Goal: Task Accomplishment & Management: Use online tool/utility

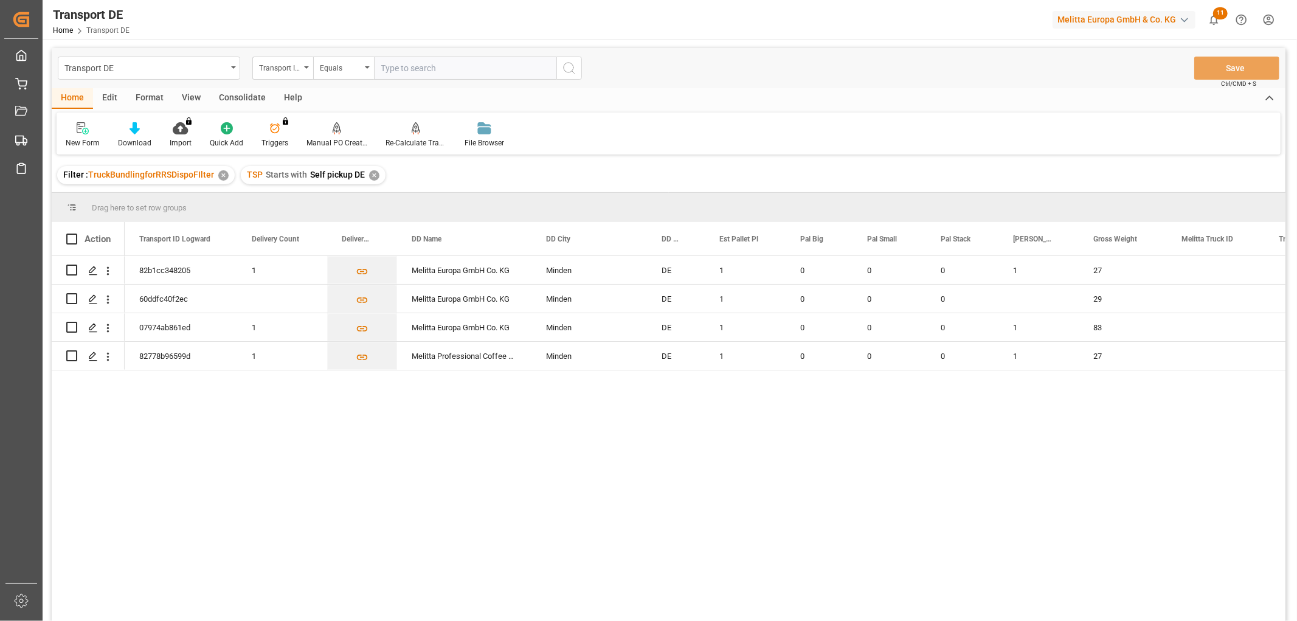
click at [372, 177] on div "✕" at bounding box center [374, 175] width 10 height 10
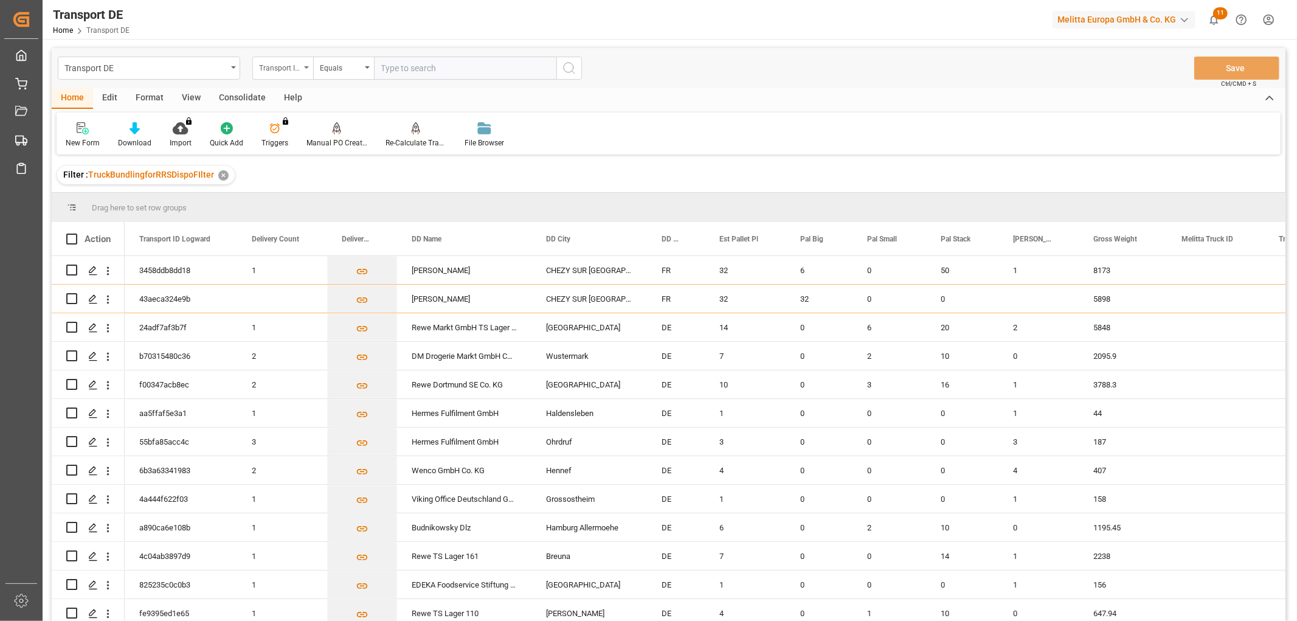
click at [275, 68] on div "Transport ID Logward" at bounding box center [279, 67] width 41 height 14
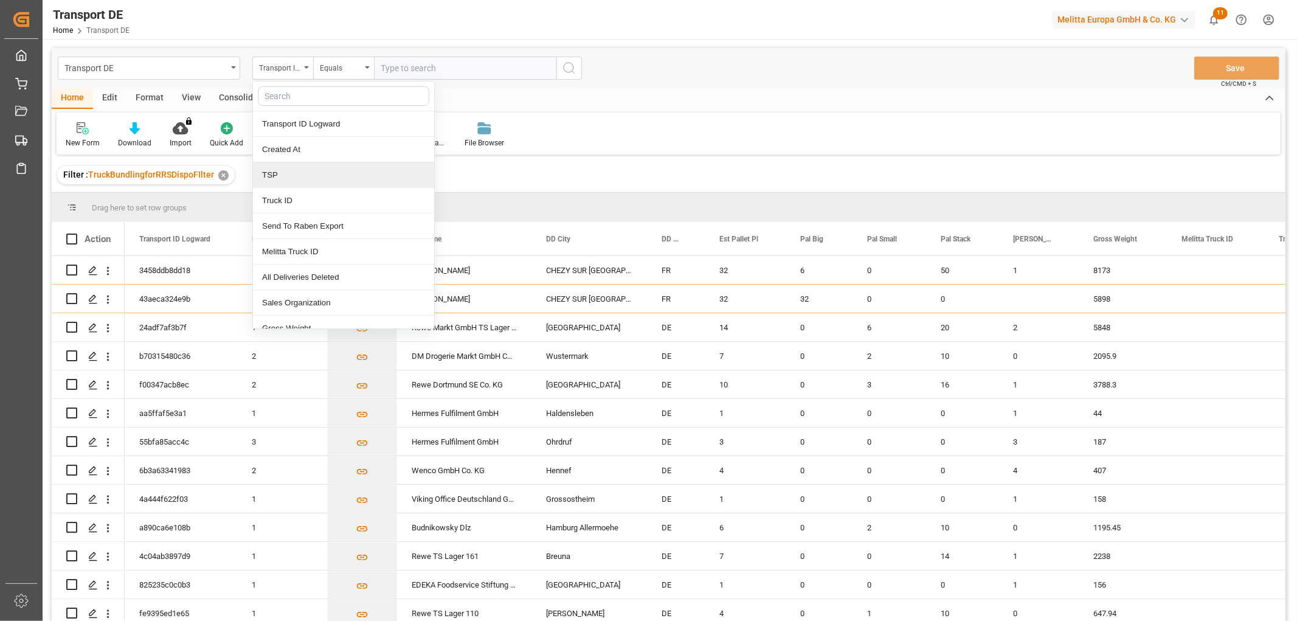
click at [280, 172] on div "TSP" at bounding box center [343, 175] width 181 height 26
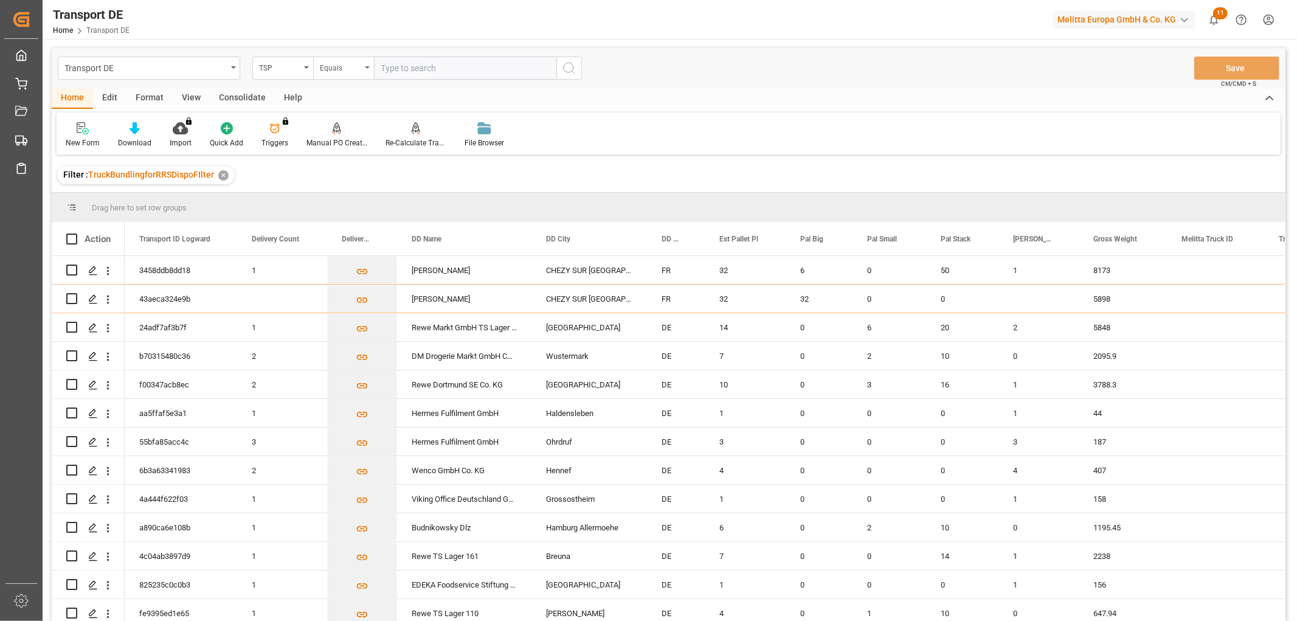
click at [353, 67] on div "Equals" at bounding box center [340, 67] width 41 height 14
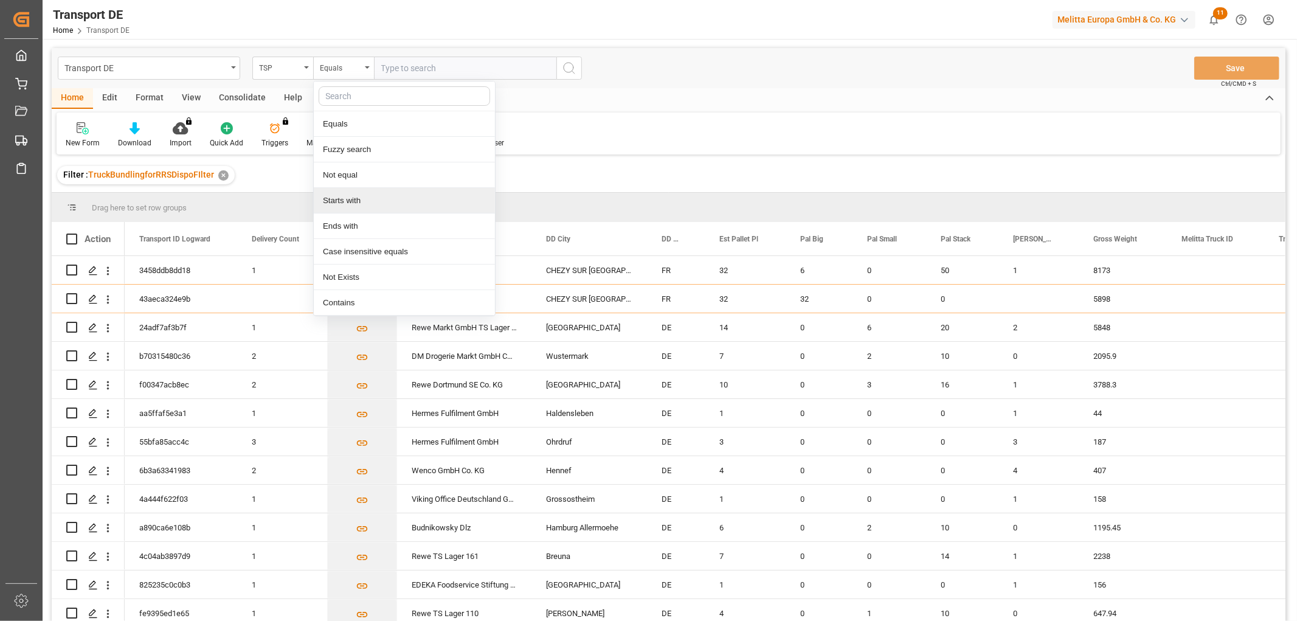
click at [343, 197] on div "Starts with" at bounding box center [404, 201] width 181 height 26
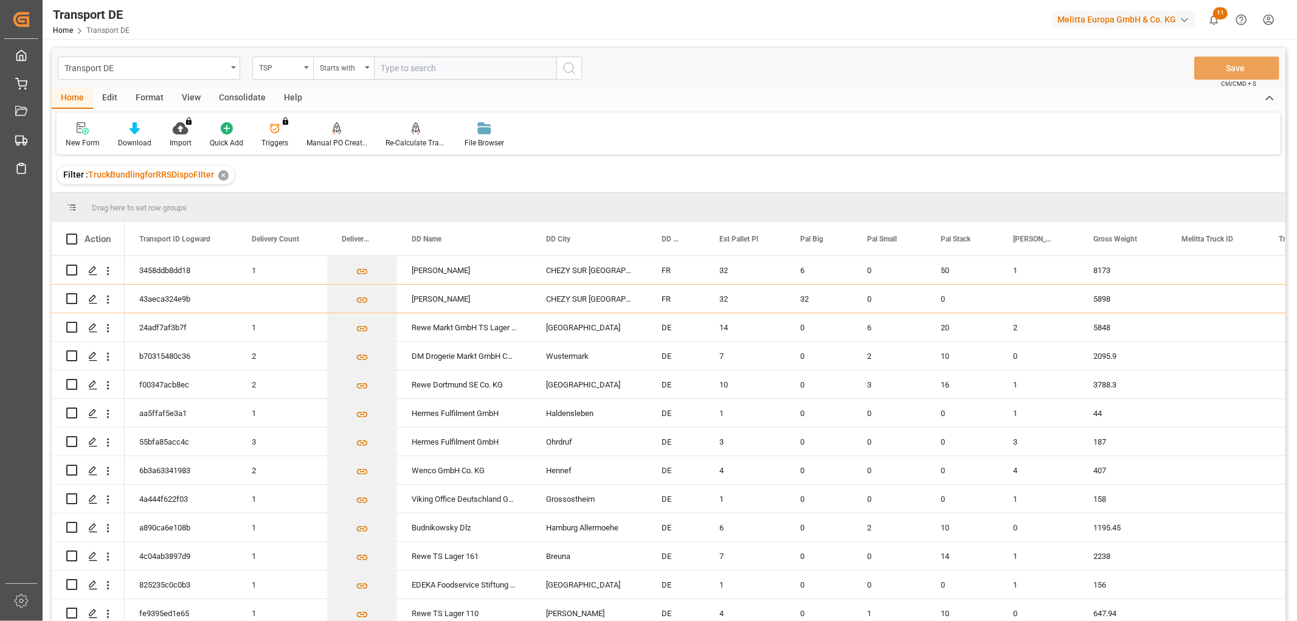
click at [400, 66] on input "text" at bounding box center [465, 68] width 182 height 23
type input "Raben PL"
click at [567, 68] on icon "search button" at bounding box center [569, 68] width 15 height 15
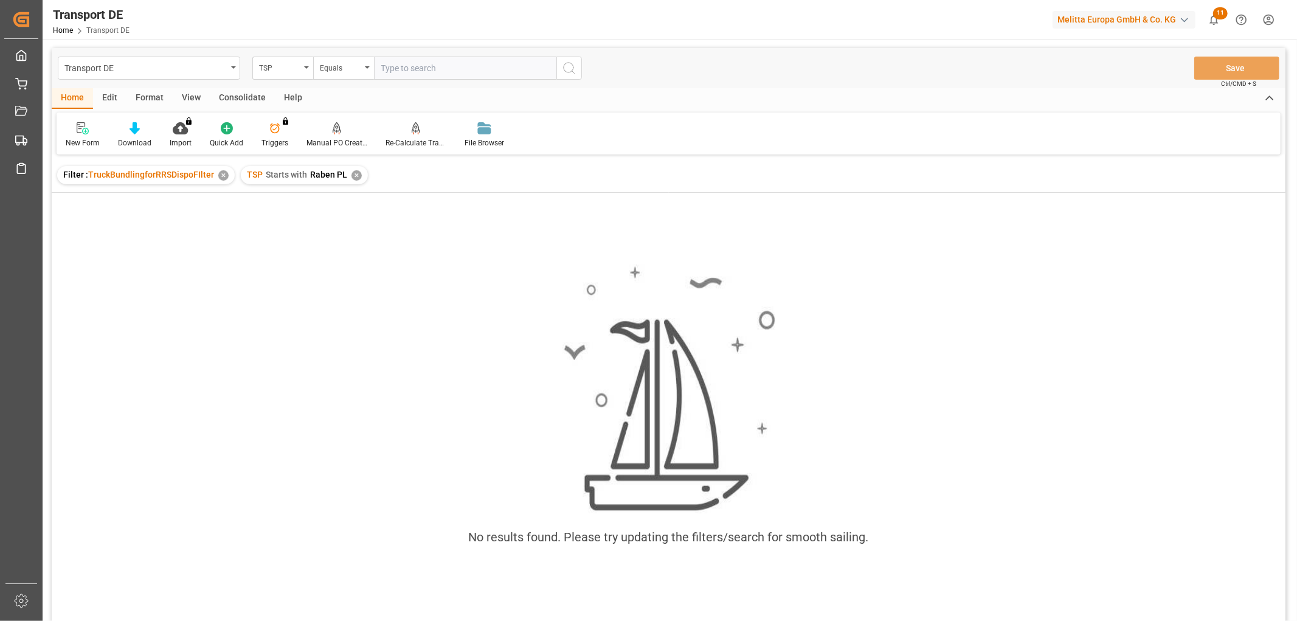
click at [355, 174] on div "✕" at bounding box center [356, 175] width 10 height 10
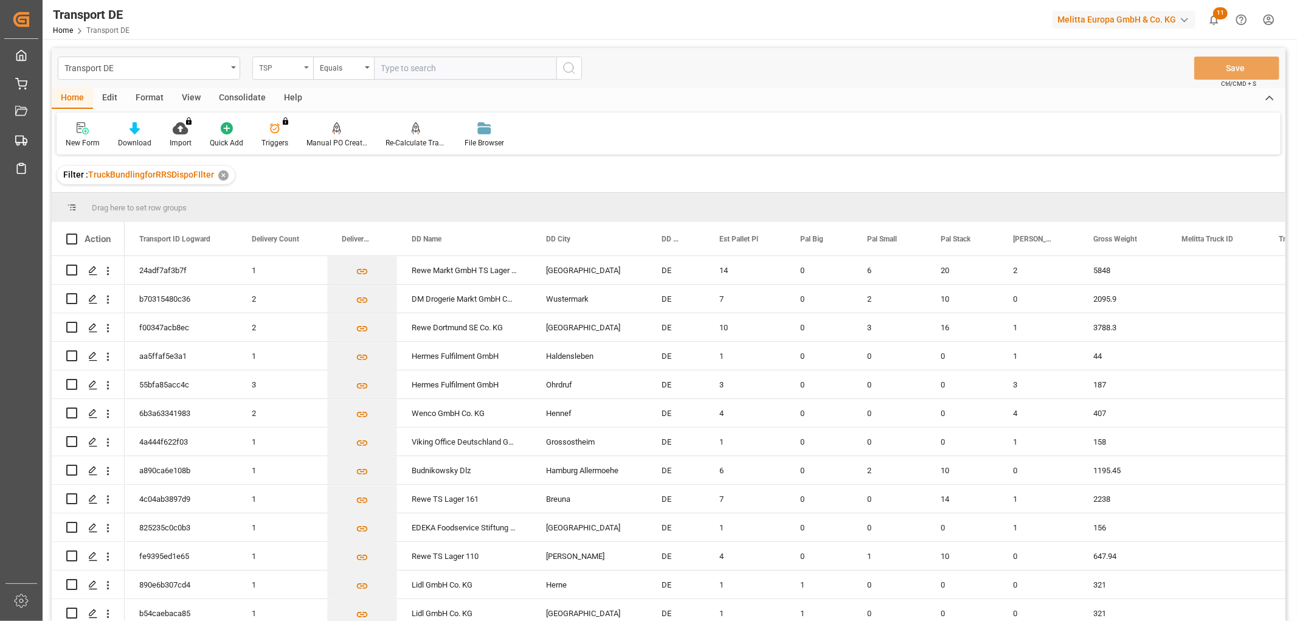
click at [269, 64] on div "TSP" at bounding box center [279, 67] width 41 height 14
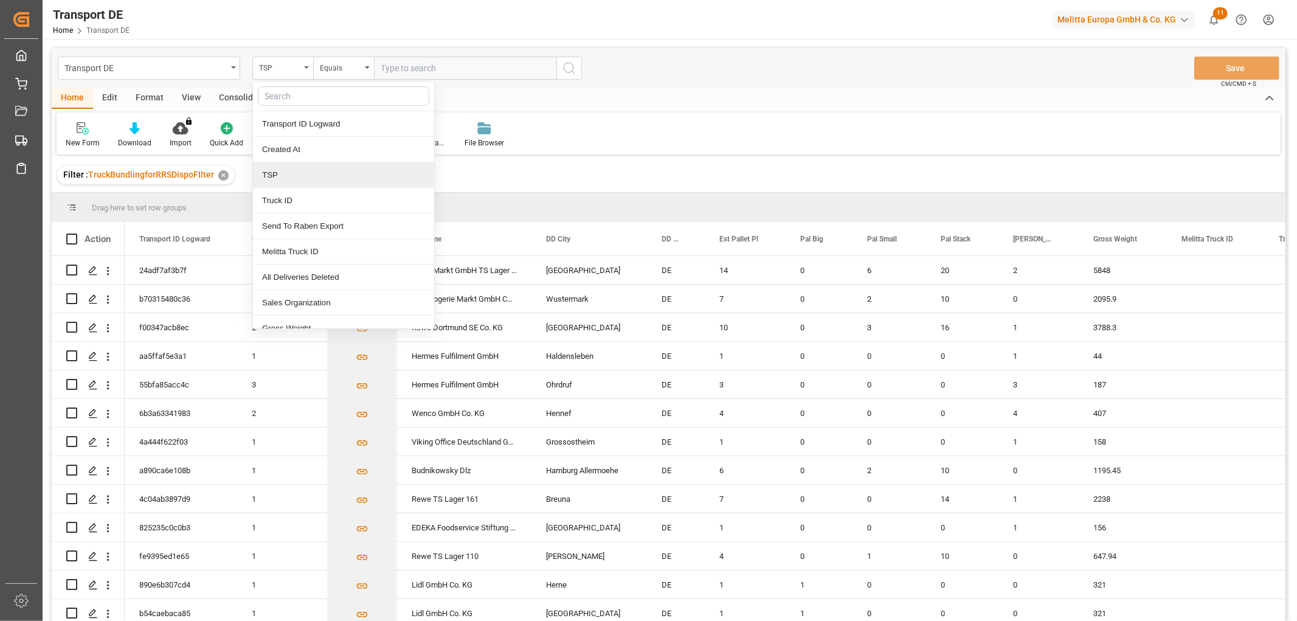
click at [301, 171] on div "TSP" at bounding box center [343, 175] width 181 height 26
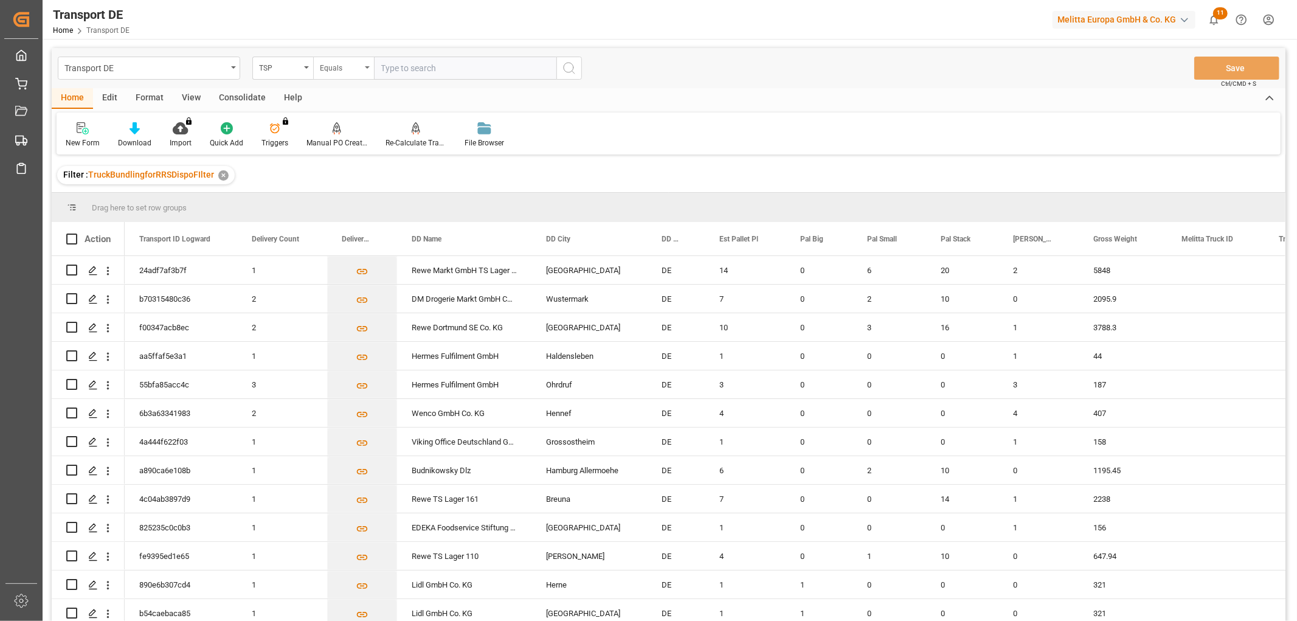
click at [331, 71] on div "Equals" at bounding box center [340, 67] width 41 height 14
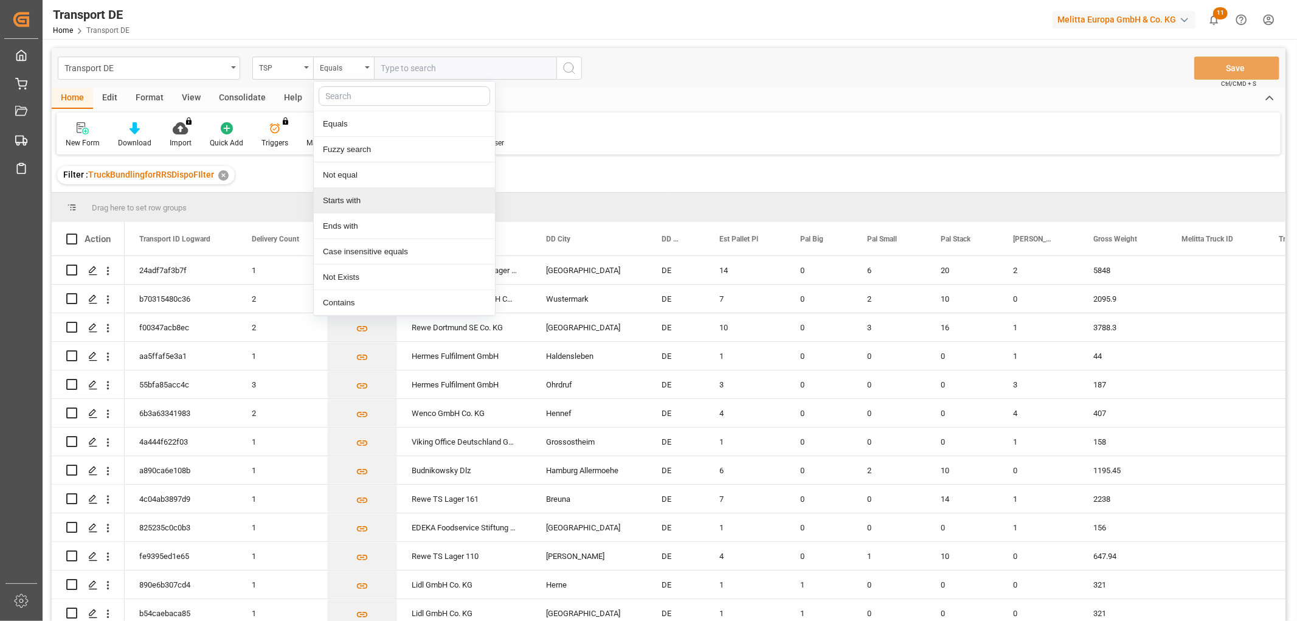
click at [359, 199] on div "Starts with" at bounding box center [404, 201] width 181 height 26
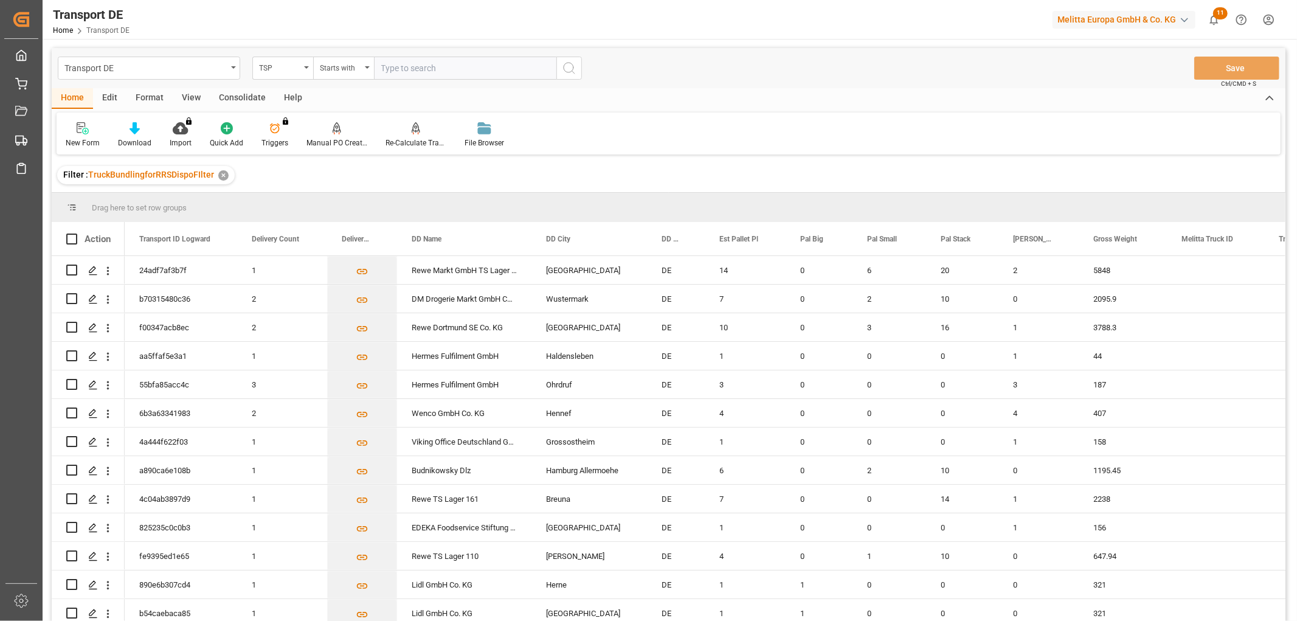
click at [404, 69] on input "text" at bounding box center [465, 68] width 182 height 23
type input "LIT DE"
click at [568, 68] on icon "search button" at bounding box center [569, 68] width 15 height 15
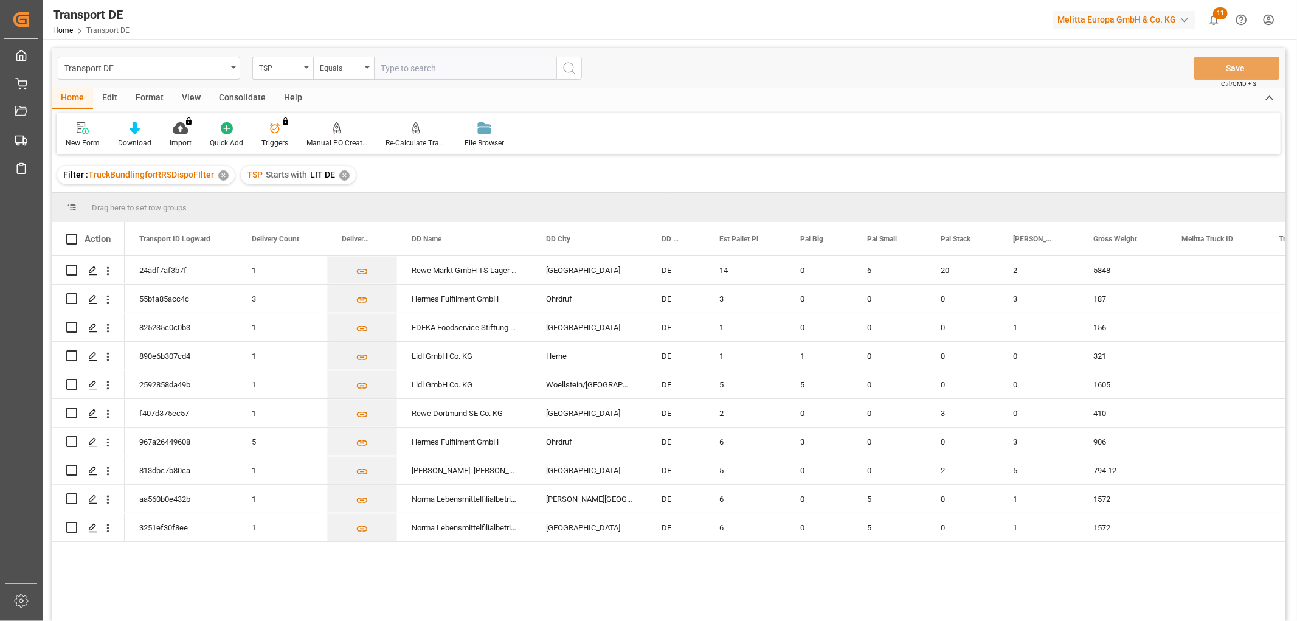
click at [241, 99] on div "Consolidate" at bounding box center [242, 98] width 65 height 21
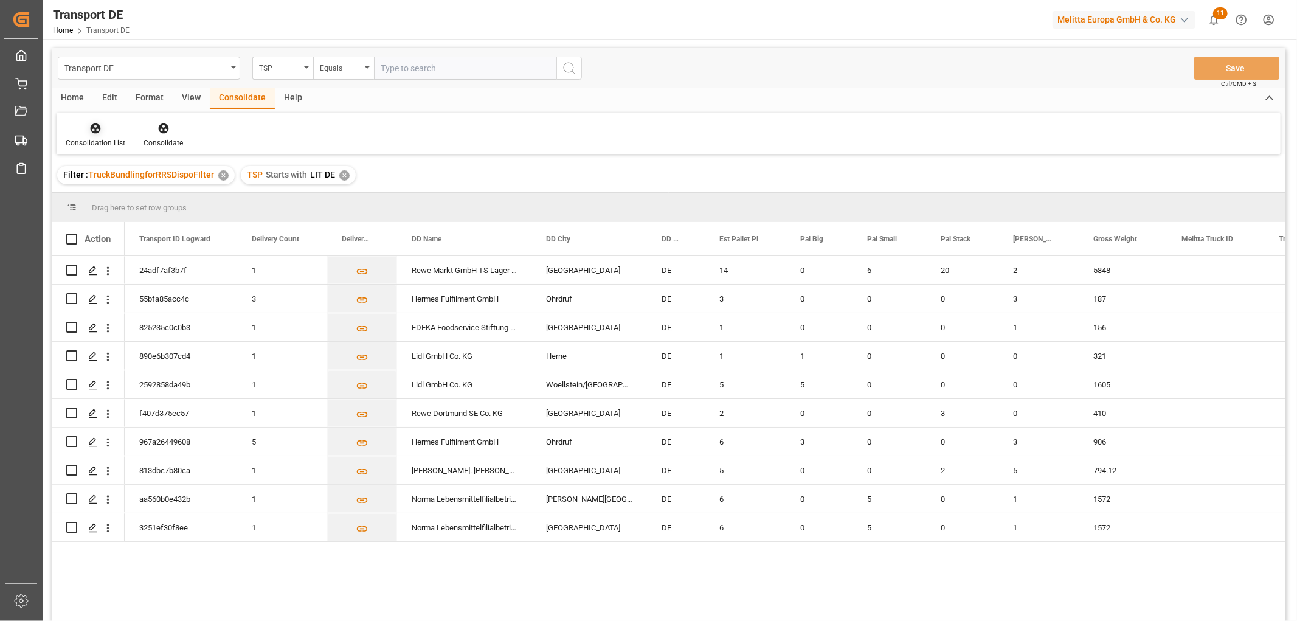
click at [91, 130] on icon at bounding box center [96, 128] width 10 height 10
click at [131, 199] on div "Transport DE TSP Equals Save Ctrl/CMD + S Home Edit Format View Consolidate Hel…" at bounding box center [669, 350] width 1234 height 605
click at [94, 296] on icon "Press SPACE to select this row." at bounding box center [93, 299] width 10 height 10
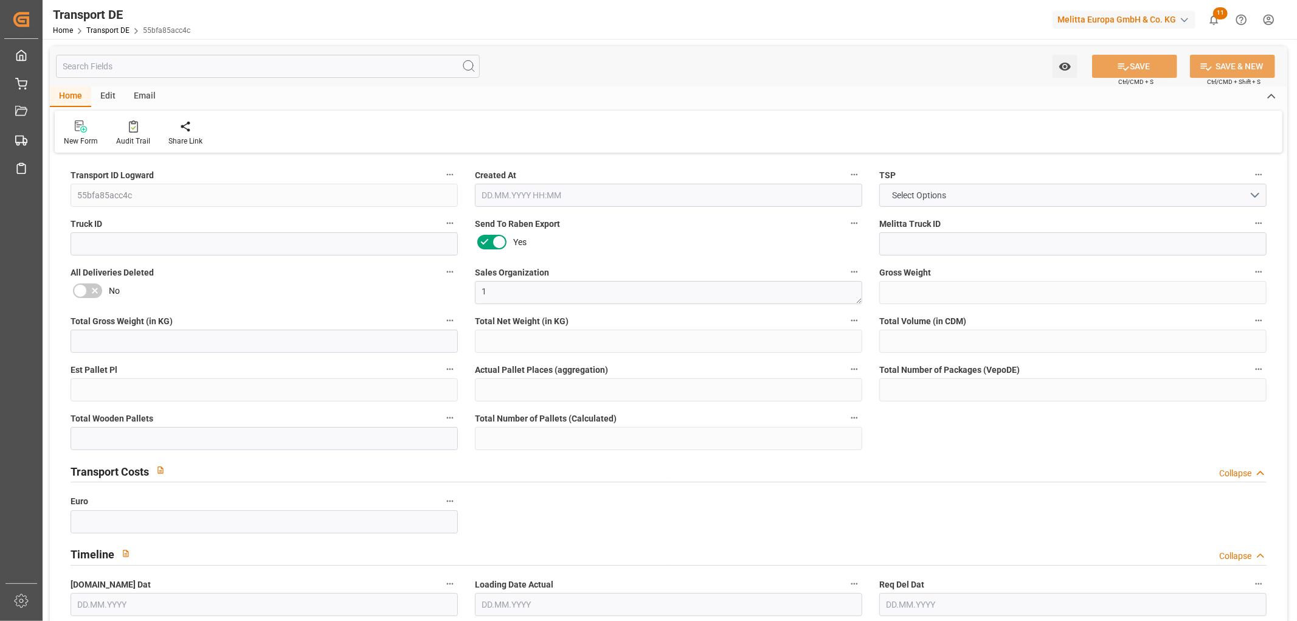
type input "187"
type input "115.412"
type input "90.274"
type input "1272.458"
type input "3"
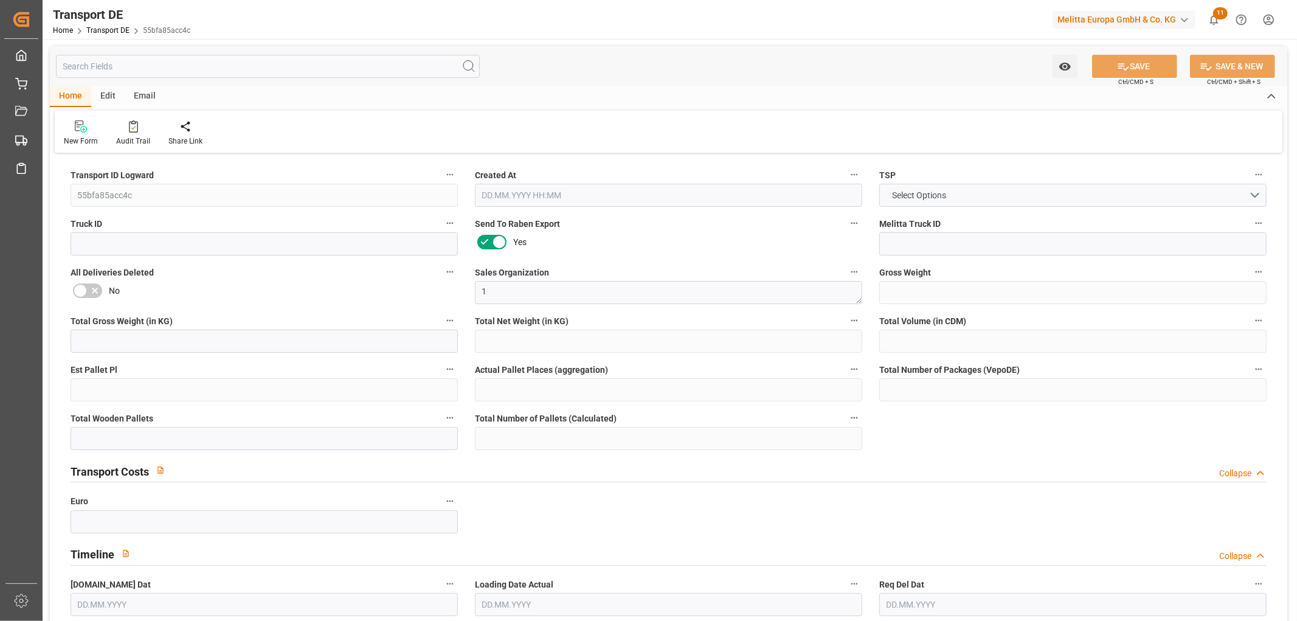
type input "0"
type input "3"
type input "0"
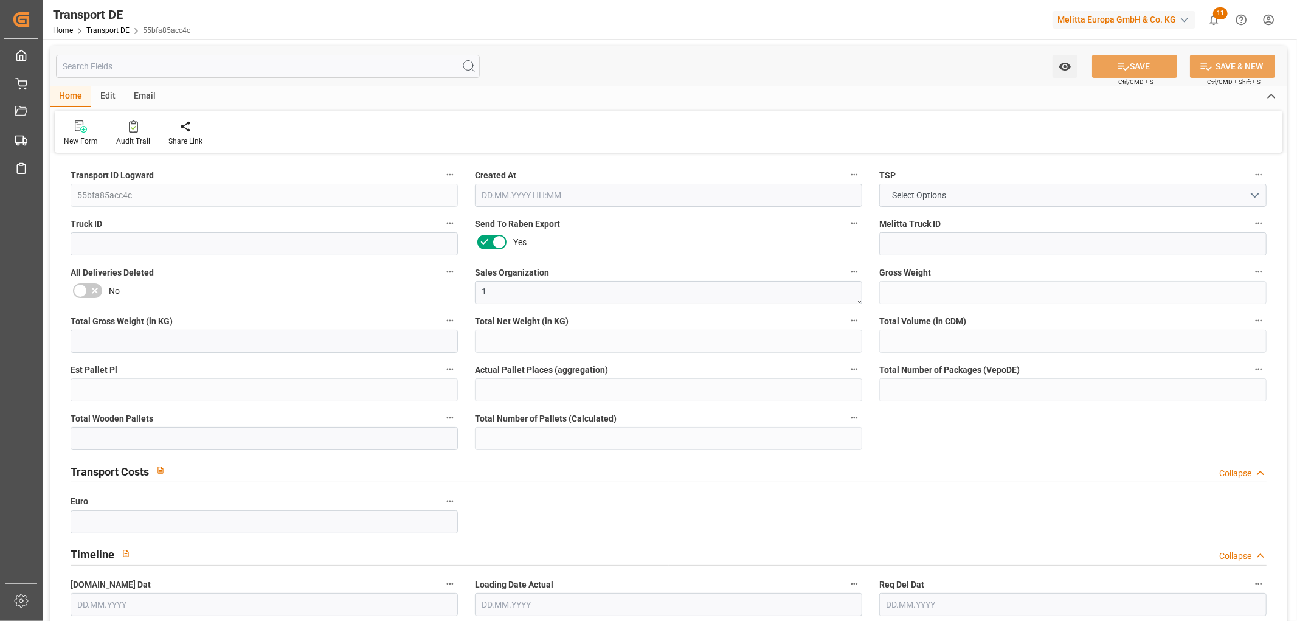
type input "99"
type input "0"
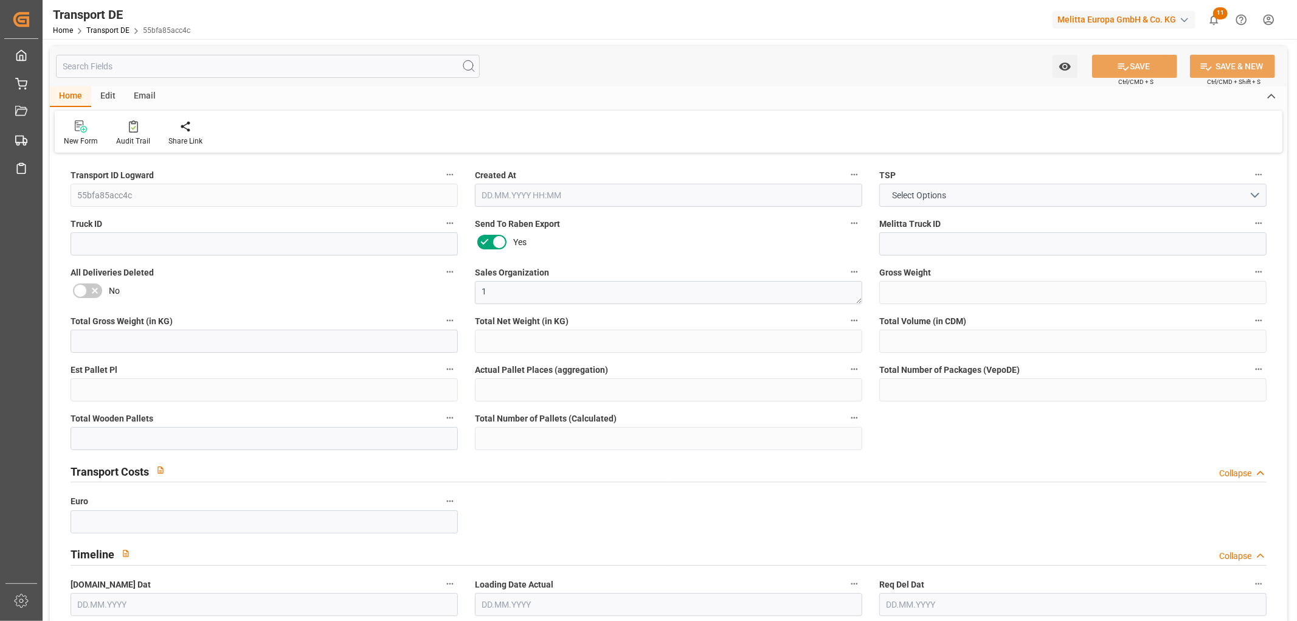
type input "0"
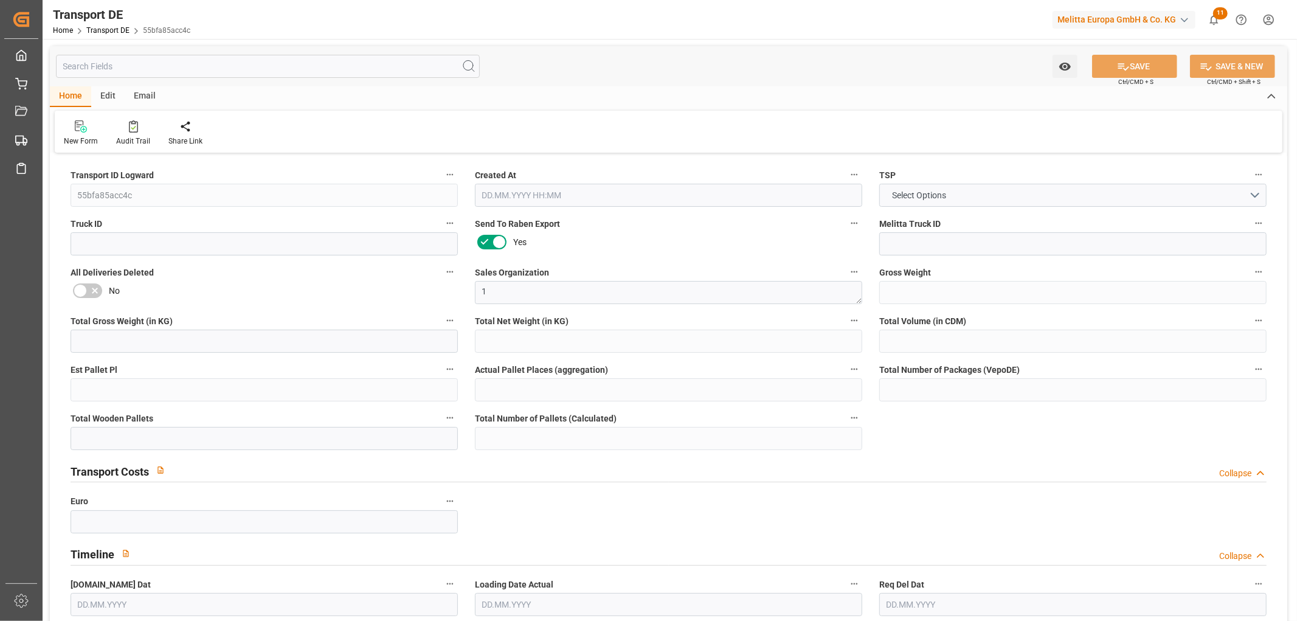
type input "0"
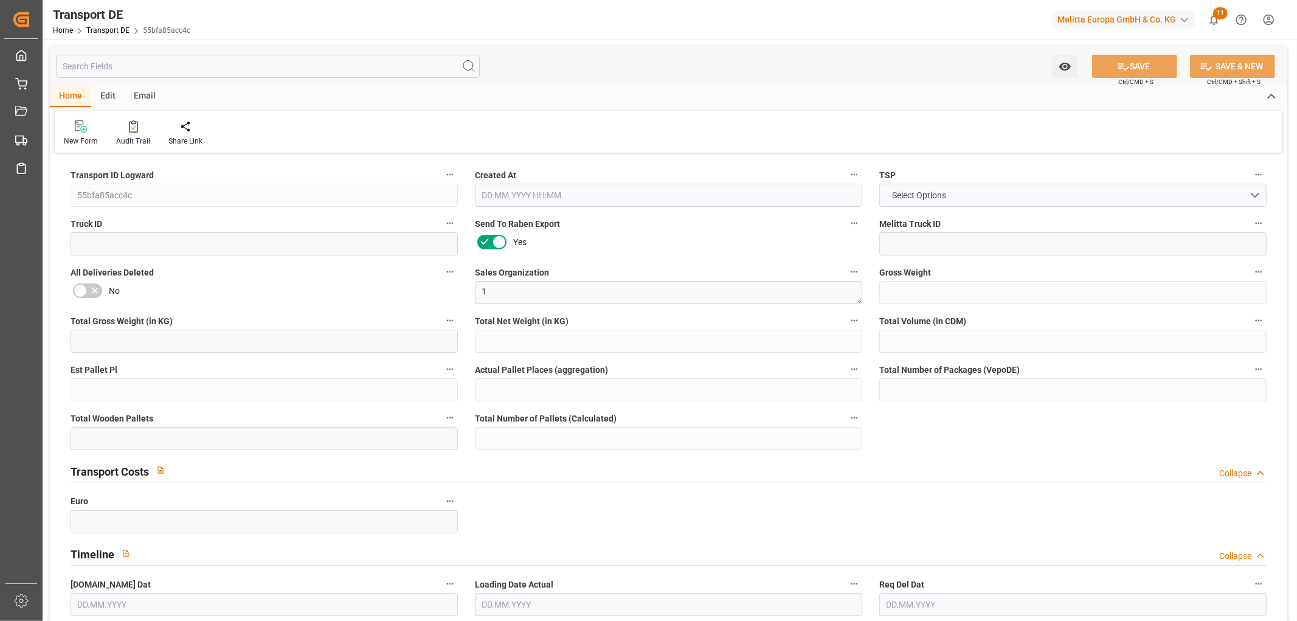
type input "0"
type input "3"
type input "0"
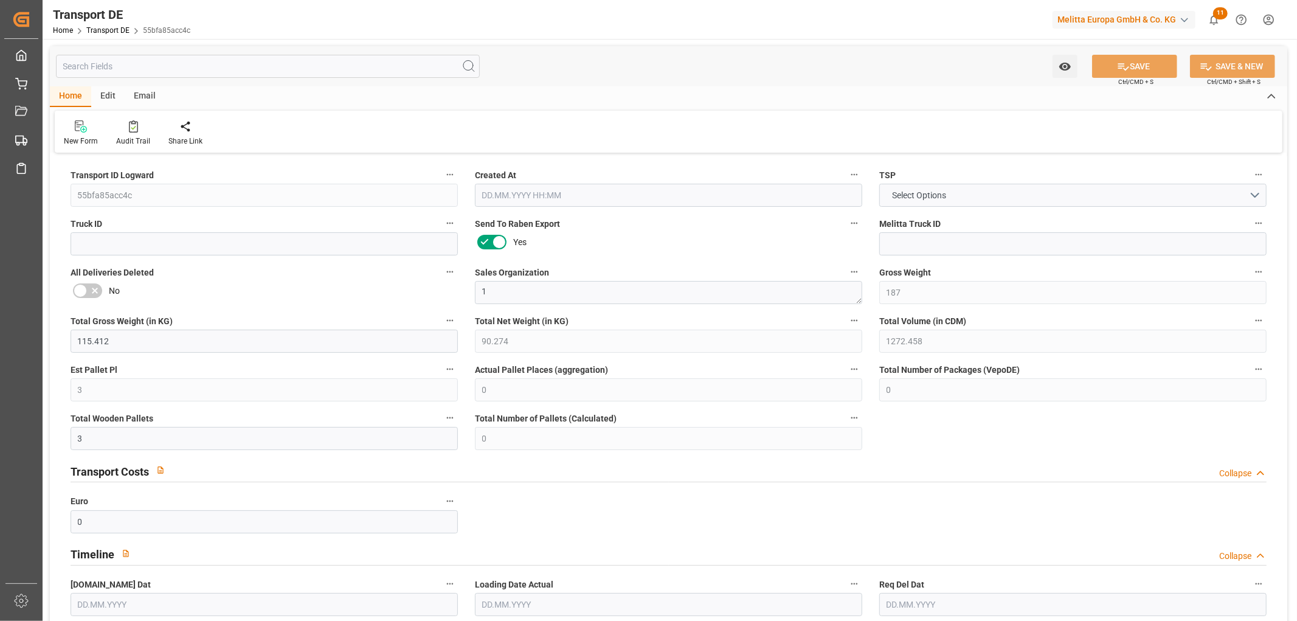
type input "52"
type input "180.784"
type input "129.4"
type input "30.08.2025 23:00"
type input "09.09.2025"
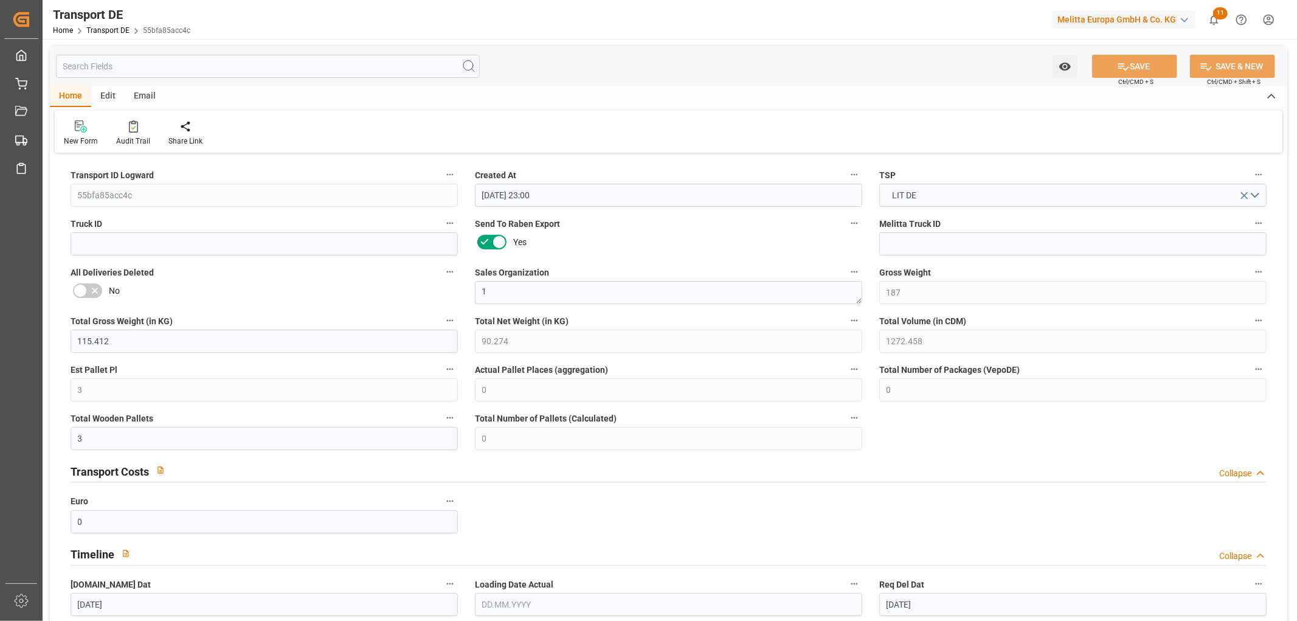
type input "11.09.2025"
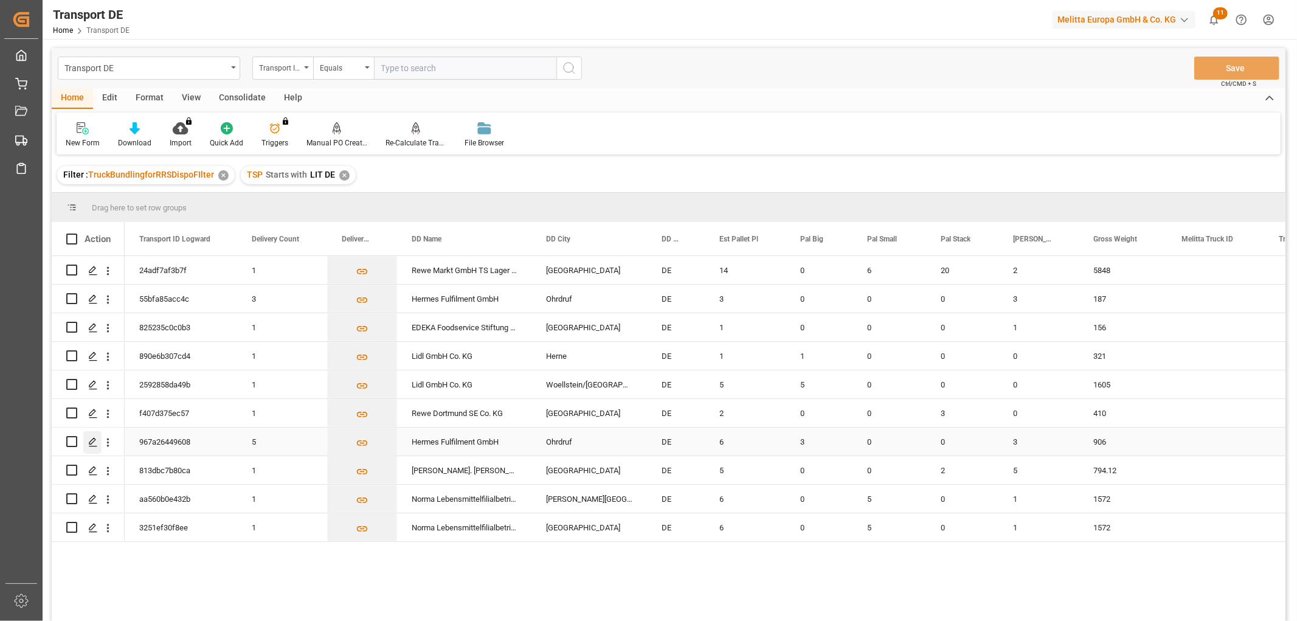
click at [95, 441] on icon "Press SPACE to select this row." at bounding box center [93, 442] width 10 height 10
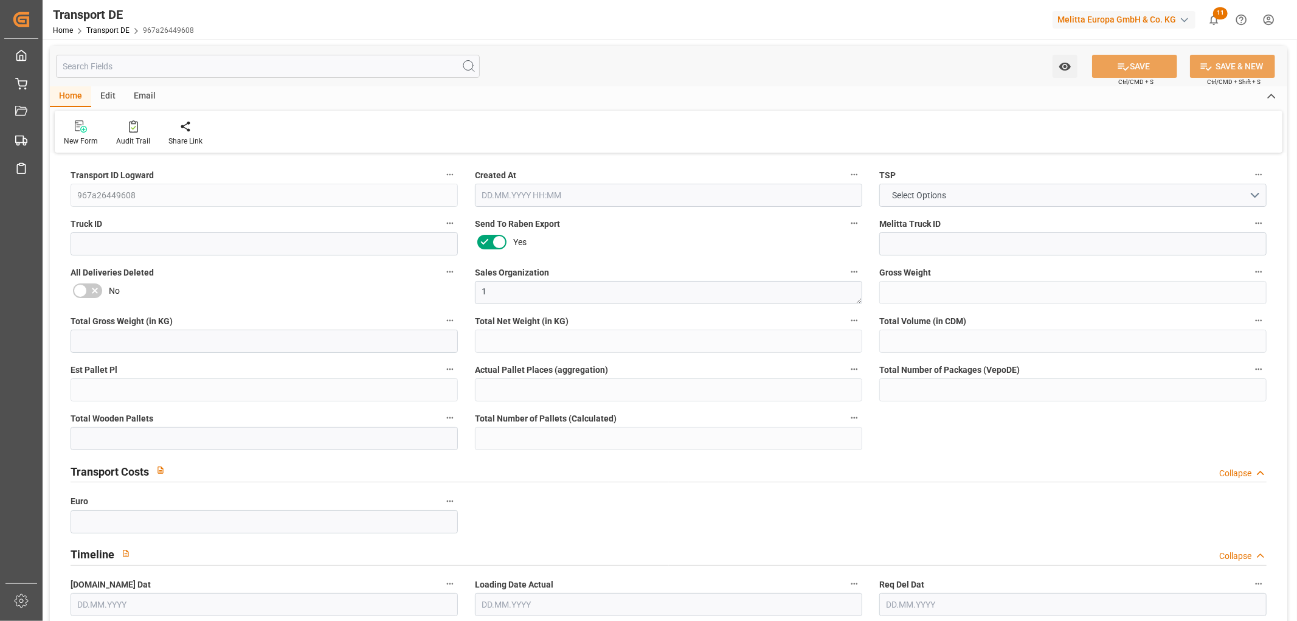
type input "906"
type input "760.58"
type input "623.182"
type input "6854.576"
type input "6"
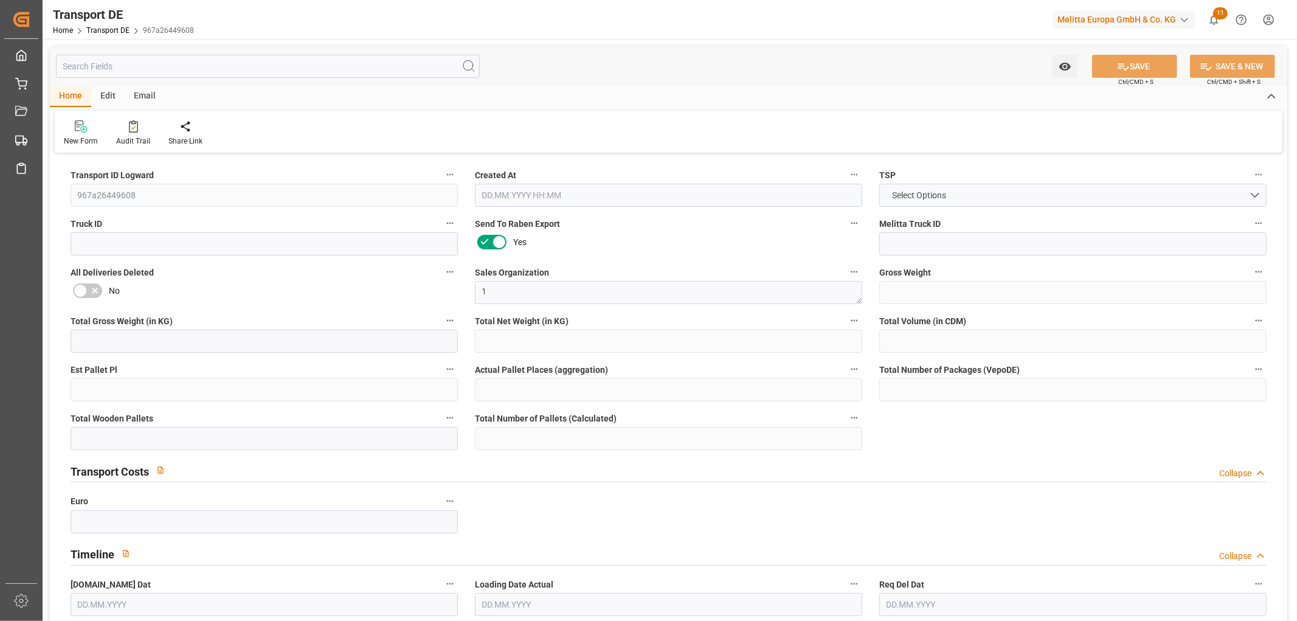
type input "0"
type input "6"
type input "3"
type input "0"
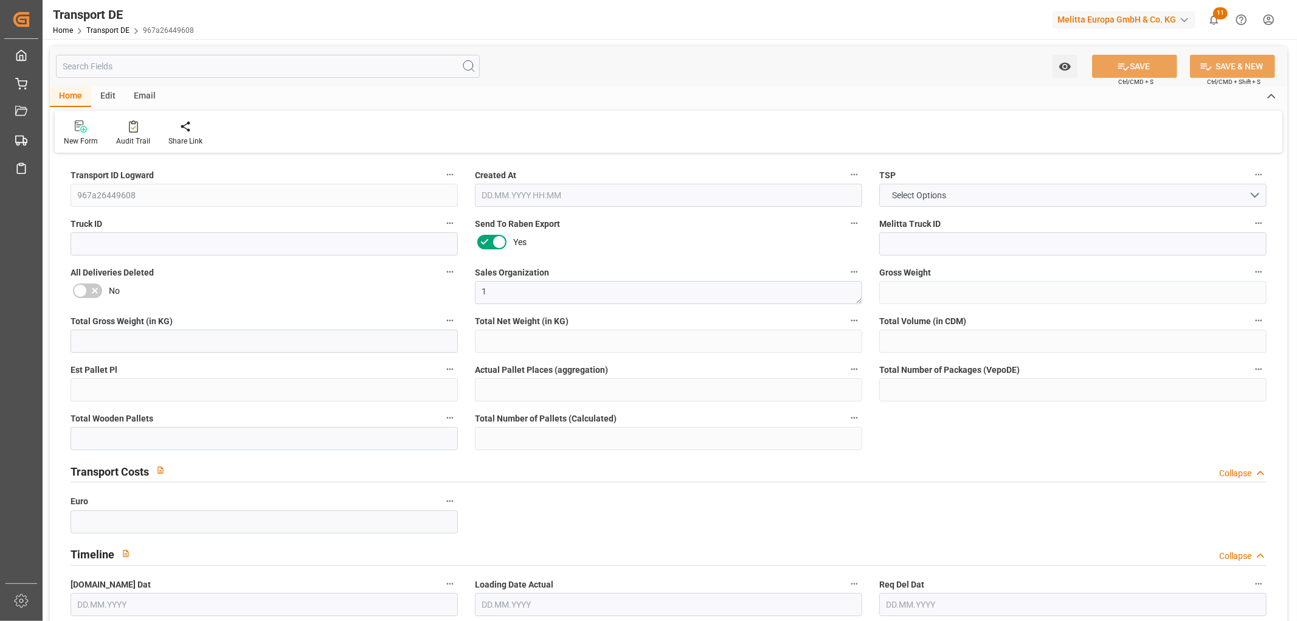
type input "99"
type input "0"
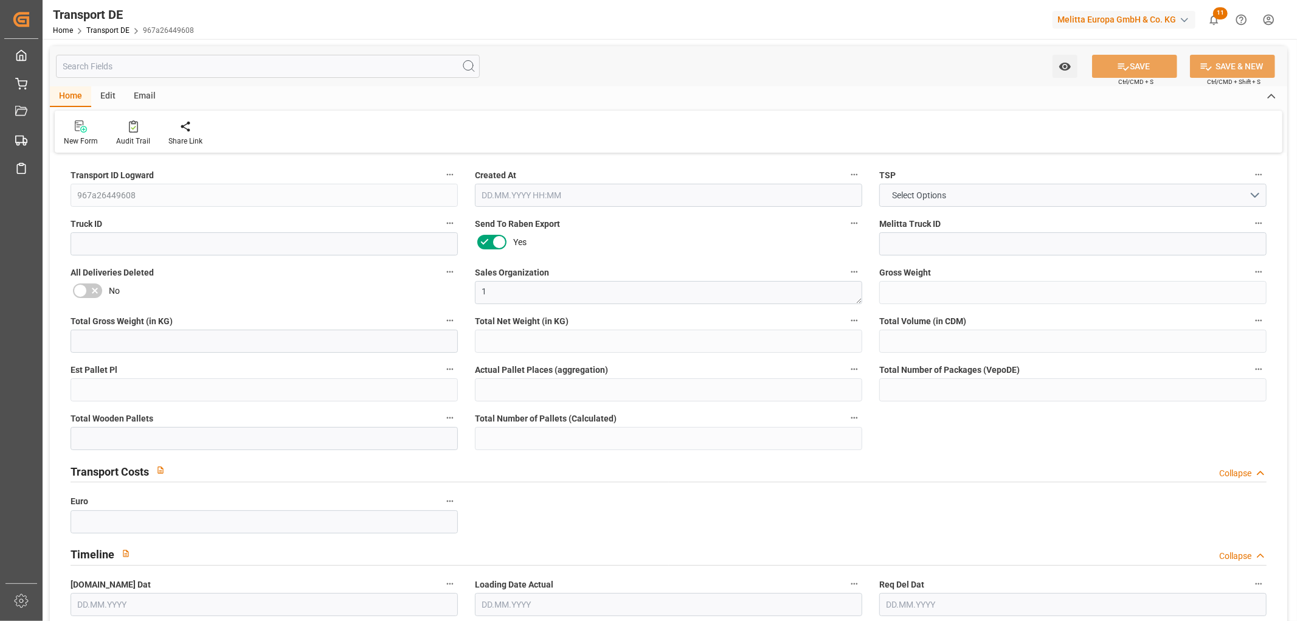
type input "0"
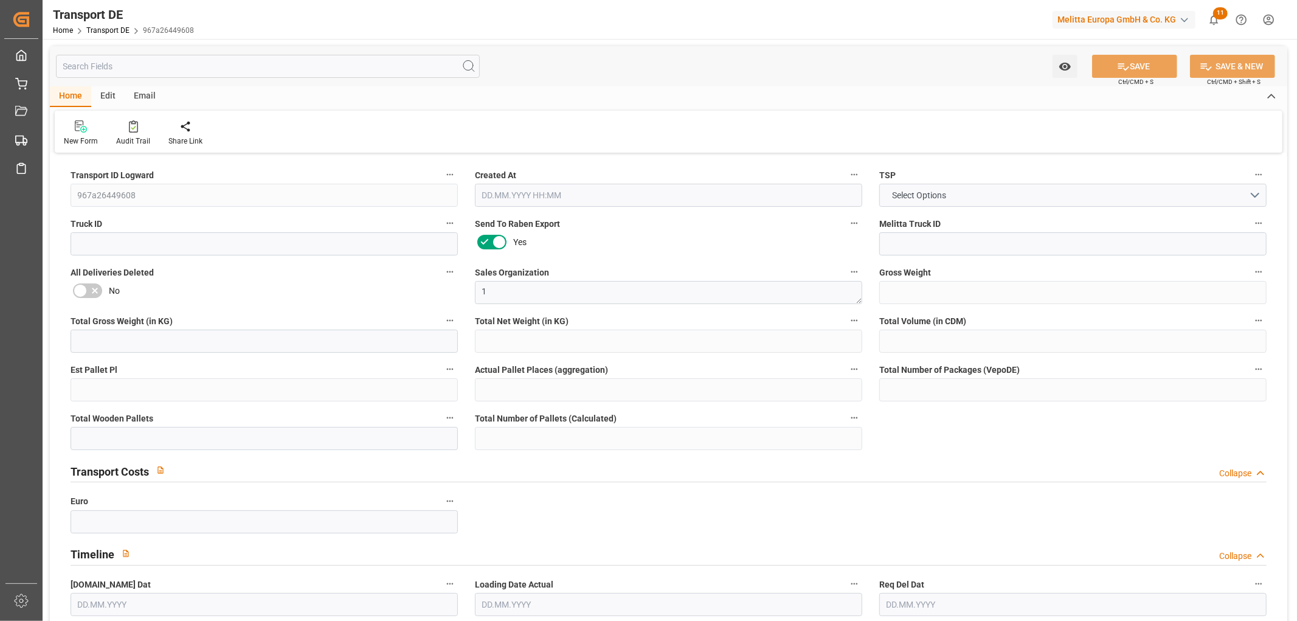
type input "0"
type input "3"
type input "0"
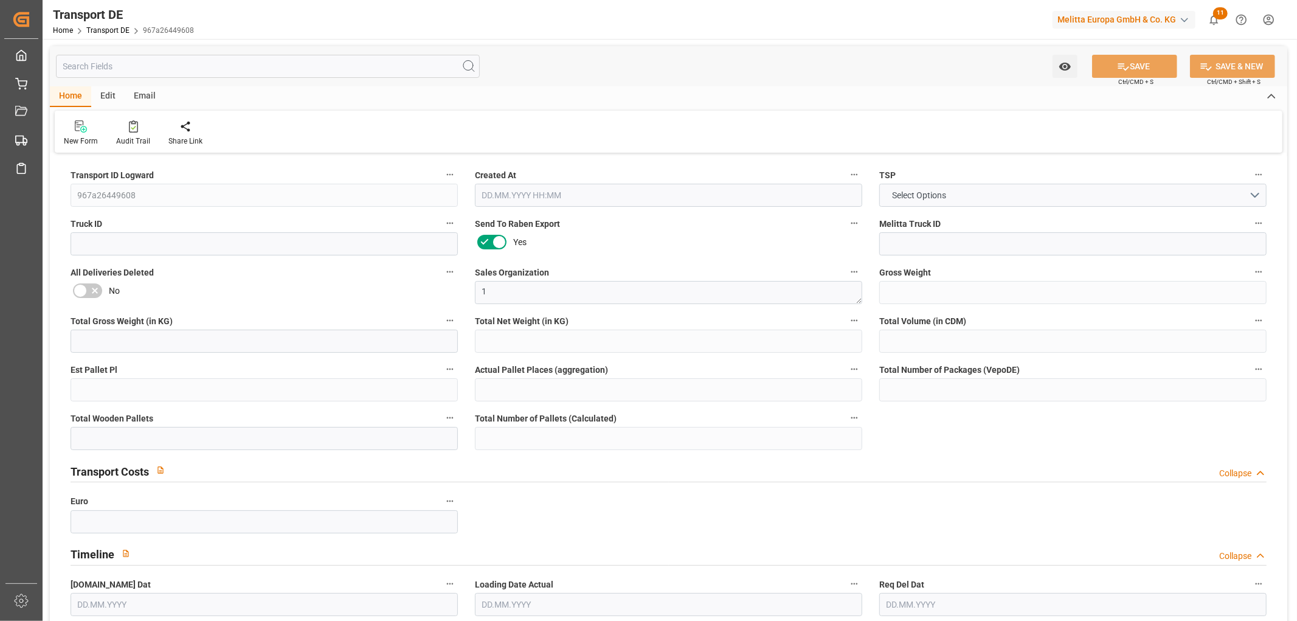
type input "0"
type input "5"
type input "3"
type input "0"
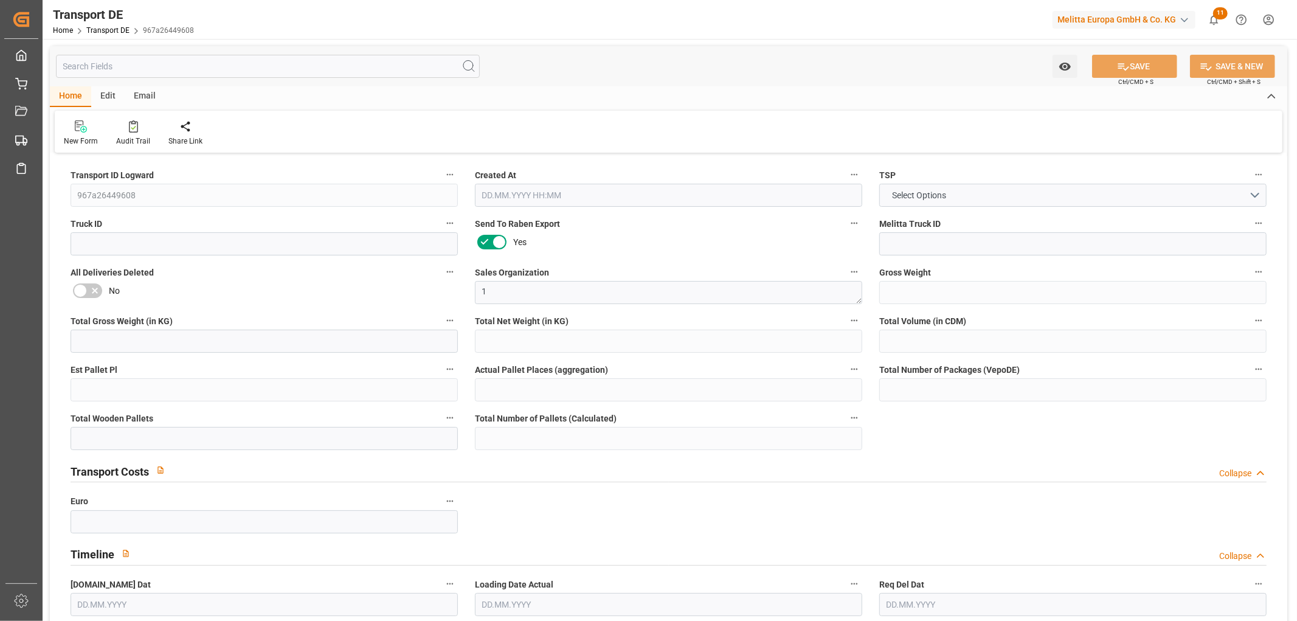
type input "118"
type input "289.526"
type input "202.92"
type input "28.08.2025 23:01"
type input "[DATE]"
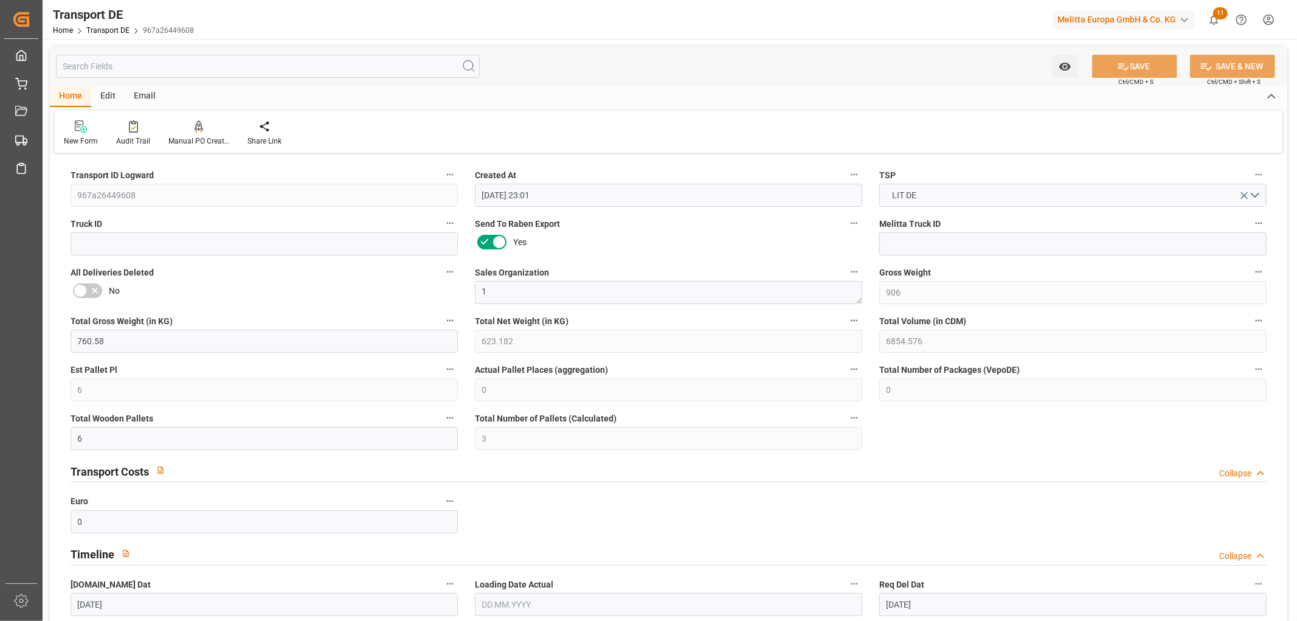
type input "09.09.2025"
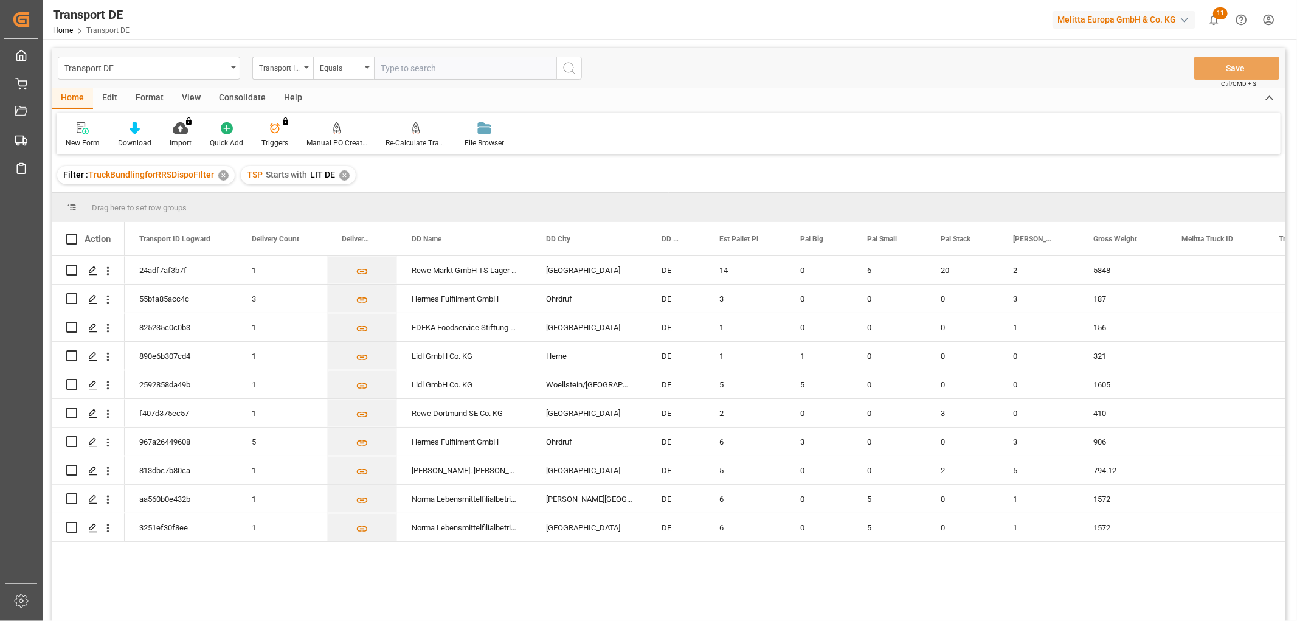
click at [344, 175] on div "✕" at bounding box center [344, 175] width 10 height 10
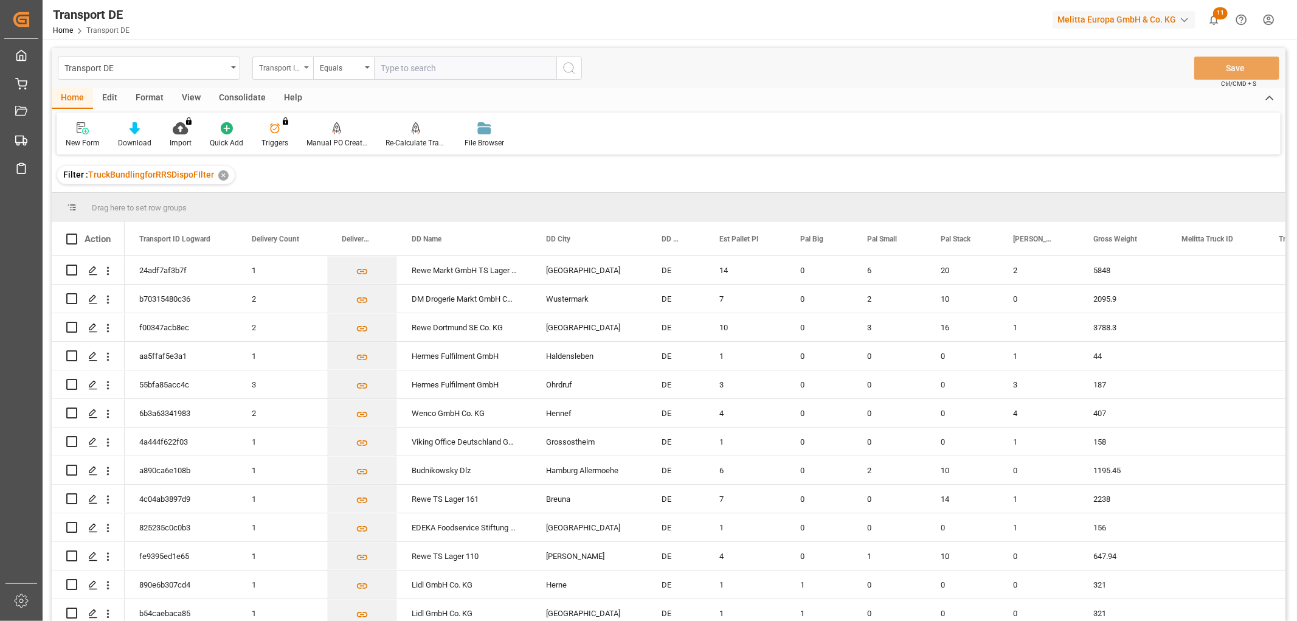
click at [281, 61] on div "Transport ID Logward" at bounding box center [279, 67] width 41 height 14
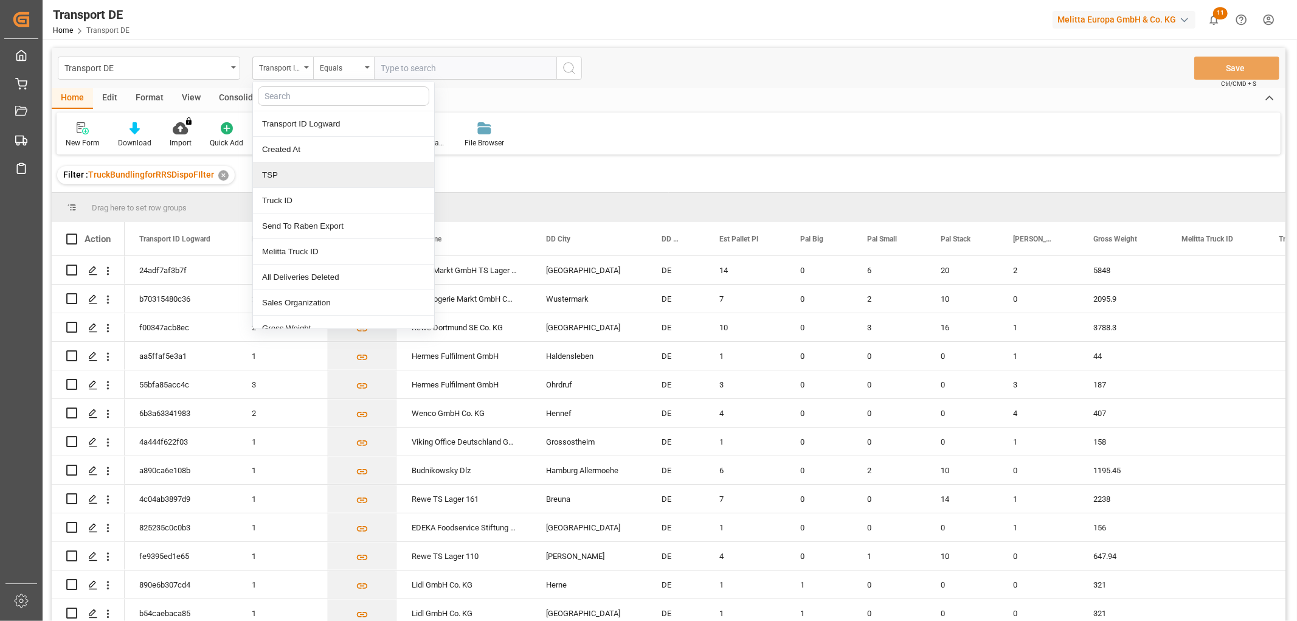
click at [268, 181] on div "TSP" at bounding box center [343, 175] width 181 height 26
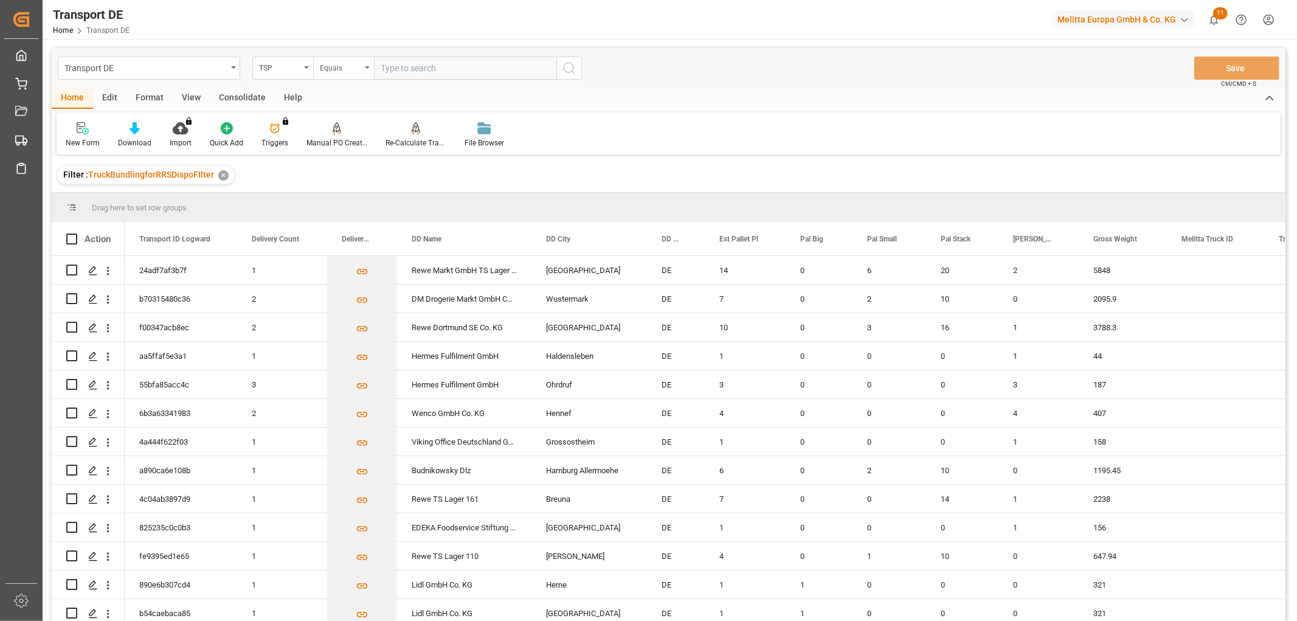
click at [357, 65] on div "Equals" at bounding box center [340, 67] width 41 height 14
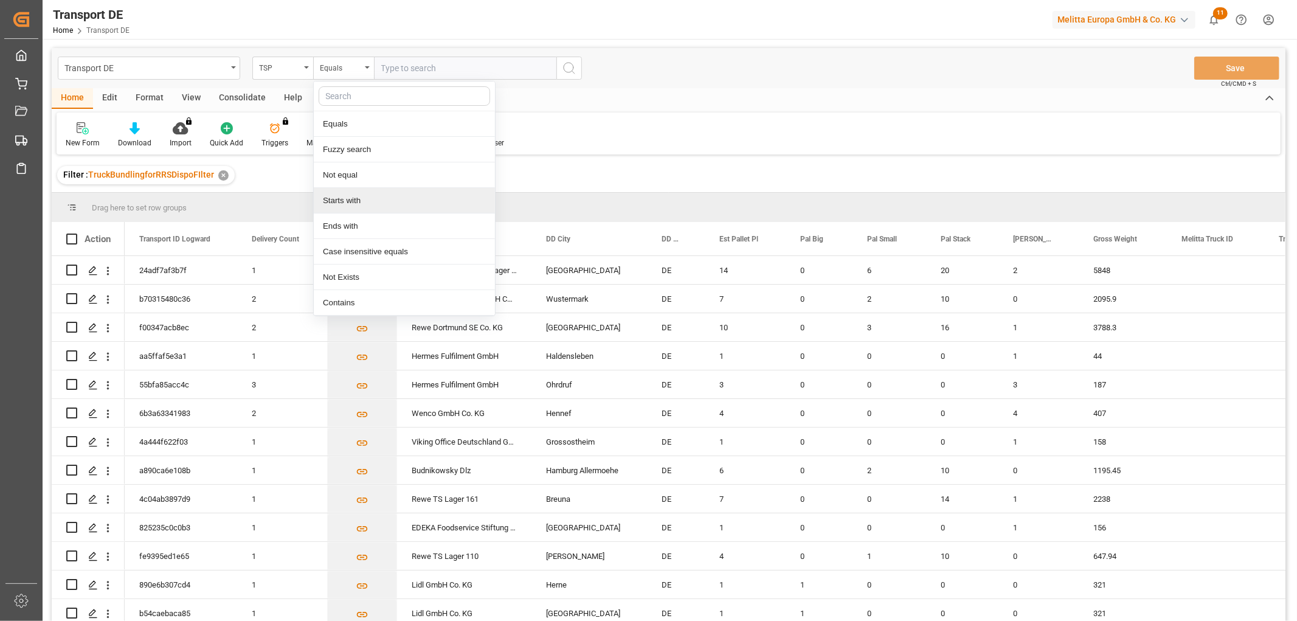
click at [345, 203] on div "Starts with" at bounding box center [404, 201] width 181 height 26
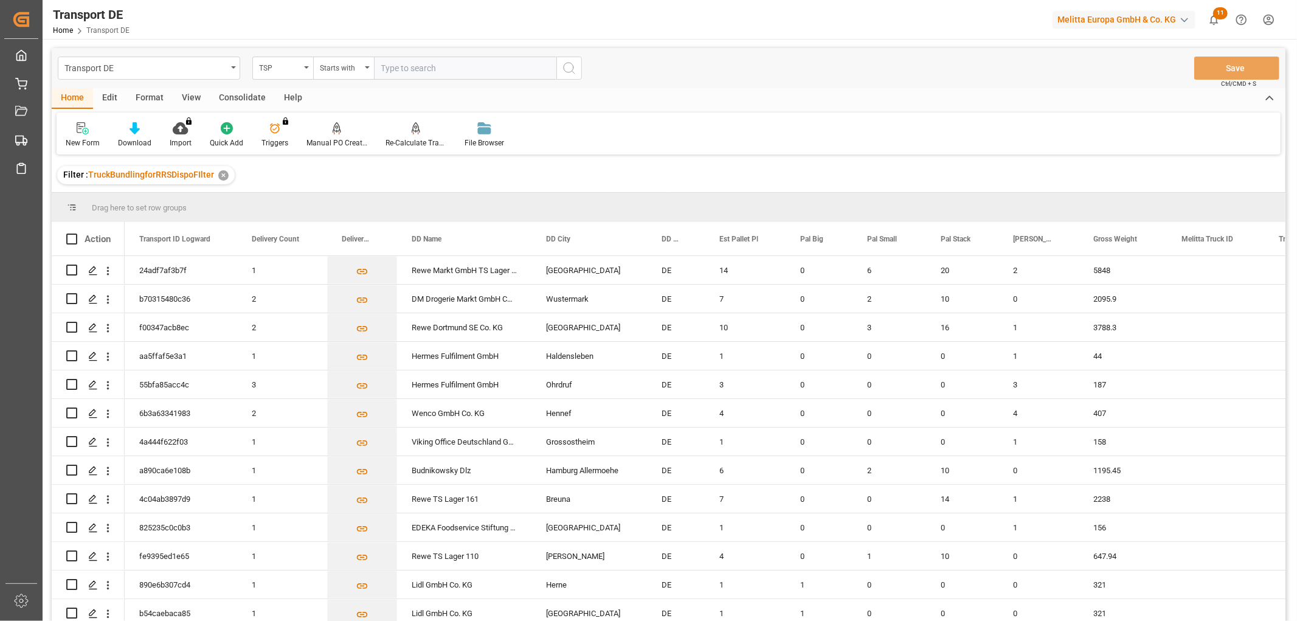
click at [398, 64] on input "text" at bounding box center [465, 68] width 182 height 23
type input "Self pickup DE"
click at [567, 69] on icon "search button" at bounding box center [569, 68] width 15 height 15
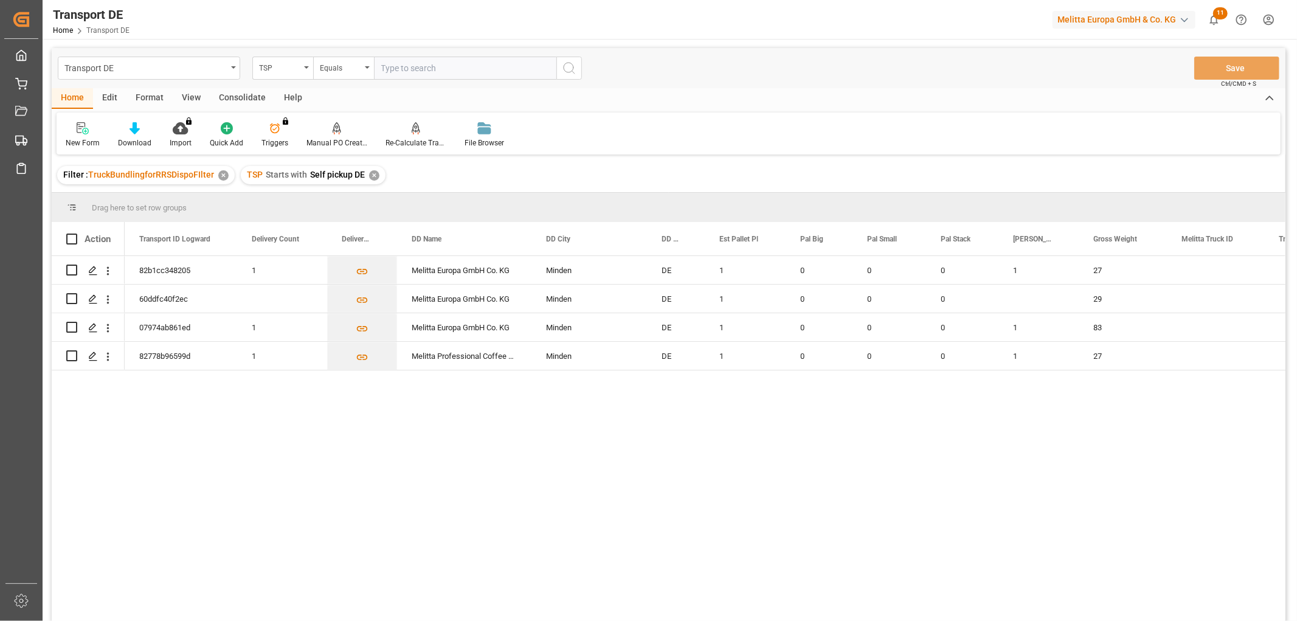
click at [372, 175] on div "✕" at bounding box center [374, 175] width 10 height 10
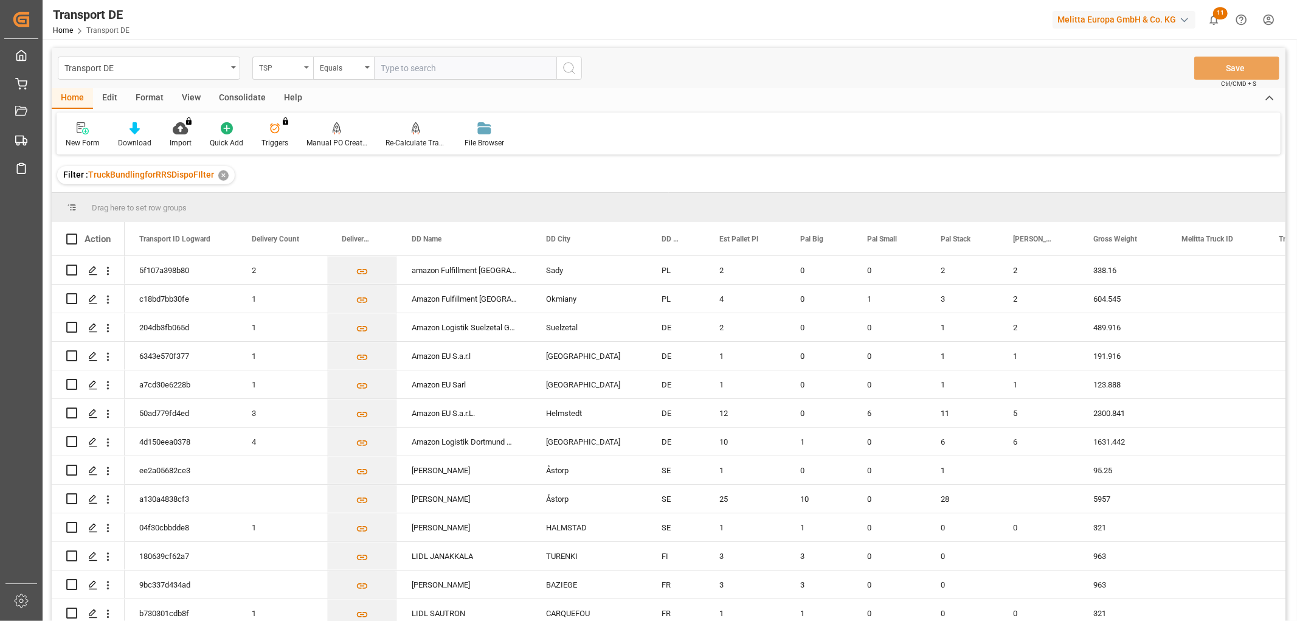
click at [285, 68] on div "TSP" at bounding box center [279, 67] width 41 height 14
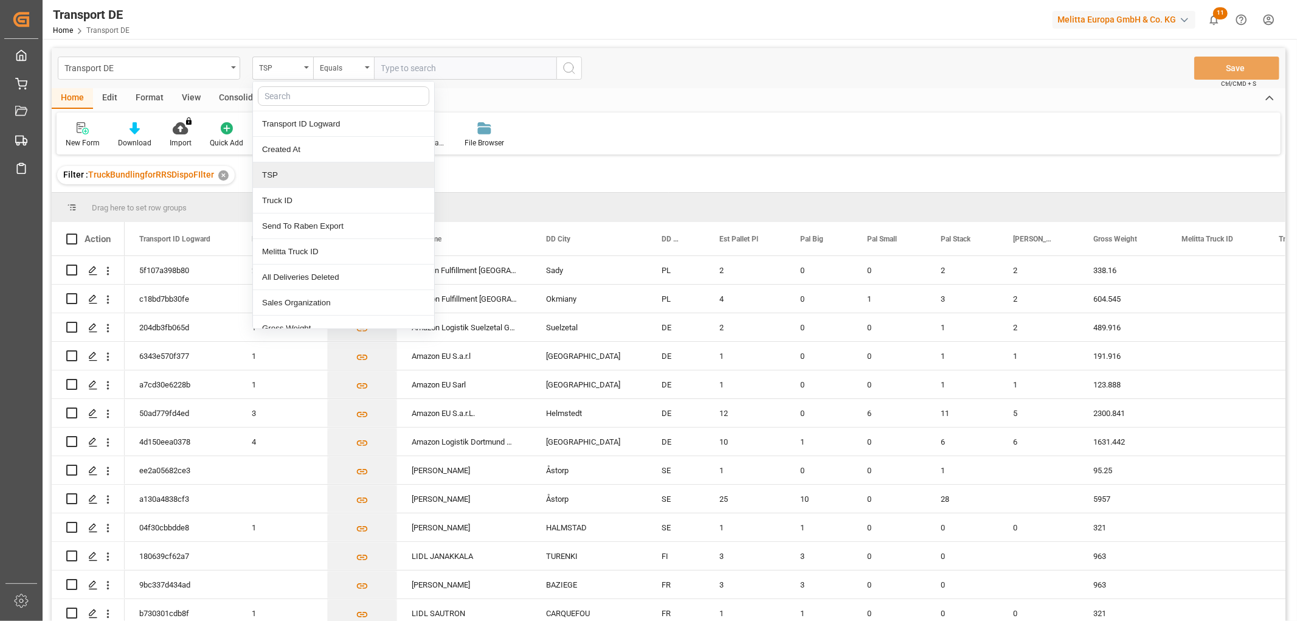
click at [283, 180] on div "TSP" at bounding box center [343, 175] width 181 height 26
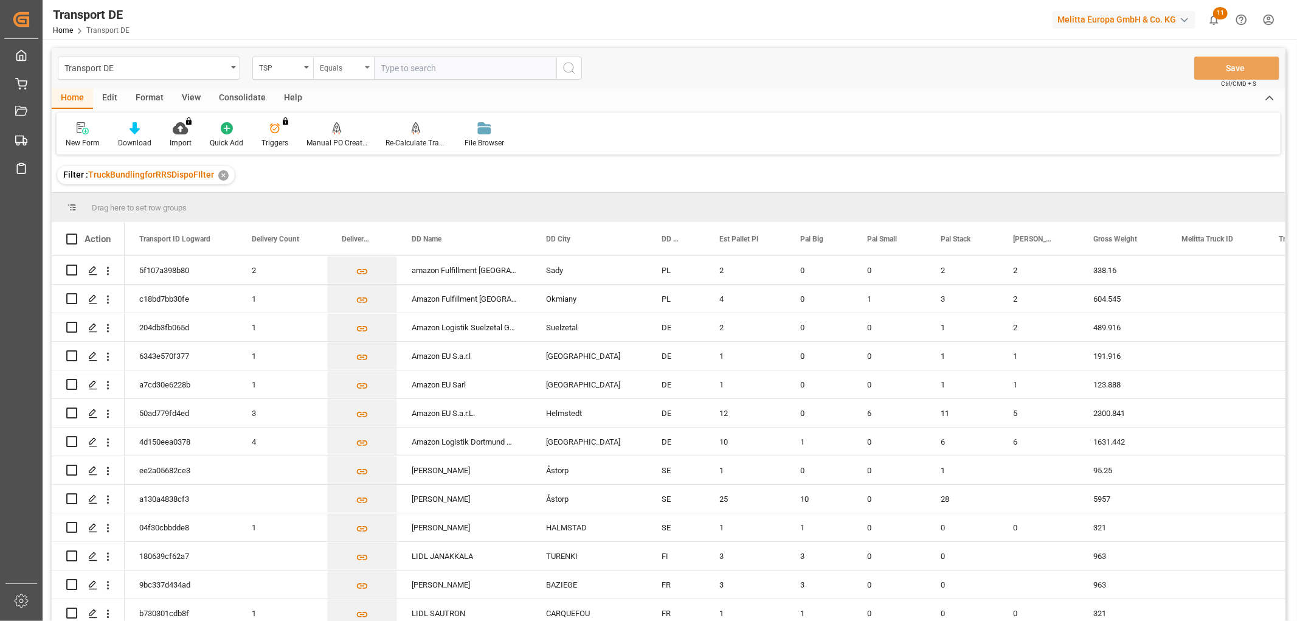
click at [330, 63] on div "Equals" at bounding box center [340, 67] width 41 height 14
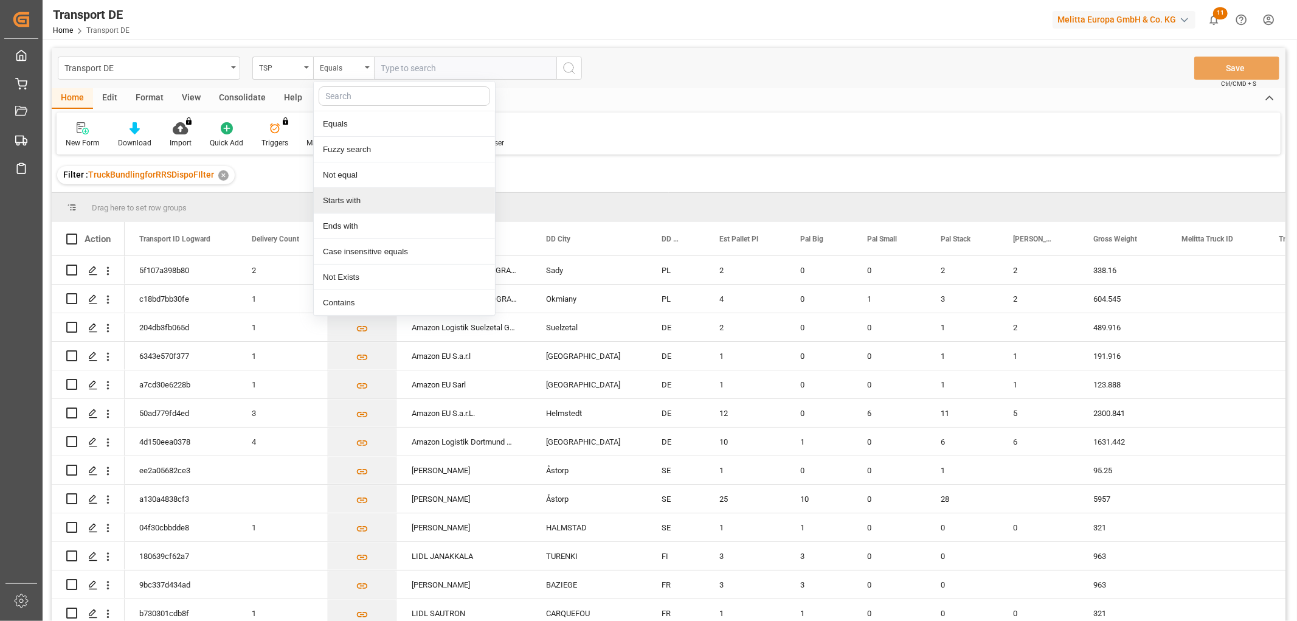
click at [359, 201] on div "Starts with" at bounding box center [404, 201] width 181 height 26
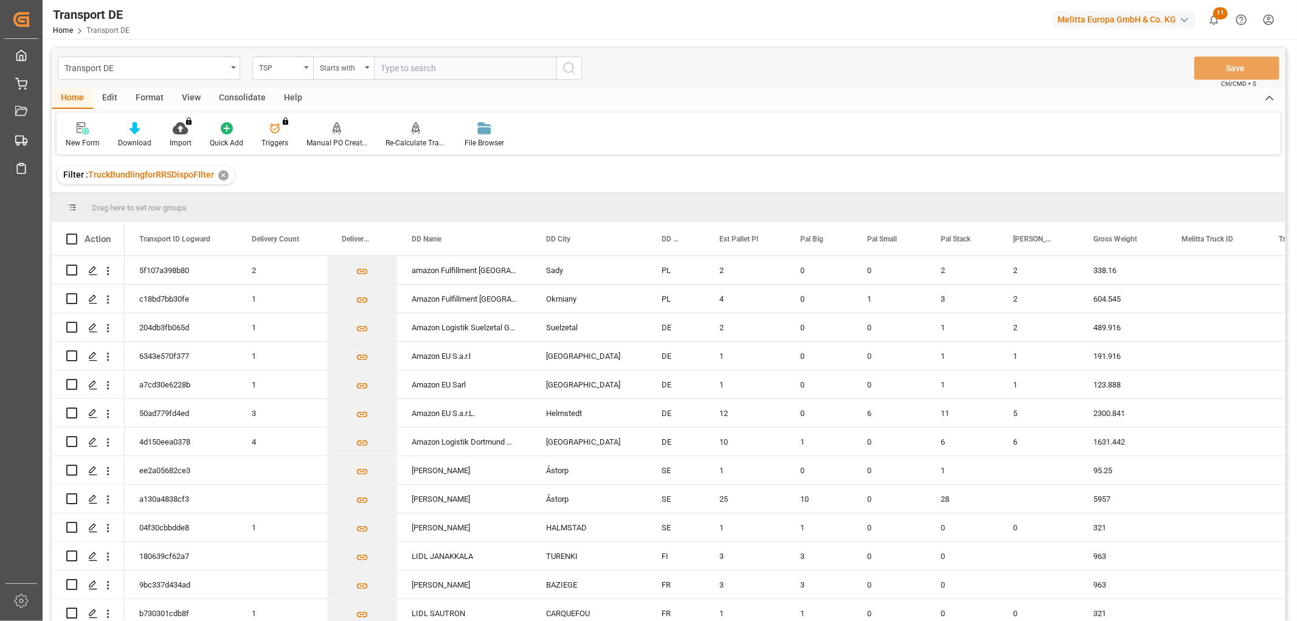
click at [403, 66] on input "text" at bounding box center [465, 68] width 182 height 23
type input "Moeller"
click at [567, 65] on icon "search button" at bounding box center [569, 68] width 15 height 15
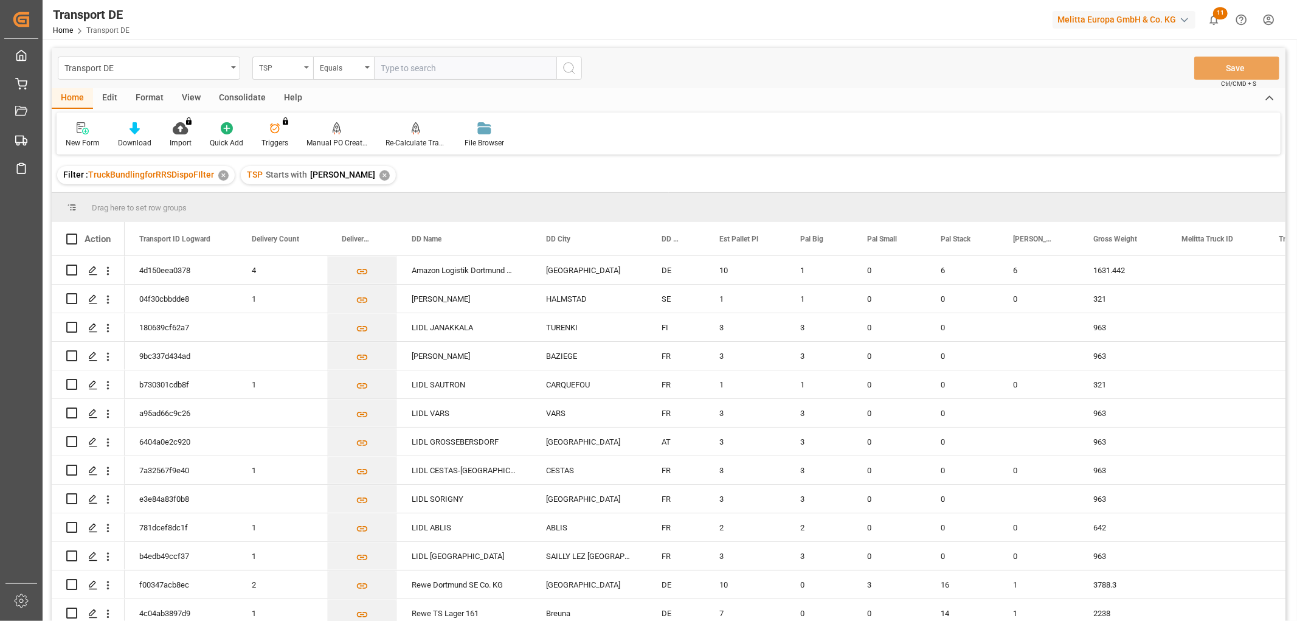
click at [283, 69] on div "TSP" at bounding box center [279, 67] width 41 height 14
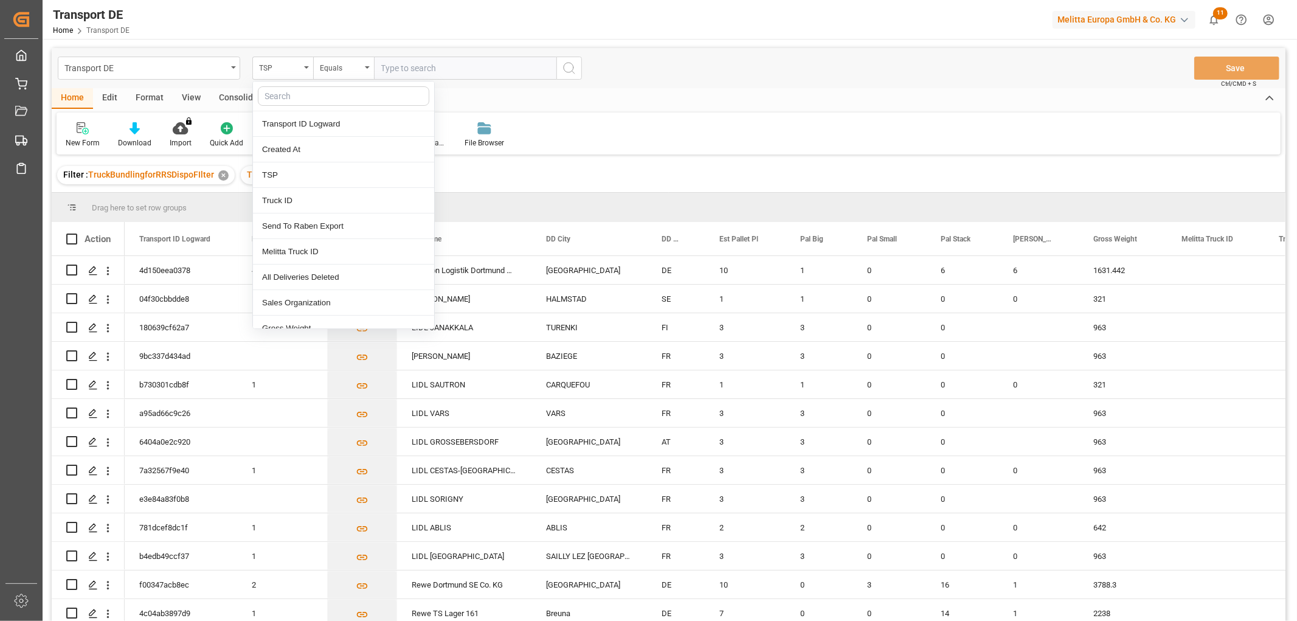
click at [292, 98] on input "text" at bounding box center [343, 95] width 171 height 19
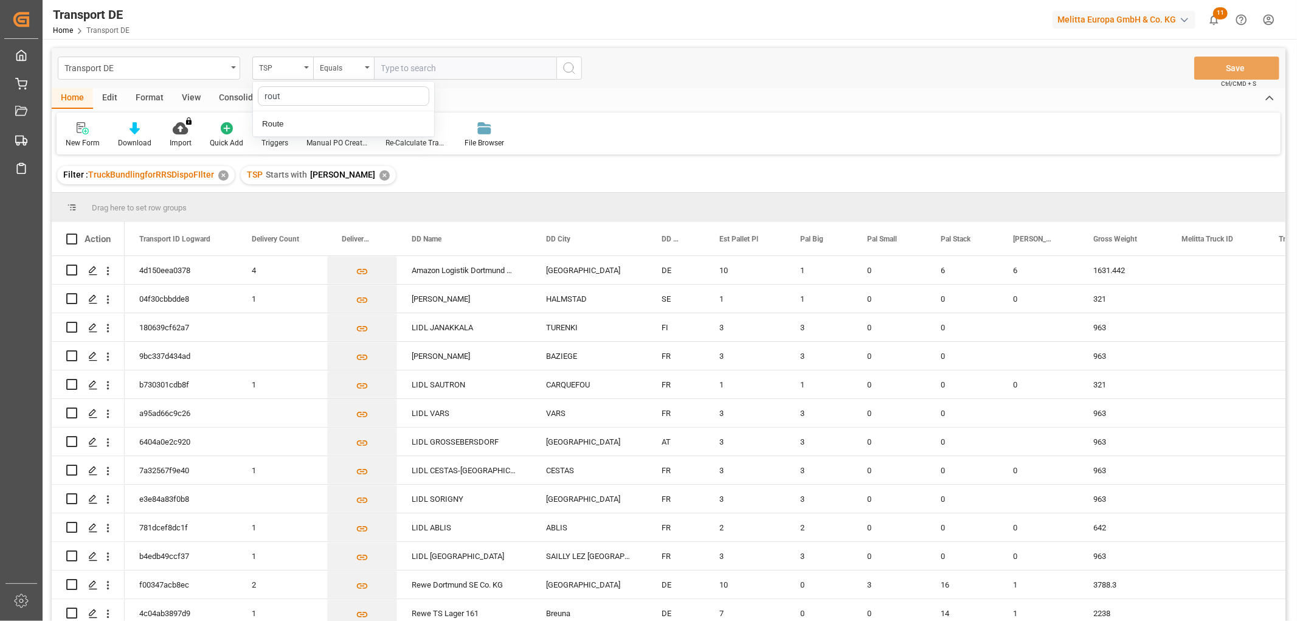
type input "route"
click at [333, 128] on div "Route" at bounding box center [343, 124] width 181 height 26
click at [424, 63] on input "text" at bounding box center [465, 68] width 182 height 23
type input "270"
click at [567, 67] on icon "search button" at bounding box center [569, 68] width 15 height 15
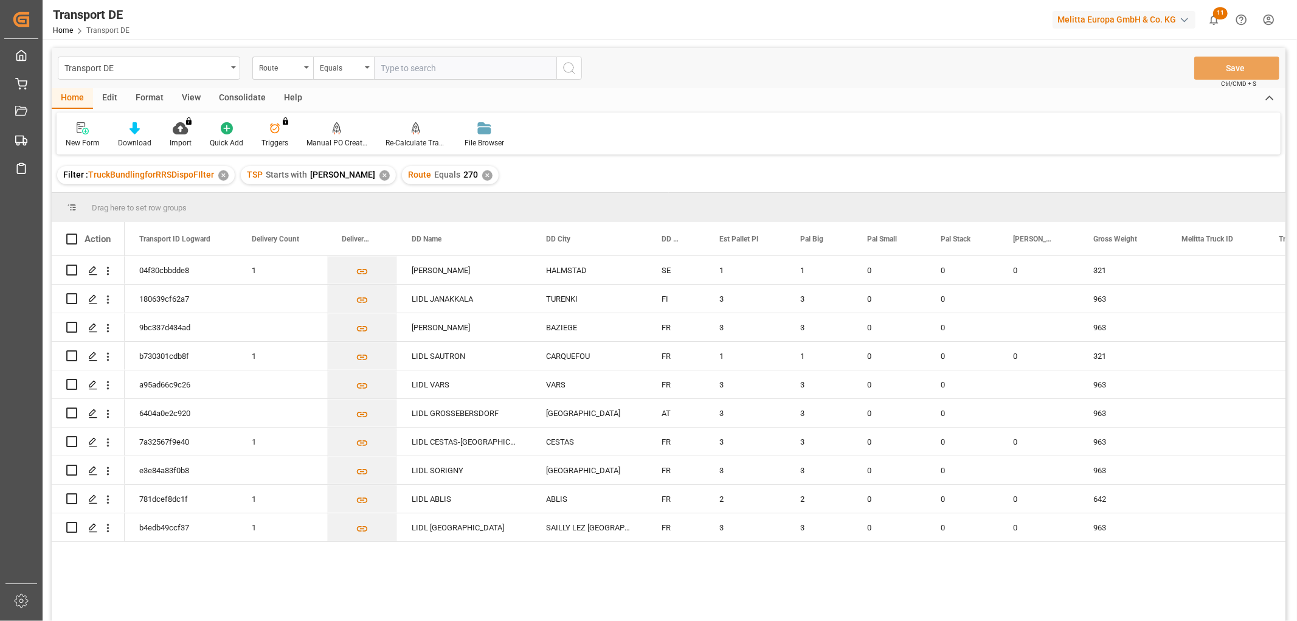
click at [245, 94] on div "Consolidate" at bounding box center [242, 98] width 65 height 21
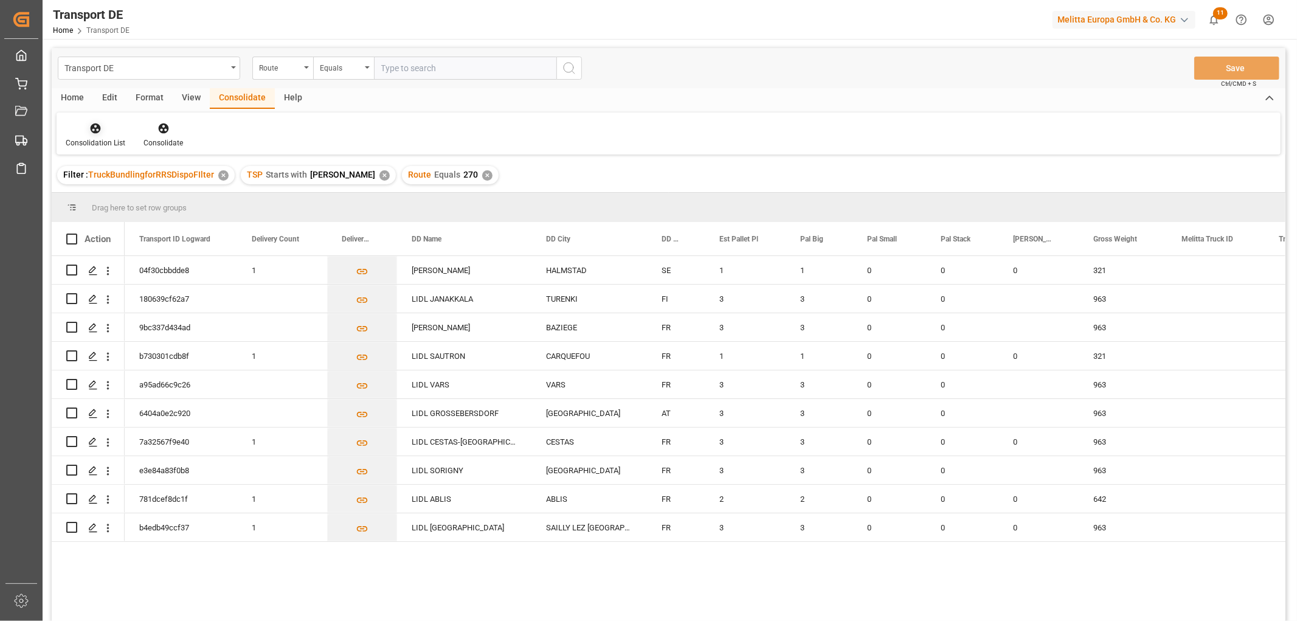
click at [94, 134] on div "Consolidation List" at bounding box center [96, 135] width 78 height 27
click at [120, 195] on div "Transport DE Route Equals Save Ctrl/CMD + S Home Edit Format View Consolidate H…" at bounding box center [669, 350] width 1234 height 605
click at [91, 130] on icon at bounding box center [96, 128] width 10 height 10
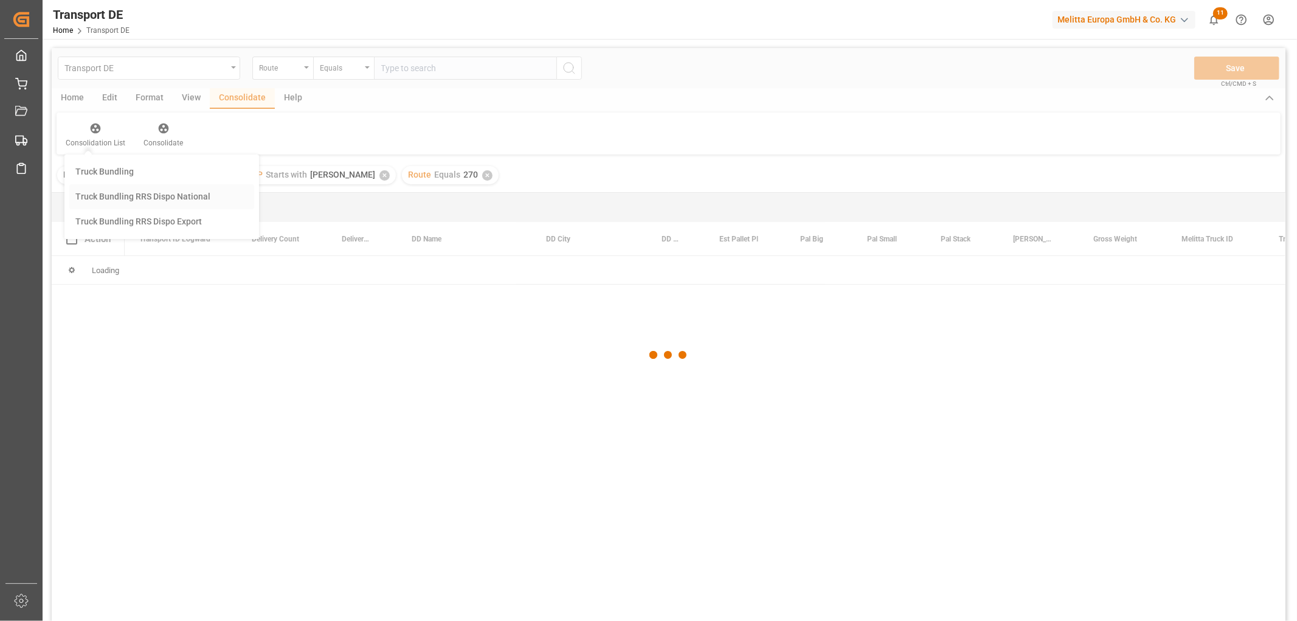
click at [142, 195] on div "Transport DE Route Equals Save Ctrl/CMD + S Home Edit Format View Consolidate H…" at bounding box center [669, 350] width 1234 height 605
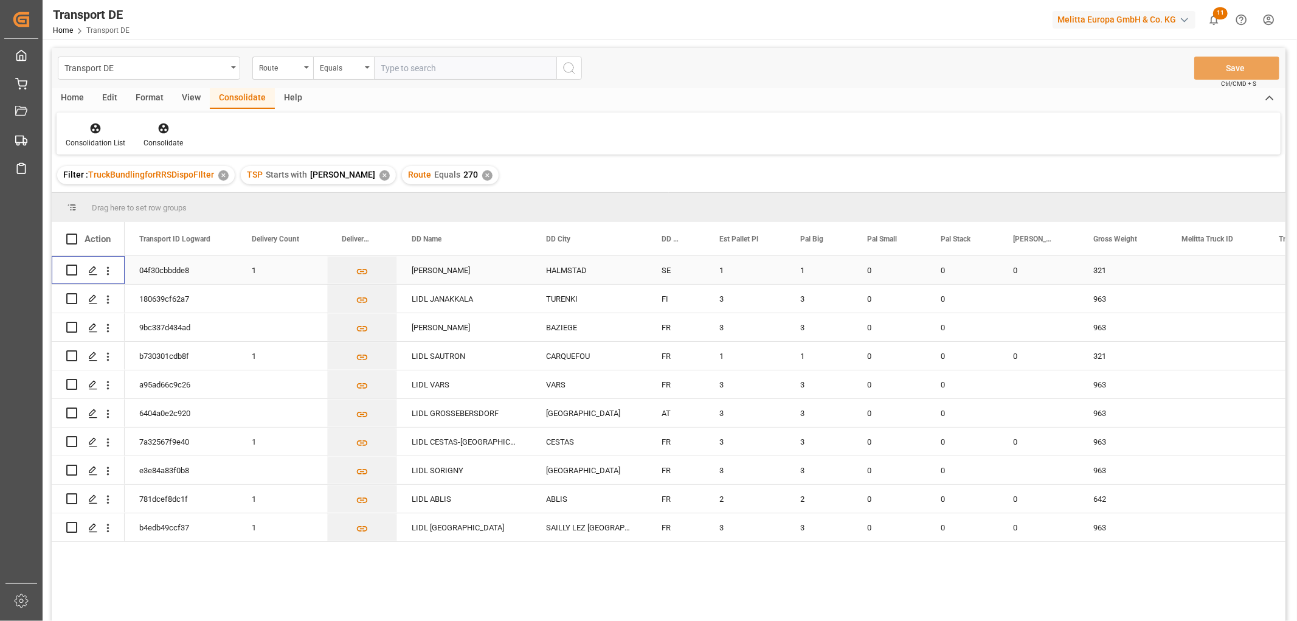
click at [69, 269] on input "Press Space to toggle row selection (unchecked)" at bounding box center [71, 270] width 11 height 11
checkbox input "true"
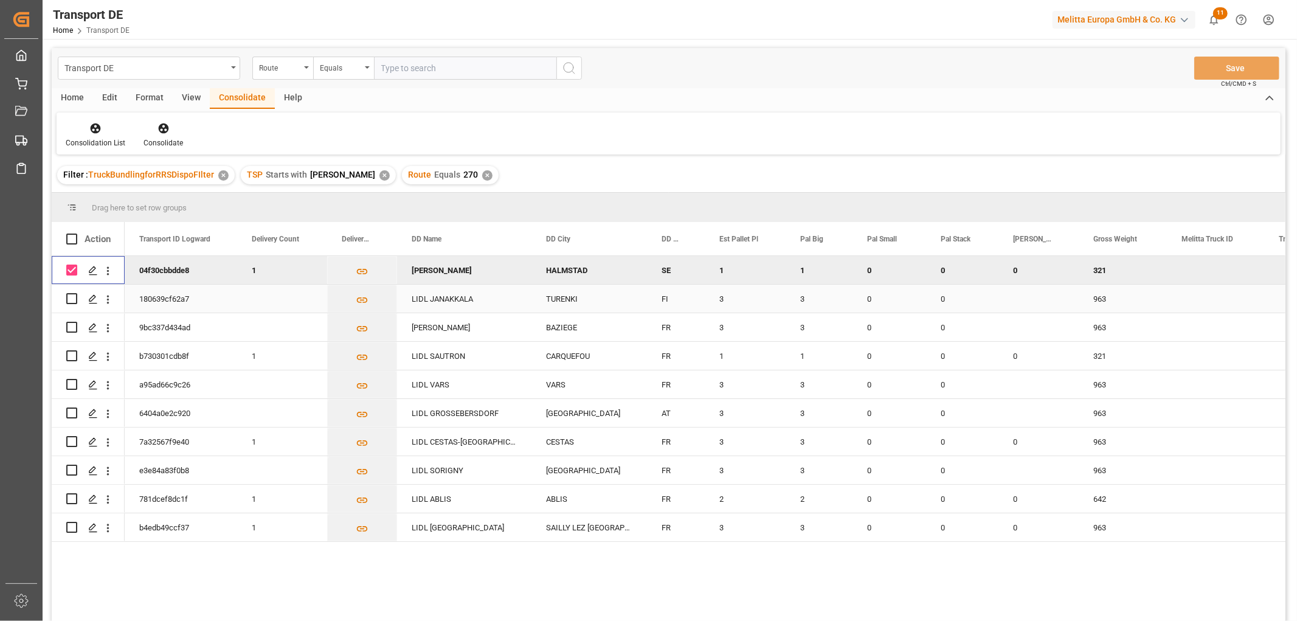
click at [70, 300] on input "Press Space to toggle row selection (unchecked)" at bounding box center [71, 298] width 11 height 11
checkbox input "true"
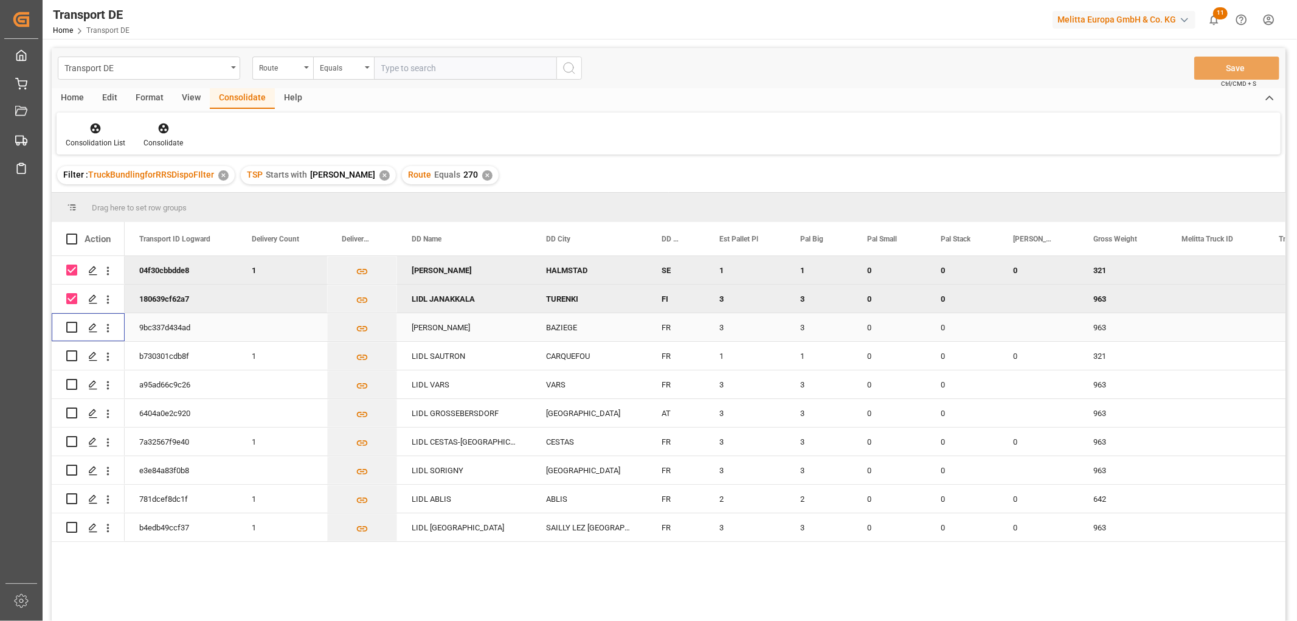
click at [74, 325] on input "Press Space to toggle row selection (unchecked)" at bounding box center [71, 327] width 11 height 11
checkbox input "true"
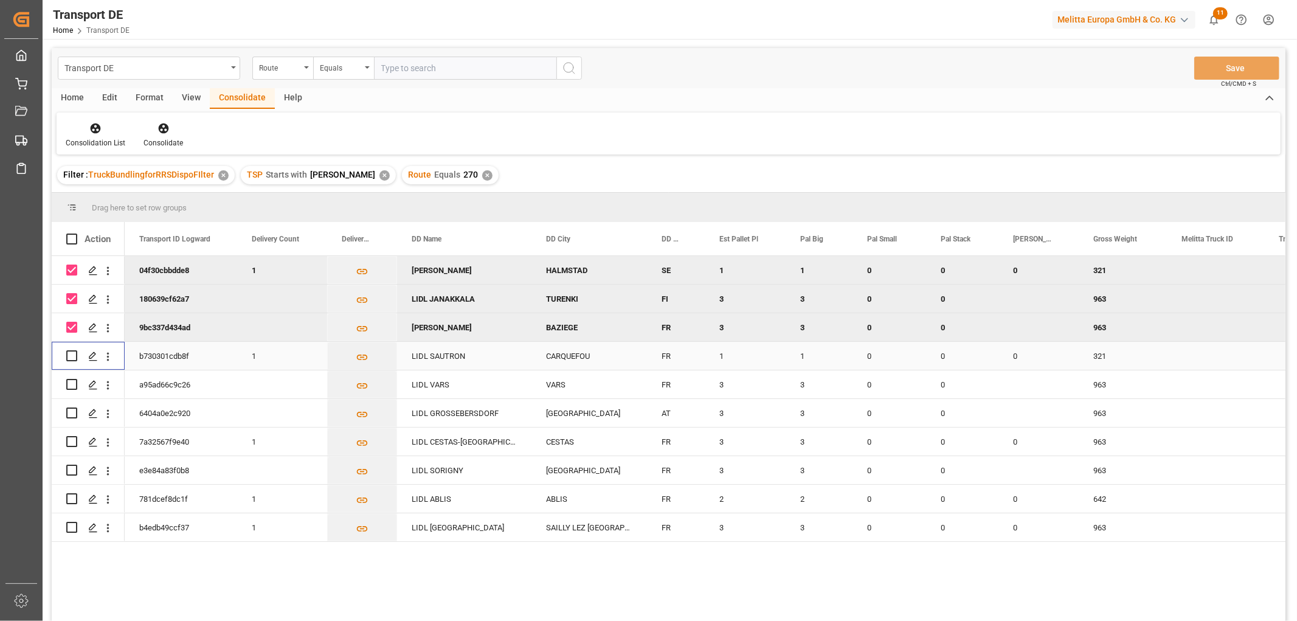
click at [71, 355] on input "Press Space to toggle row selection (unchecked)" at bounding box center [71, 355] width 11 height 11
checkbox input "true"
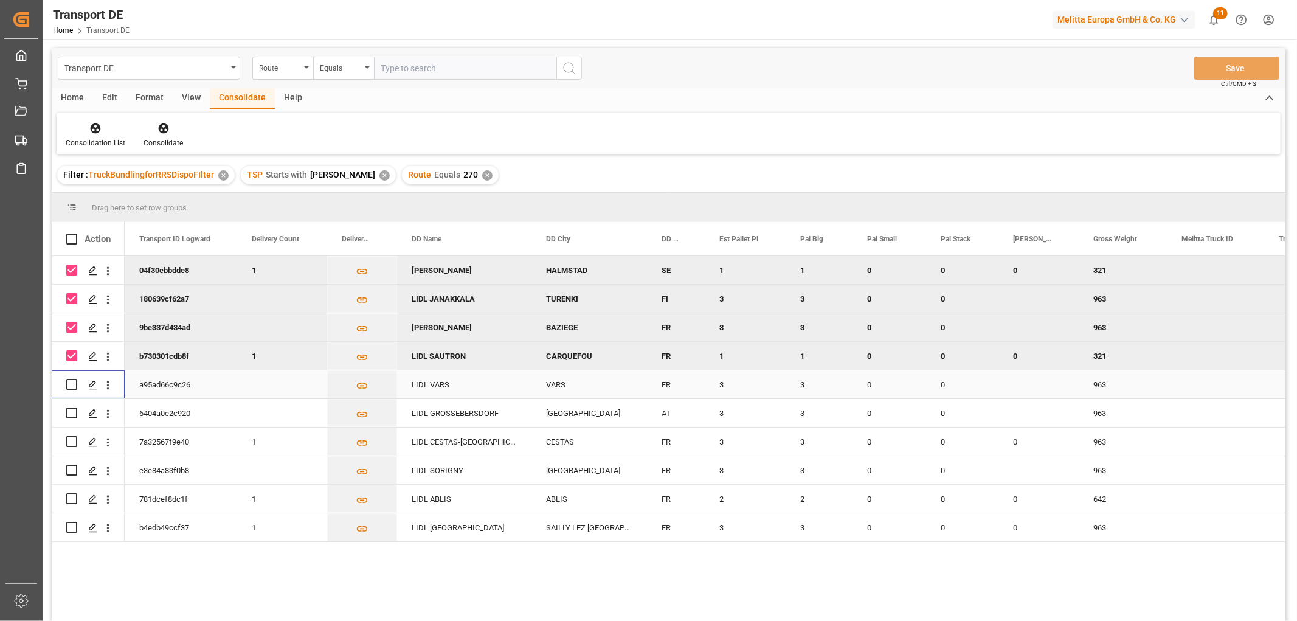
click at [74, 386] on input "Press Space to toggle row selection (unchecked)" at bounding box center [71, 384] width 11 height 11
checkbox input "true"
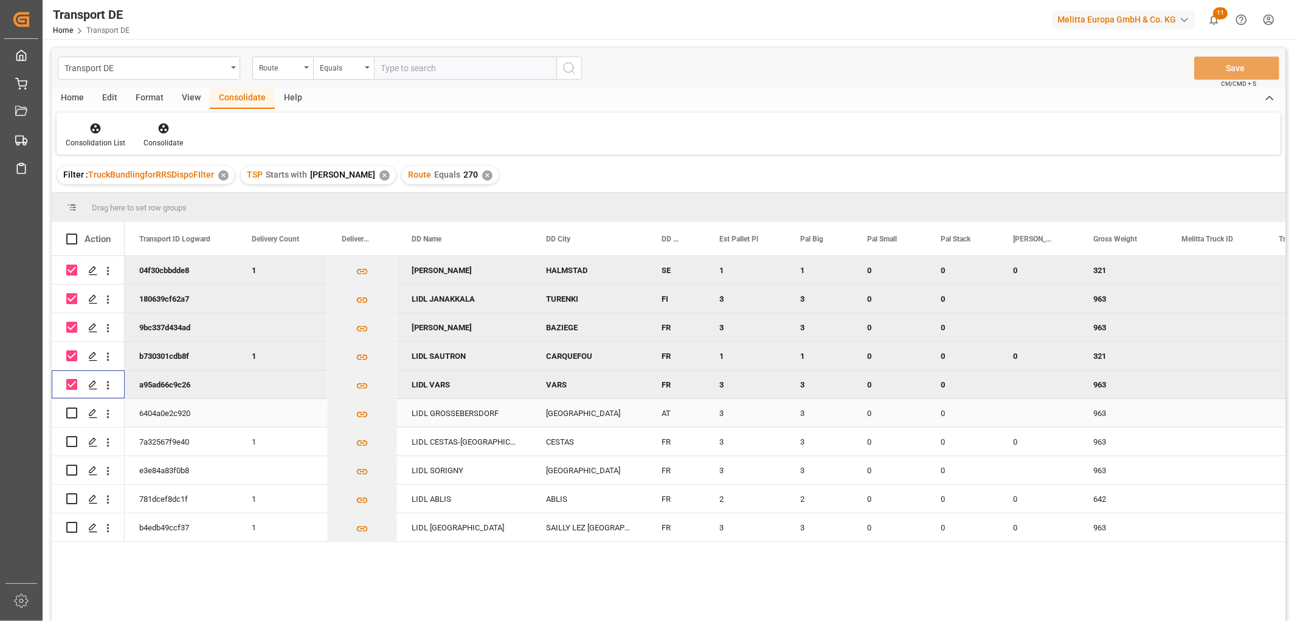
click at [67, 412] on input "Press Space to toggle row selection (unchecked)" at bounding box center [71, 412] width 11 height 11
checkbox input "true"
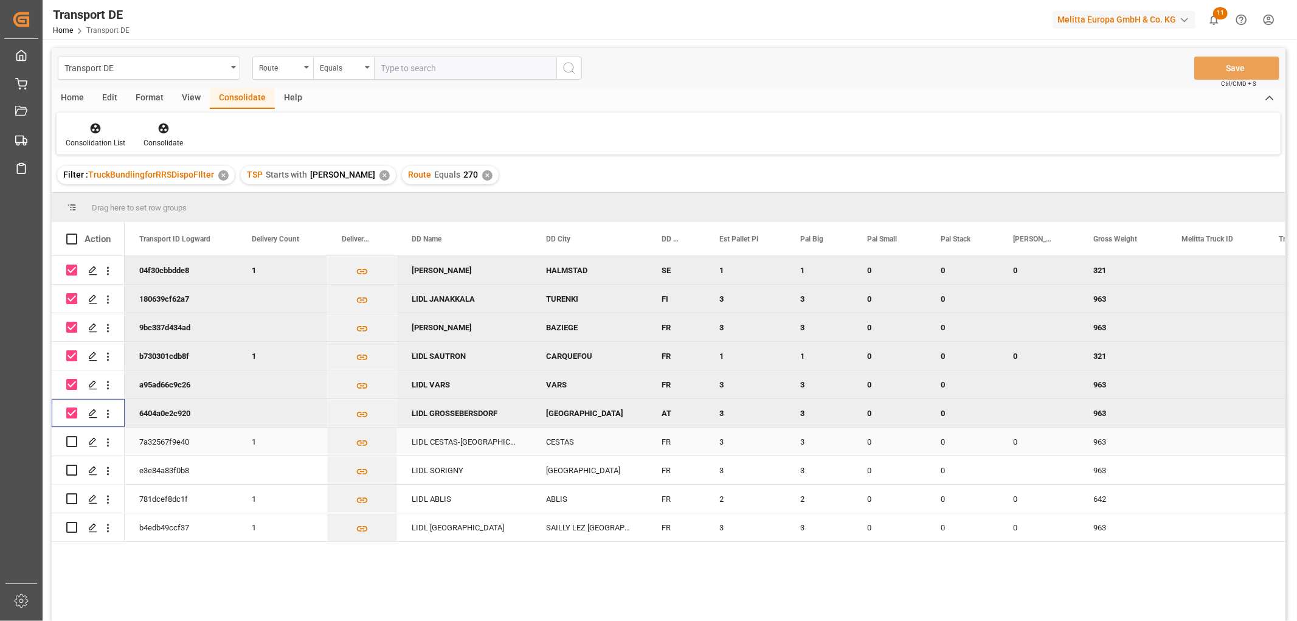
click at [69, 441] on input "Press Space to toggle row selection (unchecked)" at bounding box center [71, 441] width 11 height 11
checkbox input "true"
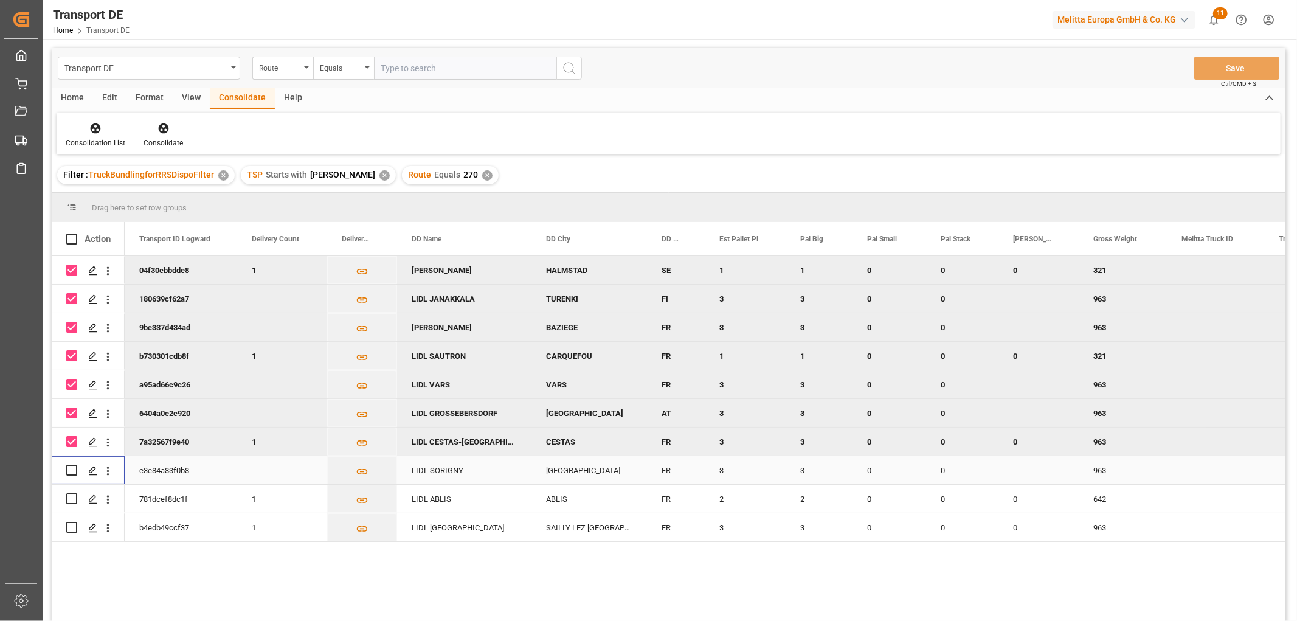
click at [73, 467] on input "Press Space to toggle row selection (unchecked)" at bounding box center [71, 470] width 11 height 11
checkbox input "true"
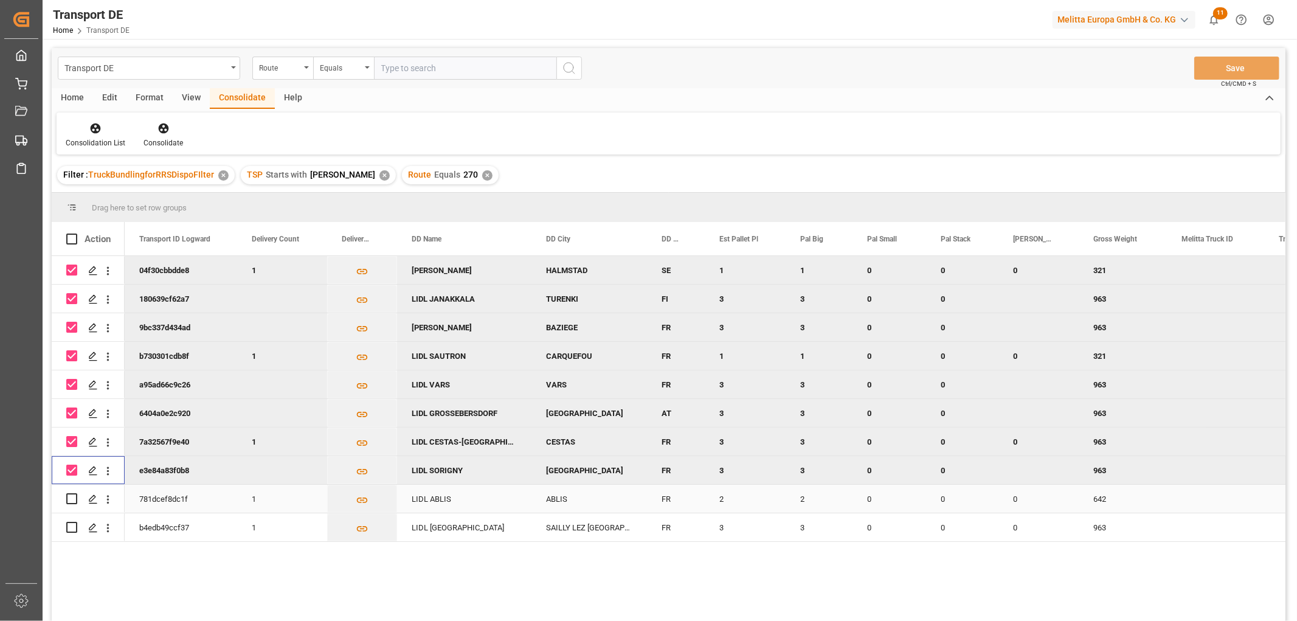
click at [69, 497] on input "Press Space to toggle row selection (unchecked)" at bounding box center [71, 498] width 11 height 11
checkbox input "true"
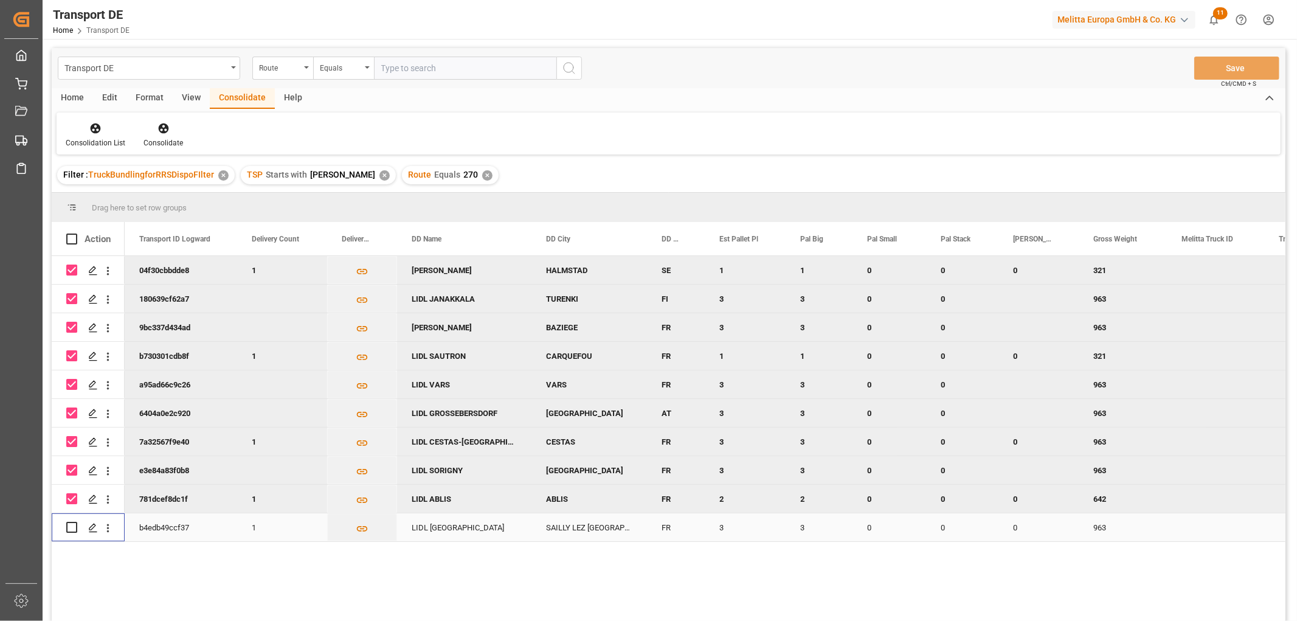
click at [71, 527] on input "Press Space to toggle row selection (unchecked)" at bounding box center [71, 527] width 11 height 11
checkbox input "true"
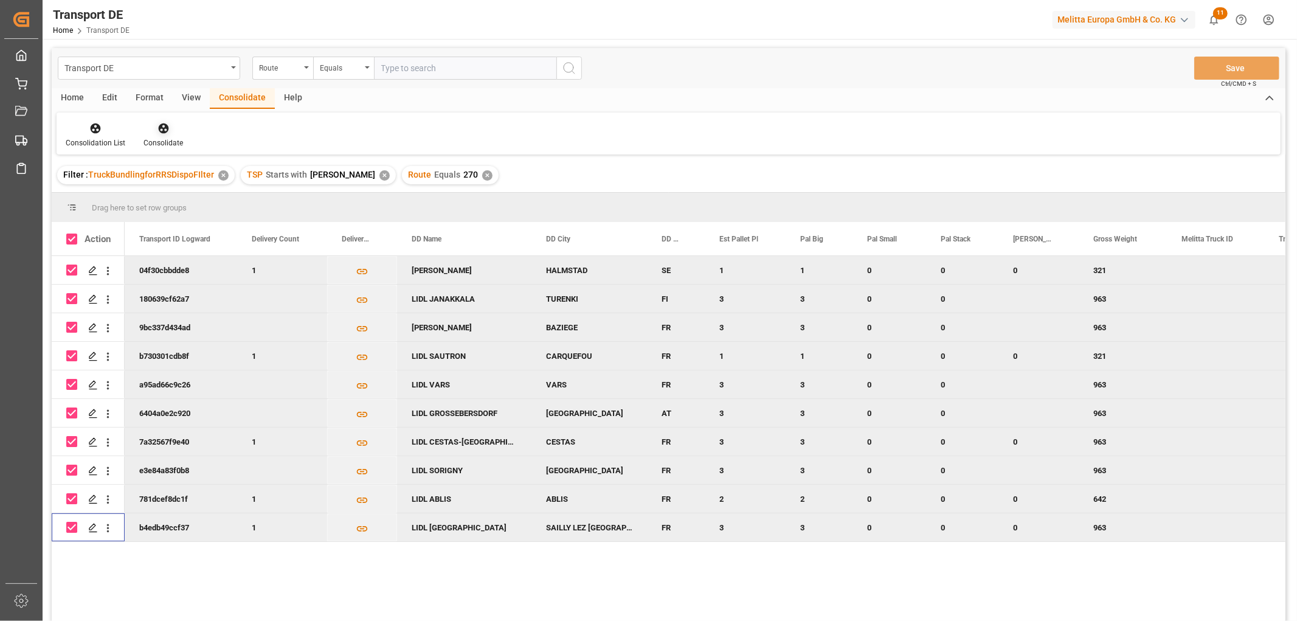
click at [162, 131] on icon at bounding box center [163, 128] width 10 height 10
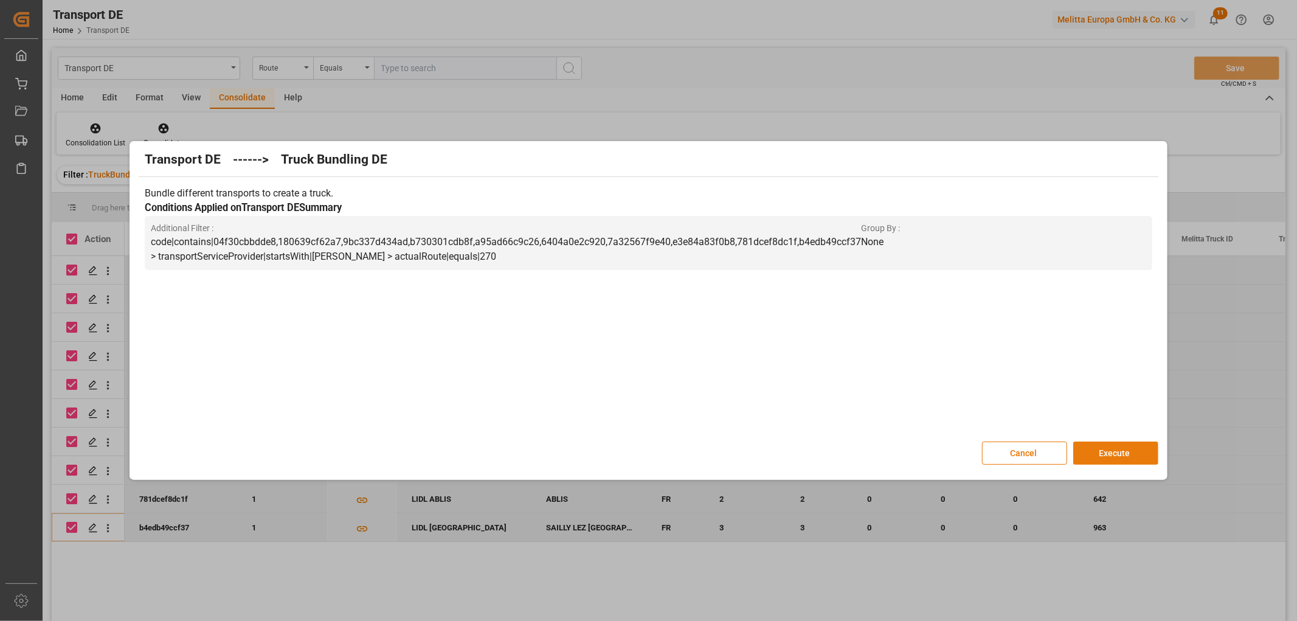
click at [1110, 452] on button "Execute" at bounding box center [1115, 452] width 85 height 23
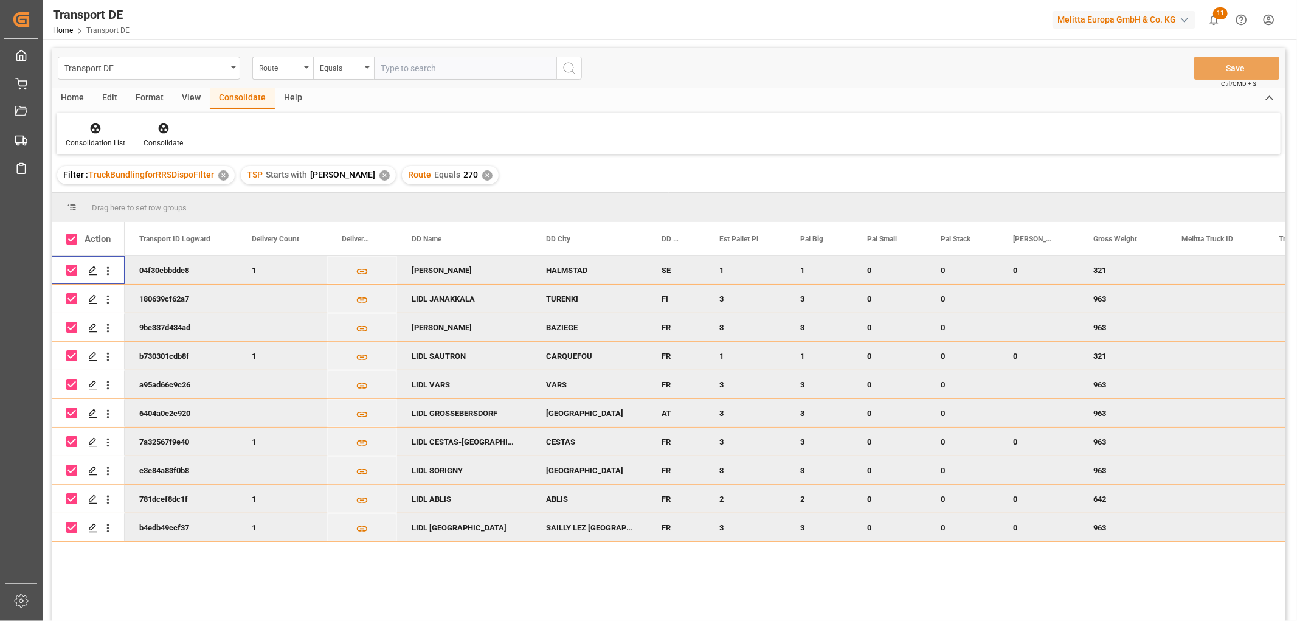
click at [69, 266] on input "Press Space to toggle row selection (checked)" at bounding box center [71, 270] width 11 height 11
checkbox input "false"
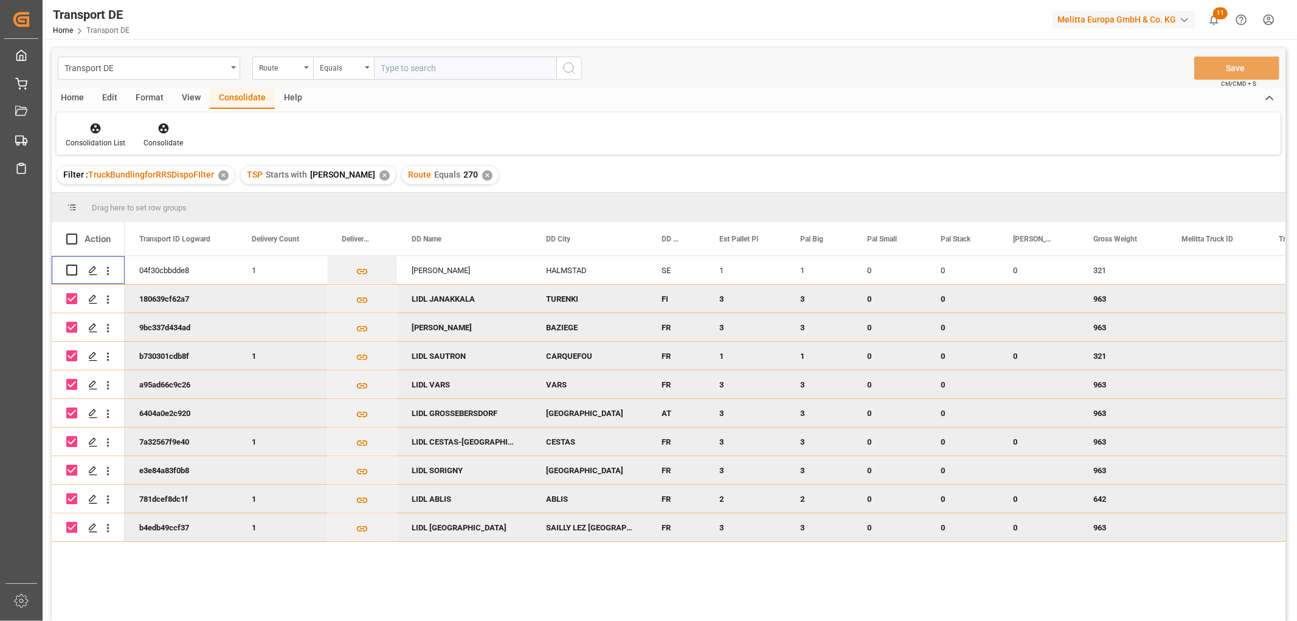
click at [71, 296] on input "Press Space to toggle row selection (checked)" at bounding box center [71, 298] width 11 height 11
checkbox input "false"
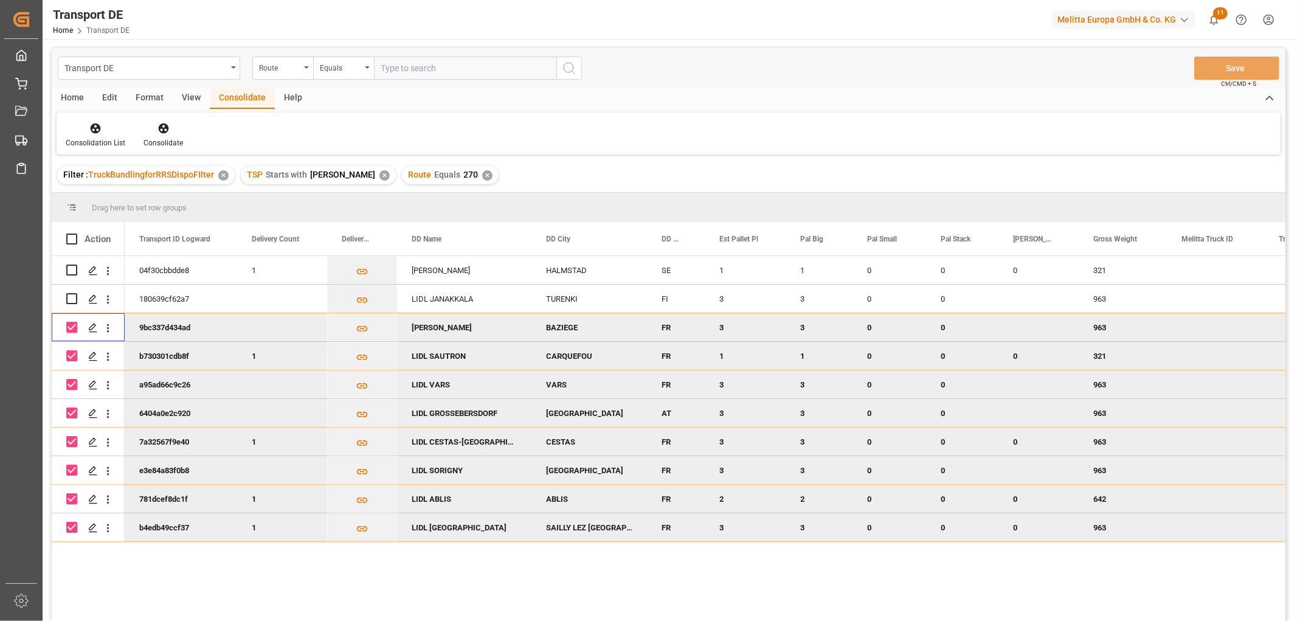
click at [68, 326] on input "Press Space to toggle row selection (checked)" at bounding box center [71, 327] width 11 height 11
checkbox input "false"
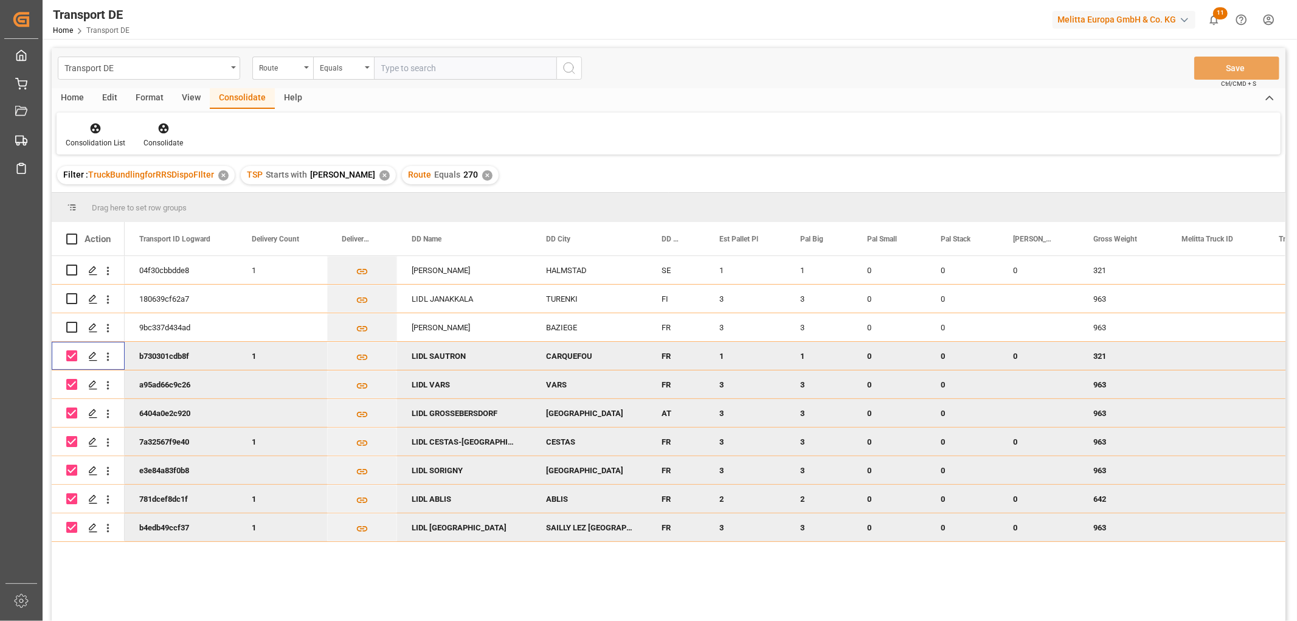
click at [69, 353] on input "Press Space to toggle row selection (checked)" at bounding box center [71, 355] width 11 height 11
checkbox input "false"
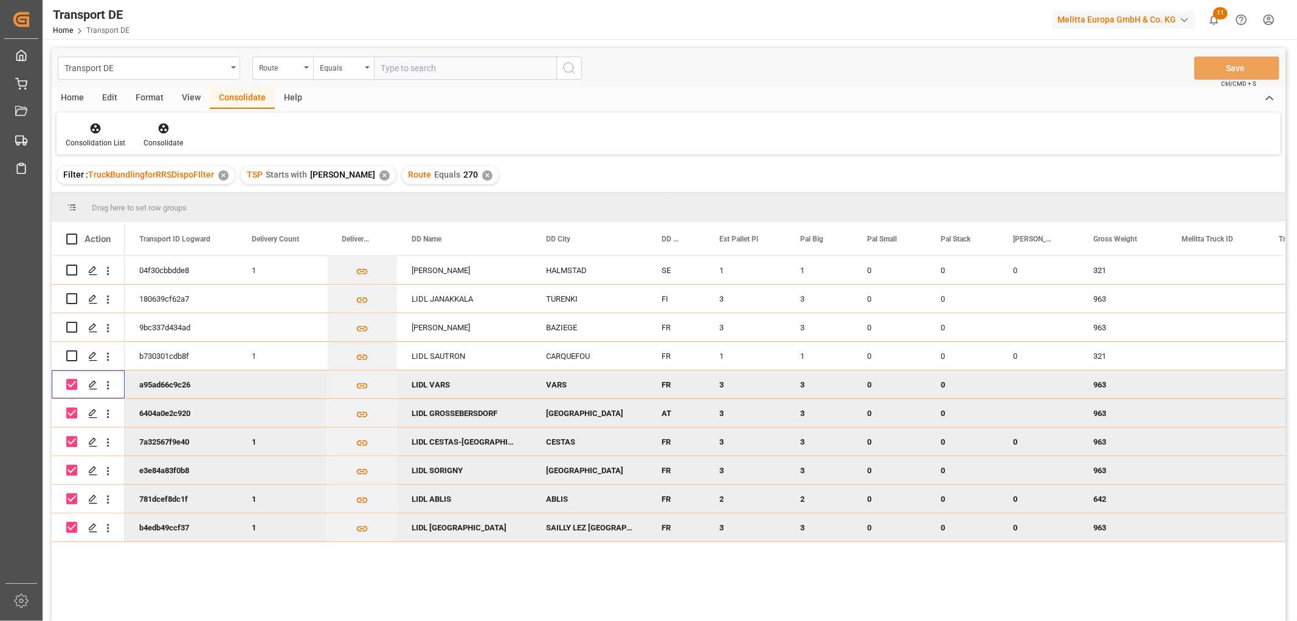
click at [73, 387] on input "Press Space to toggle row selection (checked)" at bounding box center [71, 384] width 11 height 11
checkbox input "false"
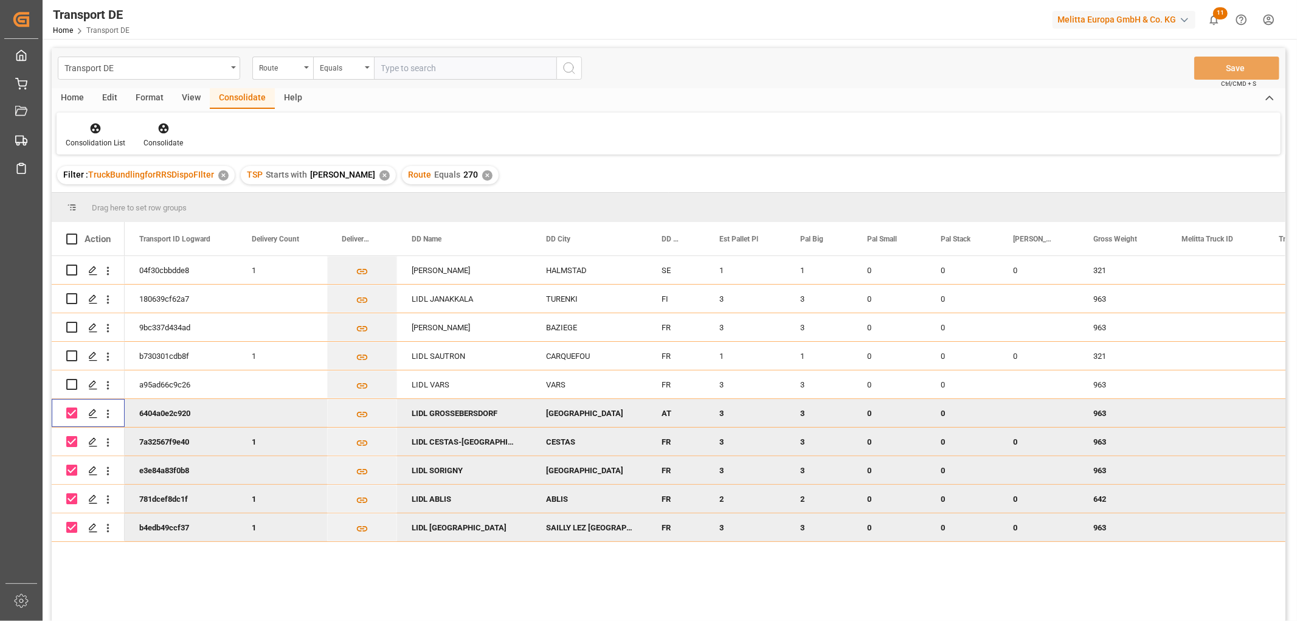
click at [71, 411] on input "Press Space to toggle row selection (checked)" at bounding box center [71, 412] width 11 height 11
checkbox input "false"
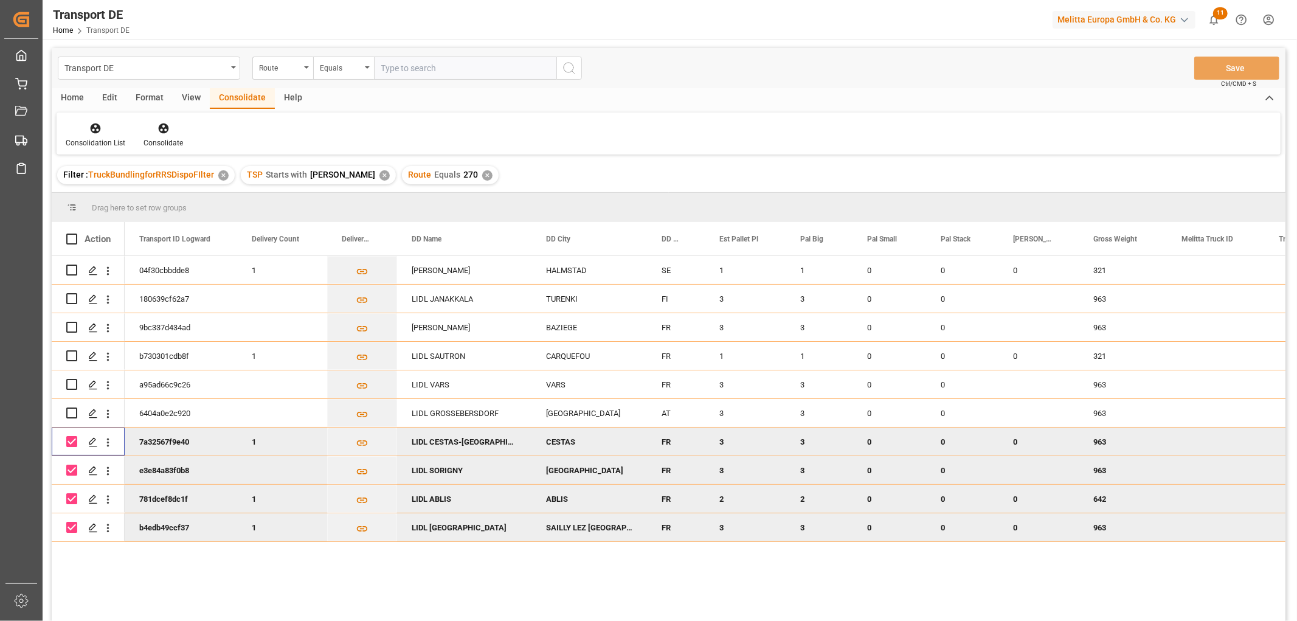
click at [70, 441] on input "Press Space to toggle row selection (checked)" at bounding box center [71, 441] width 11 height 11
checkbox input "false"
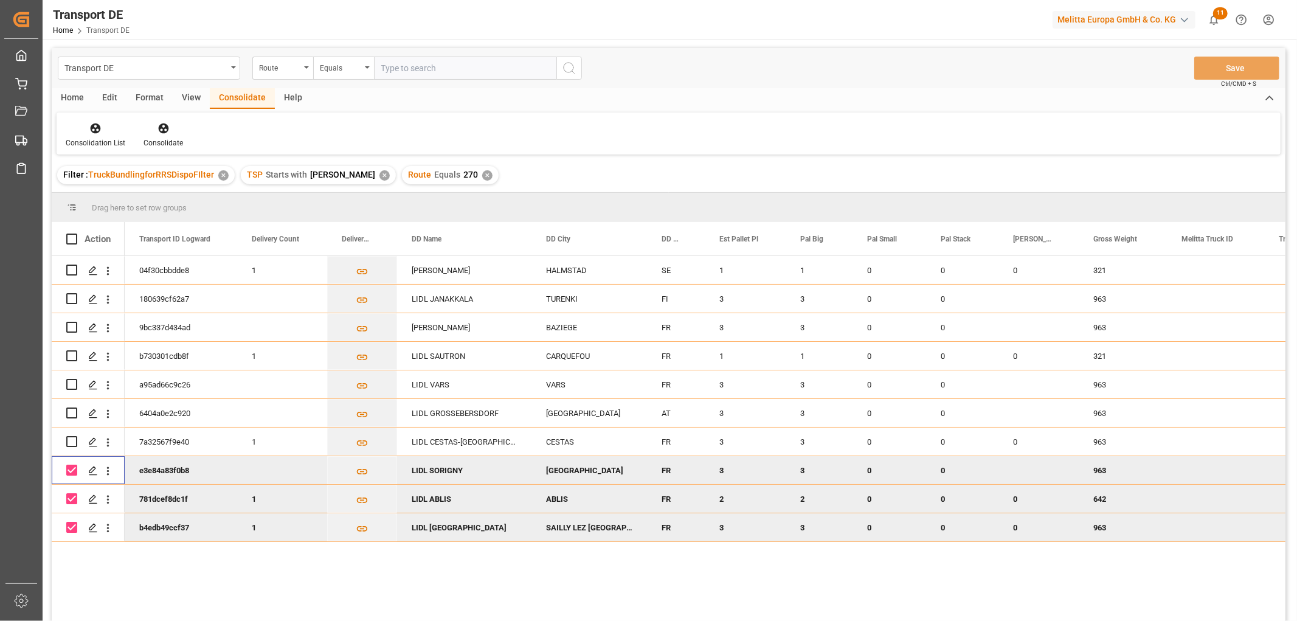
click at [70, 469] on input "Press Space to toggle row selection (checked)" at bounding box center [71, 470] width 11 height 11
checkbox input "false"
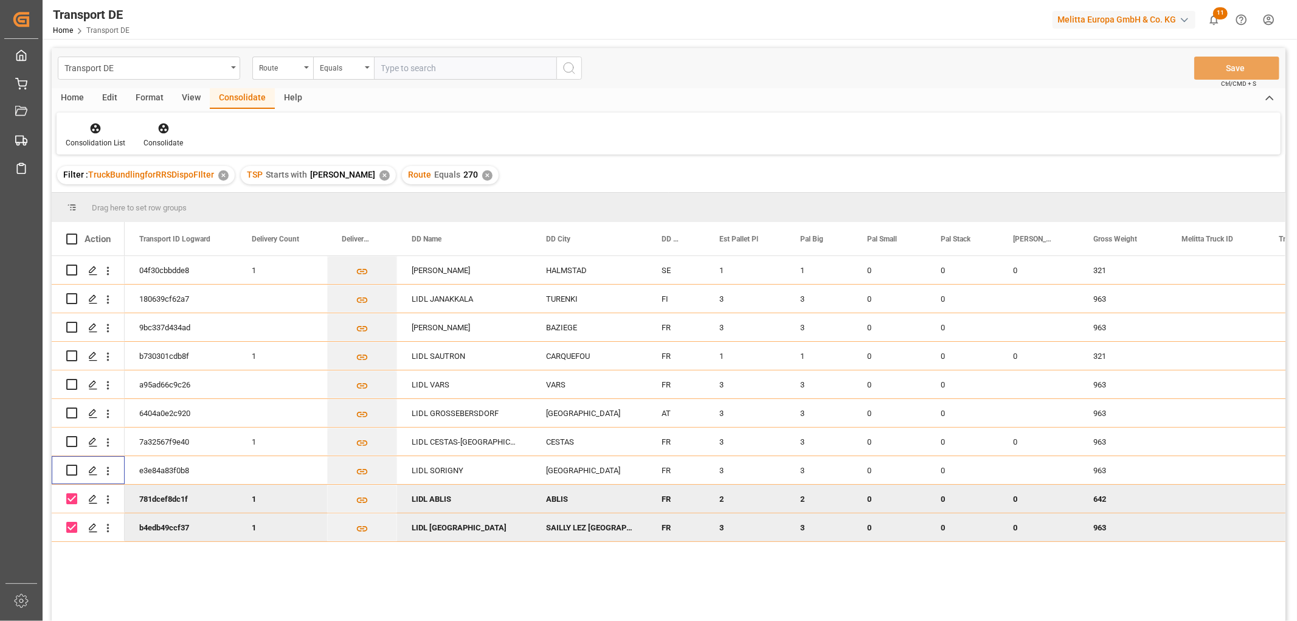
click at [71, 494] on input "Press Space to toggle row selection (checked)" at bounding box center [71, 498] width 11 height 11
checkbox input "false"
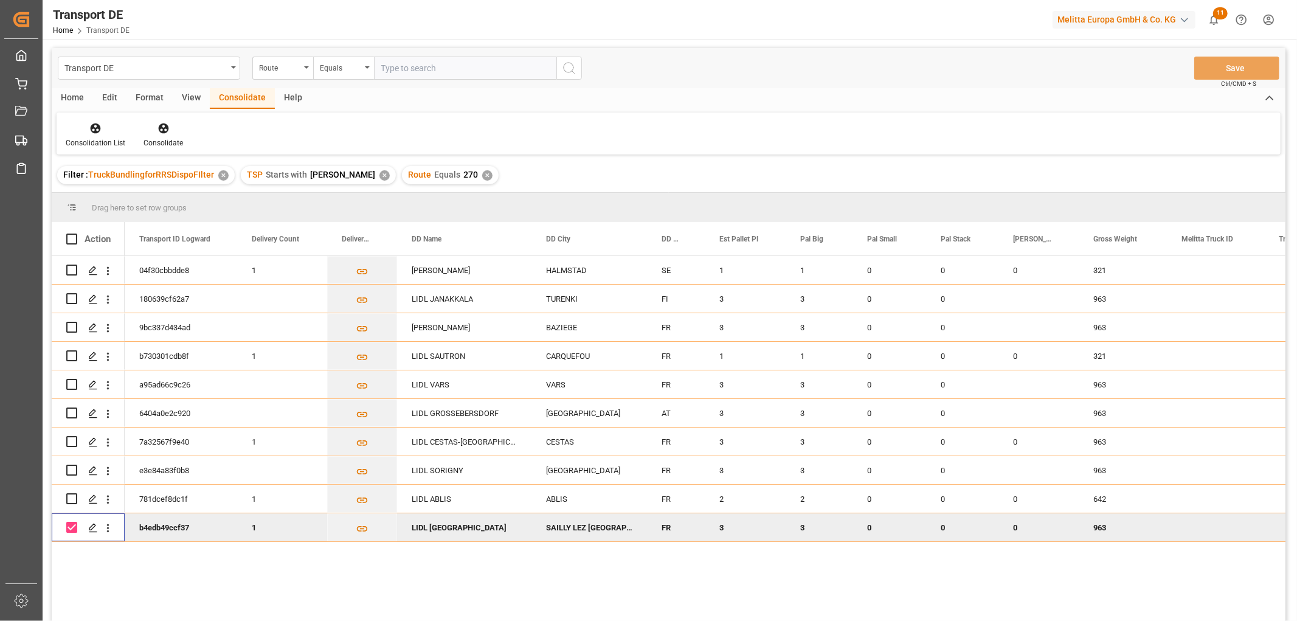
click at [70, 527] on input "Press Space to toggle row selection (checked)" at bounding box center [71, 527] width 11 height 11
checkbox input "false"
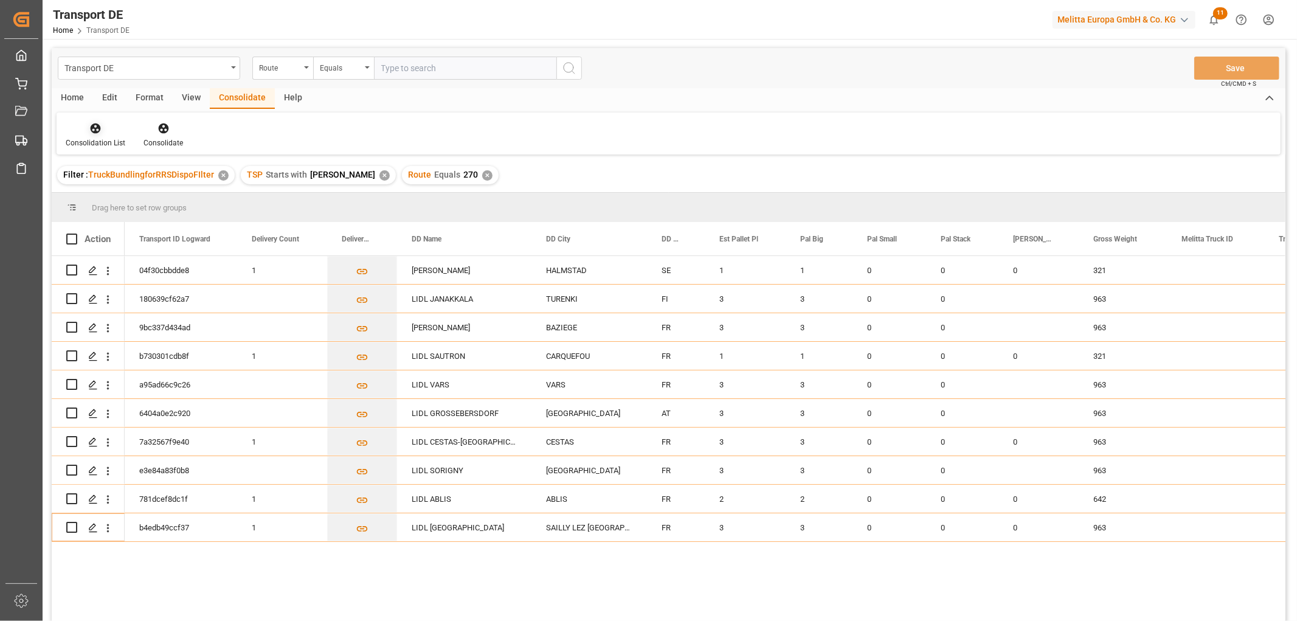
click at [93, 122] on icon at bounding box center [95, 128] width 12 height 12
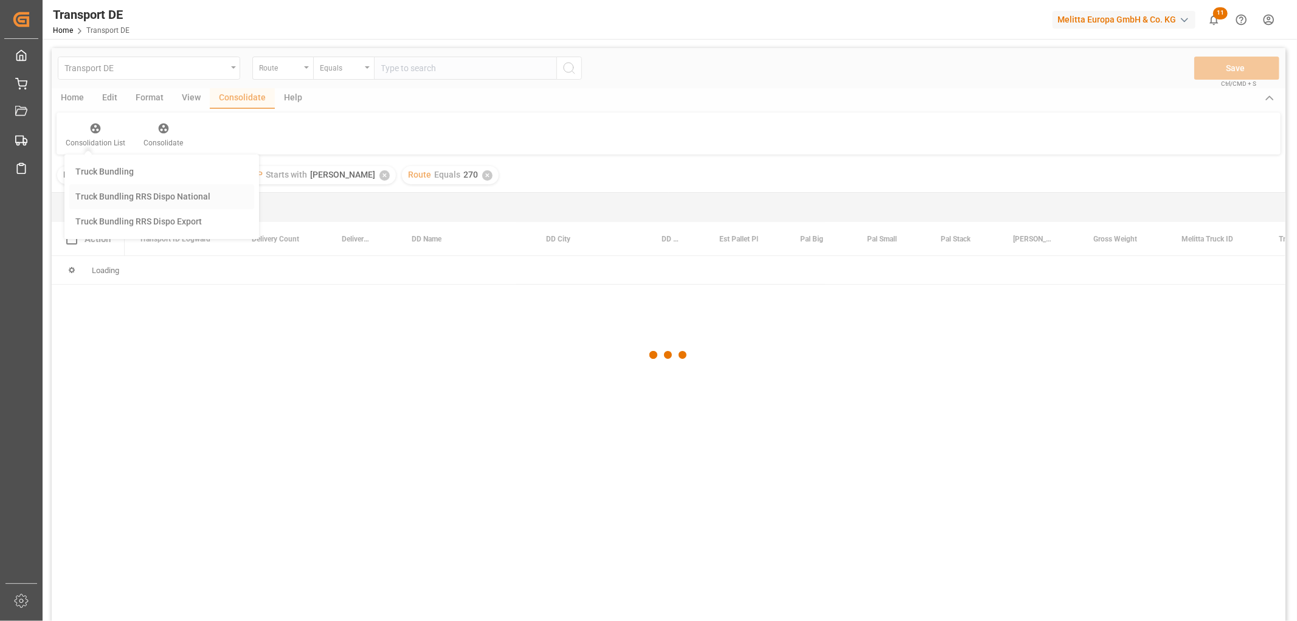
click at [117, 195] on div "Transport DE Route Equals Save Ctrl/CMD + S Home Edit Format View Consolidate H…" at bounding box center [669, 350] width 1234 height 605
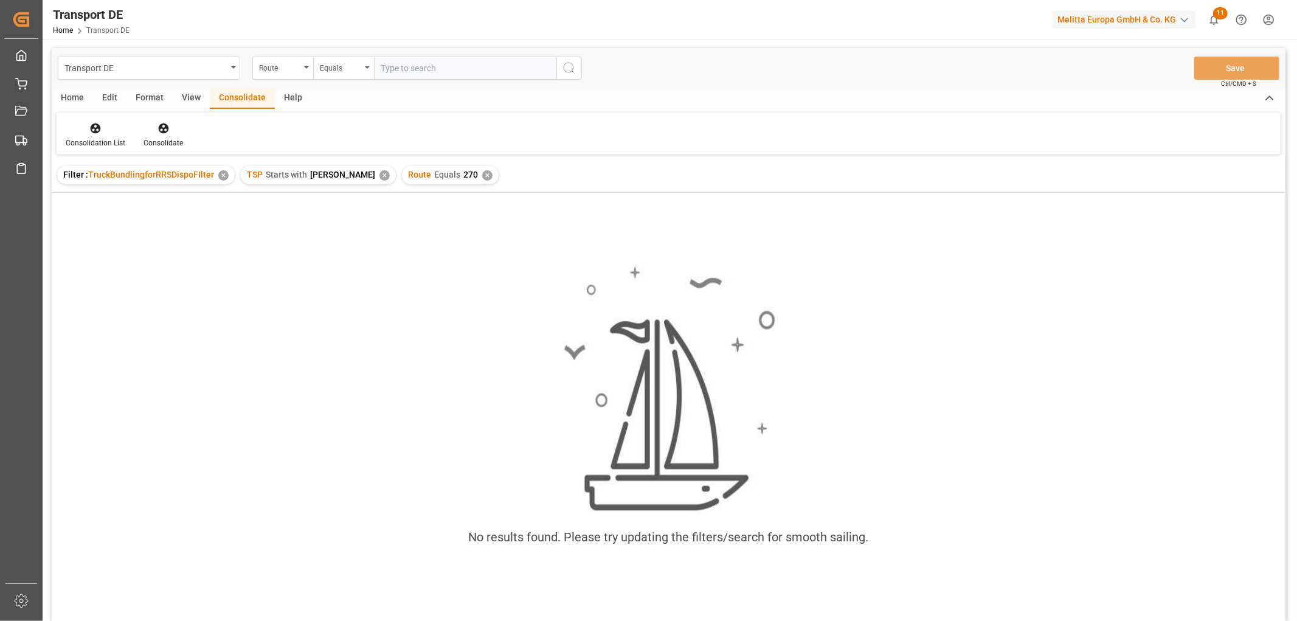
click at [482, 171] on div "✕" at bounding box center [487, 175] width 10 height 10
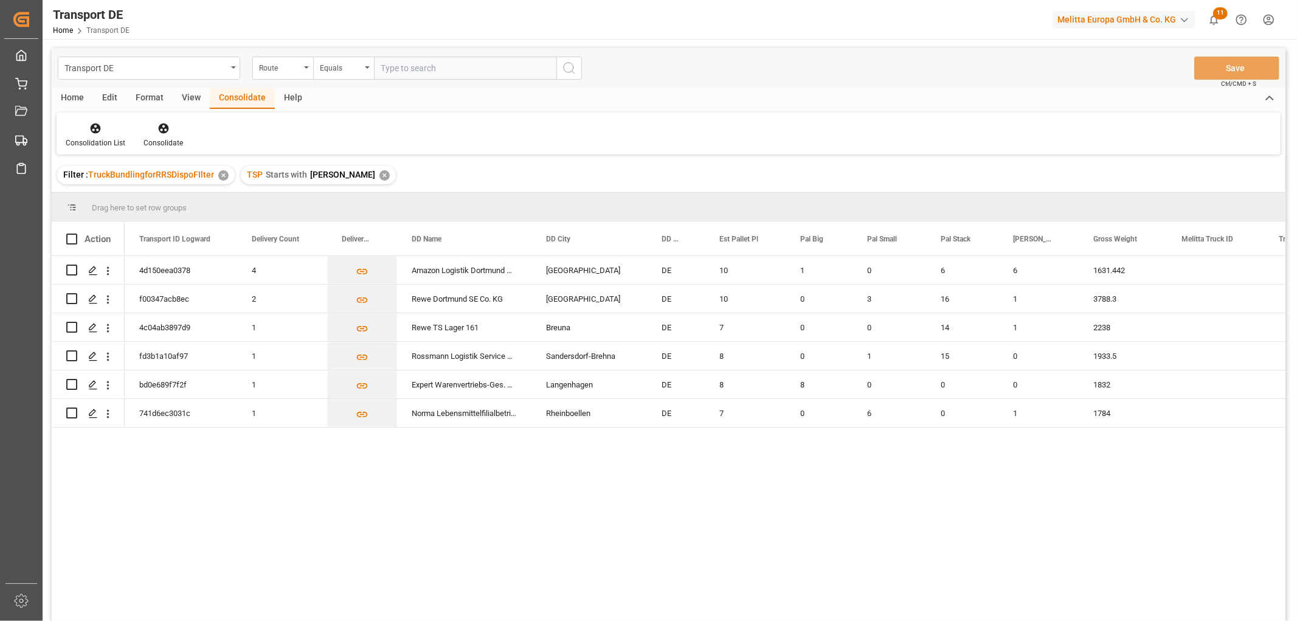
click at [379, 177] on div "✕" at bounding box center [384, 175] width 10 height 10
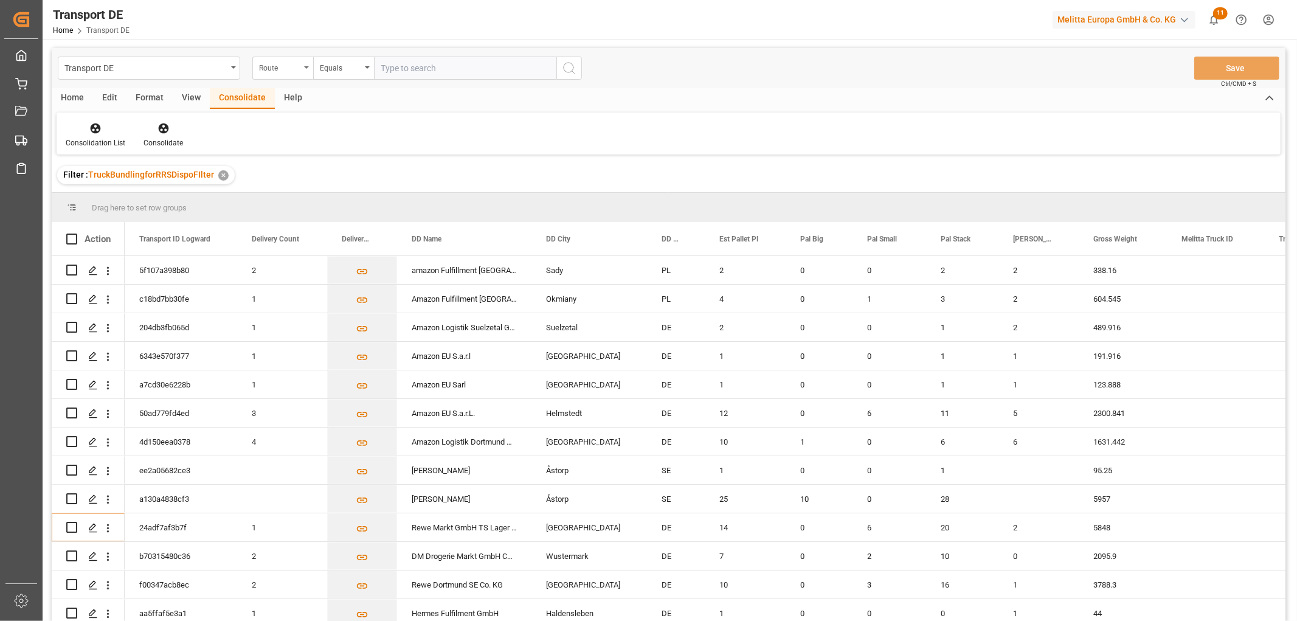
click at [274, 67] on div "Route" at bounding box center [279, 67] width 41 height 14
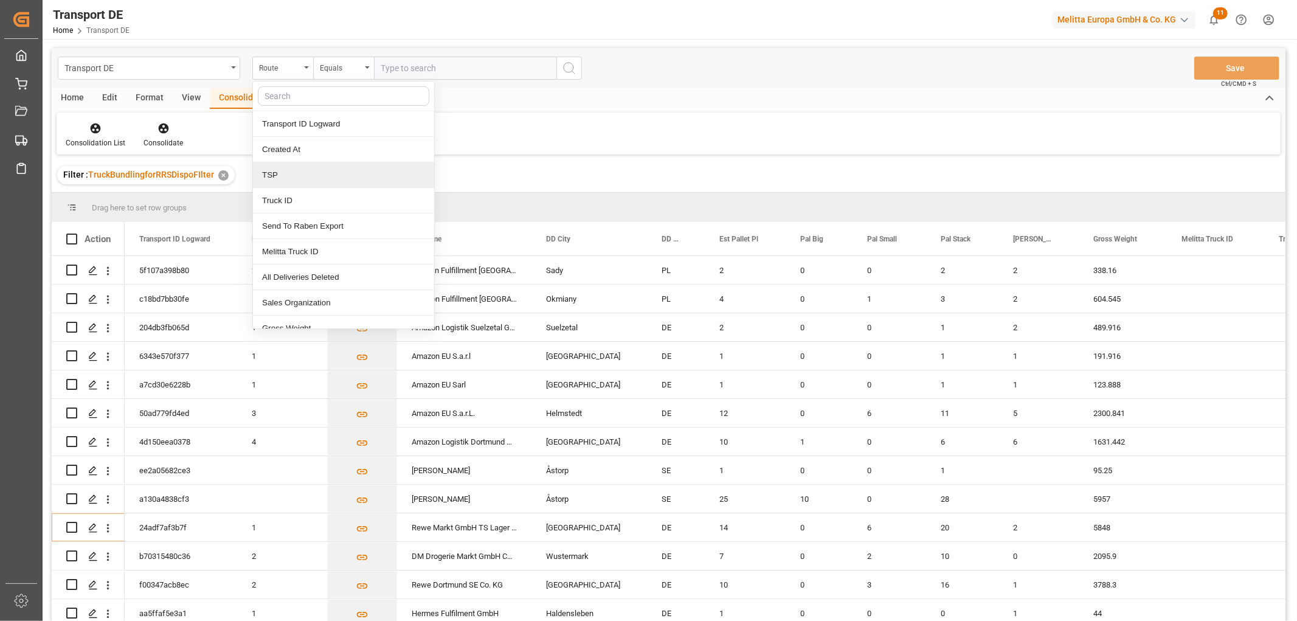
click at [300, 174] on div "TSP" at bounding box center [343, 175] width 181 height 26
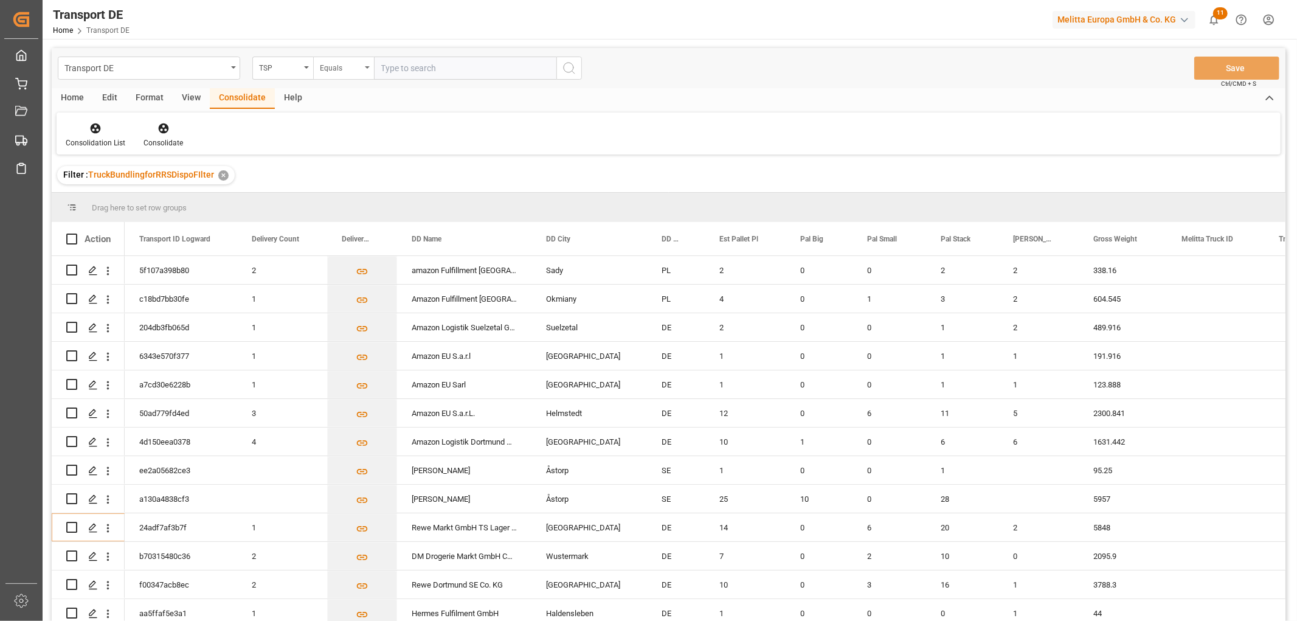
click at [333, 68] on div "Equals" at bounding box center [340, 67] width 41 height 14
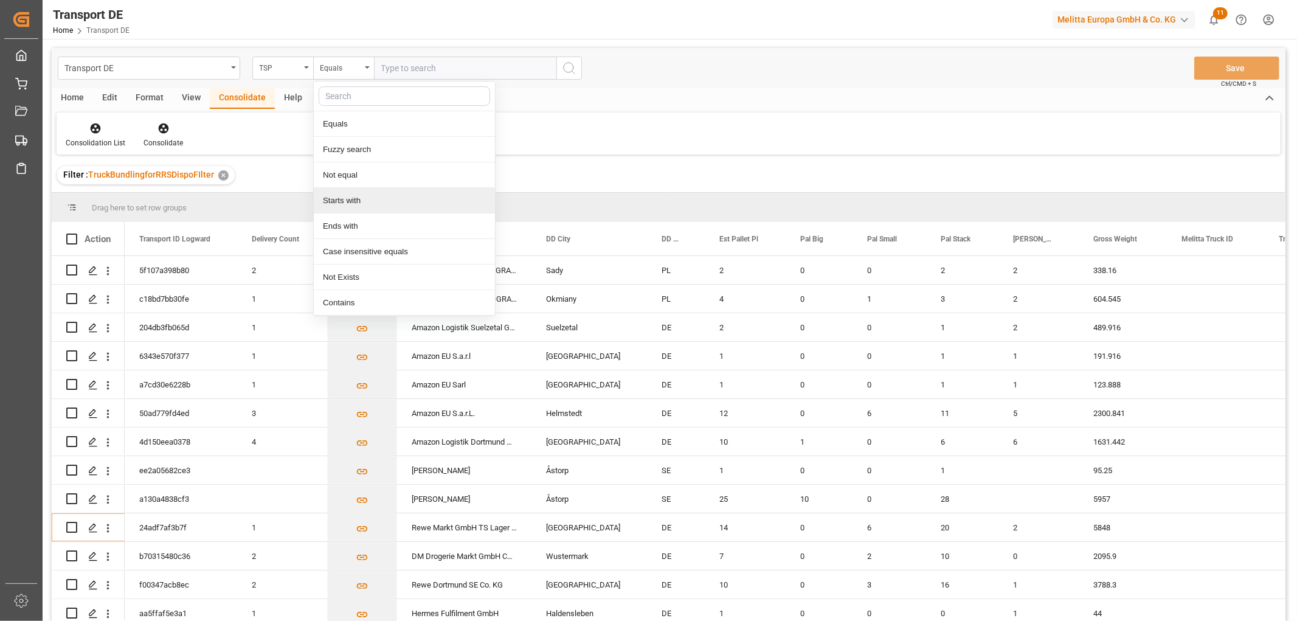
click at [386, 206] on div "Starts with" at bounding box center [404, 201] width 181 height 26
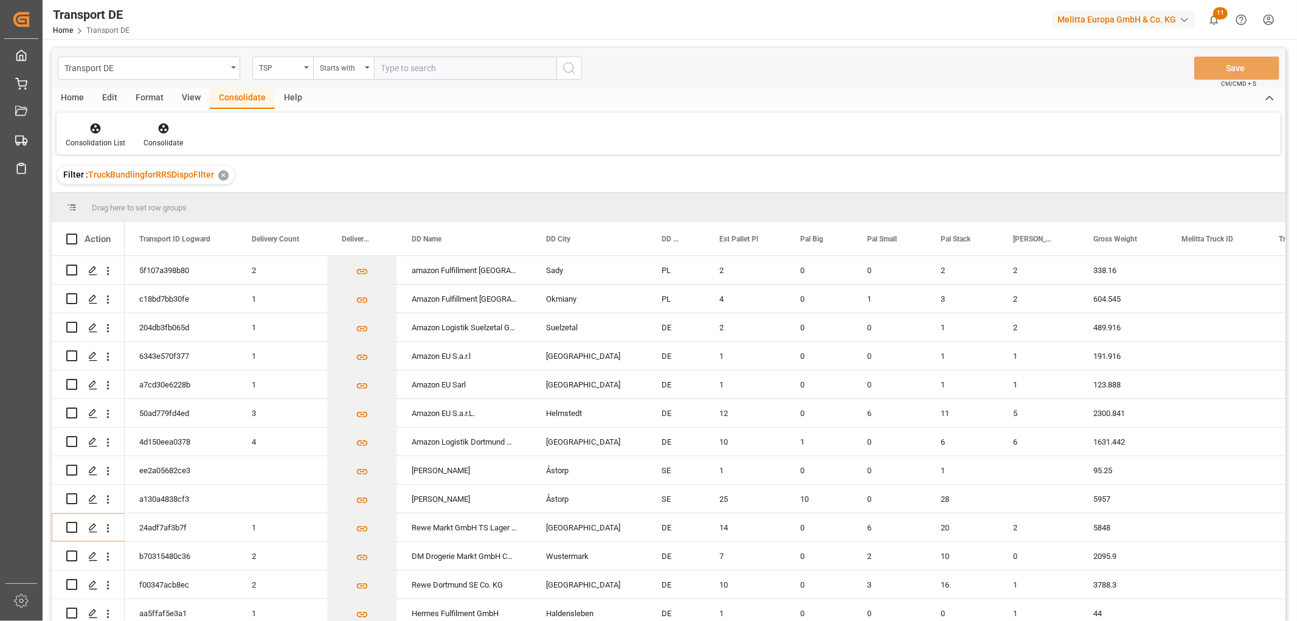
click at [412, 68] on input "text" at bounding box center [465, 68] width 182 height 23
type input "LIT DE"
click at [570, 67] on icon "search button" at bounding box center [569, 68] width 15 height 15
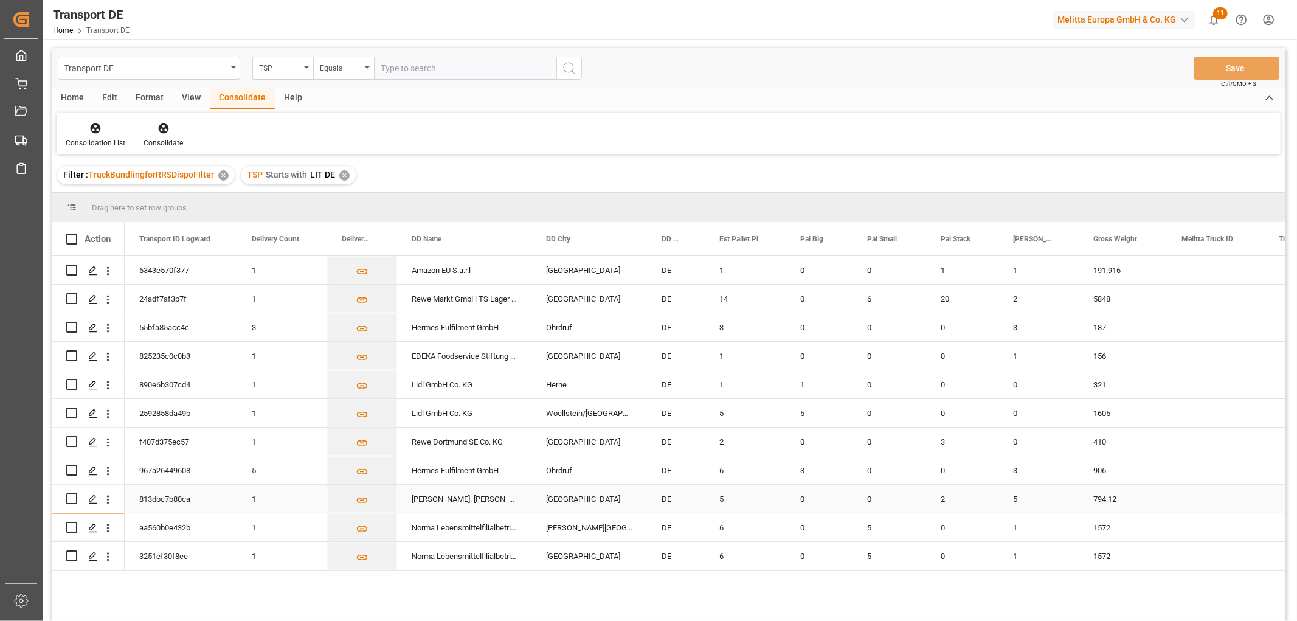
click at [71, 499] on input "Press Space to toggle row selection (unchecked)" at bounding box center [71, 498] width 11 height 11
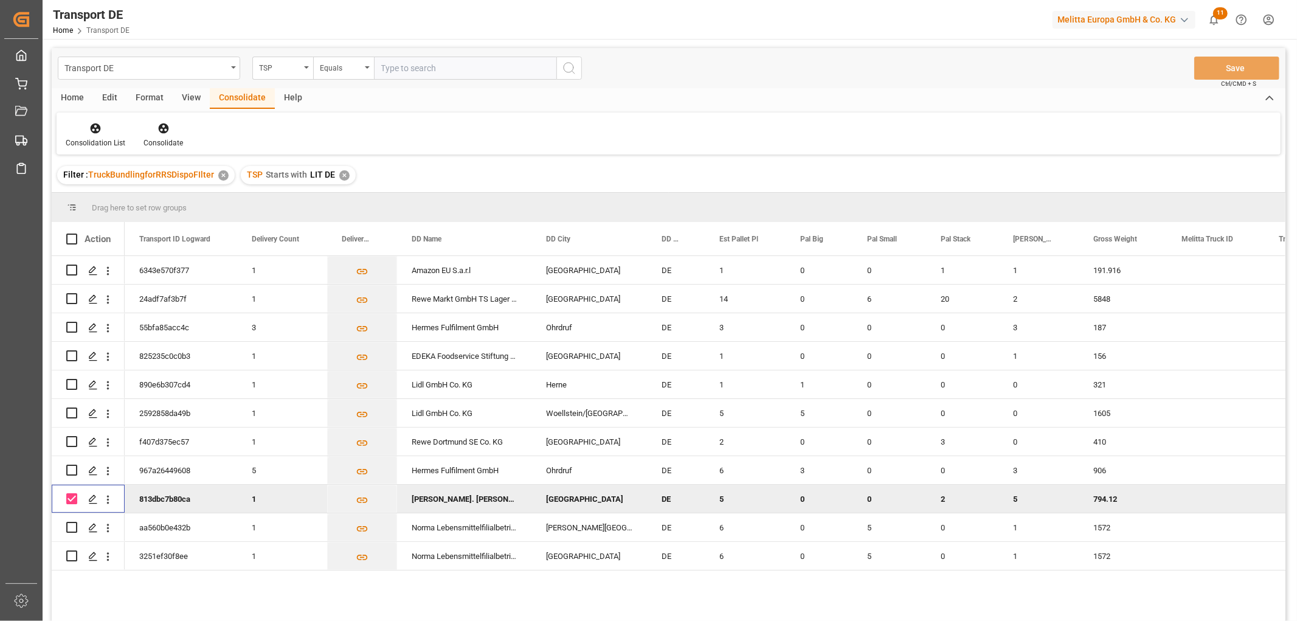
click at [71, 499] on input "Press Space to toggle row selection (checked)" at bounding box center [71, 498] width 11 height 11
checkbox input "false"
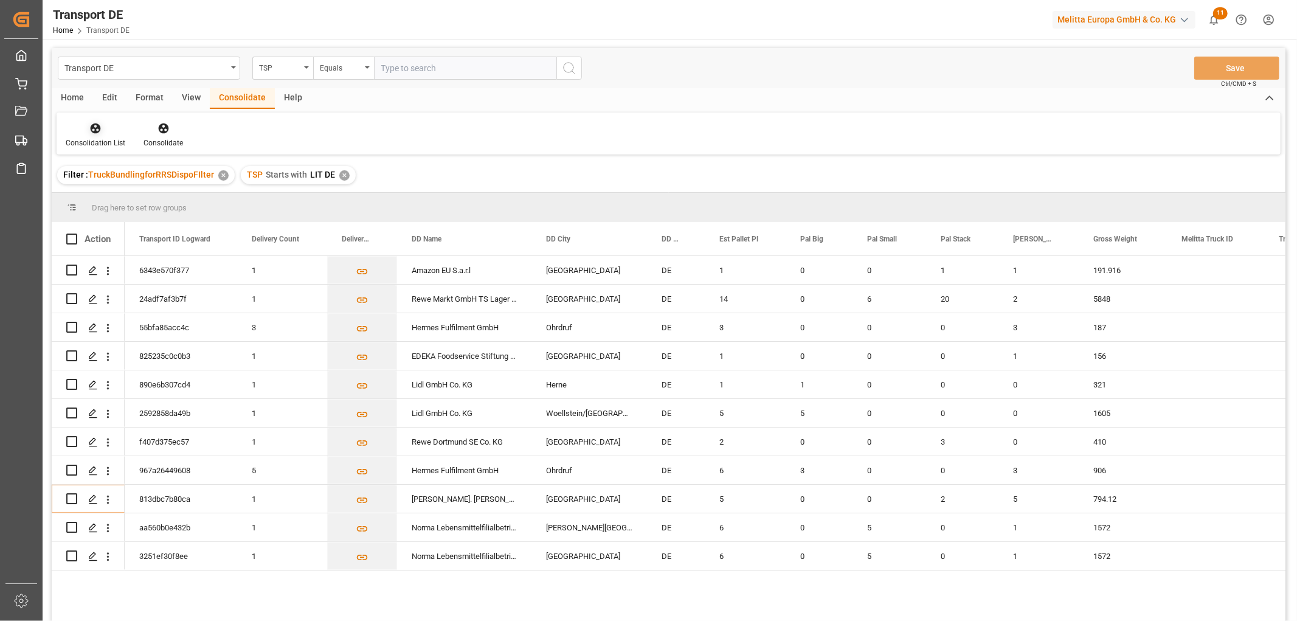
click at [97, 125] on icon at bounding box center [96, 128] width 10 height 10
click at [128, 193] on div "Transport DE TSP Equals Save Ctrl/CMD + S Home Edit Format View Consolidate Hel…" at bounding box center [669, 350] width 1234 height 605
click at [70, 497] on input "Press Space to toggle row selection (unchecked)" at bounding box center [71, 498] width 11 height 11
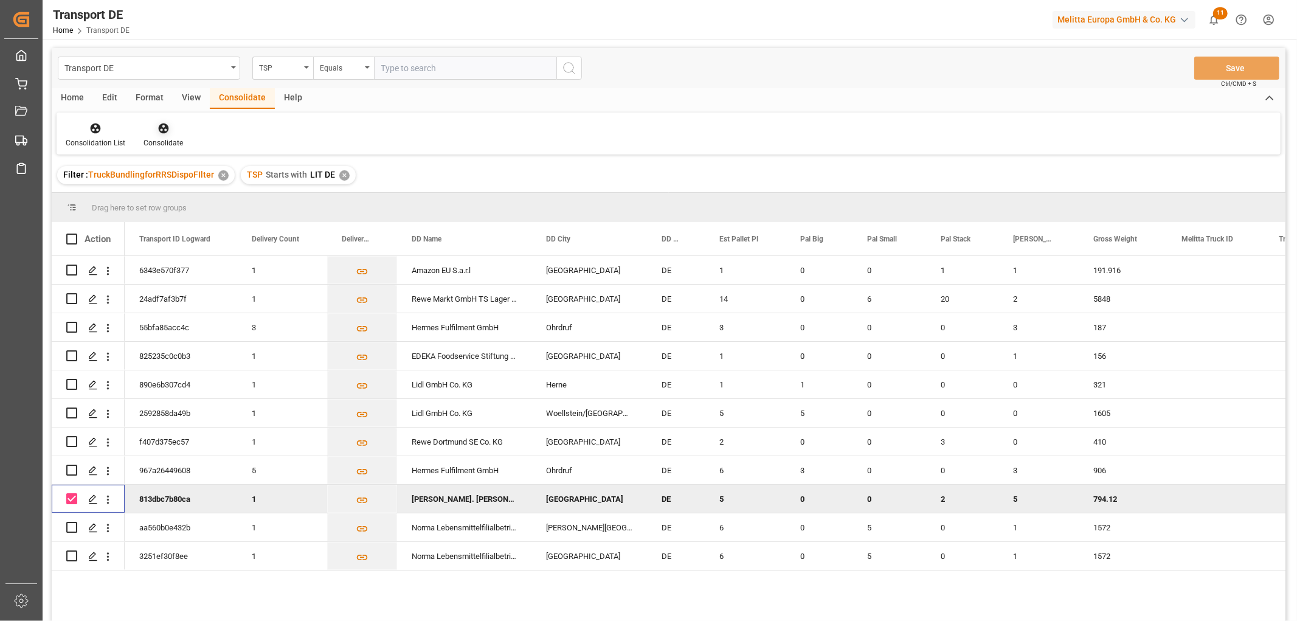
click at [162, 126] on icon at bounding box center [164, 128] width 12 height 12
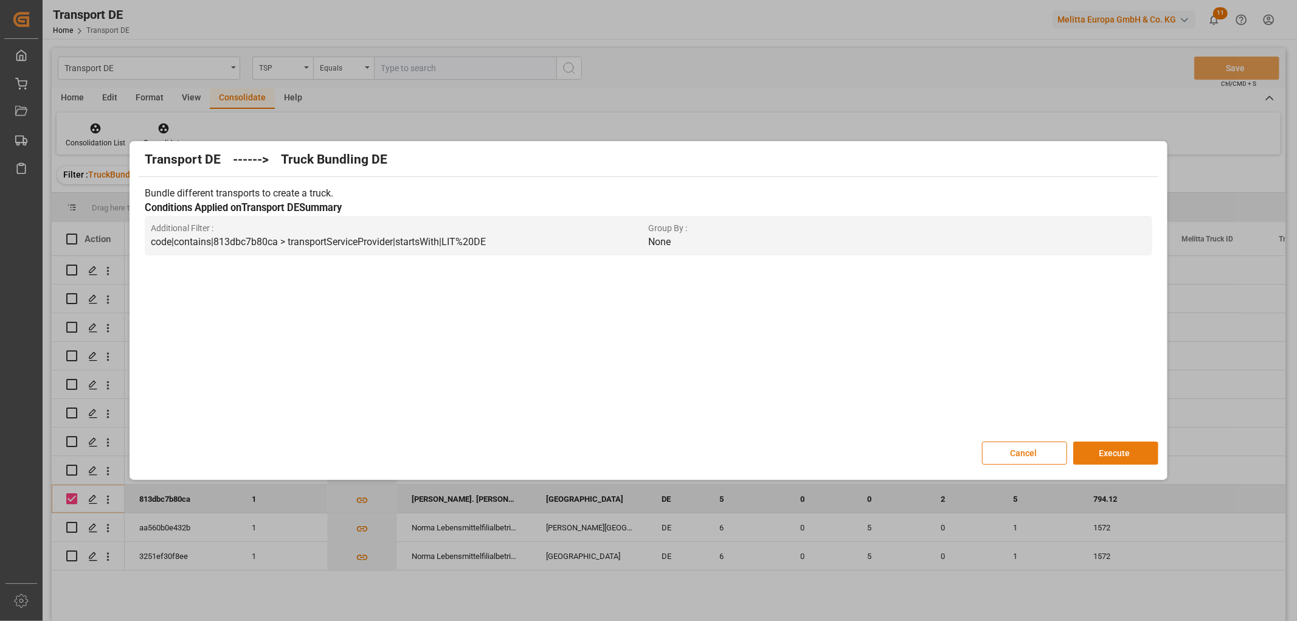
click at [1126, 452] on button "Execute" at bounding box center [1115, 452] width 85 height 23
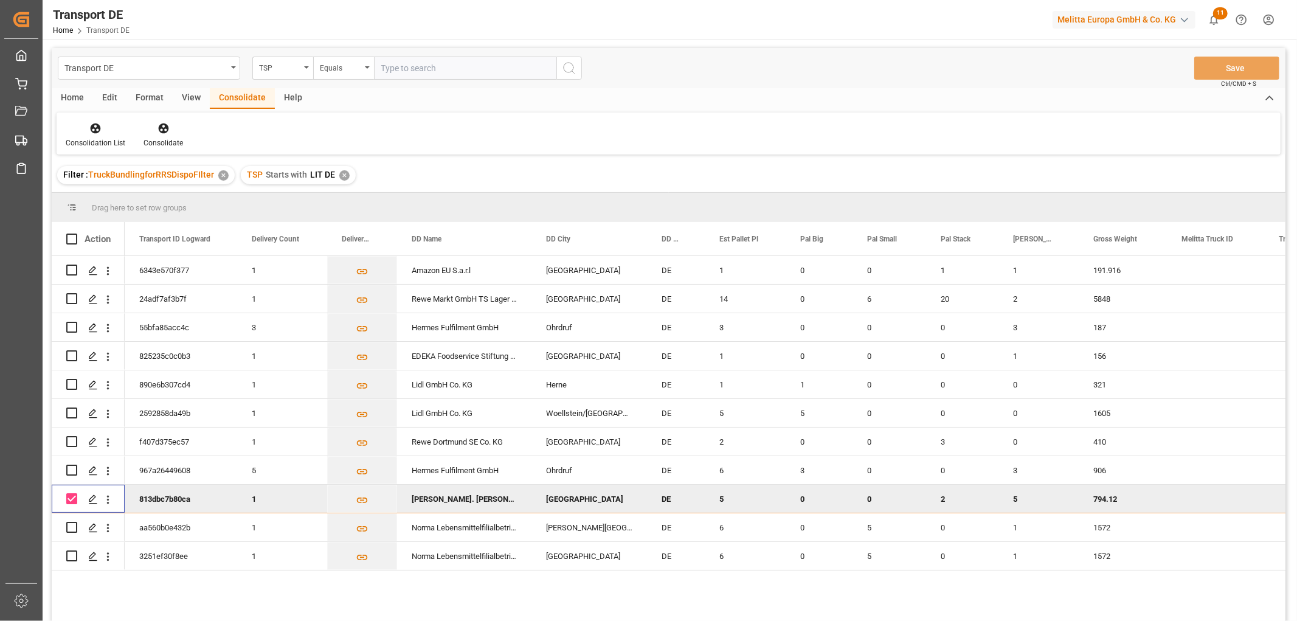
click at [70, 497] on input "Press Space to toggle row selection (checked)" at bounding box center [71, 498] width 11 height 11
checkbox input "false"
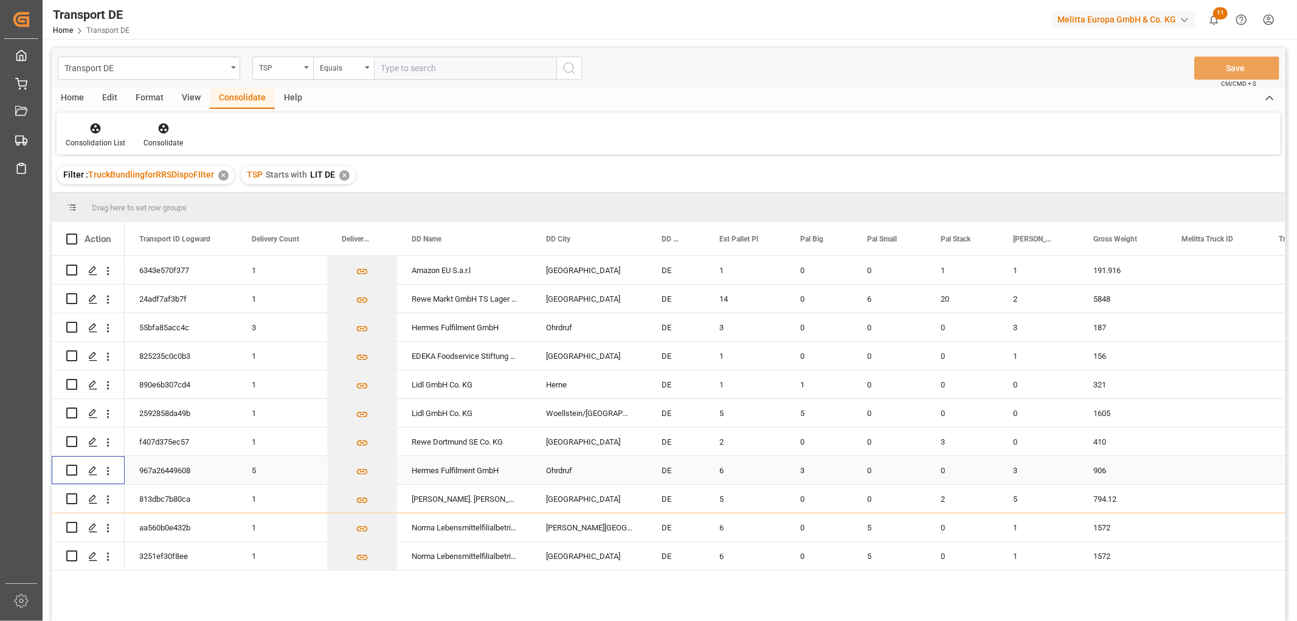
click at [71, 470] on input "Press Space to toggle row selection (unchecked)" at bounding box center [71, 470] width 11 height 11
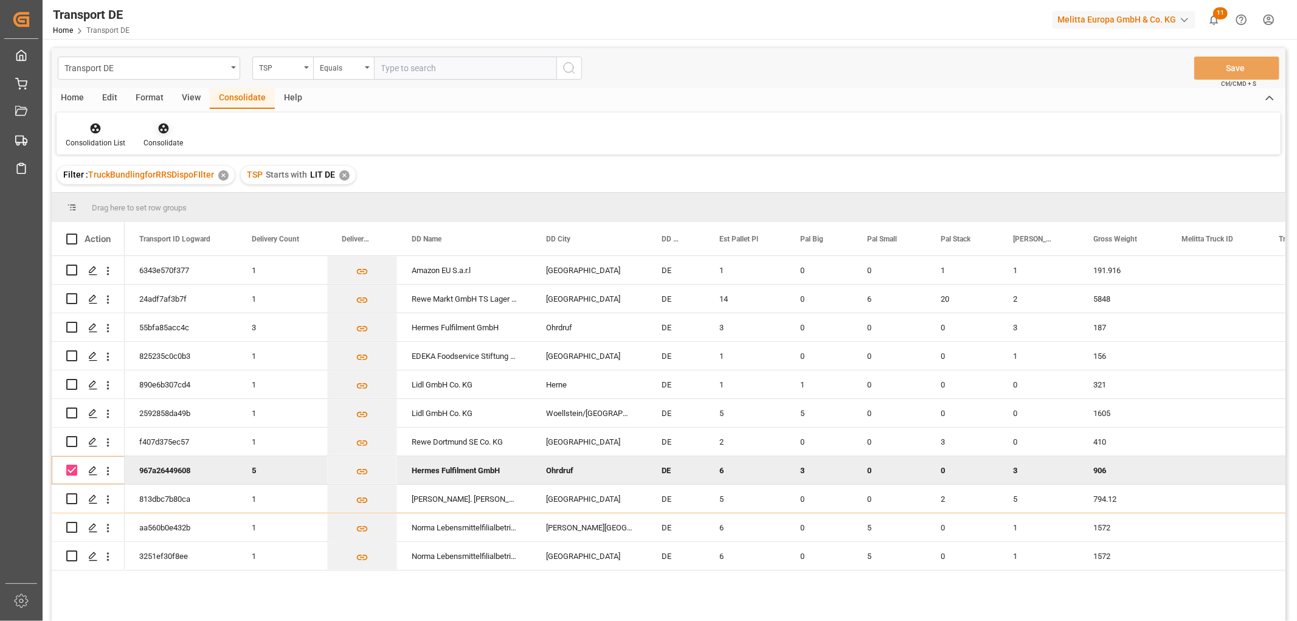
click at [161, 125] on icon at bounding box center [163, 128] width 10 height 10
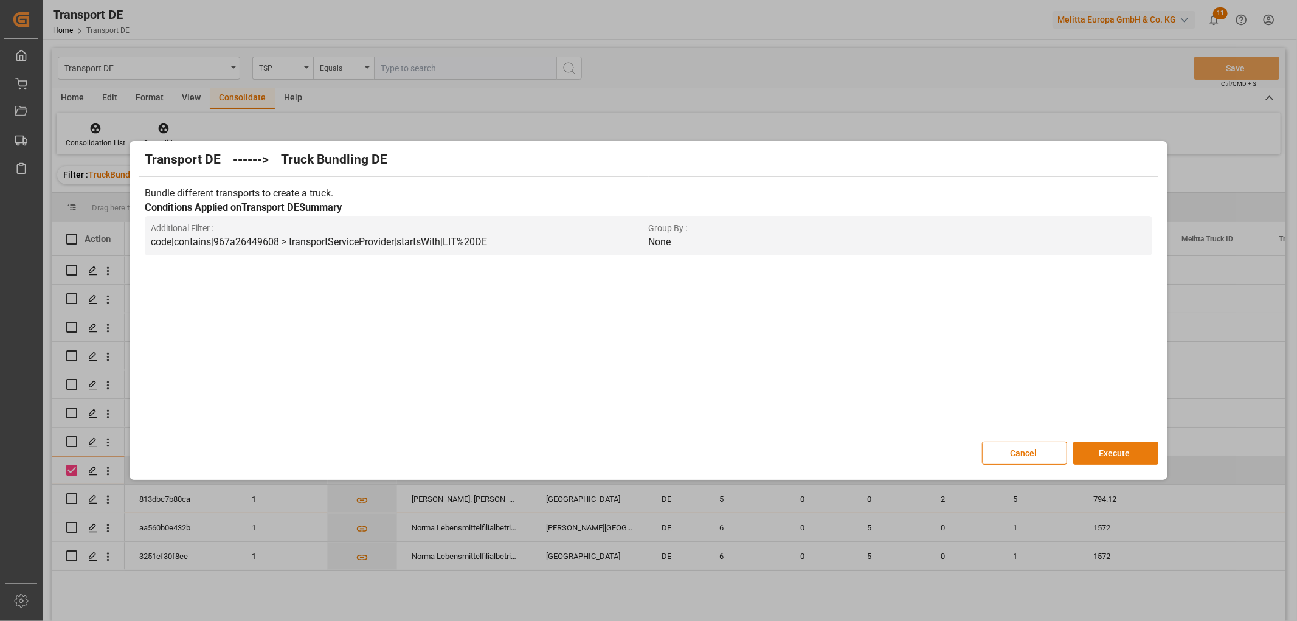
click at [1122, 446] on button "Execute" at bounding box center [1115, 452] width 85 height 23
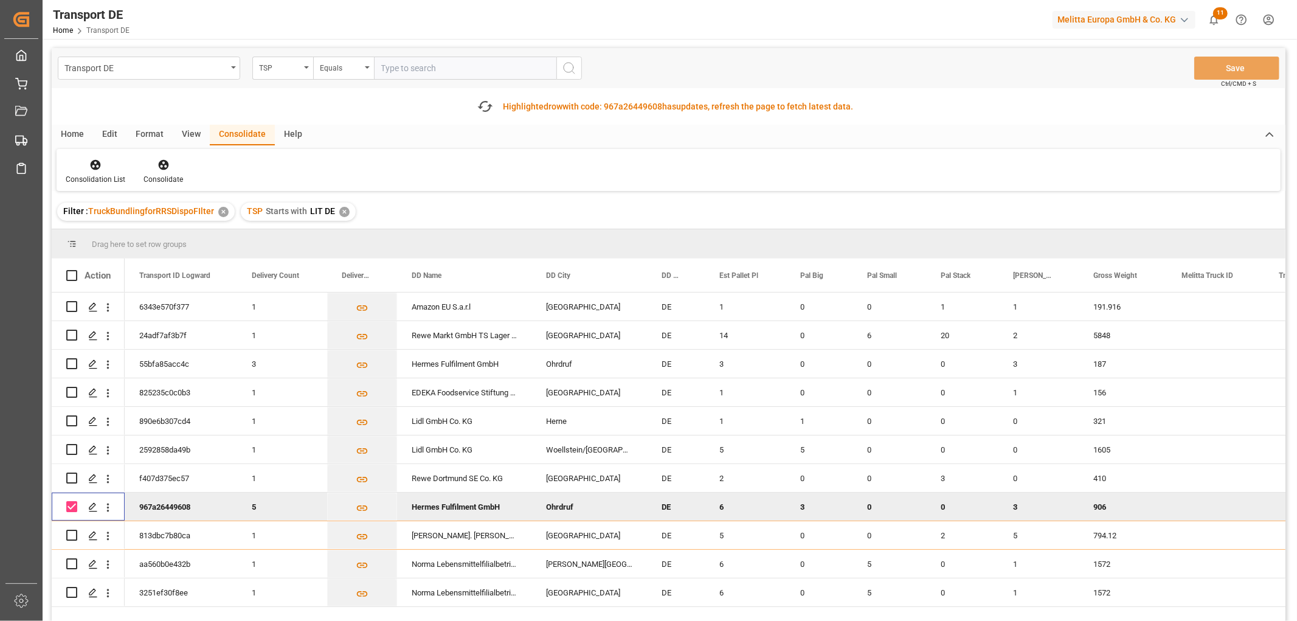
click at [73, 502] on input "Press Space to toggle row selection (checked)" at bounding box center [71, 506] width 11 height 11
checkbox input "false"
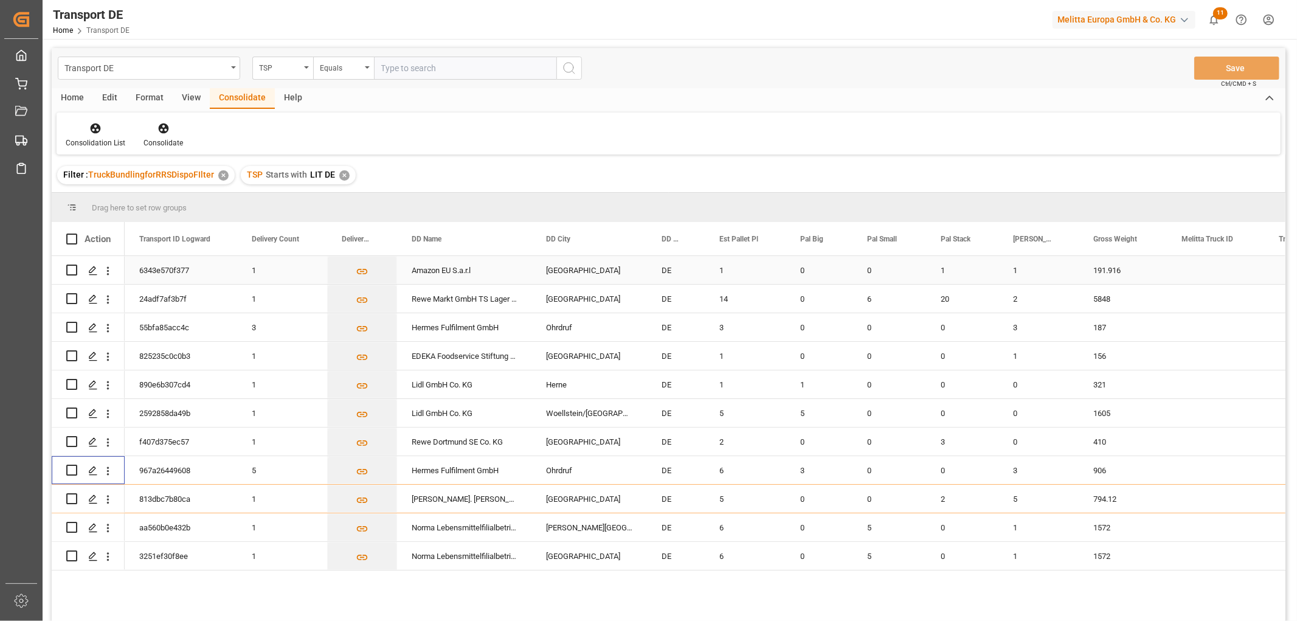
click at [74, 271] on input "Press Space to toggle row selection (unchecked)" at bounding box center [71, 270] width 11 height 11
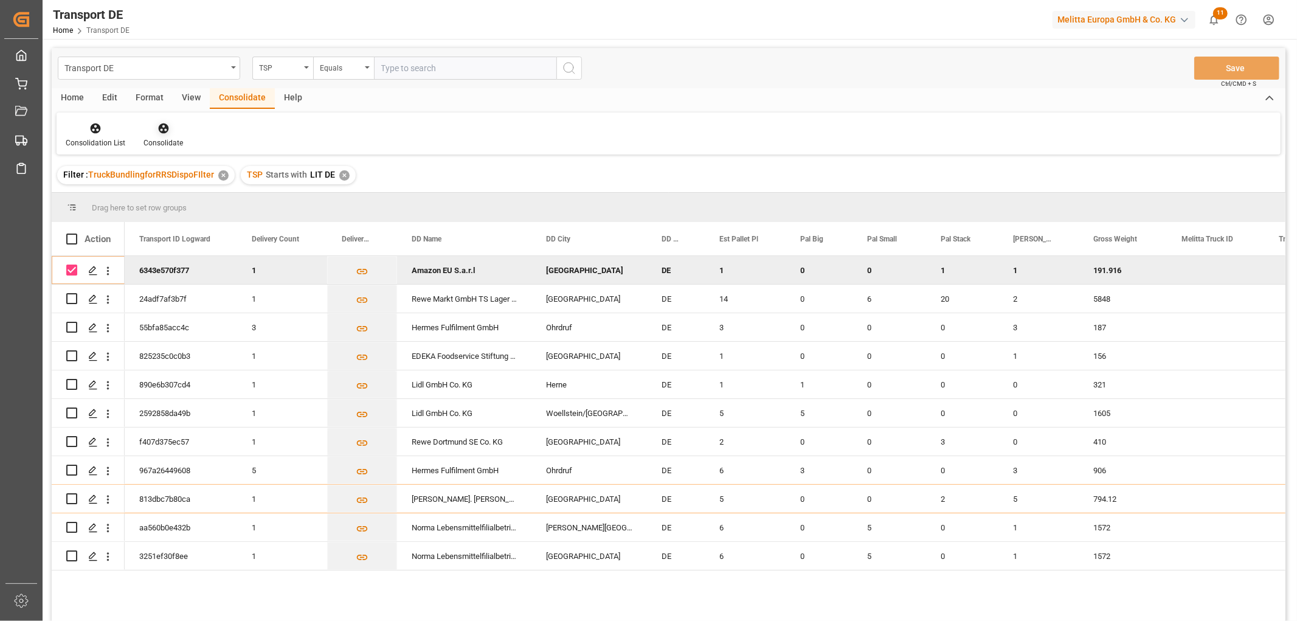
click at [159, 130] on icon at bounding box center [164, 128] width 12 height 12
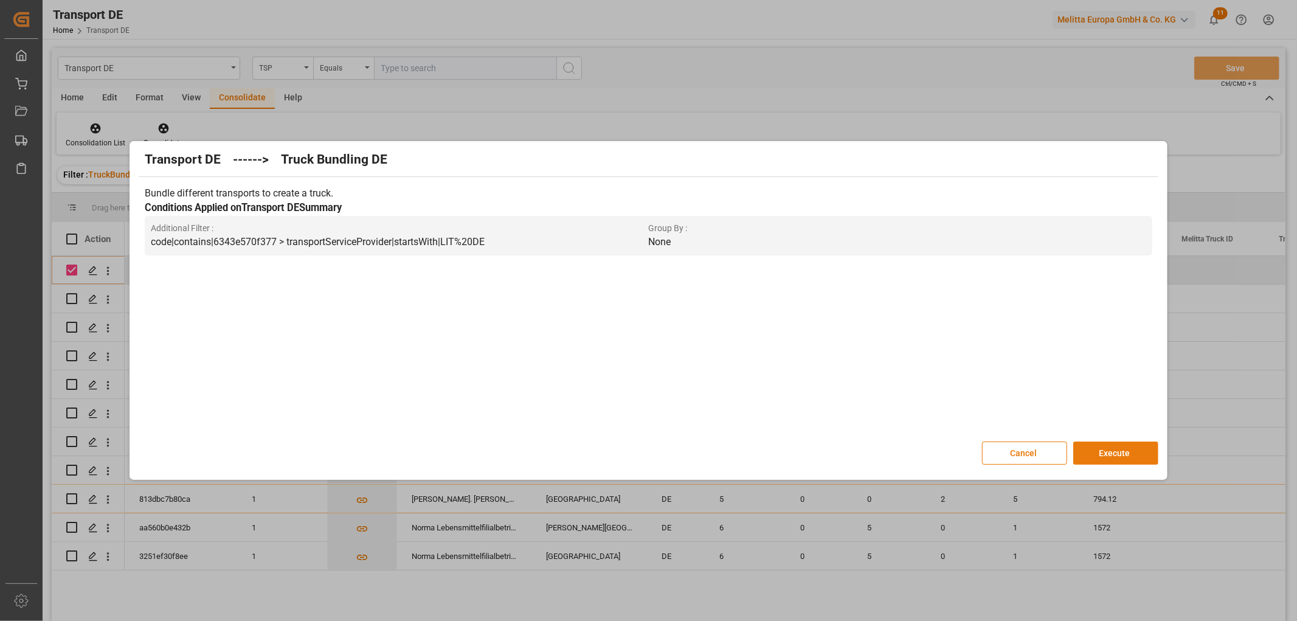
click at [1127, 455] on button "Execute" at bounding box center [1115, 452] width 85 height 23
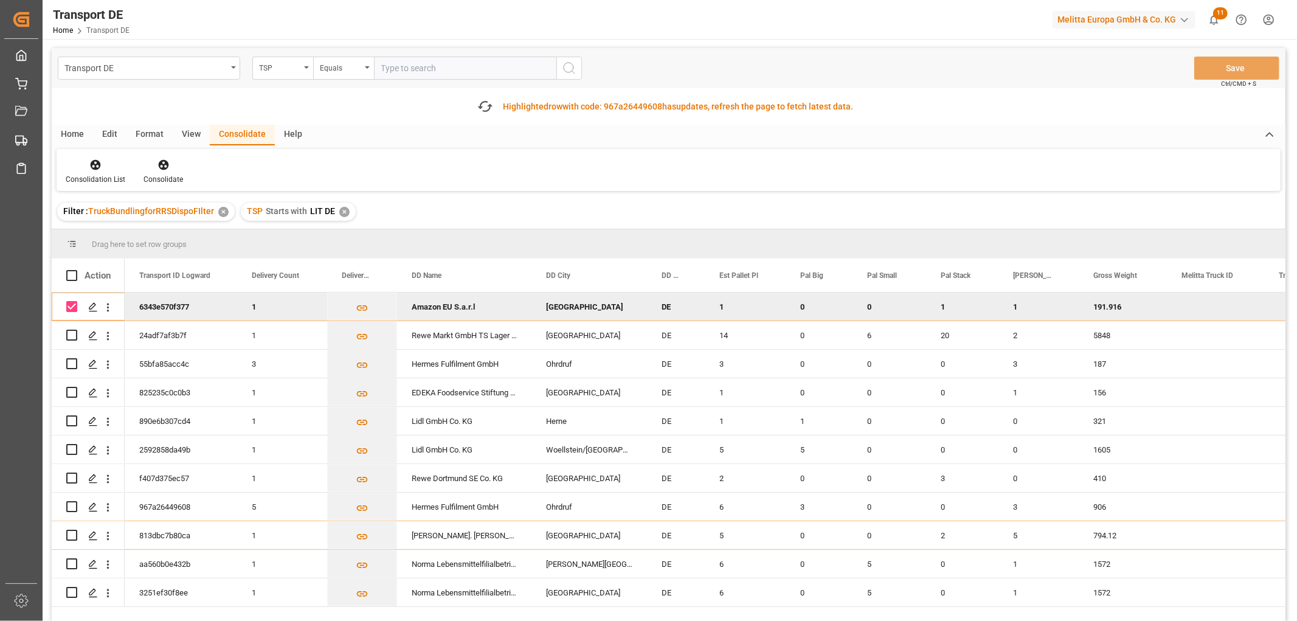
click at [69, 303] on input "Press Space to toggle row selection (checked)" at bounding box center [71, 306] width 11 height 11
checkbox input "false"
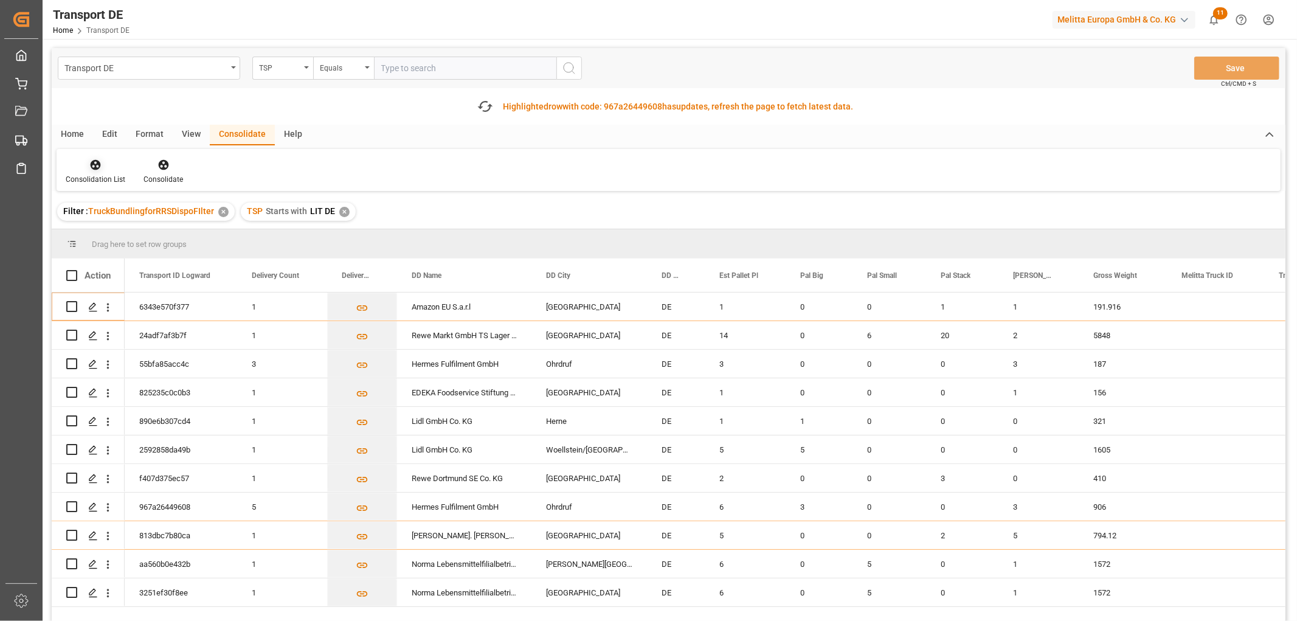
click at [94, 167] on icon at bounding box center [96, 165] width 10 height 10
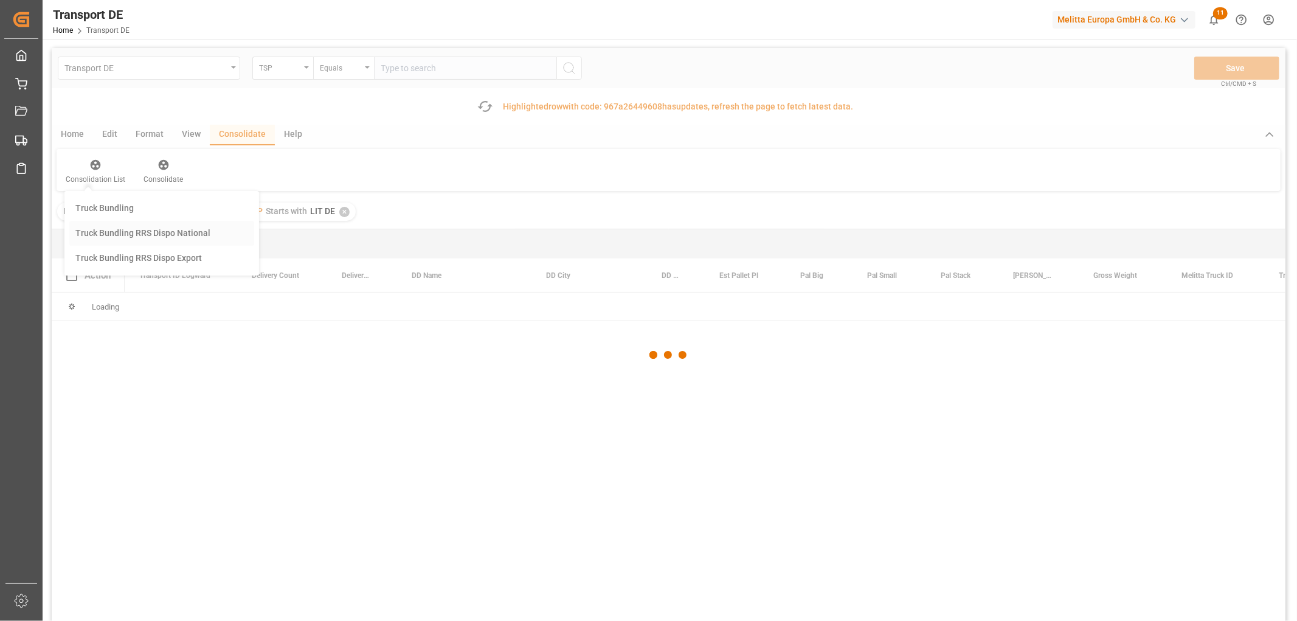
click at [165, 234] on div "Transport DE TSP Equals Save Ctrl/CMD + S Fetch latest updates Highlighted row …" at bounding box center [669, 369] width 1234 height 642
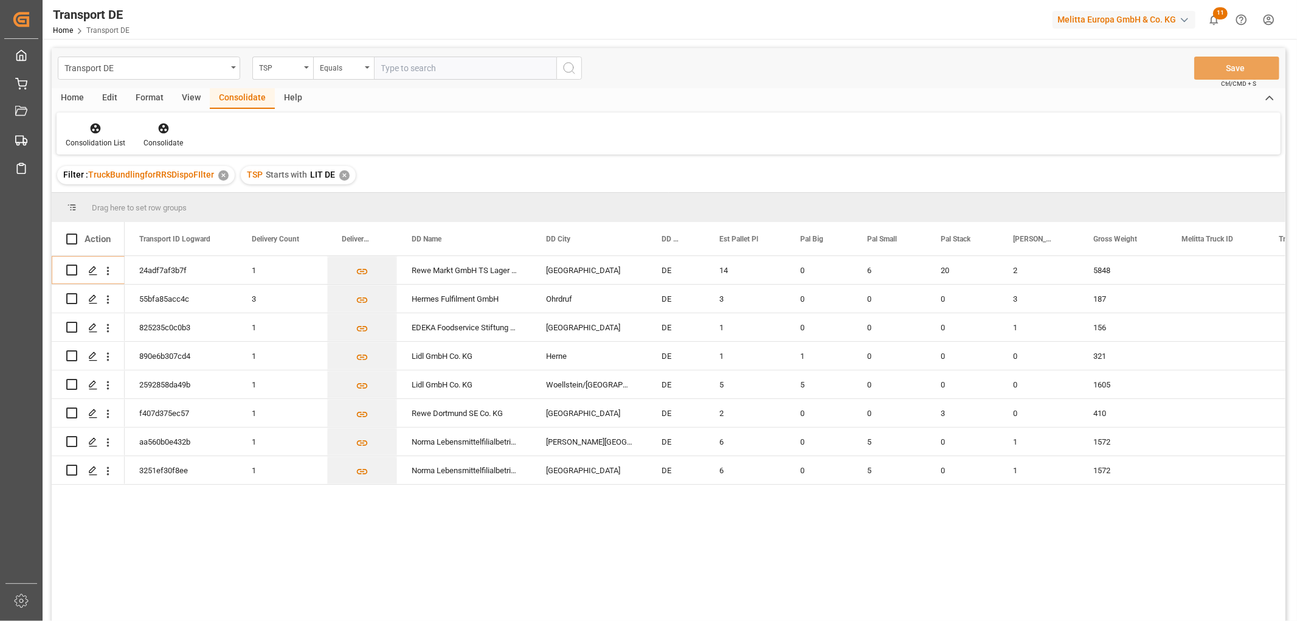
click at [342, 177] on div "✕" at bounding box center [344, 175] width 10 height 10
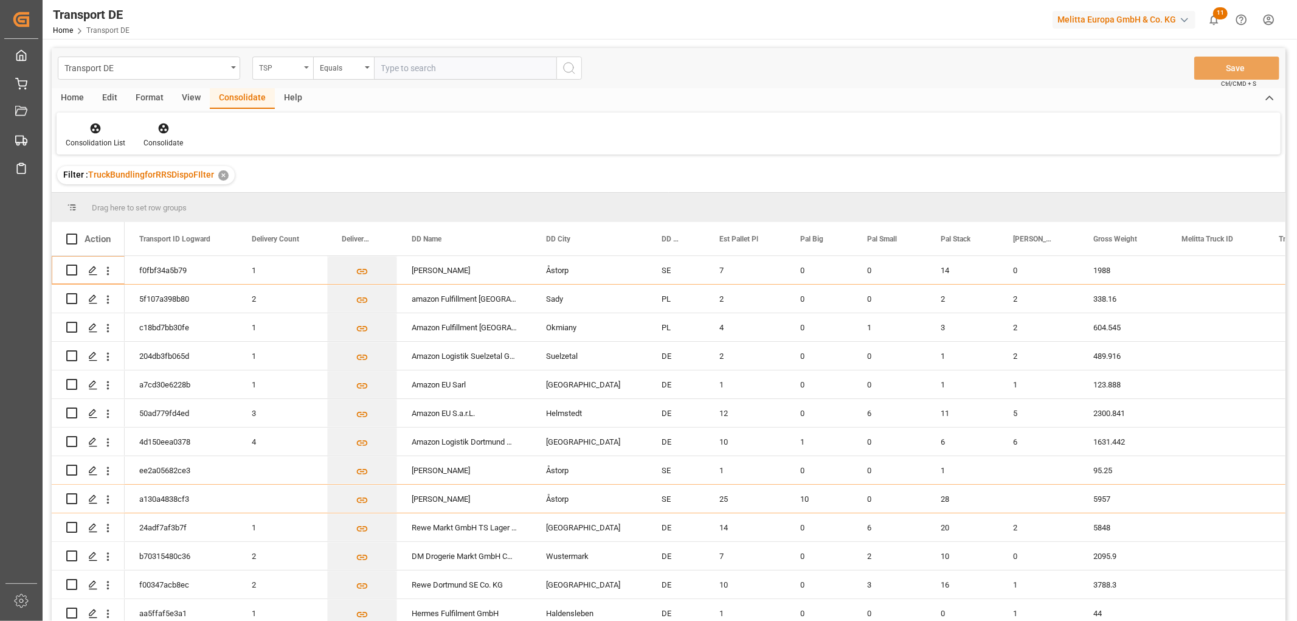
click at [282, 68] on div "TSP" at bounding box center [279, 67] width 41 height 14
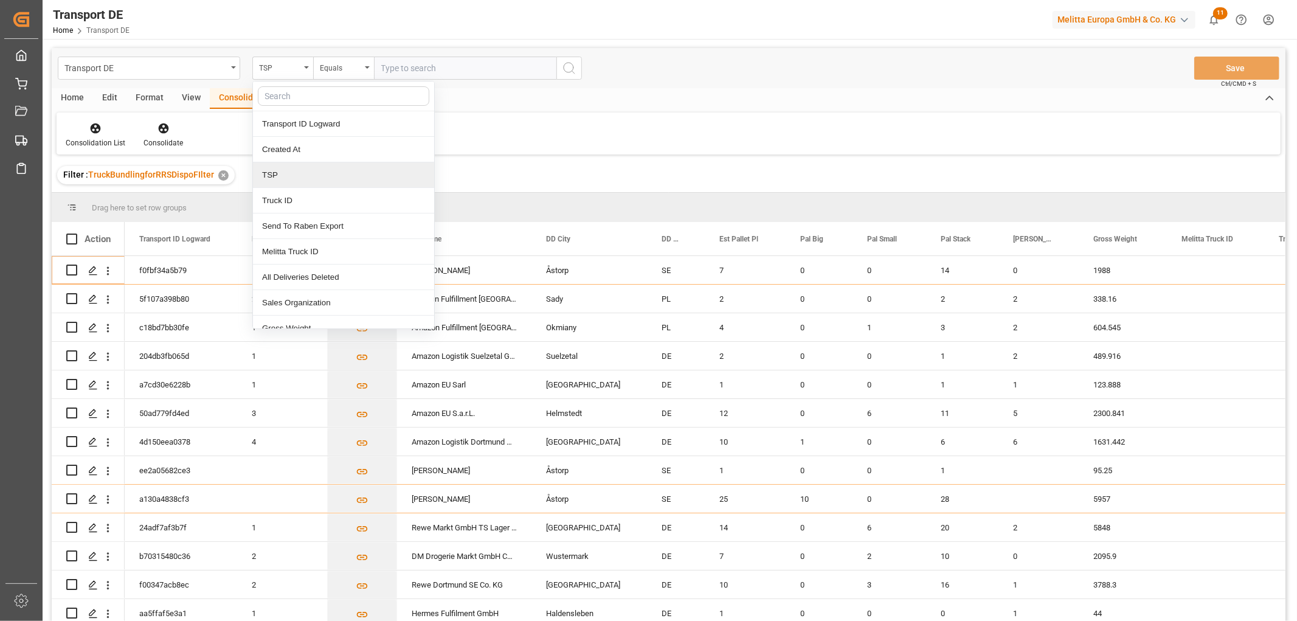
click at [285, 174] on div "TSP" at bounding box center [343, 175] width 181 height 26
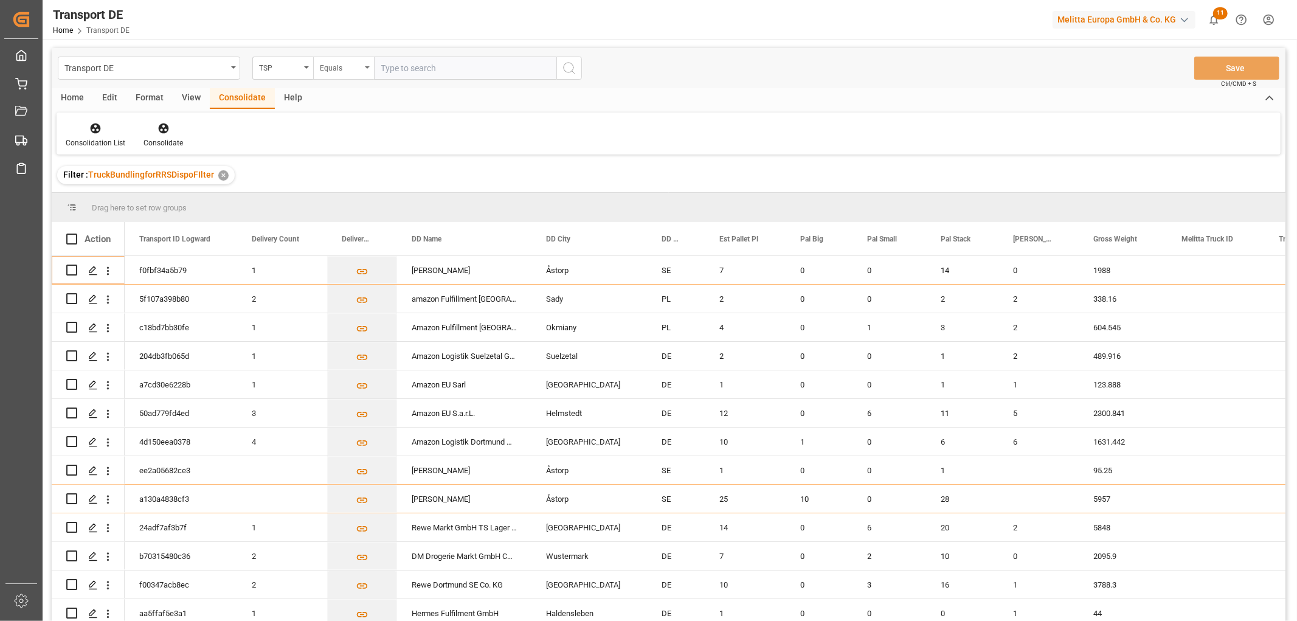
click at [341, 69] on div "Equals" at bounding box center [340, 67] width 41 height 14
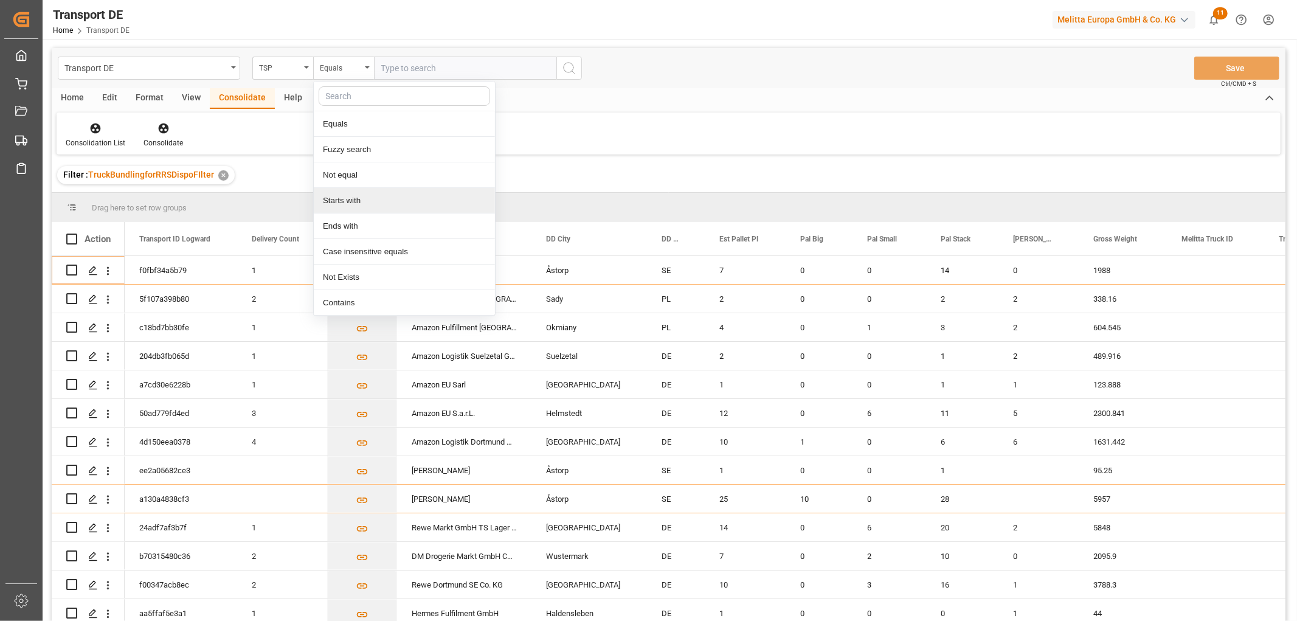
click at [366, 204] on div "Starts with" at bounding box center [404, 201] width 181 height 26
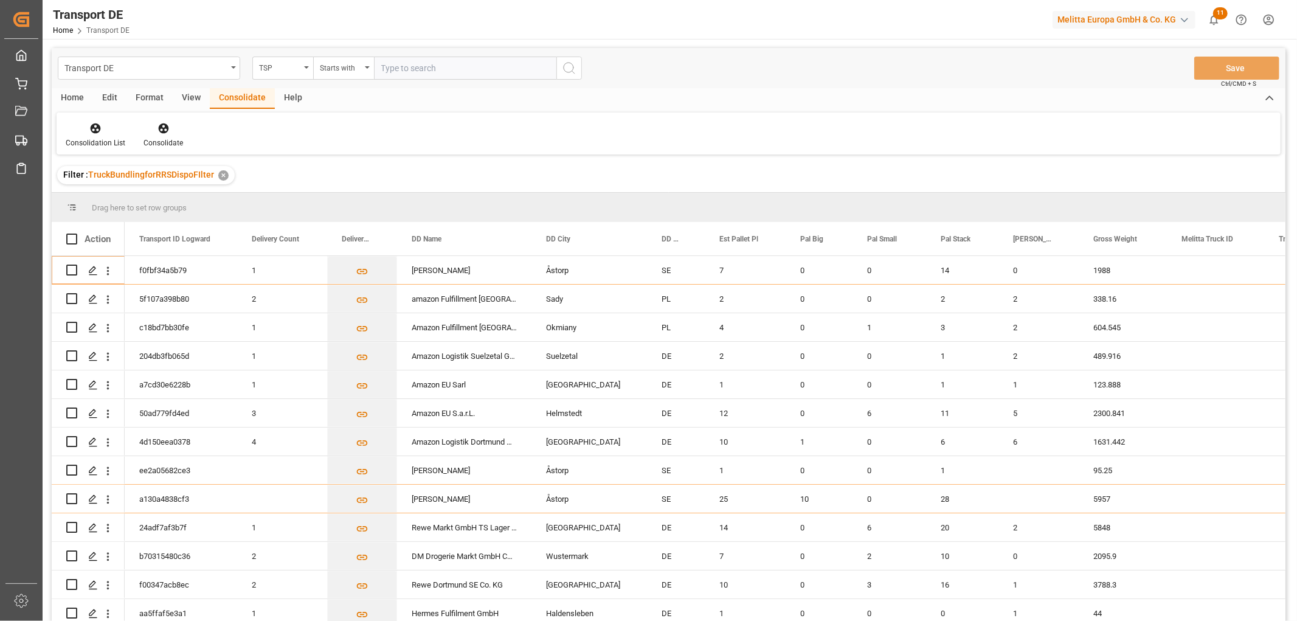
click at [418, 64] on input "text" at bounding box center [465, 68] width 182 height 23
type input "Dachser DE"
click at [566, 68] on icon "search button" at bounding box center [569, 68] width 15 height 15
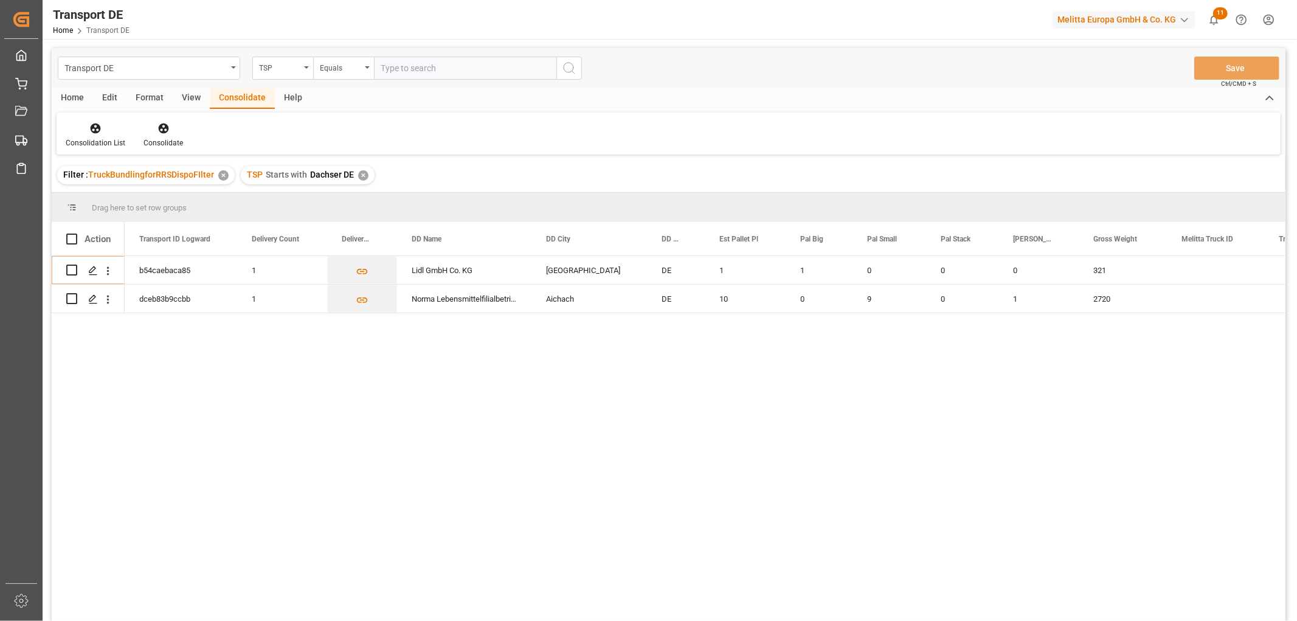
click at [362, 178] on div "✕" at bounding box center [363, 175] width 10 height 10
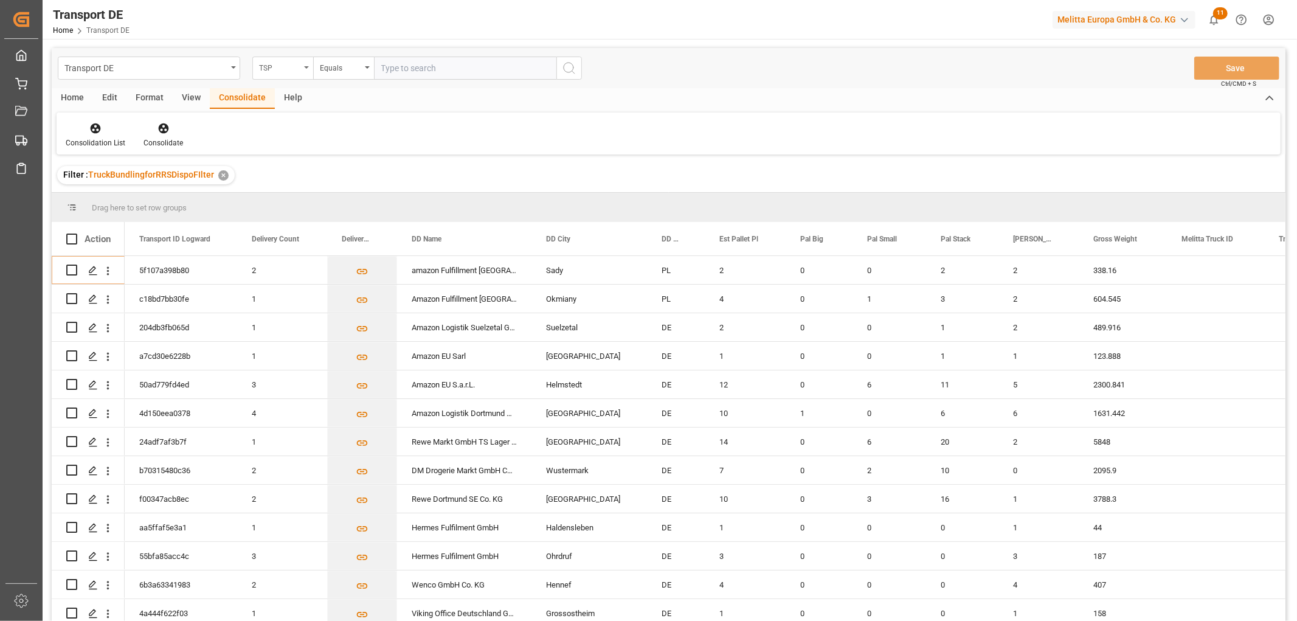
click at [289, 66] on div "TSP" at bounding box center [279, 67] width 41 height 14
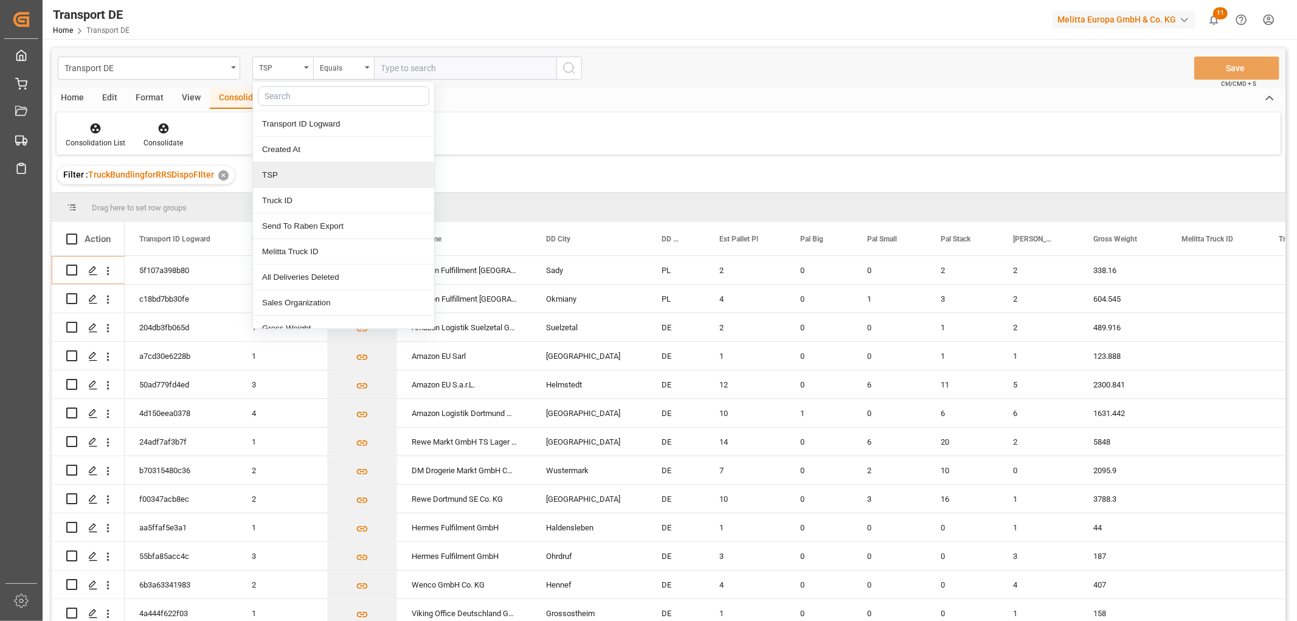
click at [289, 177] on div "TSP" at bounding box center [343, 175] width 181 height 26
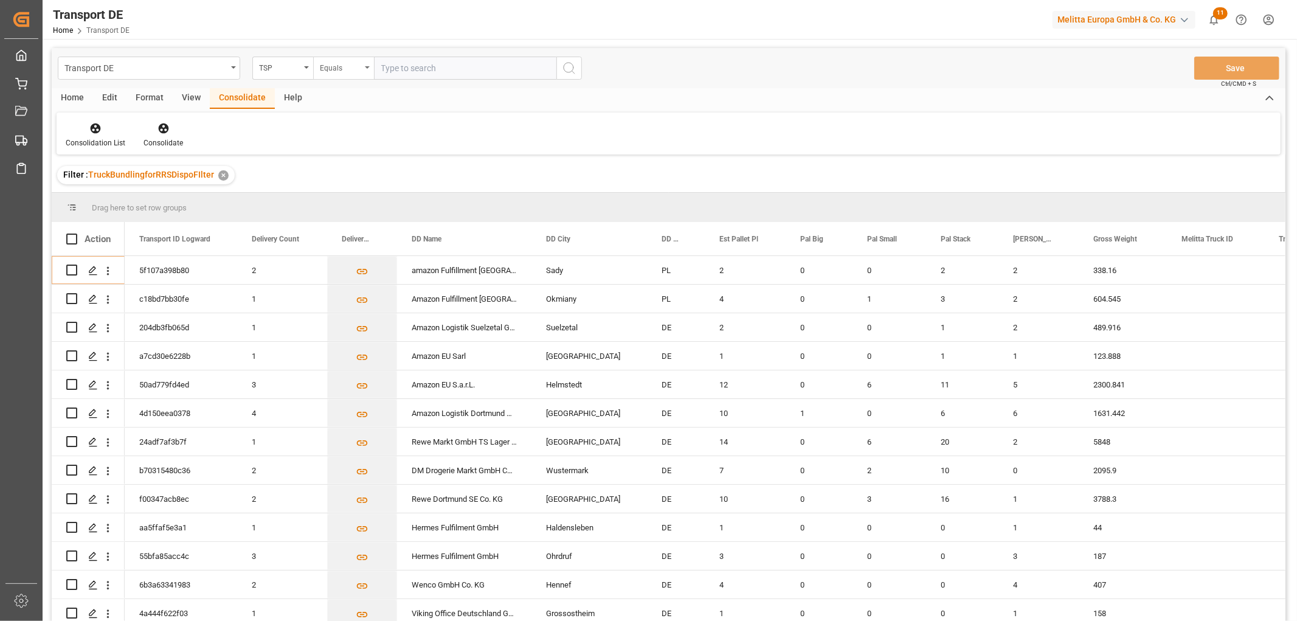
click at [341, 68] on div "Equals" at bounding box center [340, 67] width 41 height 14
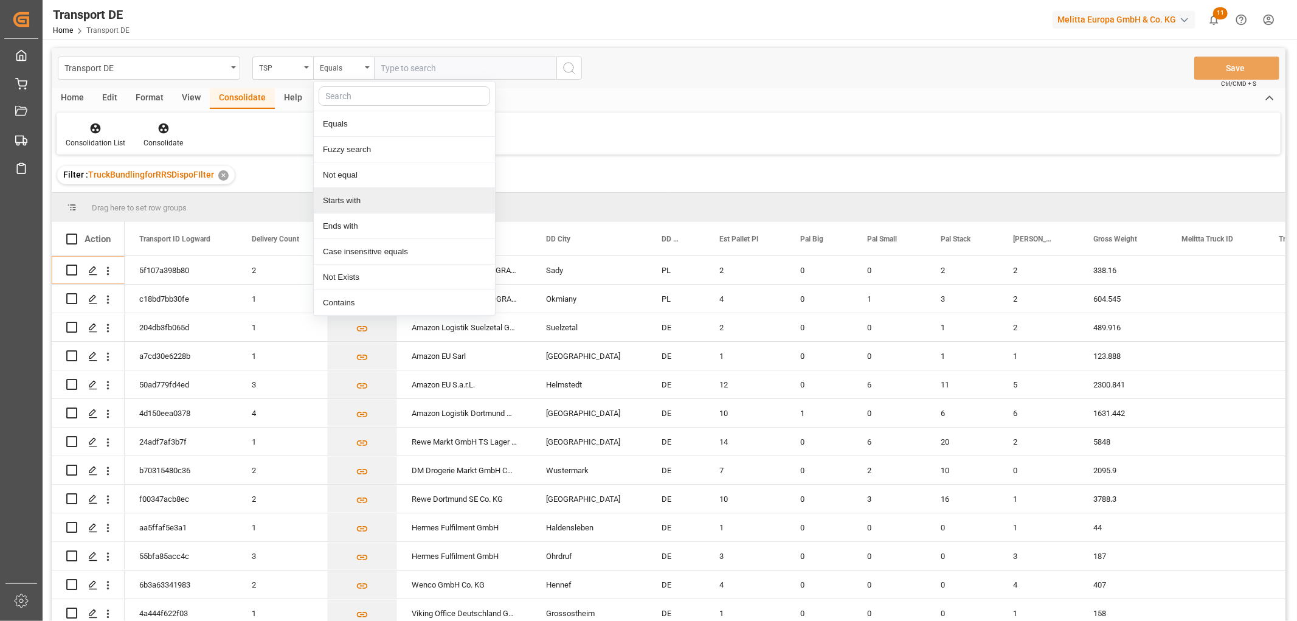
click at [344, 202] on div "Starts with" at bounding box center [404, 201] width 181 height 26
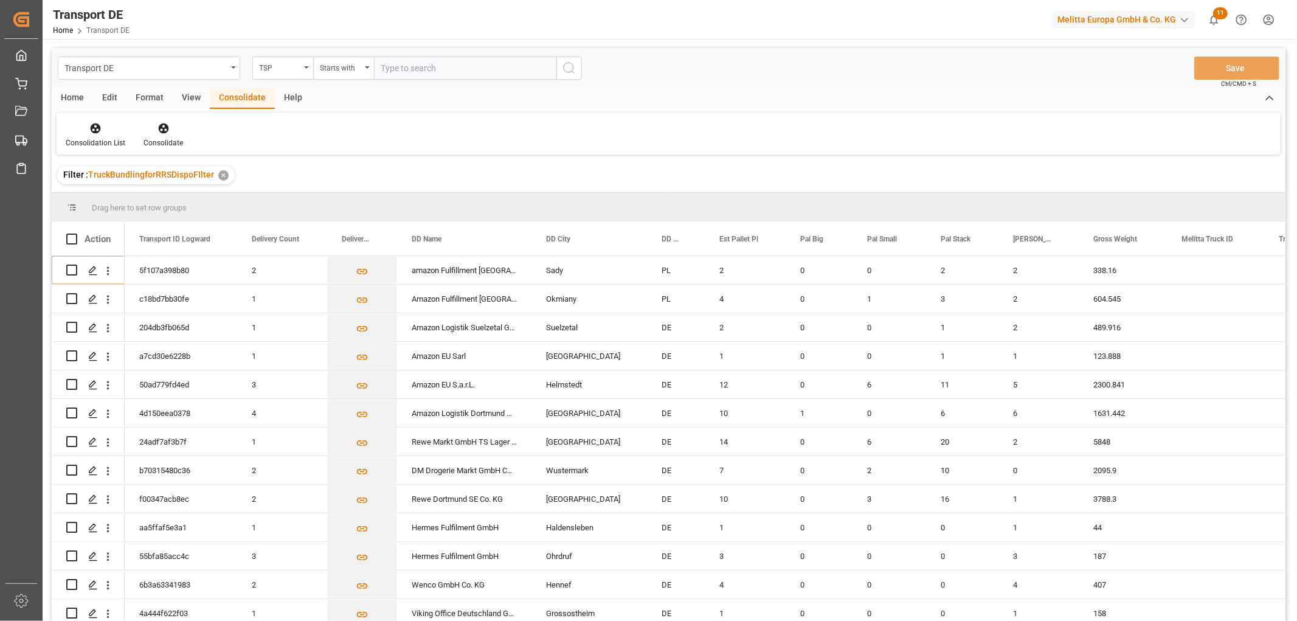
click at [416, 60] on input "text" at bounding box center [465, 68] width 182 height 23
type input "Hartmann"
click at [567, 68] on icon "search button" at bounding box center [569, 68] width 15 height 15
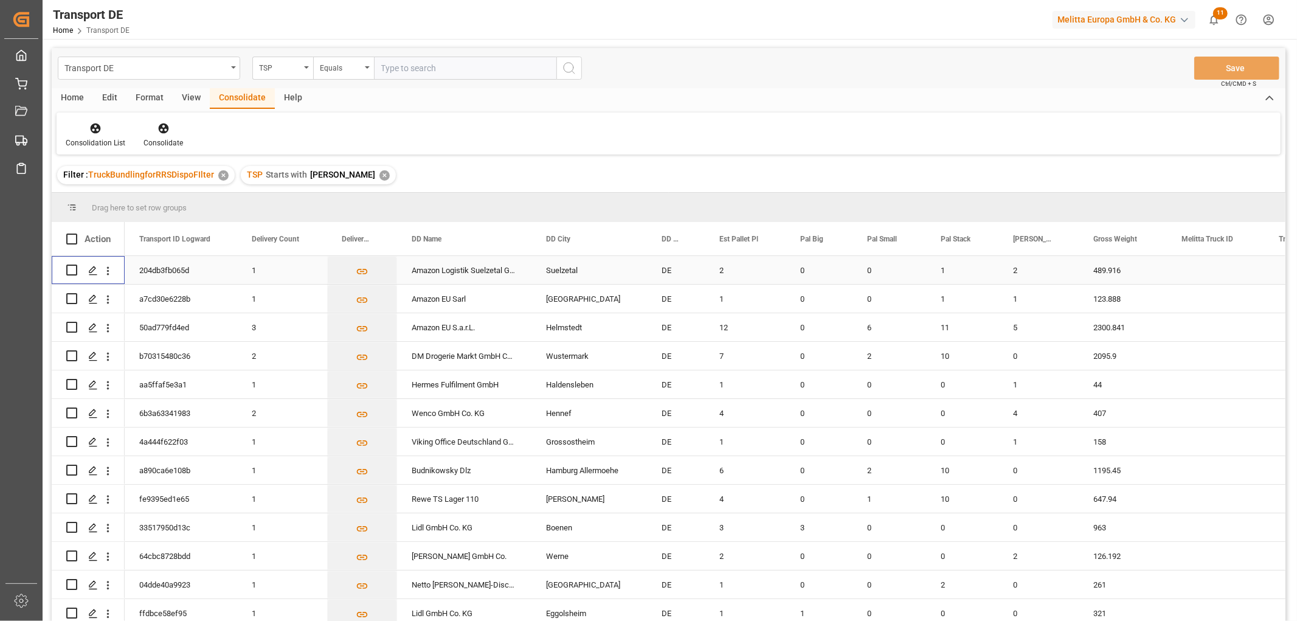
click at [73, 269] on input "Press Space to toggle row selection (unchecked)" at bounding box center [71, 270] width 11 height 11
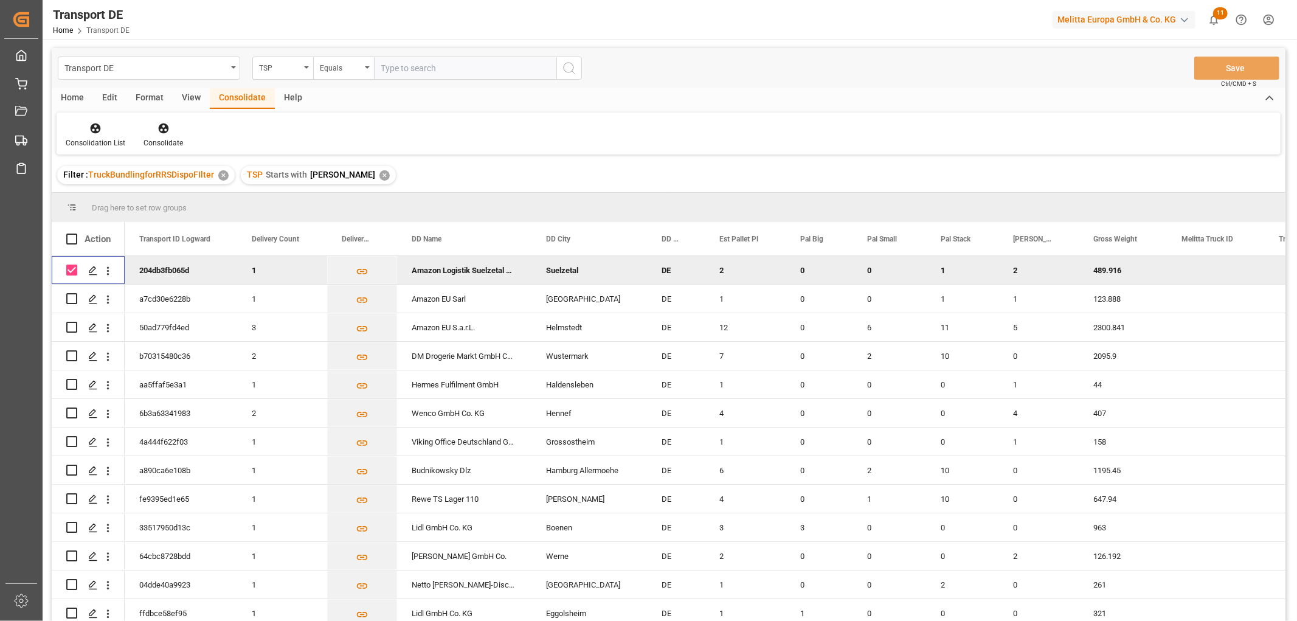
click at [71, 269] on input "Press Space to toggle row selection (checked)" at bounding box center [71, 270] width 11 height 11
checkbox input "false"
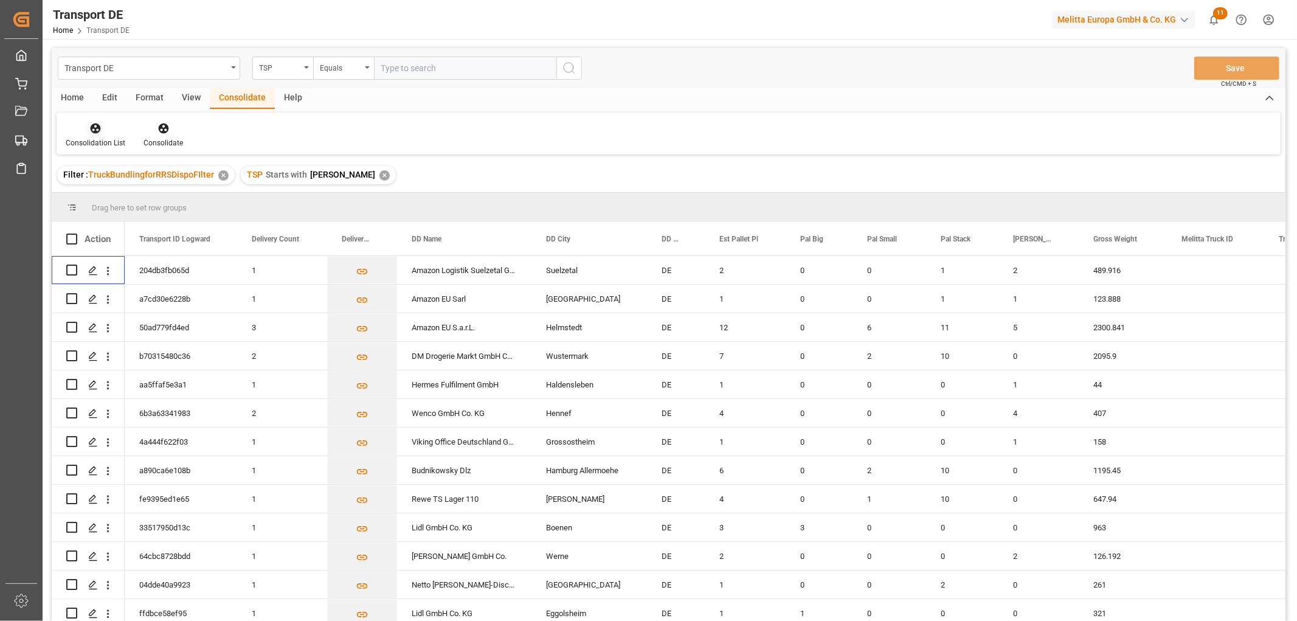
click at [95, 131] on icon at bounding box center [96, 128] width 10 height 10
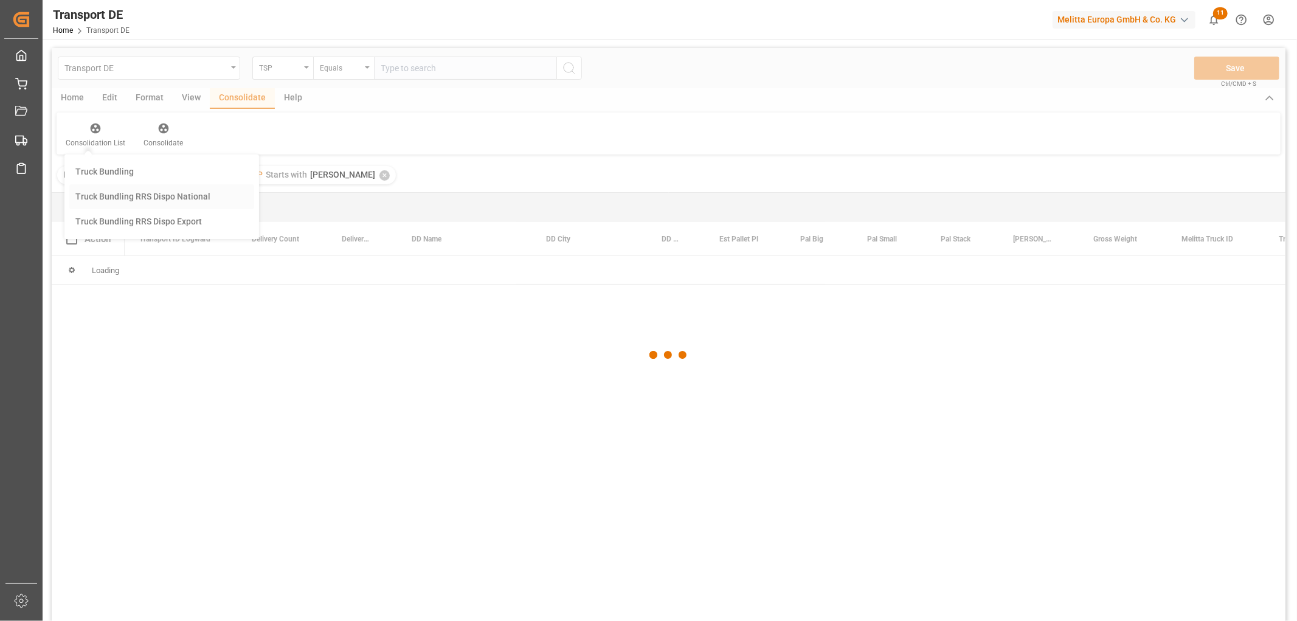
click at [102, 197] on div "Transport DE TSP Equals Save Ctrl/CMD + S Home Edit Format View Consolidate Hel…" at bounding box center [669, 350] width 1234 height 605
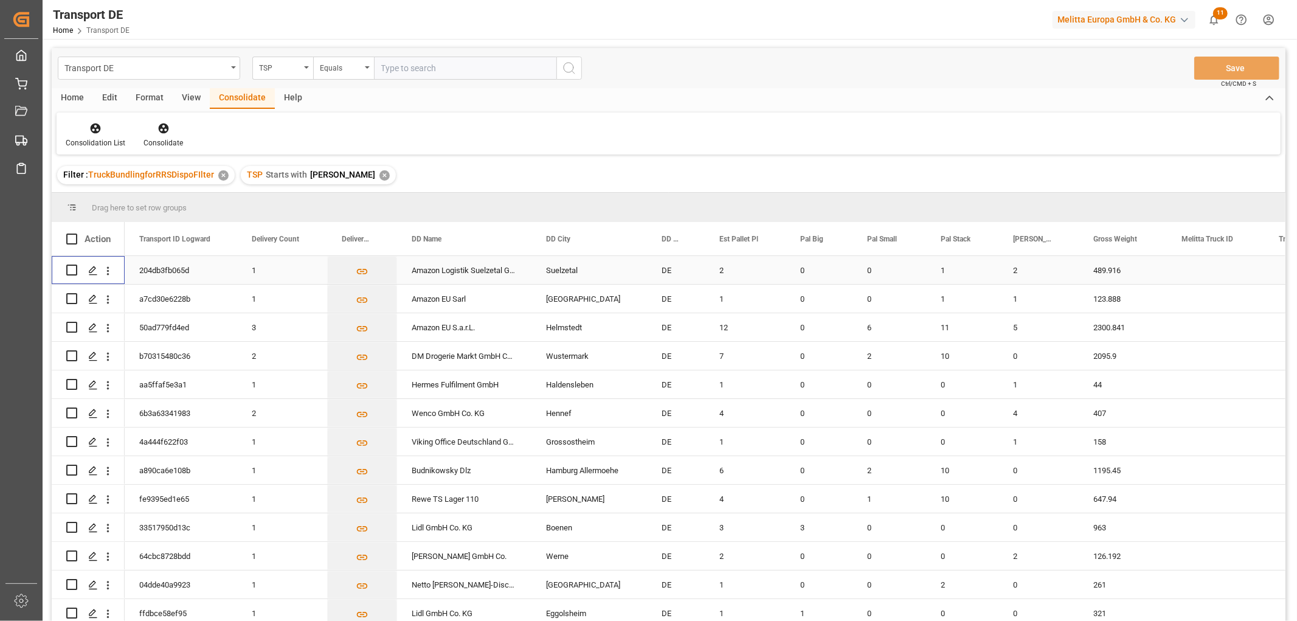
click at [71, 272] on input "Press Space to toggle row selection (unchecked)" at bounding box center [71, 270] width 11 height 11
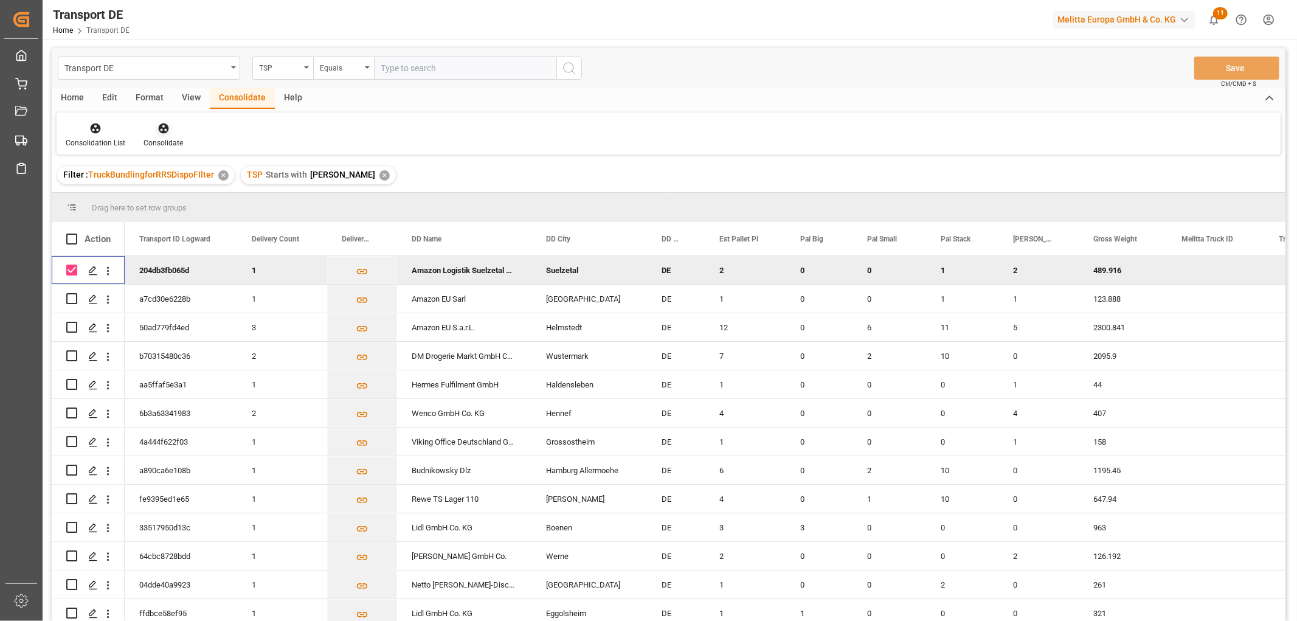
click at [163, 130] on icon at bounding box center [164, 128] width 12 height 12
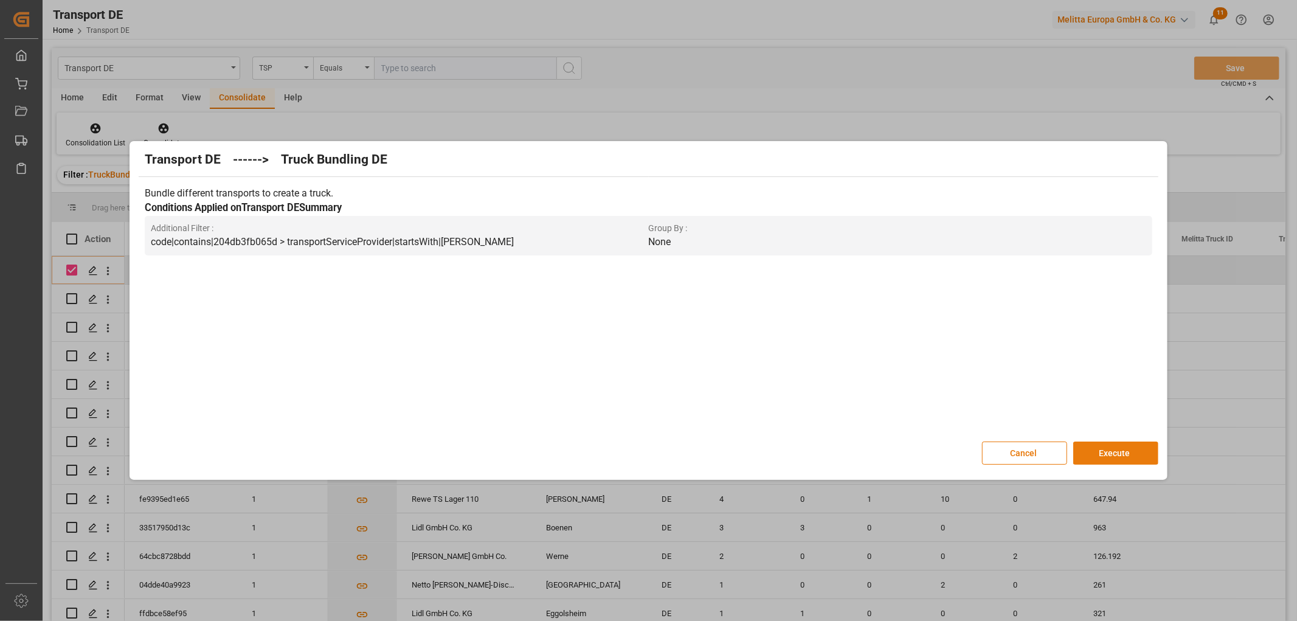
click at [1113, 441] on button "Execute" at bounding box center [1115, 452] width 85 height 23
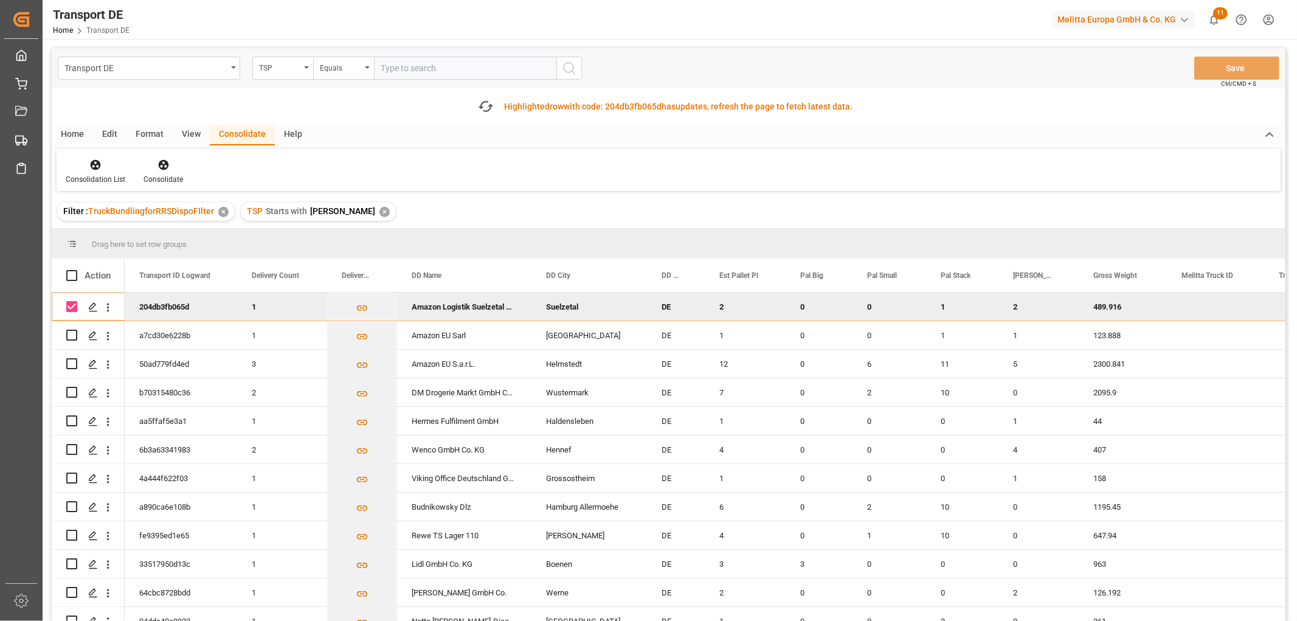
click at [71, 304] on input "Press Space to toggle row selection (checked)" at bounding box center [71, 306] width 11 height 11
checkbox input "false"
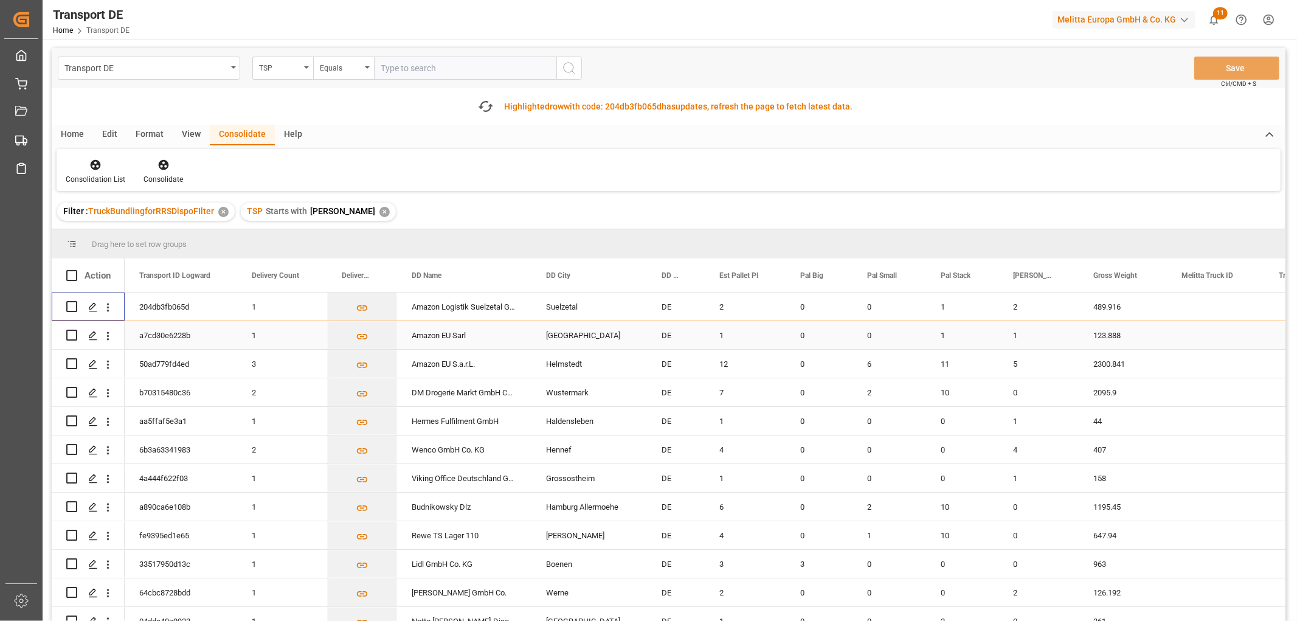
click at [70, 336] on input "Press Space to toggle row selection (unchecked)" at bounding box center [71, 335] width 11 height 11
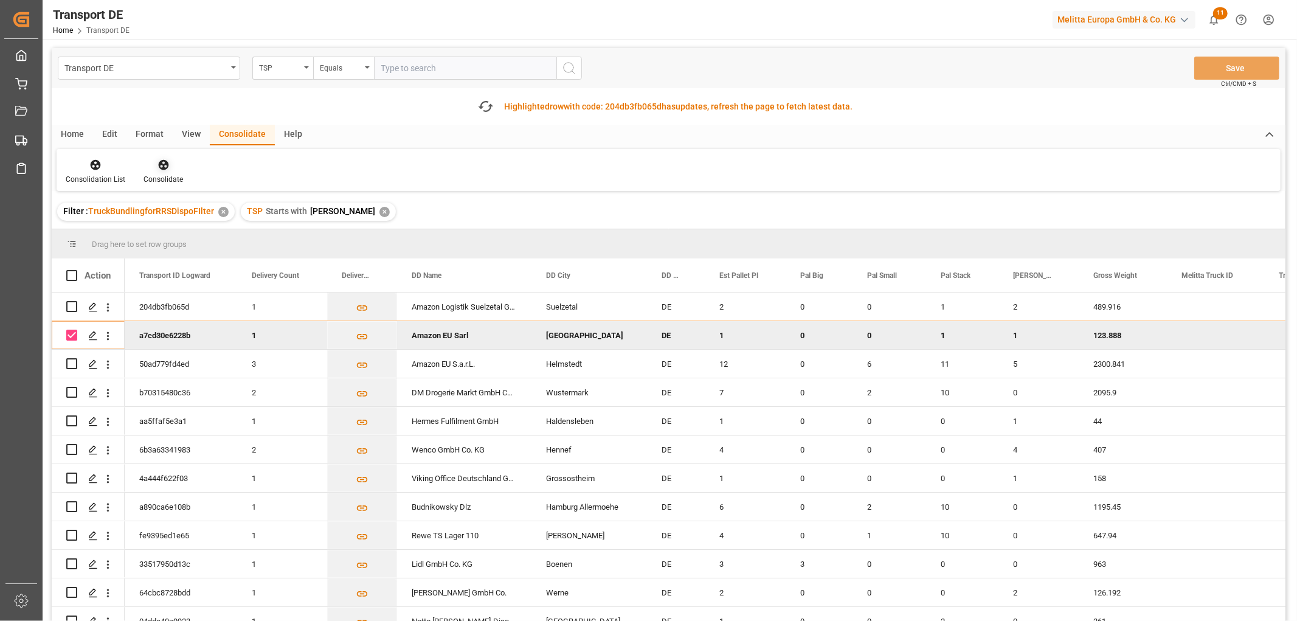
click at [162, 168] on icon at bounding box center [163, 165] width 10 height 10
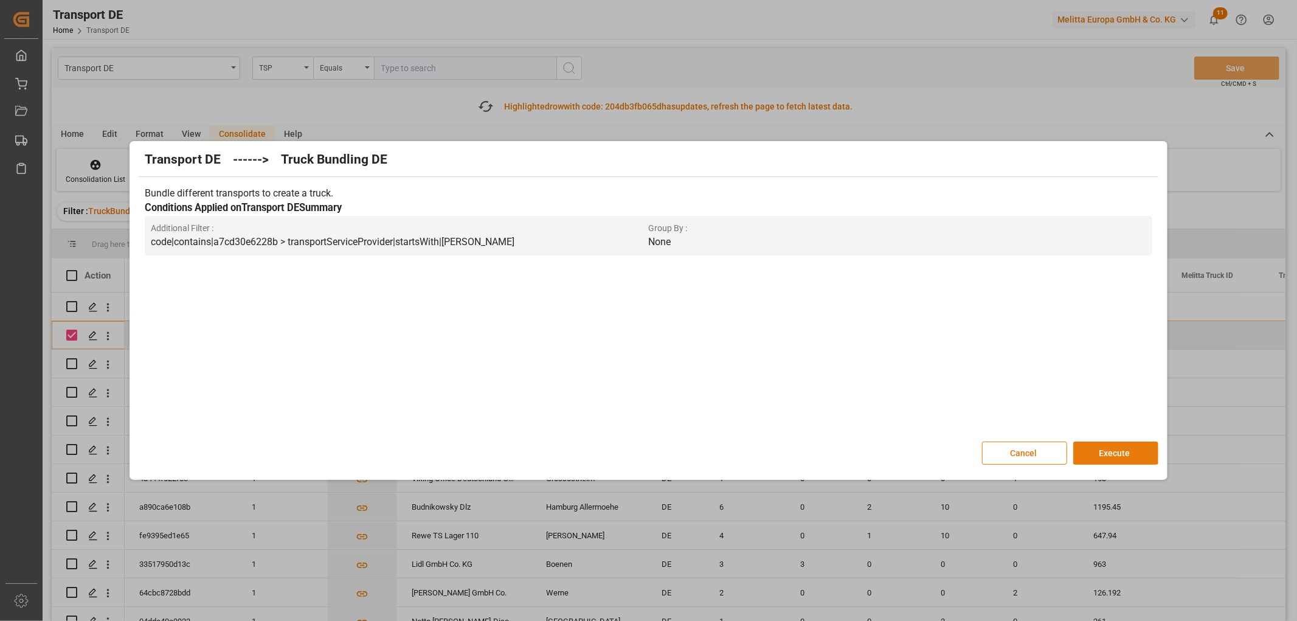
click at [1118, 451] on button "Execute" at bounding box center [1115, 452] width 85 height 23
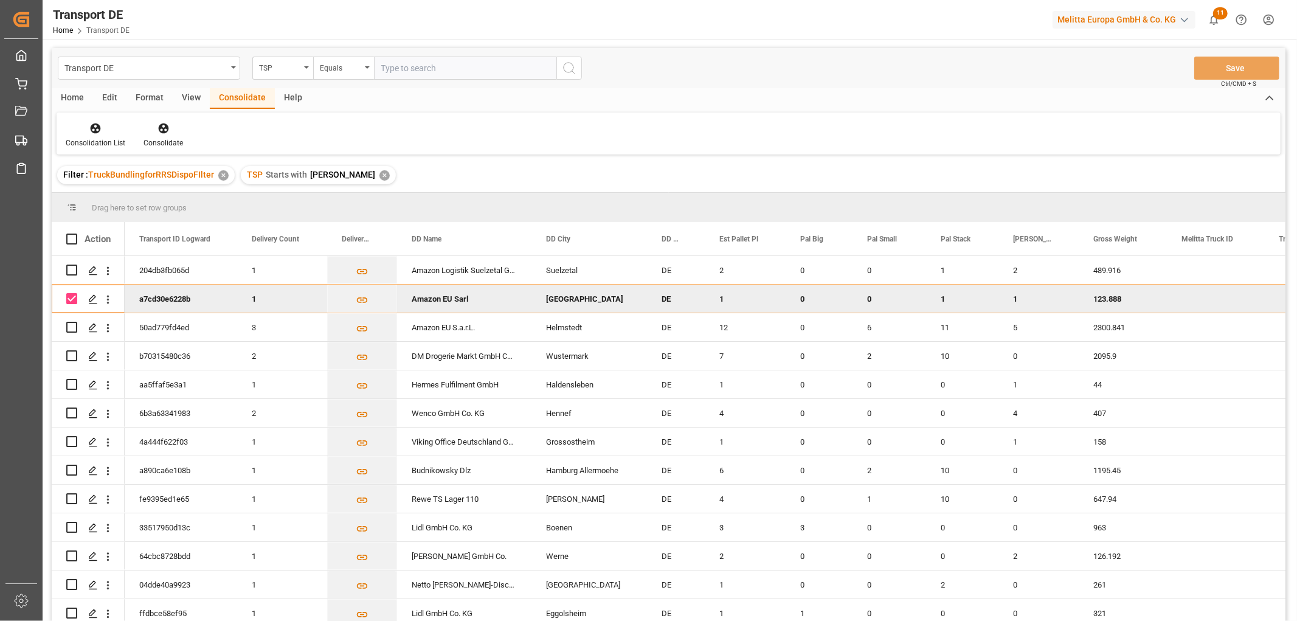
click at [71, 299] on input "Press Space to toggle row selection (checked)" at bounding box center [71, 298] width 11 height 11
checkbox input "false"
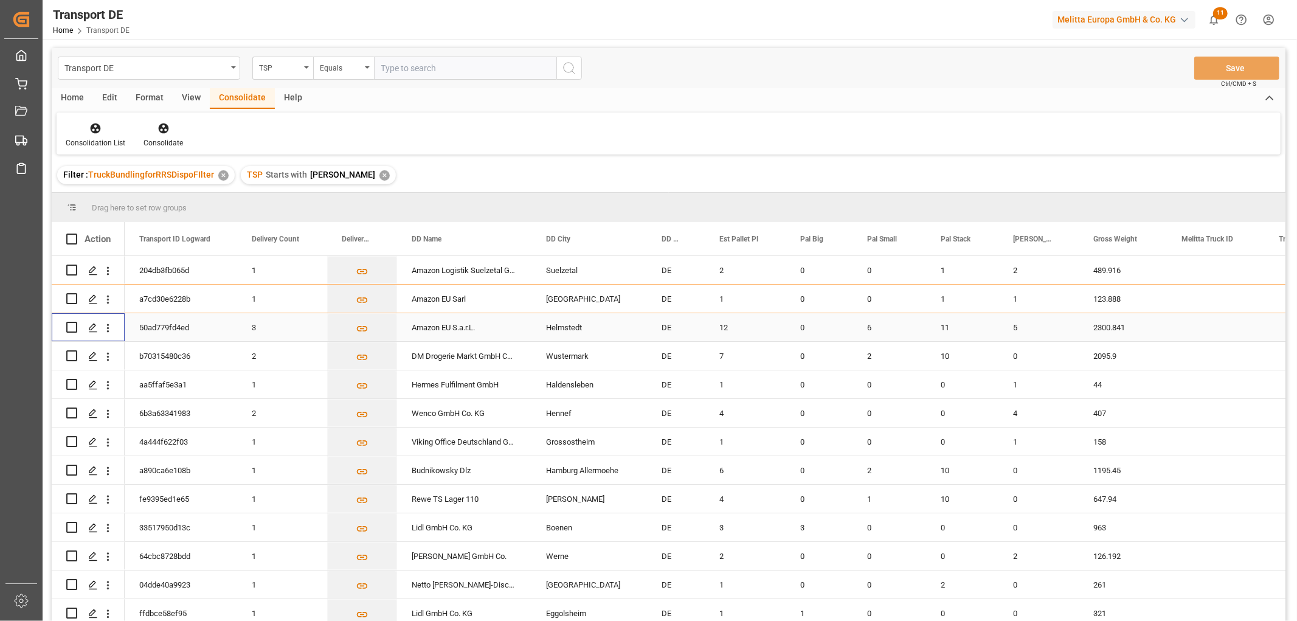
click at [71, 327] on input "Press Space to toggle row selection (unchecked)" at bounding box center [71, 327] width 11 height 11
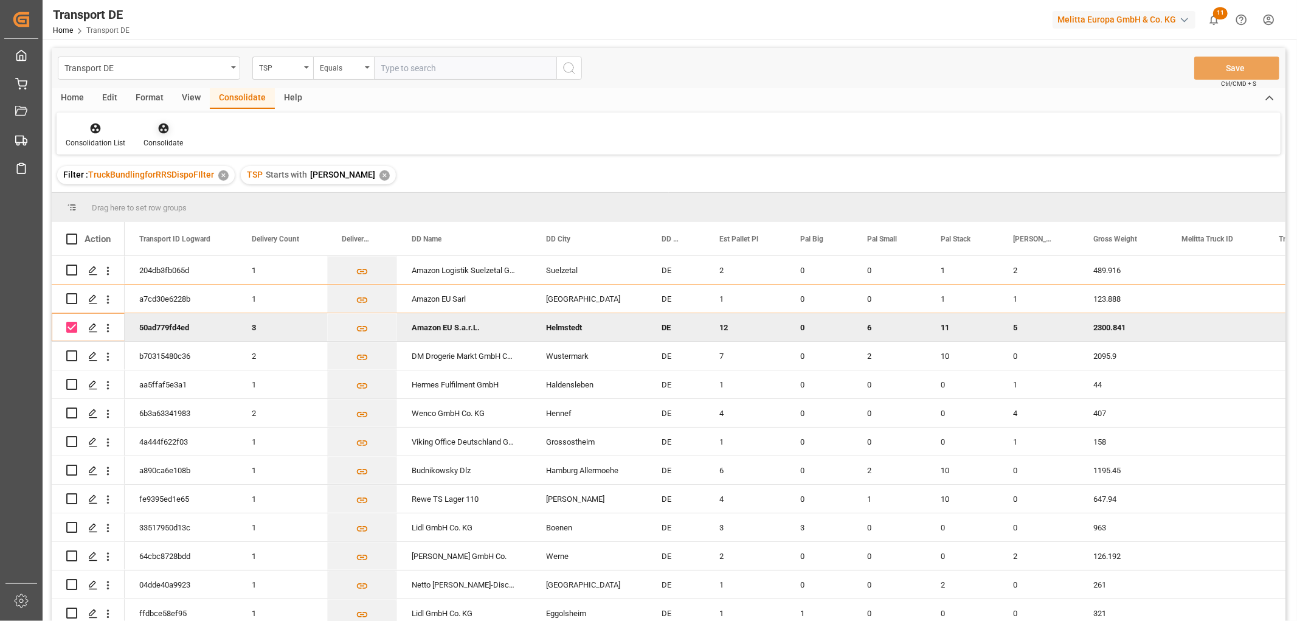
click at [161, 136] on div "Consolidate" at bounding box center [163, 135] width 58 height 27
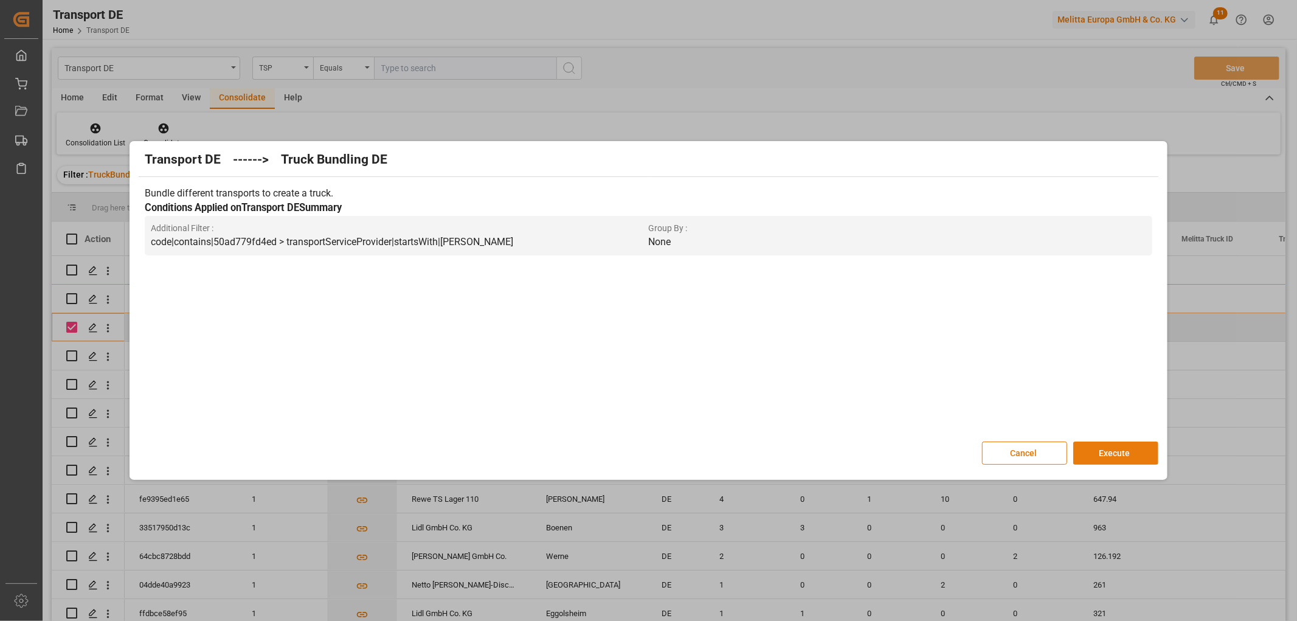
click at [1116, 450] on button "Execute" at bounding box center [1115, 452] width 85 height 23
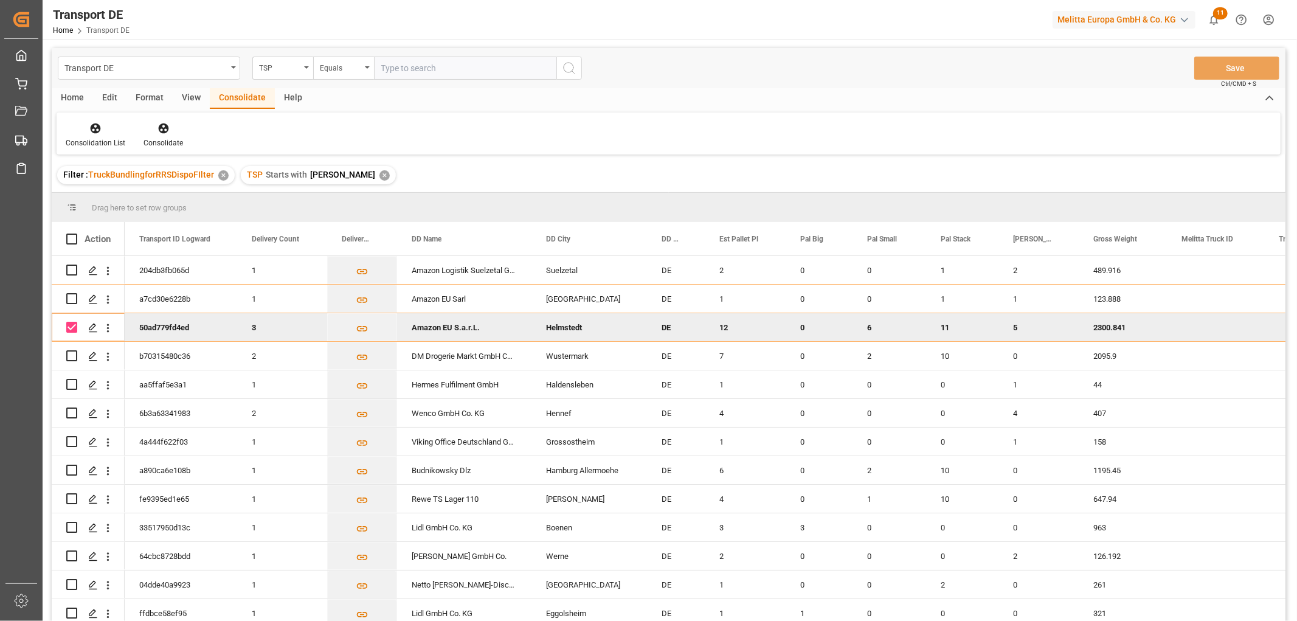
click at [75, 326] on input "Press Space to toggle row selection (checked)" at bounding box center [71, 327] width 11 height 11
checkbox input "false"
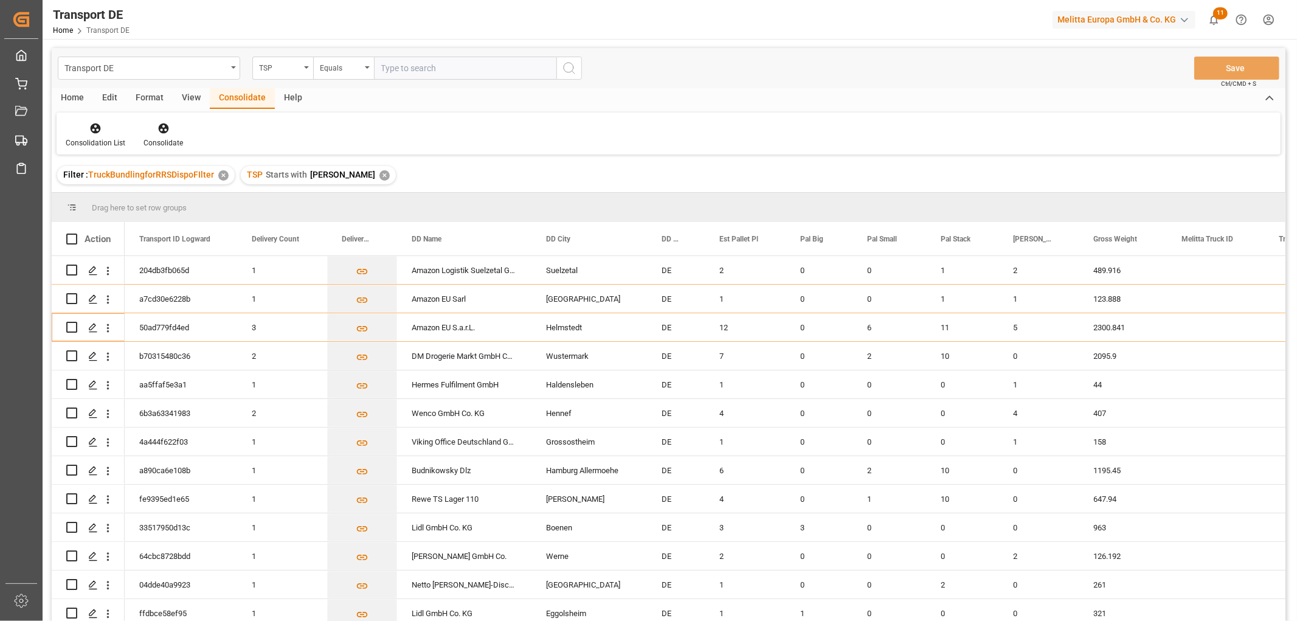
click at [379, 171] on div "✕" at bounding box center [384, 175] width 10 height 10
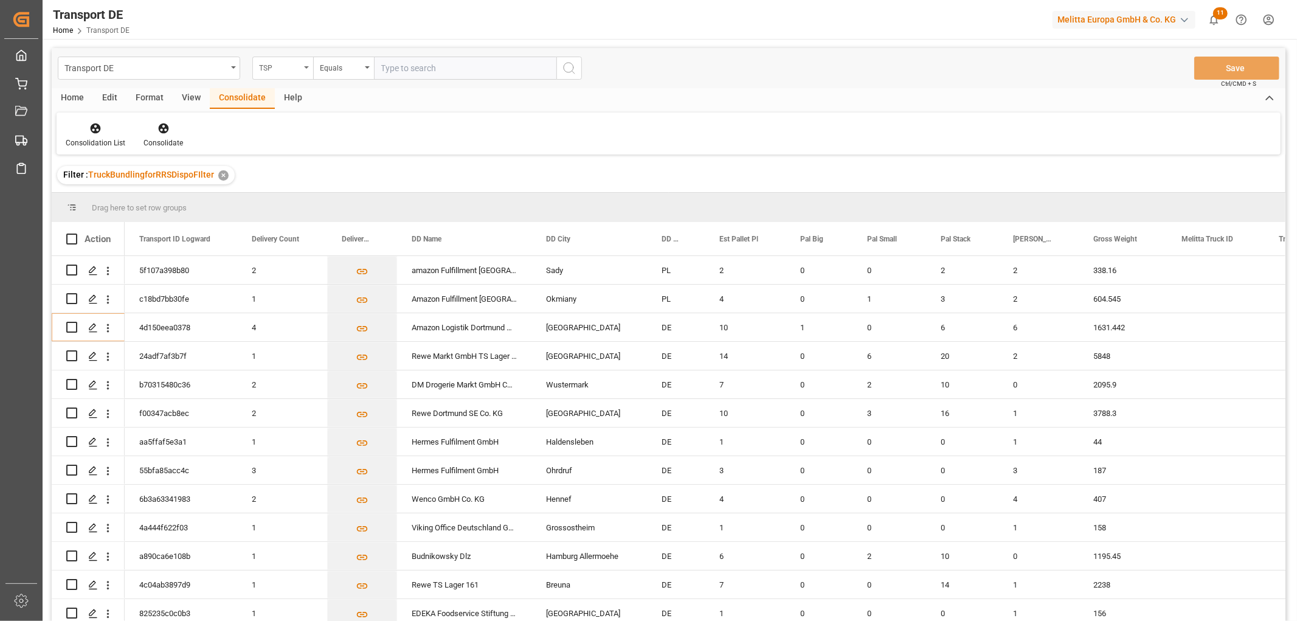
click at [282, 66] on div "TSP" at bounding box center [279, 67] width 41 height 14
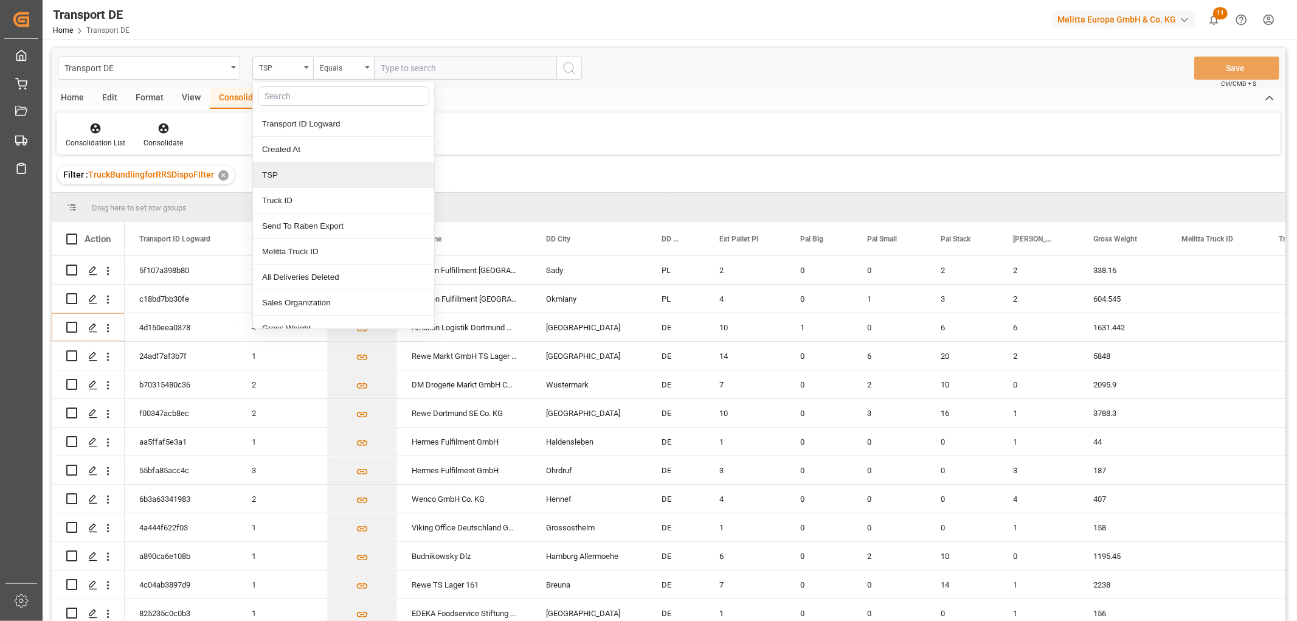
click at [282, 176] on div "TSP" at bounding box center [343, 175] width 181 height 26
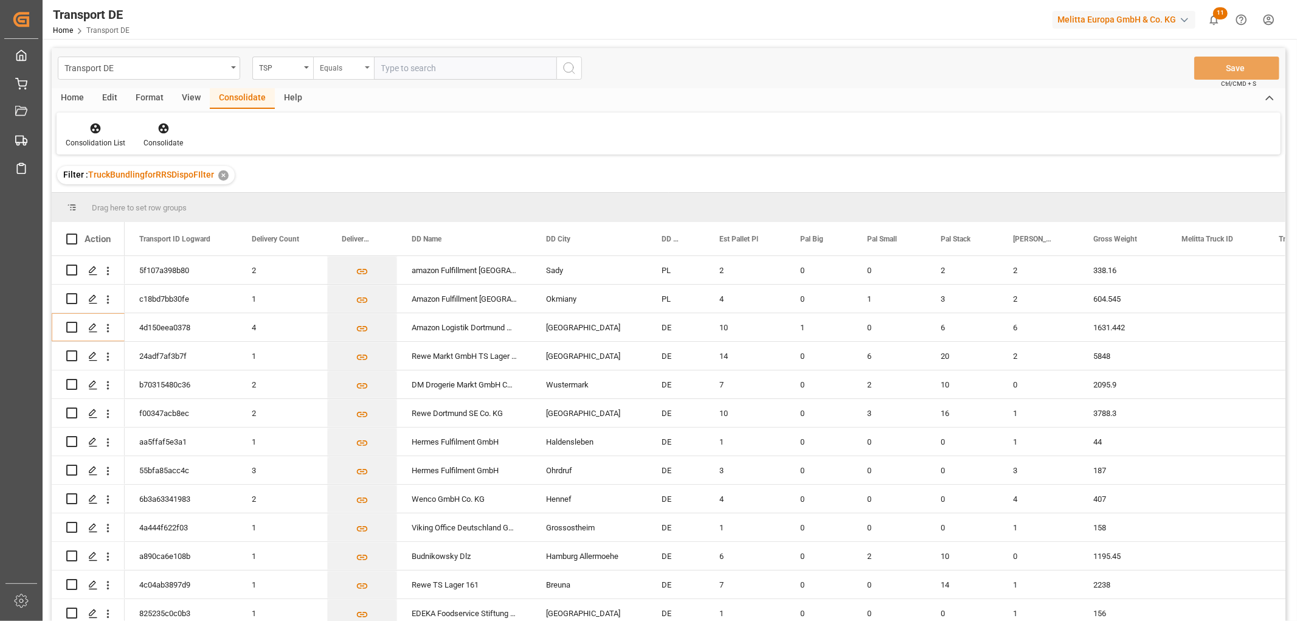
click at [341, 68] on div "Equals" at bounding box center [340, 67] width 41 height 14
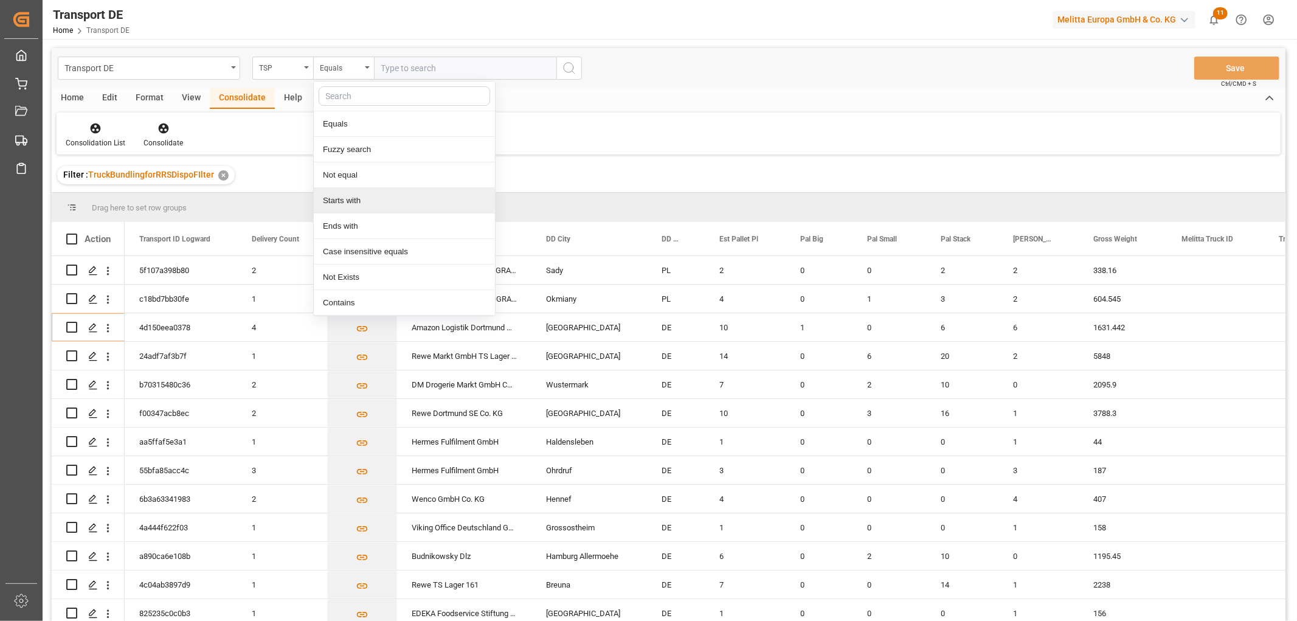
click at [347, 202] on div "Starts with" at bounding box center [404, 201] width 181 height 26
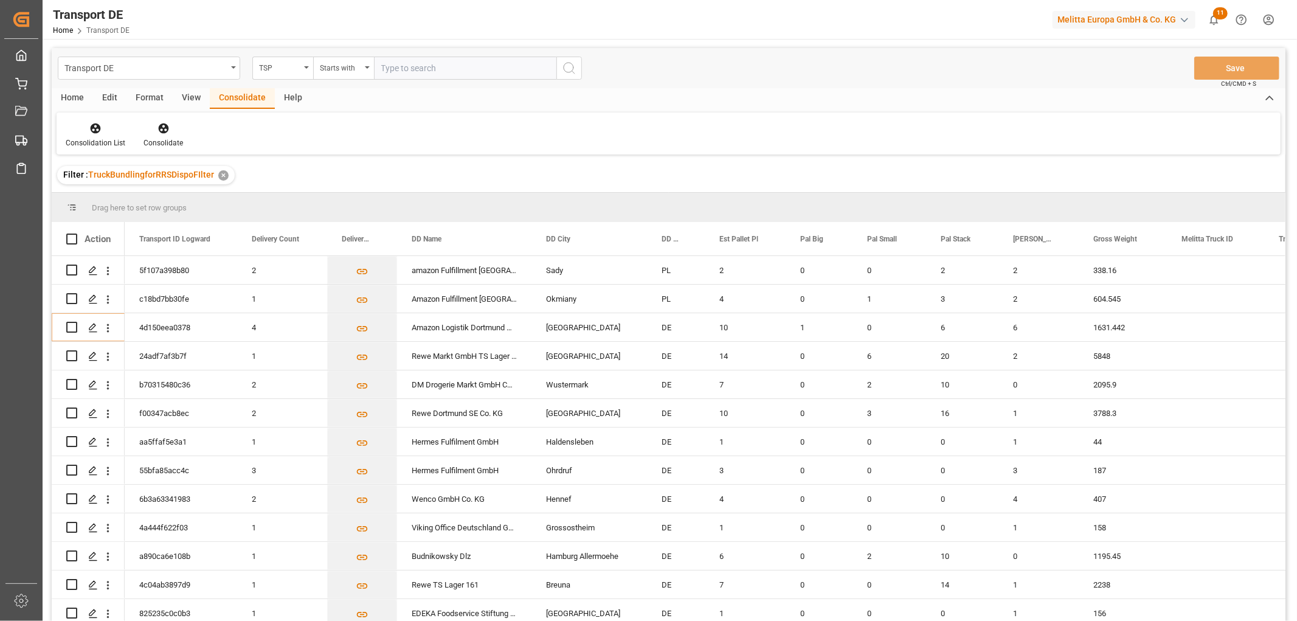
click at [418, 68] on input "text" at bounding box center [465, 68] width 182 height 23
type input "Moeller"
click at [570, 72] on circle "search button" at bounding box center [569, 68] width 10 height 10
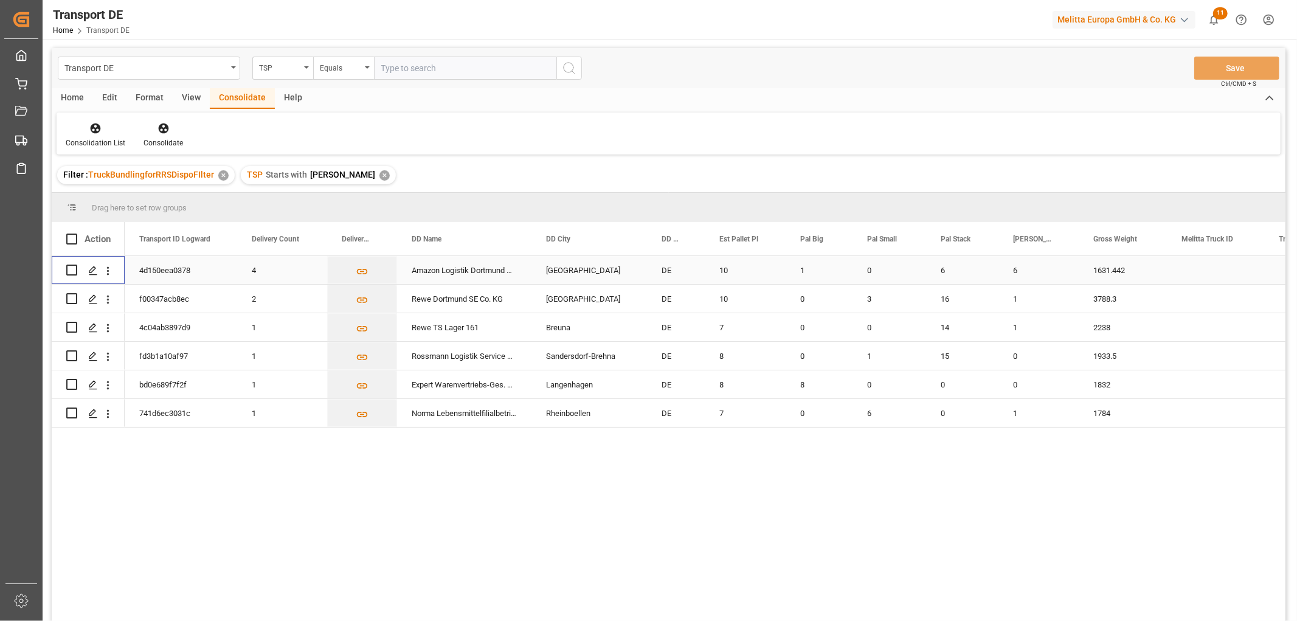
click at [75, 271] on input "Press Space to toggle row selection (unchecked)" at bounding box center [71, 270] width 11 height 11
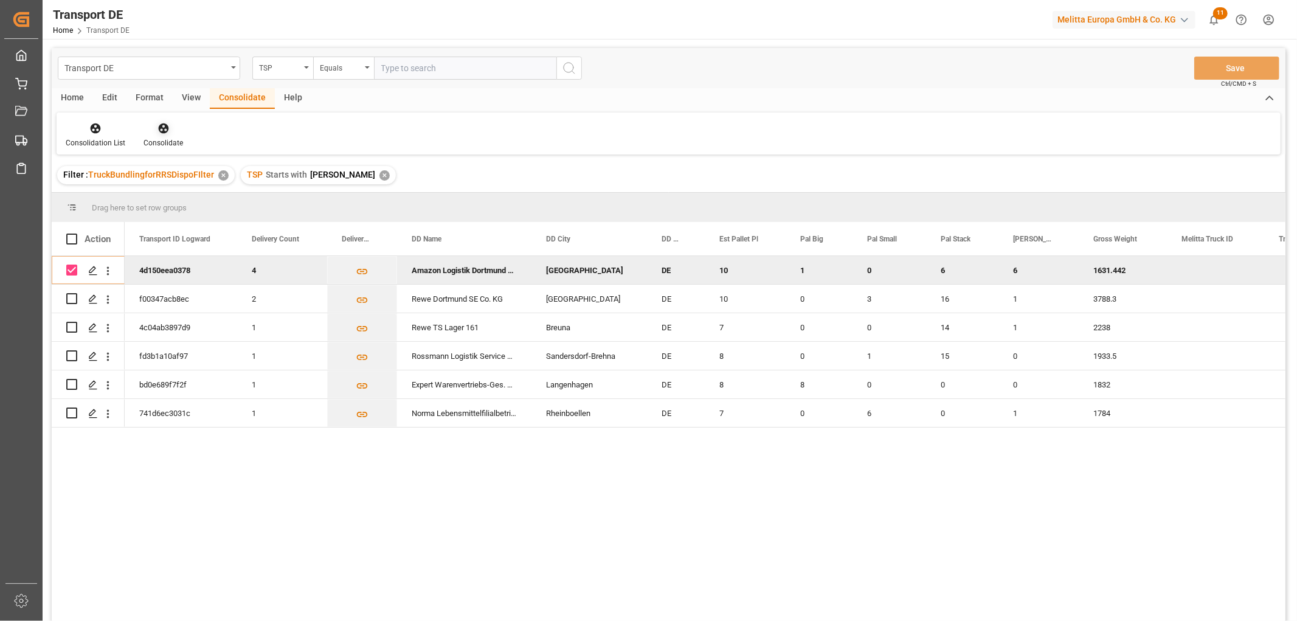
click at [160, 126] on icon at bounding box center [163, 128] width 10 height 10
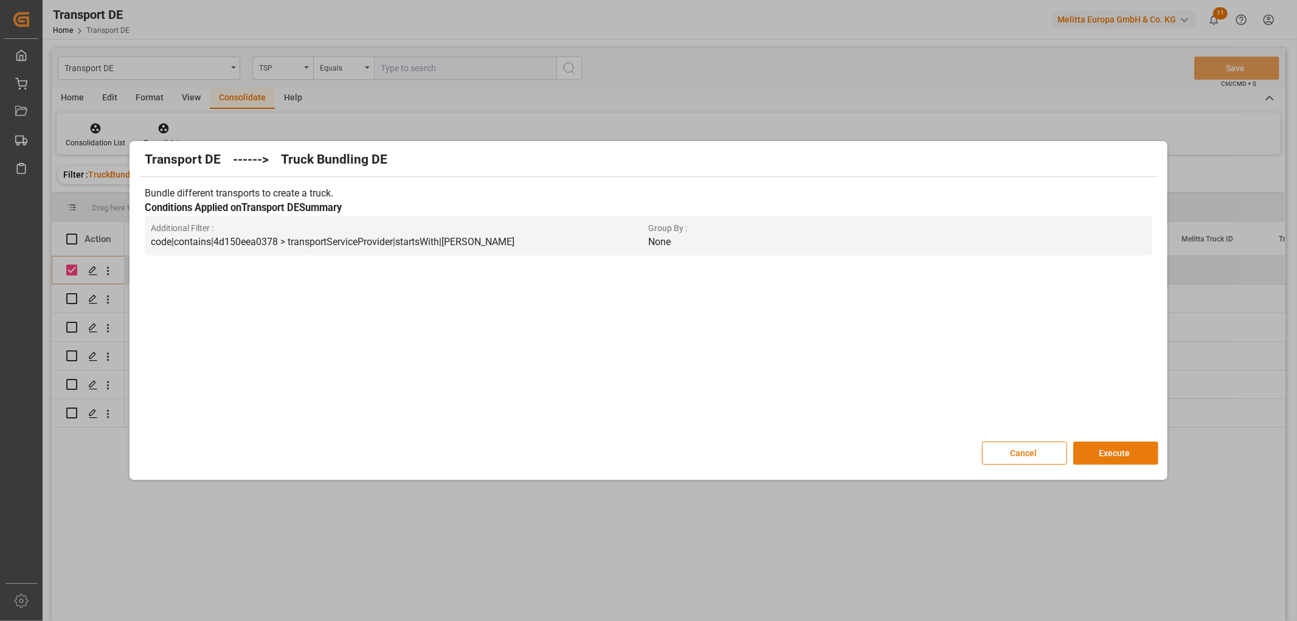
click at [1116, 453] on button "Execute" at bounding box center [1115, 452] width 85 height 23
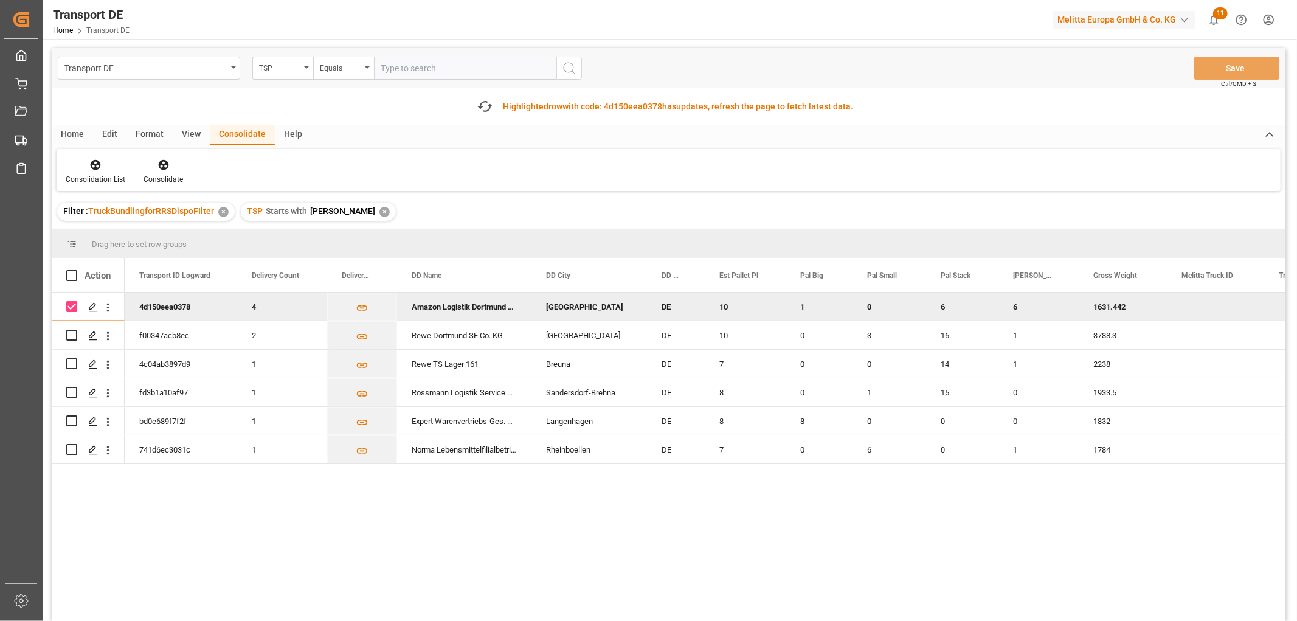
click at [74, 306] on input "Press Space to toggle row selection (checked)" at bounding box center [71, 306] width 11 height 11
checkbox input "false"
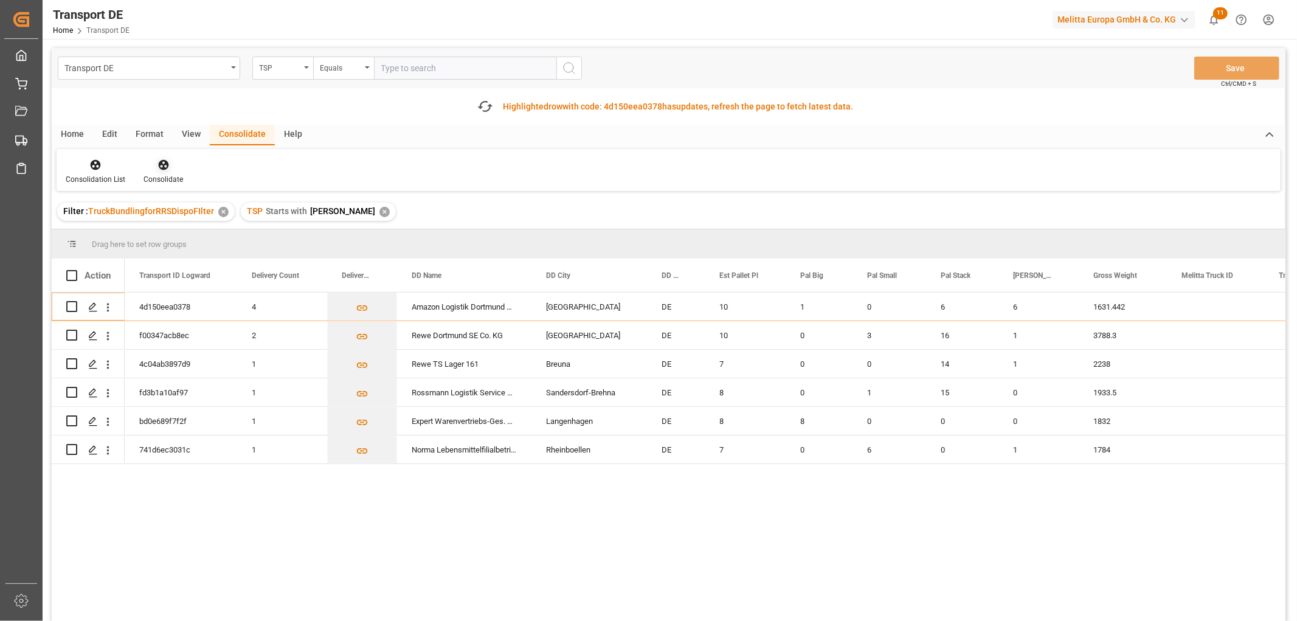
click at [161, 164] on icon at bounding box center [163, 165] width 10 height 10
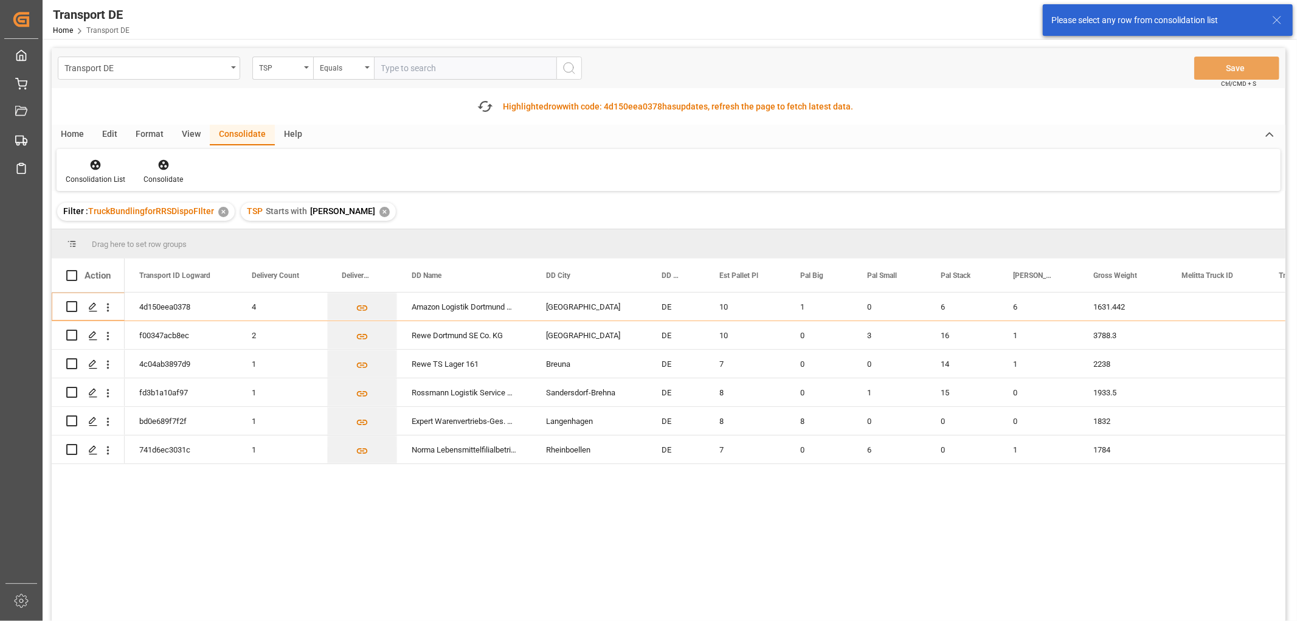
click at [379, 209] on div "✕" at bounding box center [384, 212] width 10 height 10
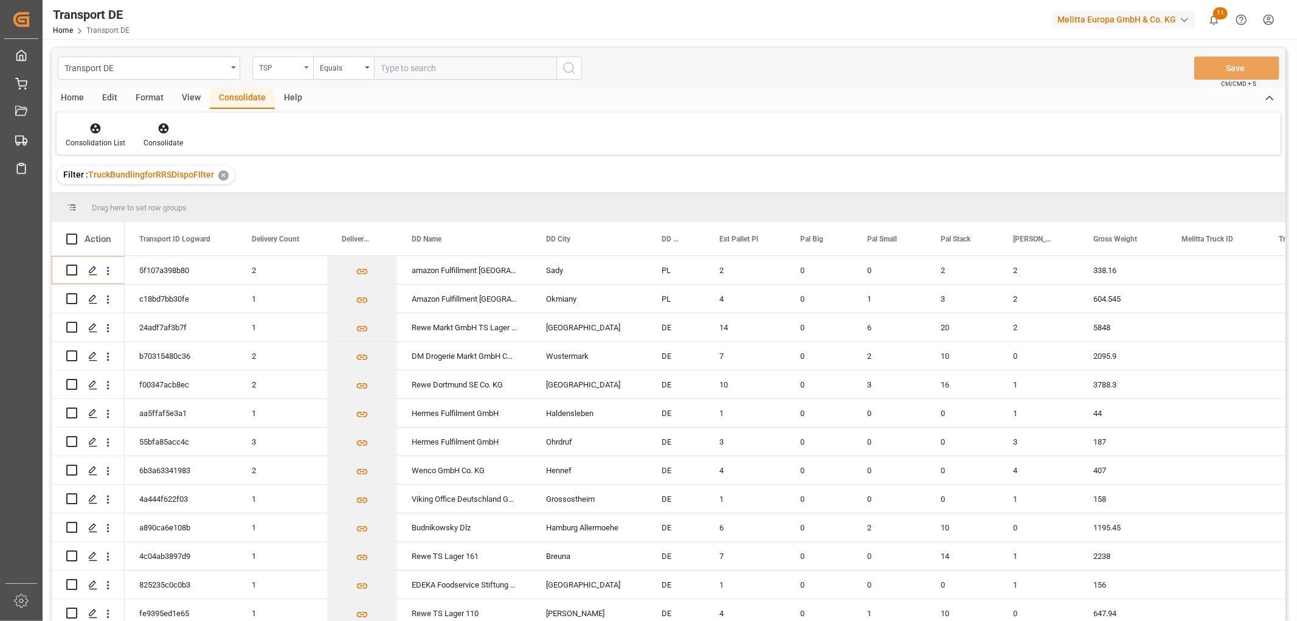
click at [268, 64] on div "TSP" at bounding box center [279, 67] width 41 height 14
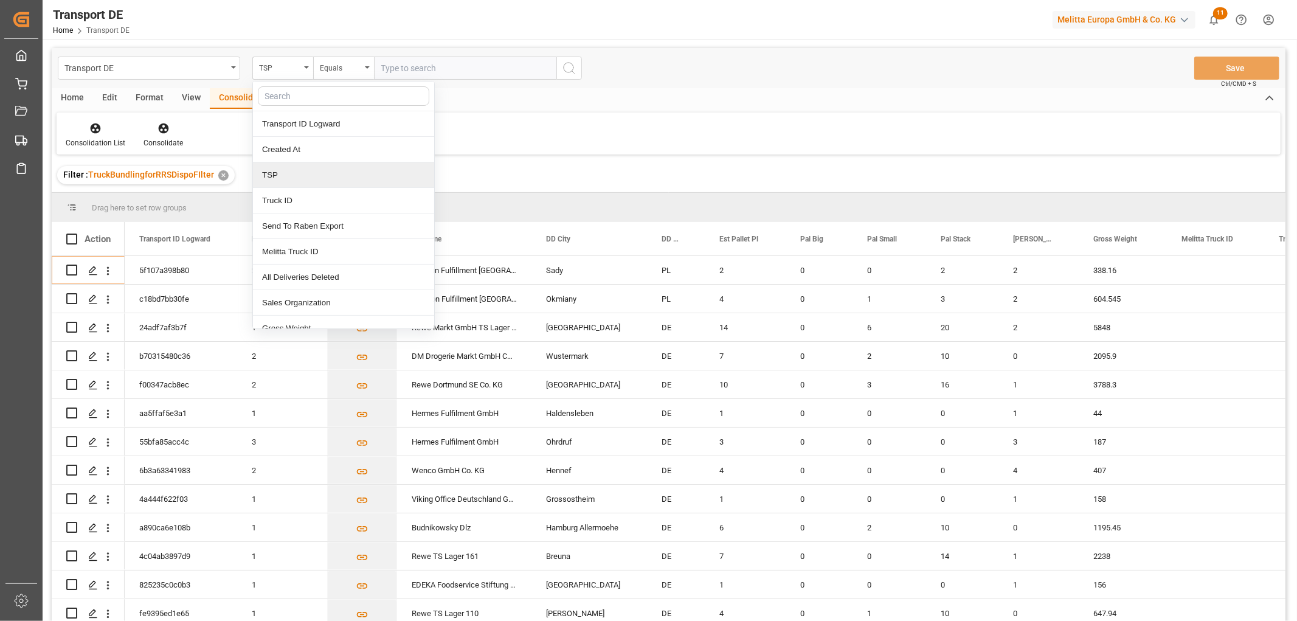
click at [271, 179] on div "TSP" at bounding box center [343, 175] width 181 height 26
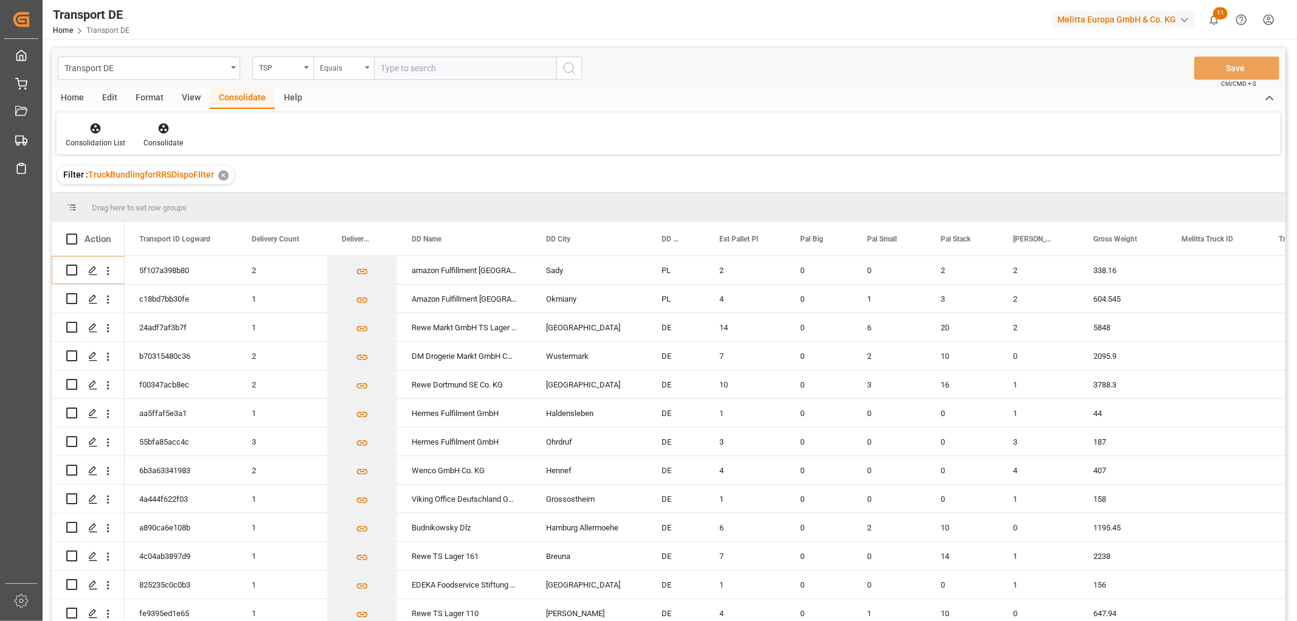
click at [337, 67] on div "Equals" at bounding box center [340, 67] width 41 height 14
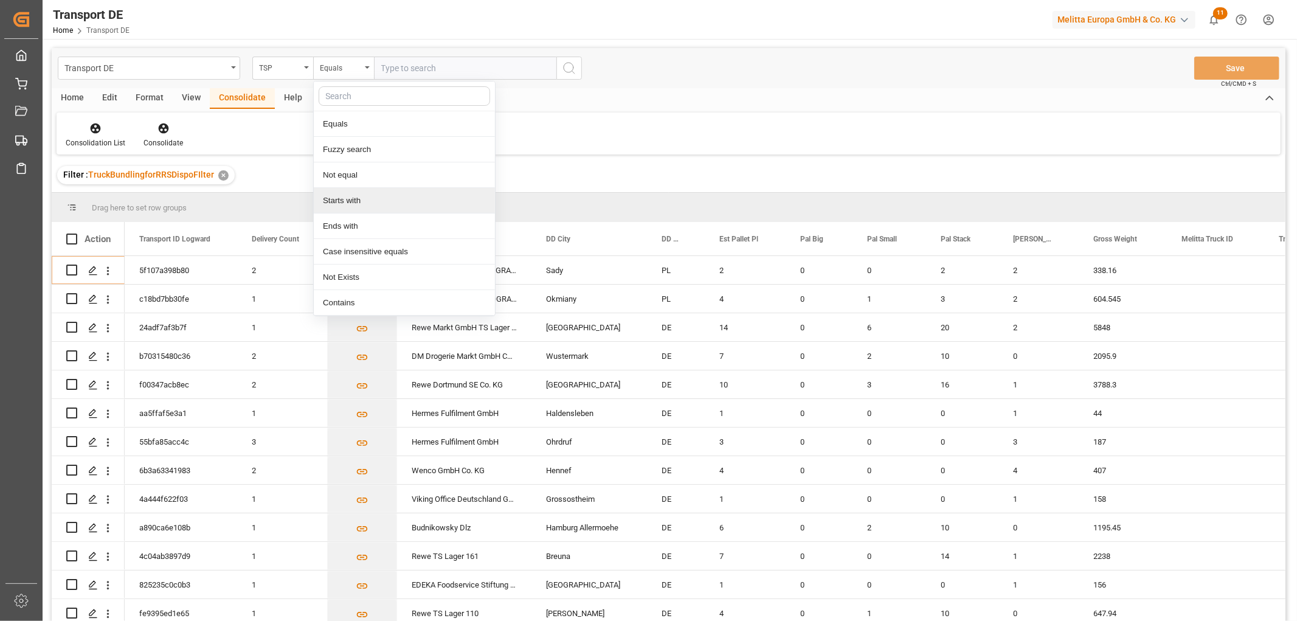
drag, startPoint x: 335, startPoint y: 202, endPoint x: 381, endPoint y: 106, distance: 106.1
click at [337, 201] on div "Starts with" at bounding box center [404, 201] width 181 height 26
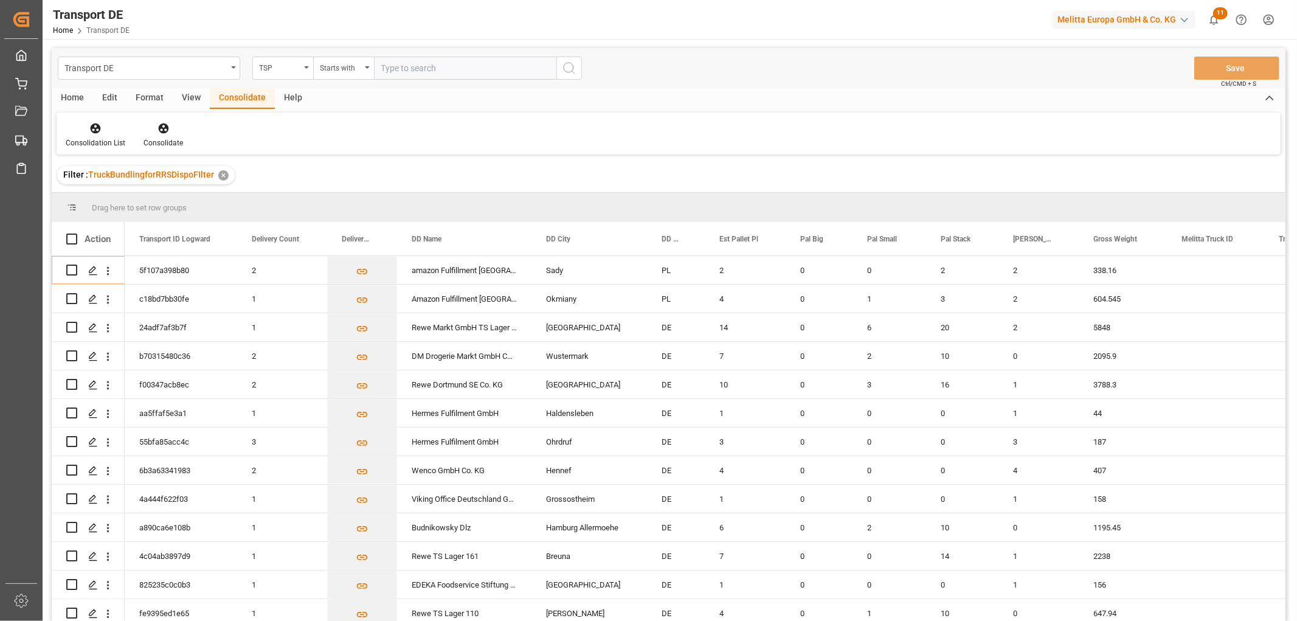
click at [405, 67] on input "text" at bounding box center [465, 68] width 182 height 23
type input "Raben PL"
click at [572, 70] on circle "search button" at bounding box center [569, 68] width 10 height 10
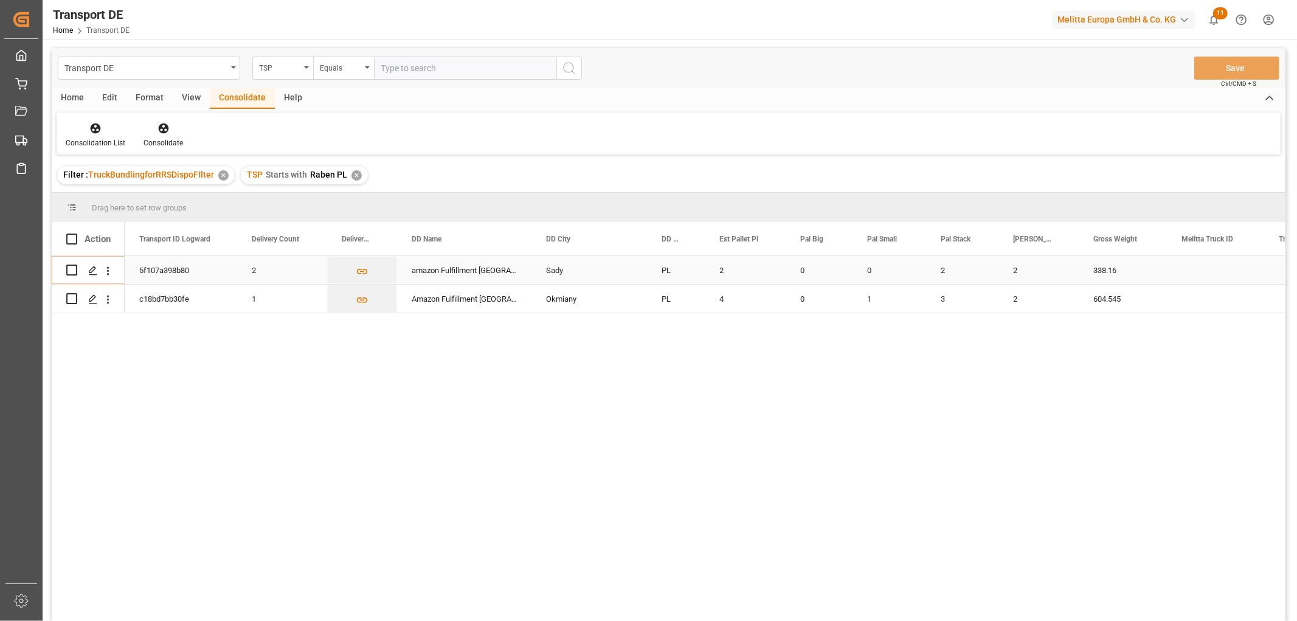
click at [71, 269] on input "Press Space to toggle row selection (unchecked)" at bounding box center [71, 270] width 11 height 11
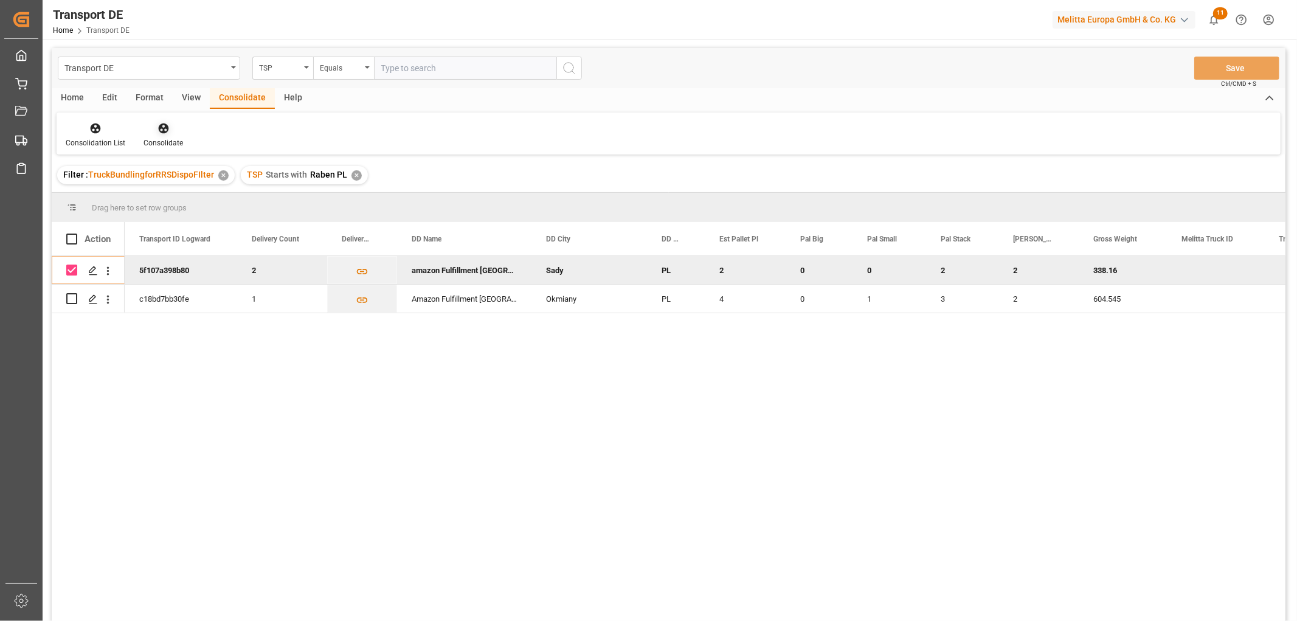
click at [161, 125] on icon at bounding box center [164, 128] width 12 height 12
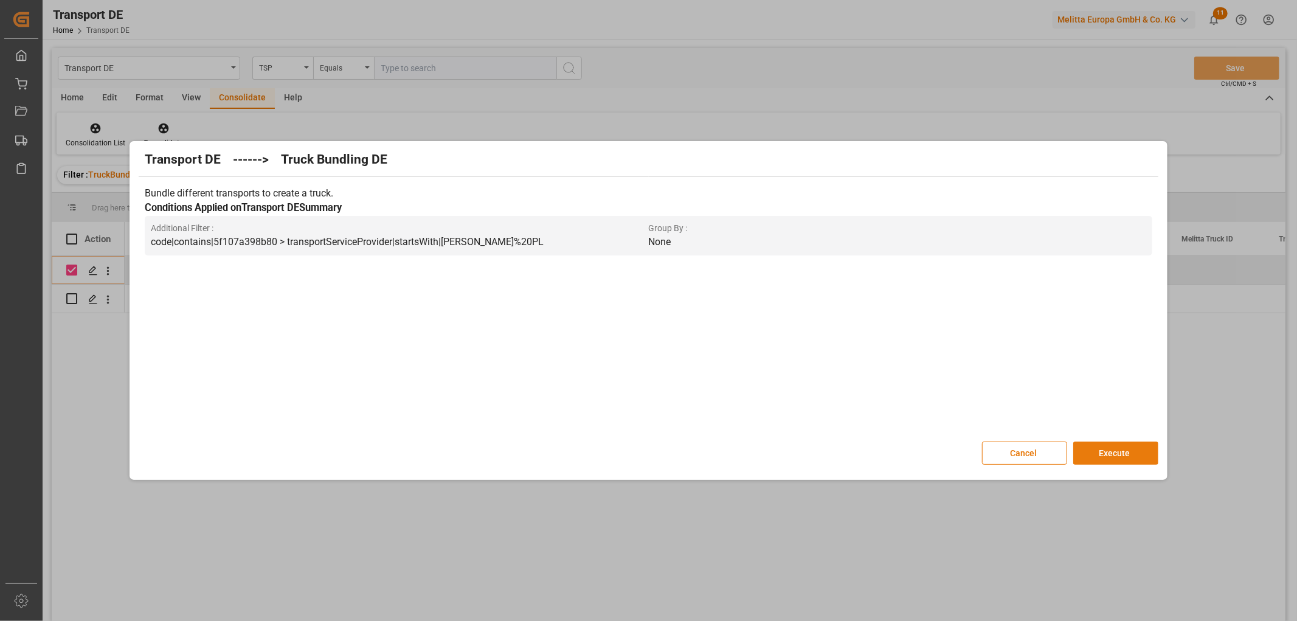
click at [1115, 448] on button "Execute" at bounding box center [1115, 452] width 85 height 23
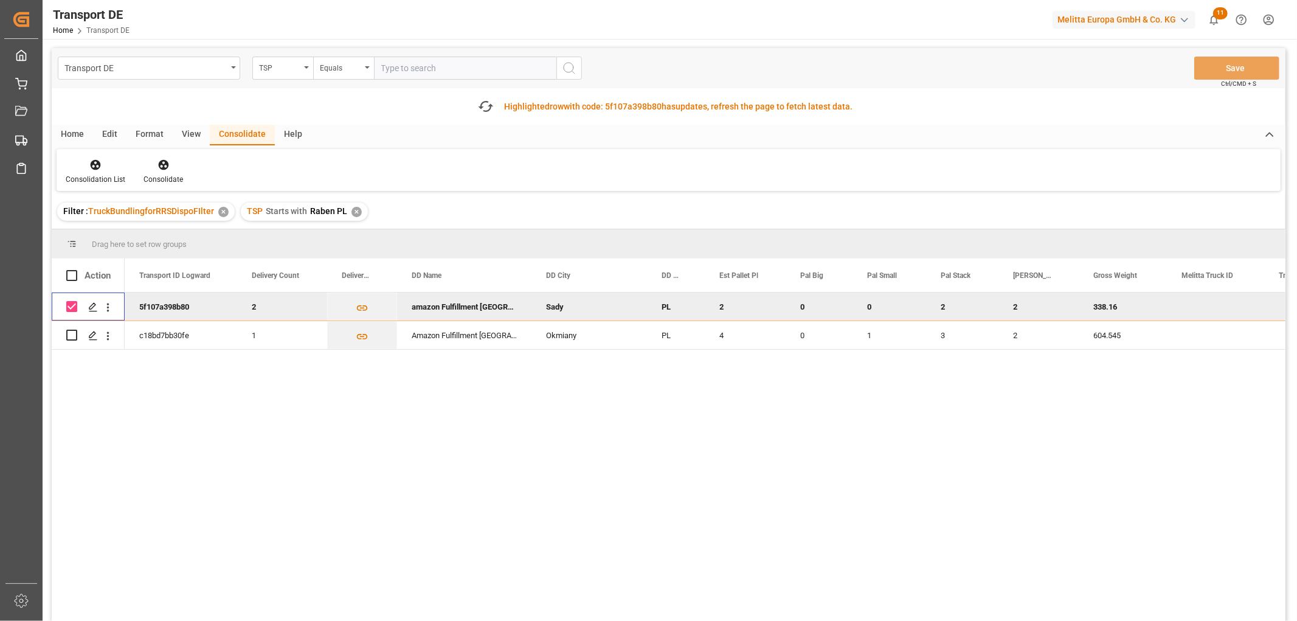
click at [73, 303] on input "Press Space to toggle row selection (checked)" at bounding box center [71, 306] width 11 height 11
checkbox input "false"
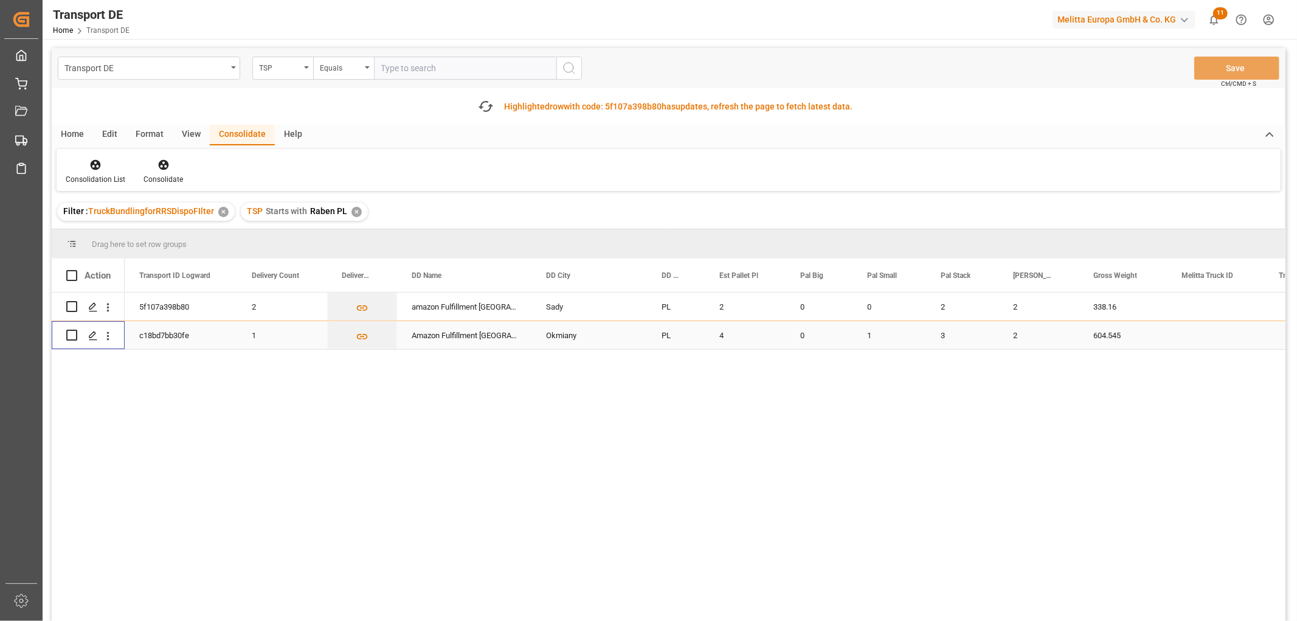
click at [69, 330] on input "Press Space to toggle row selection (unchecked)" at bounding box center [71, 335] width 11 height 11
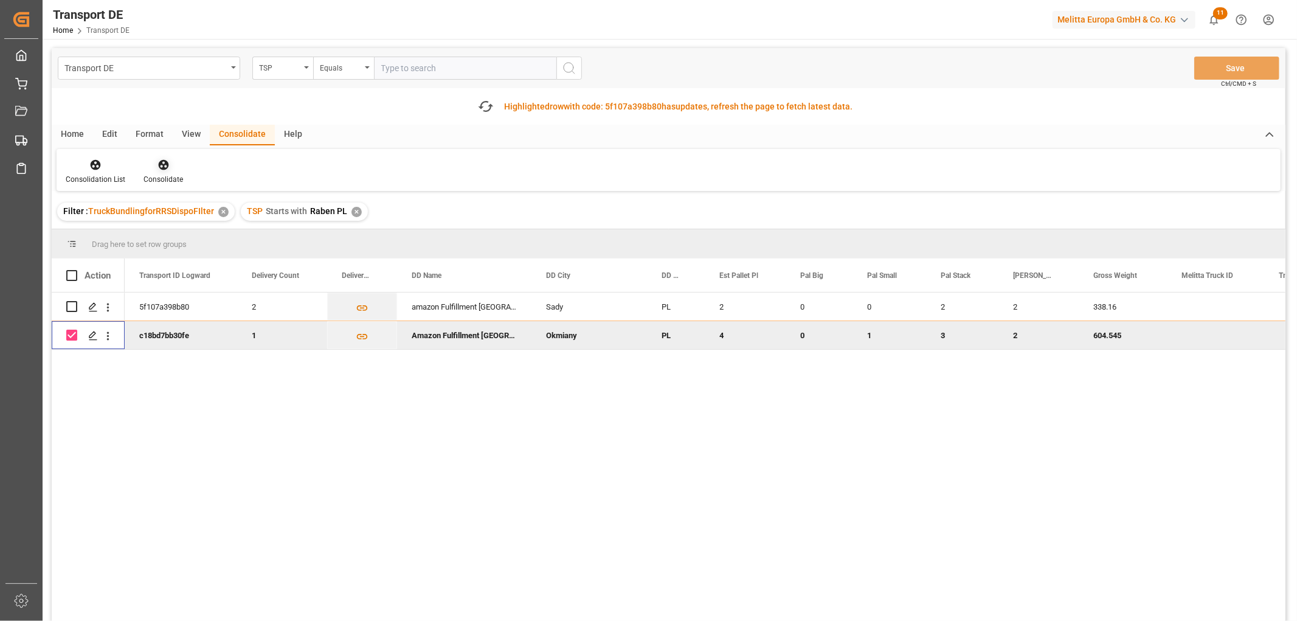
click at [161, 163] on icon at bounding box center [164, 165] width 12 height 12
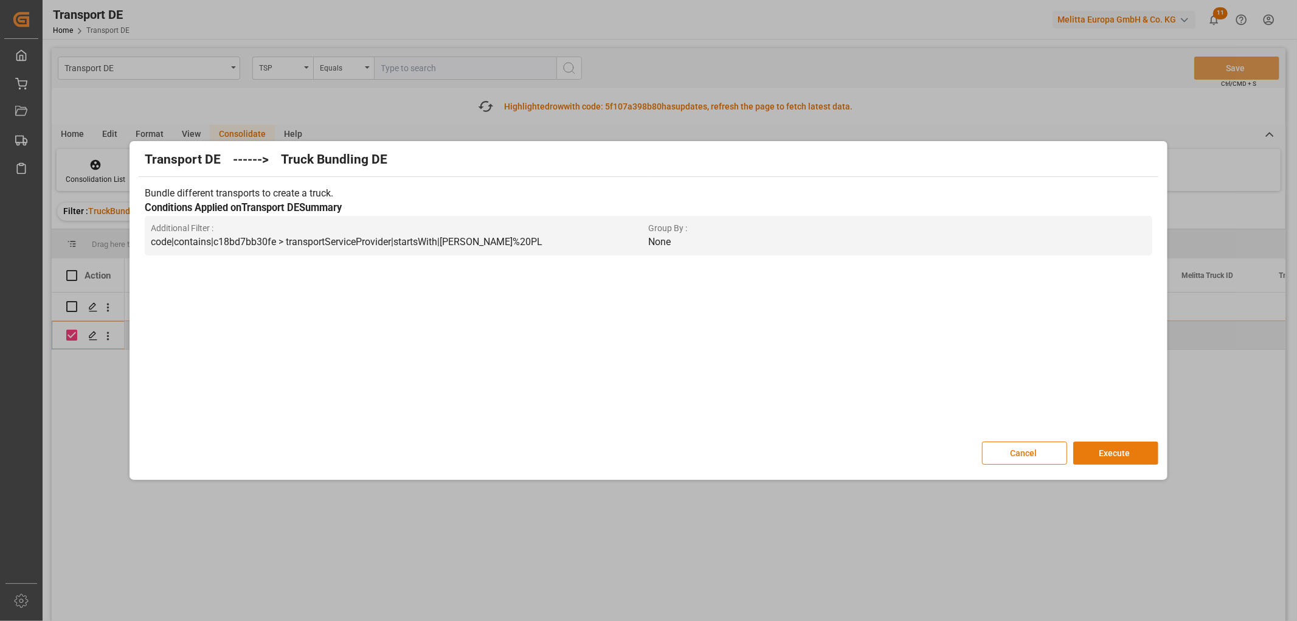
click at [1119, 454] on button "Execute" at bounding box center [1115, 452] width 85 height 23
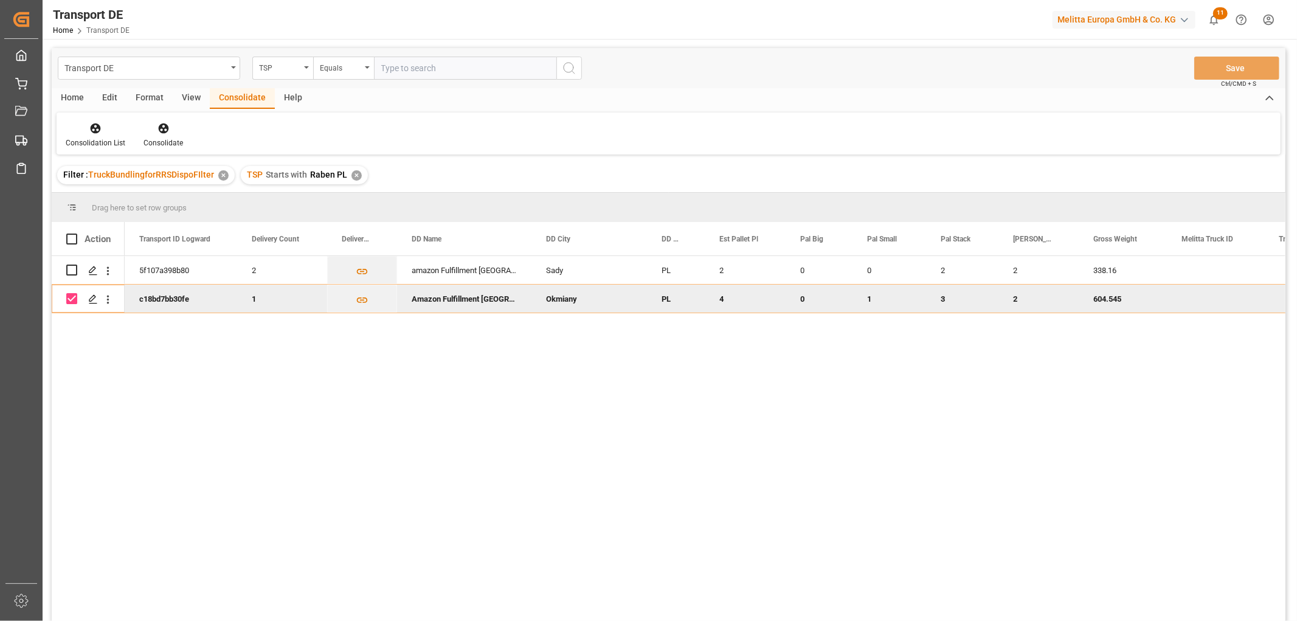
click at [73, 296] on input "Press Space to toggle row selection (checked)" at bounding box center [71, 298] width 11 height 11
checkbox input "false"
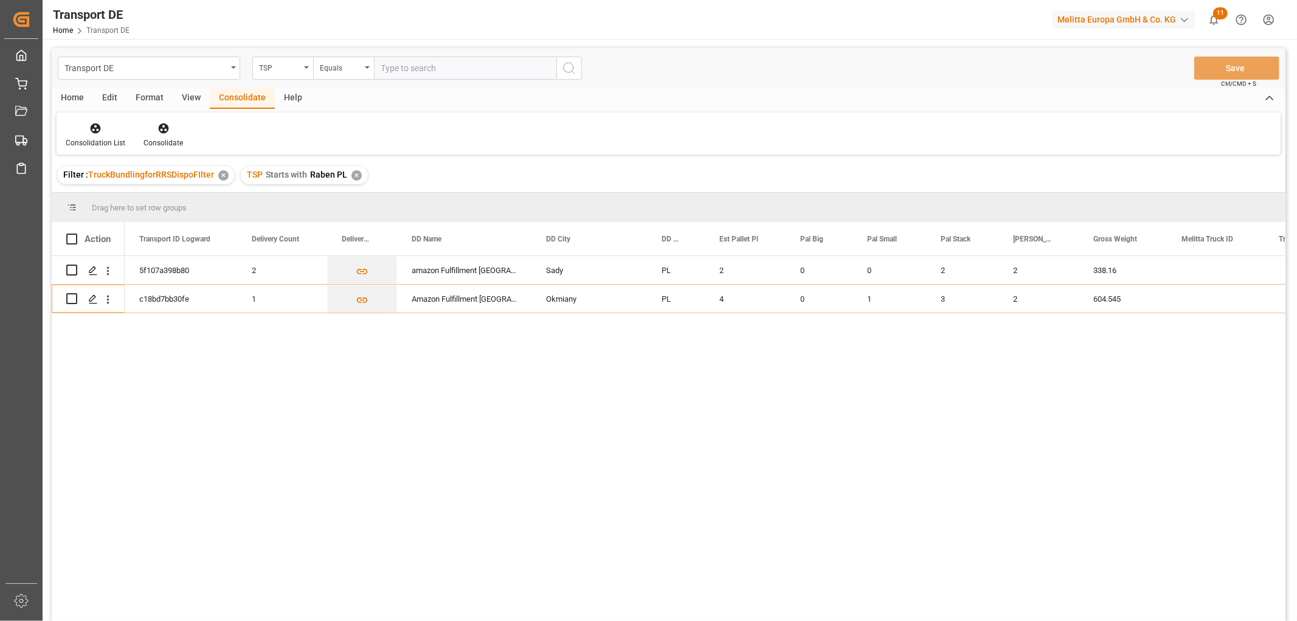
click at [355, 171] on div "✕" at bounding box center [356, 175] width 10 height 10
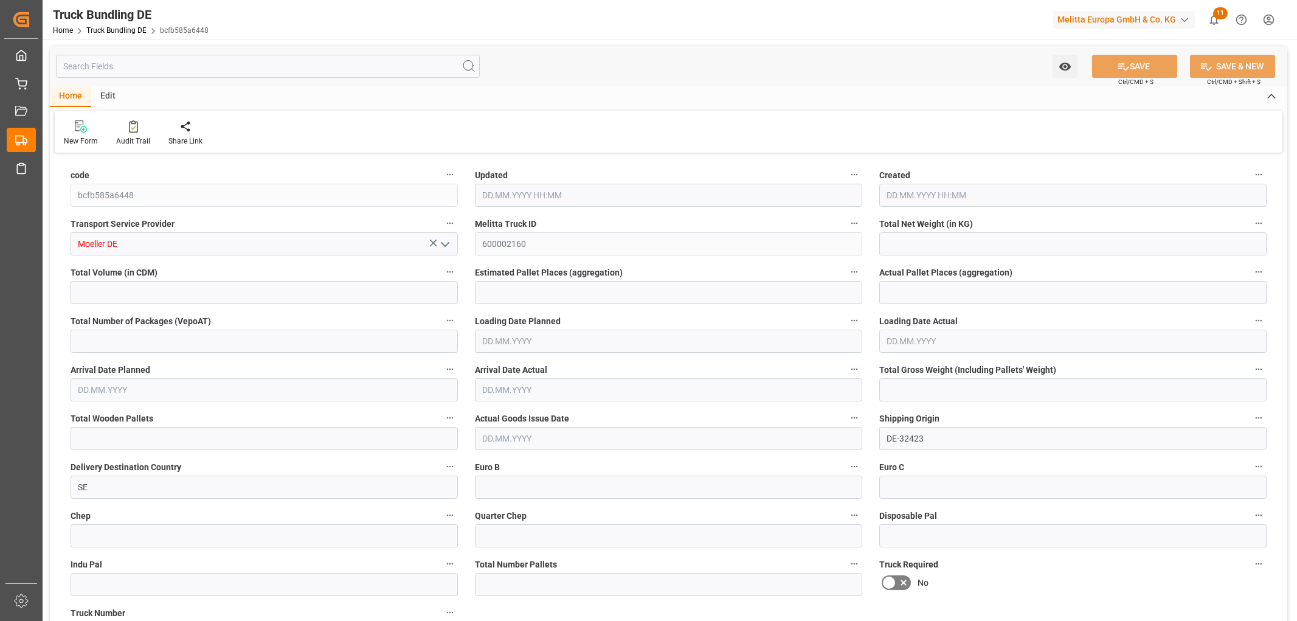
type input "5961.6"
type input "45846"
type input "25"
type input "0"
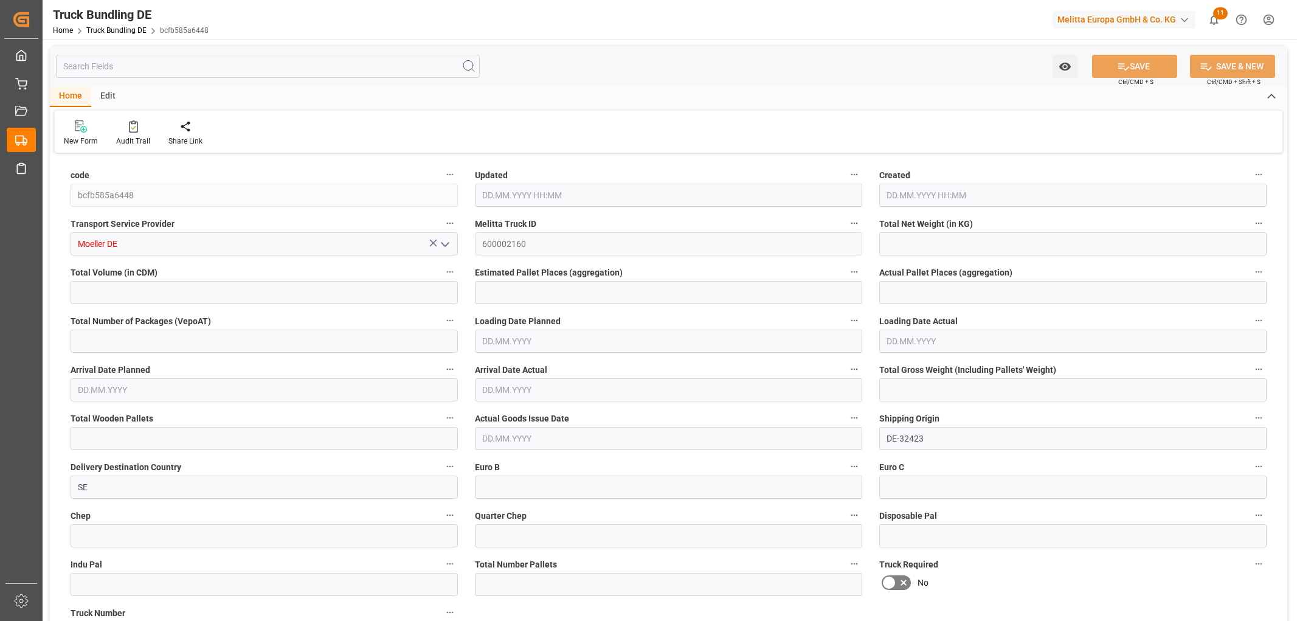
type input "8025"
type input "25"
type input "0"
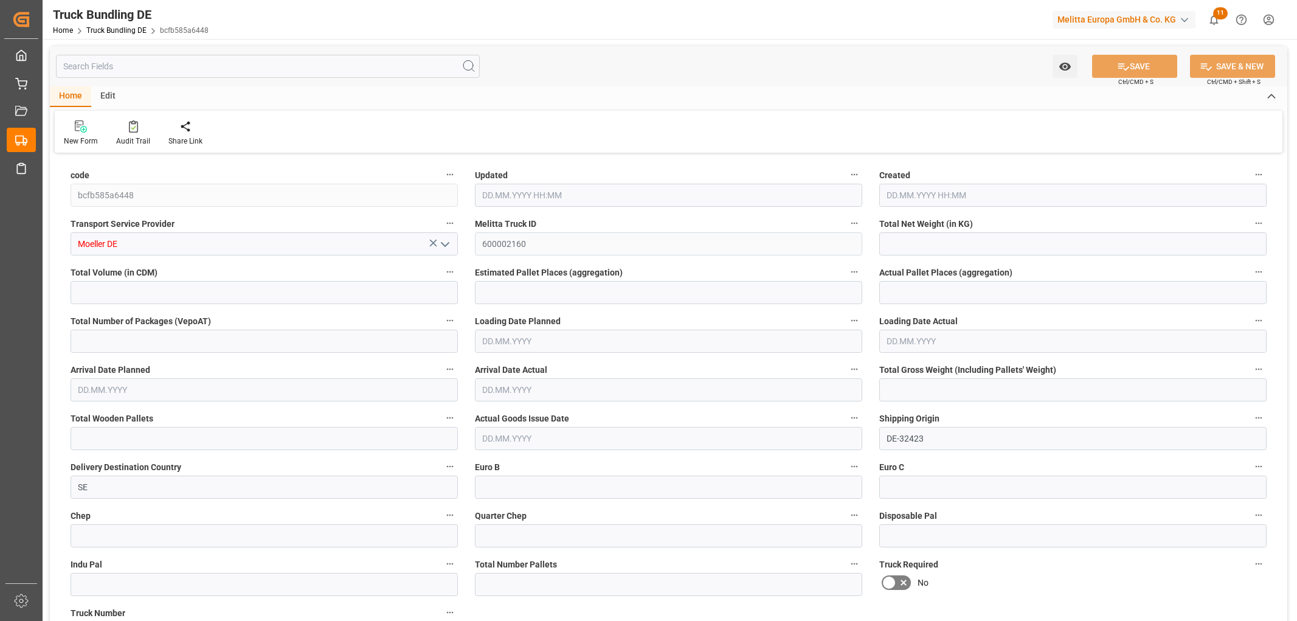
type input "0"
type input "01.09.2025 11:38"
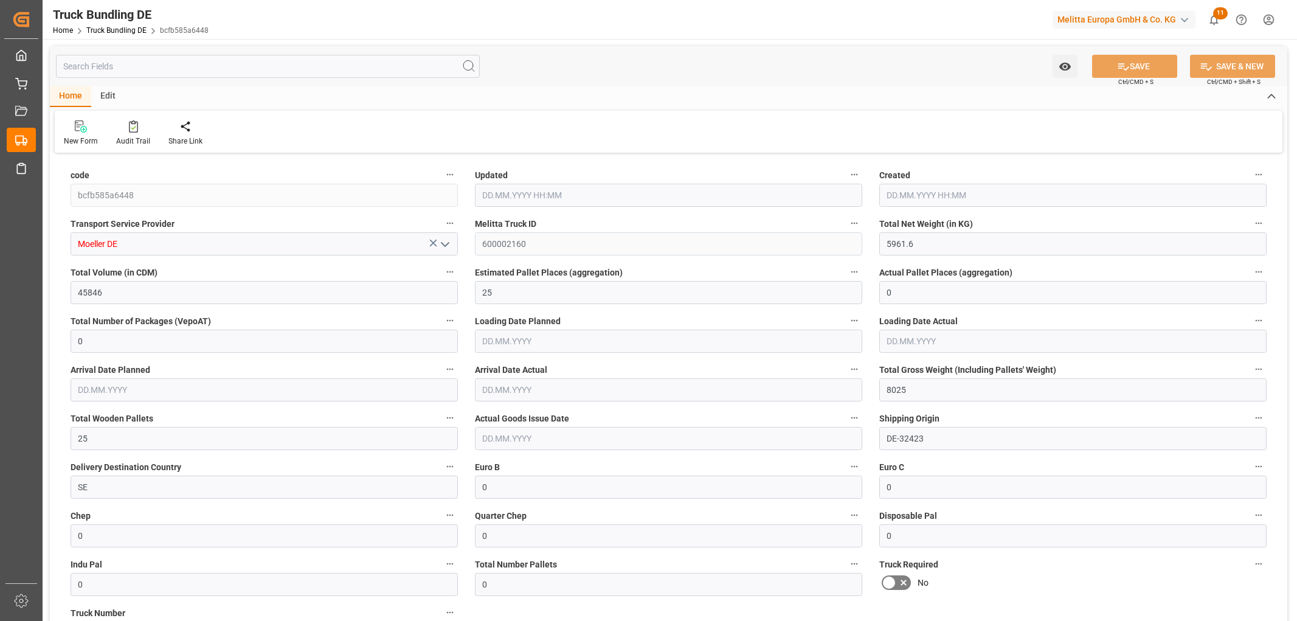
type input "01.09.2025 11:38"
type input "04.09.2025"
type input "08.09.2025"
type input "01.09.2025"
type input "503.58"
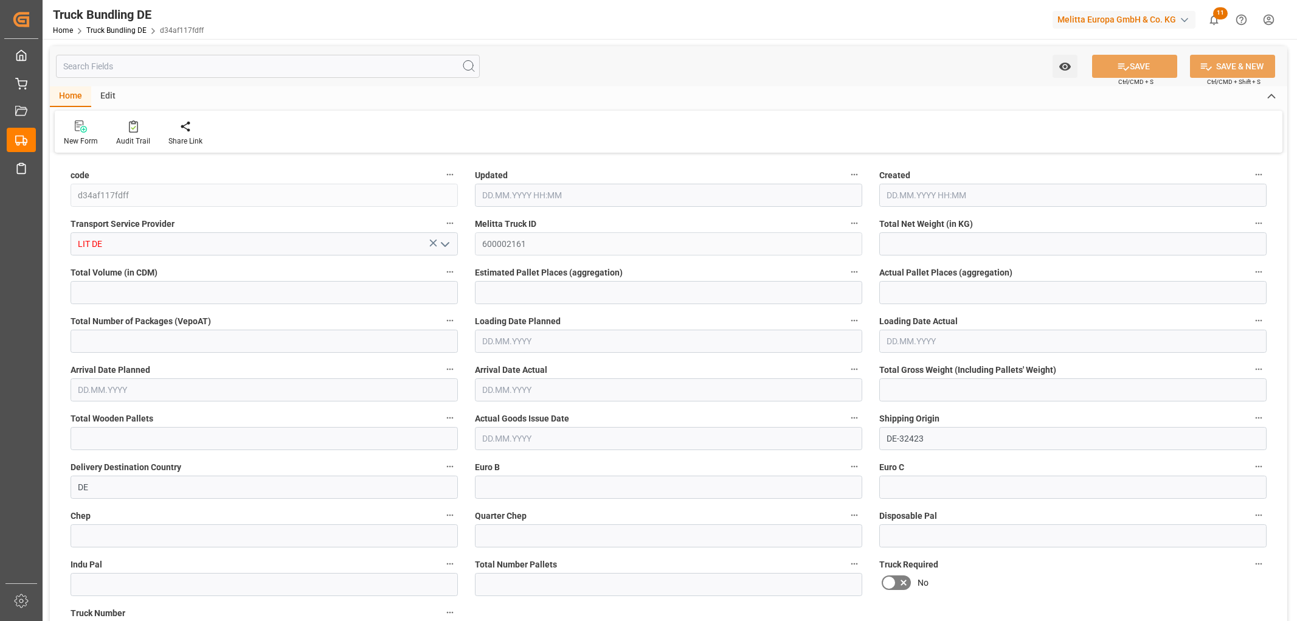
type input "3425.08"
type input "5"
type input "0"
type input "794.12"
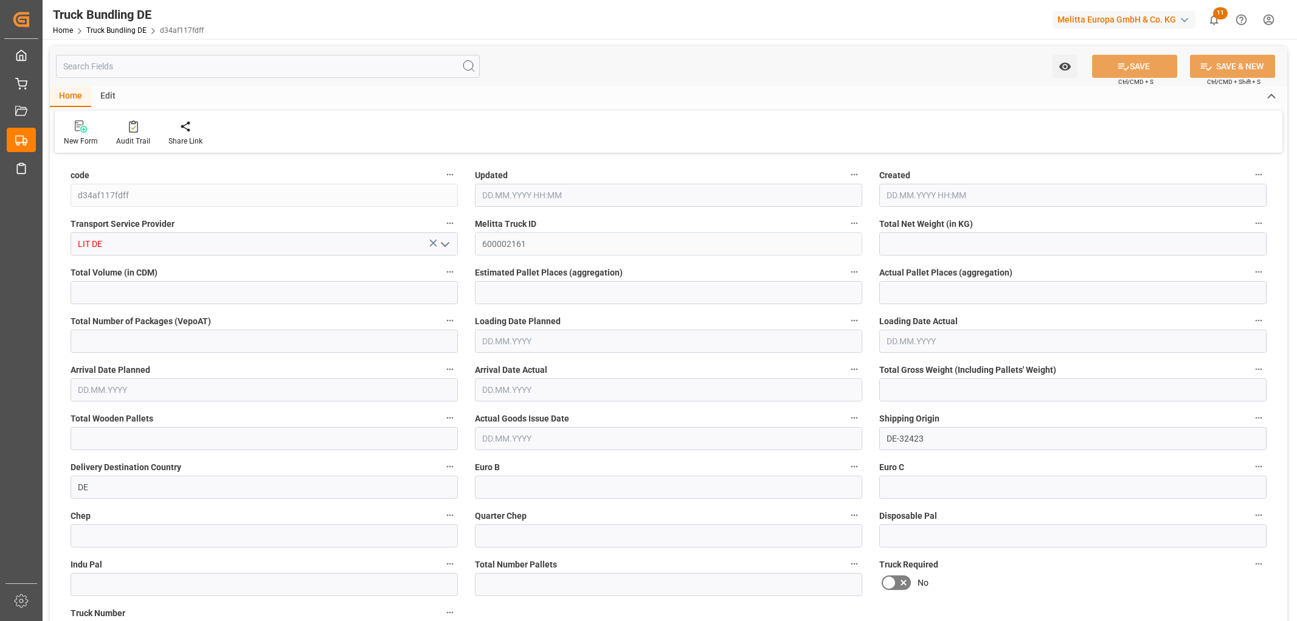
type input "7"
type input "0"
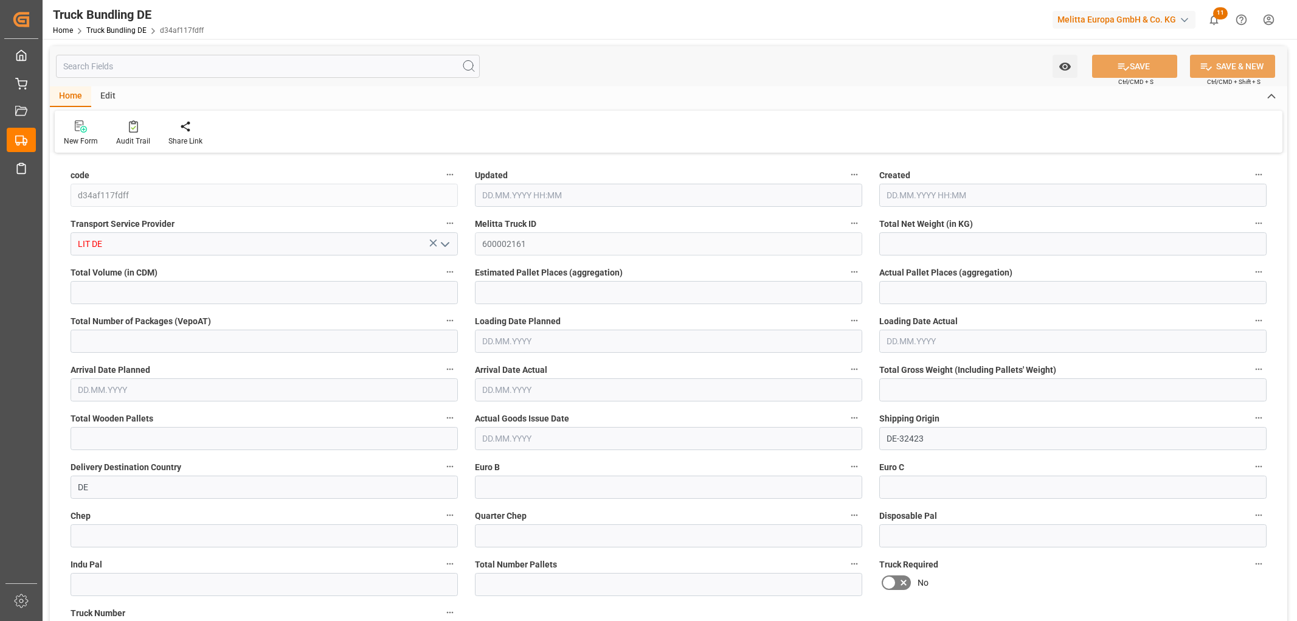
type input "0"
type input "01.09.2025 11:44"
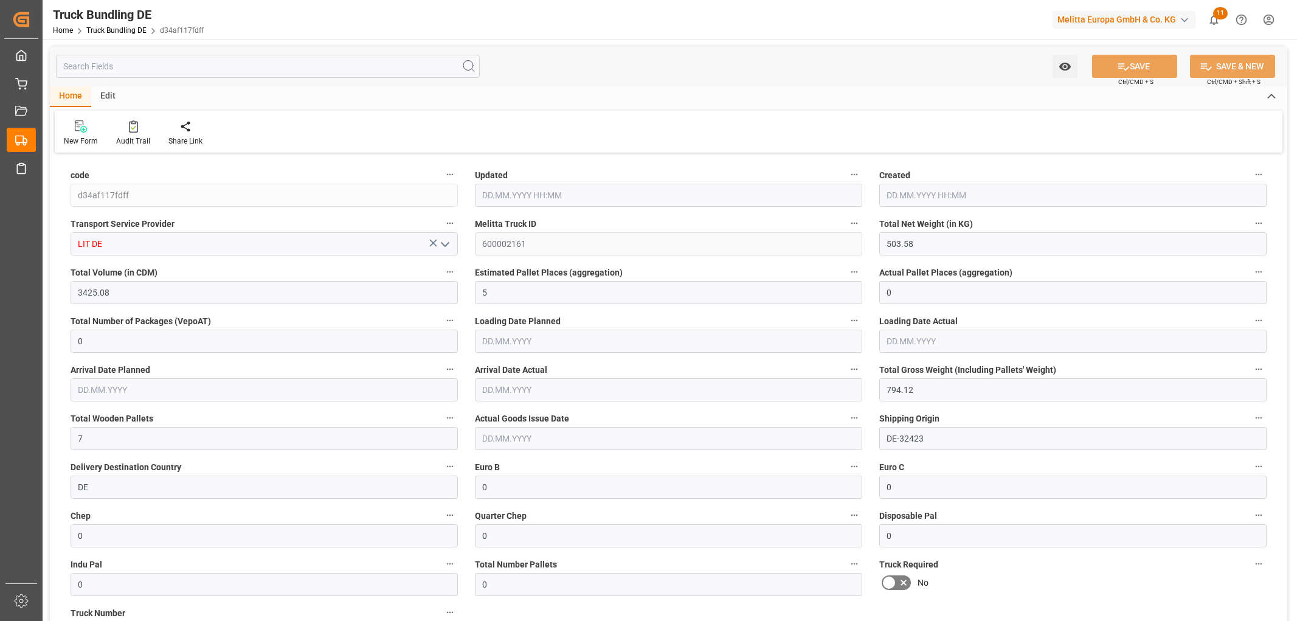
type input "04.09.2025"
type input "[DATE]"
type input "01.09.2025"
type input "[DATE] 11:44"
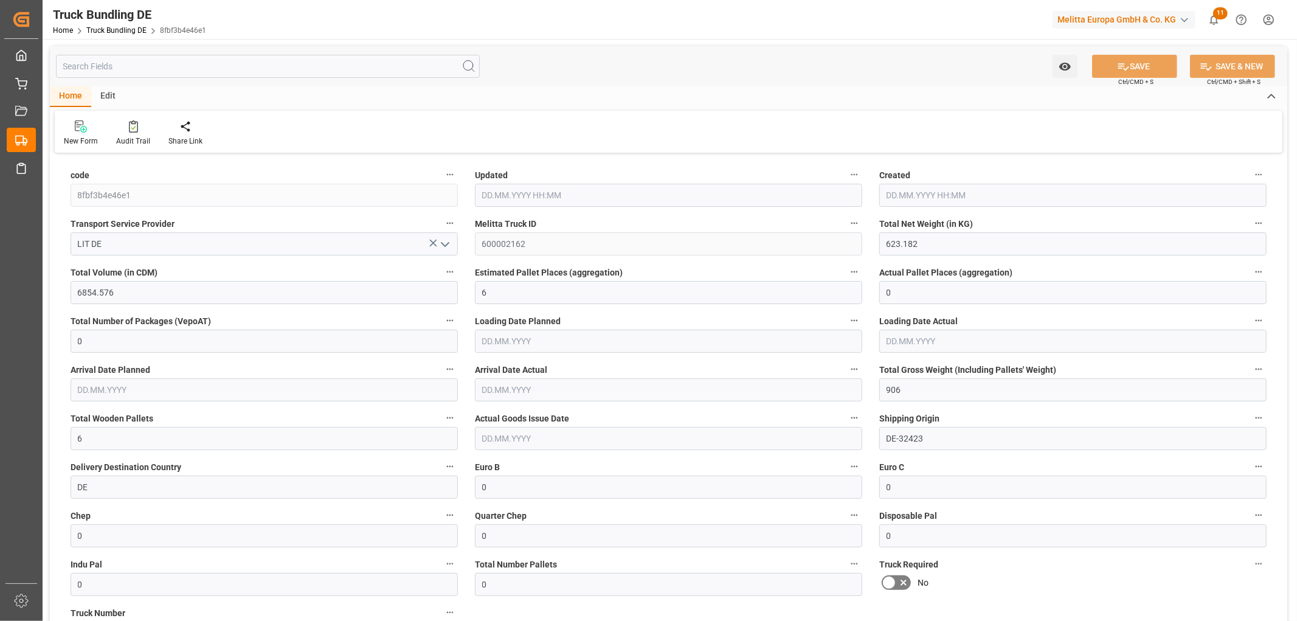
type input "05.09.2025"
type input "[DATE]"
type input "121.523"
type input "1400.997"
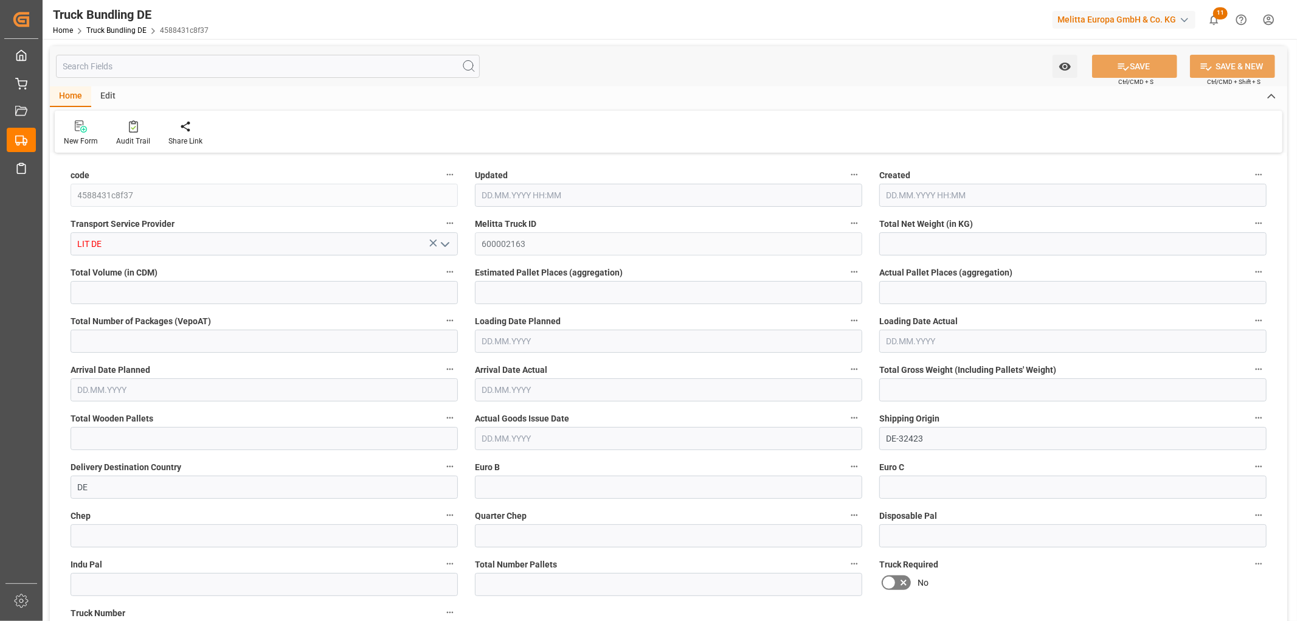
type input "1"
type input "0"
type input "191.916"
type input "2"
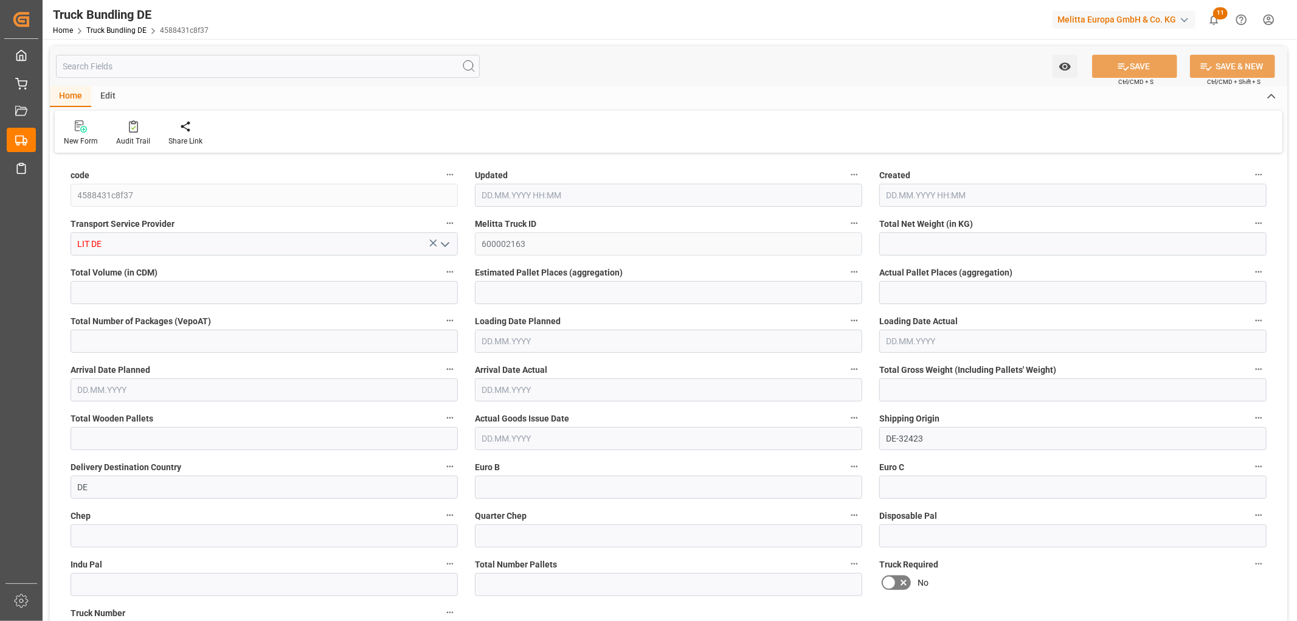
type input "0"
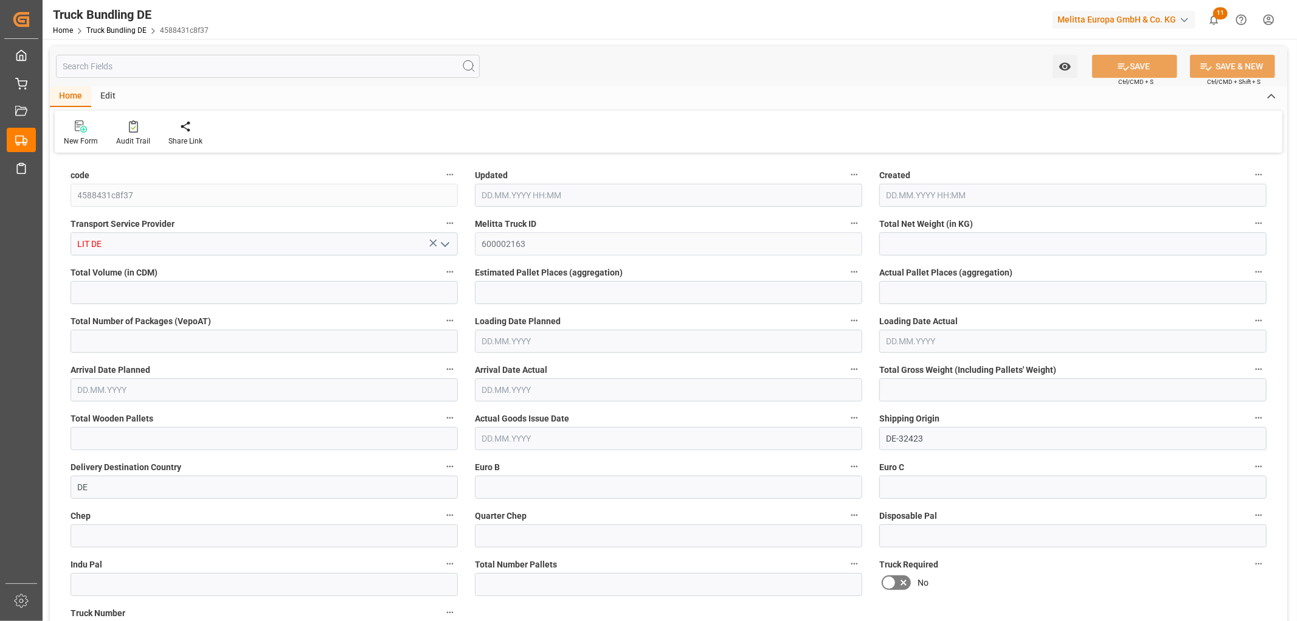
type input "0"
type input "01.09.2025 11:44"
type input "[DATE]"
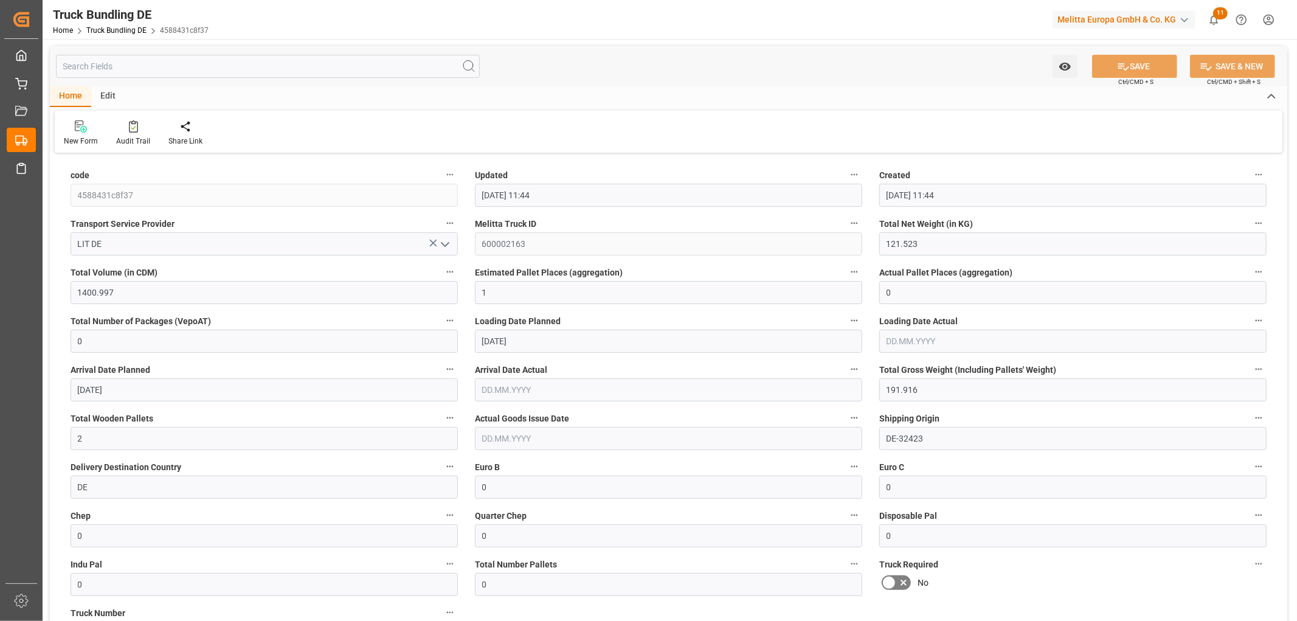
type input "[DATE]"
type input "351.518"
type input "3586.804"
type input "2"
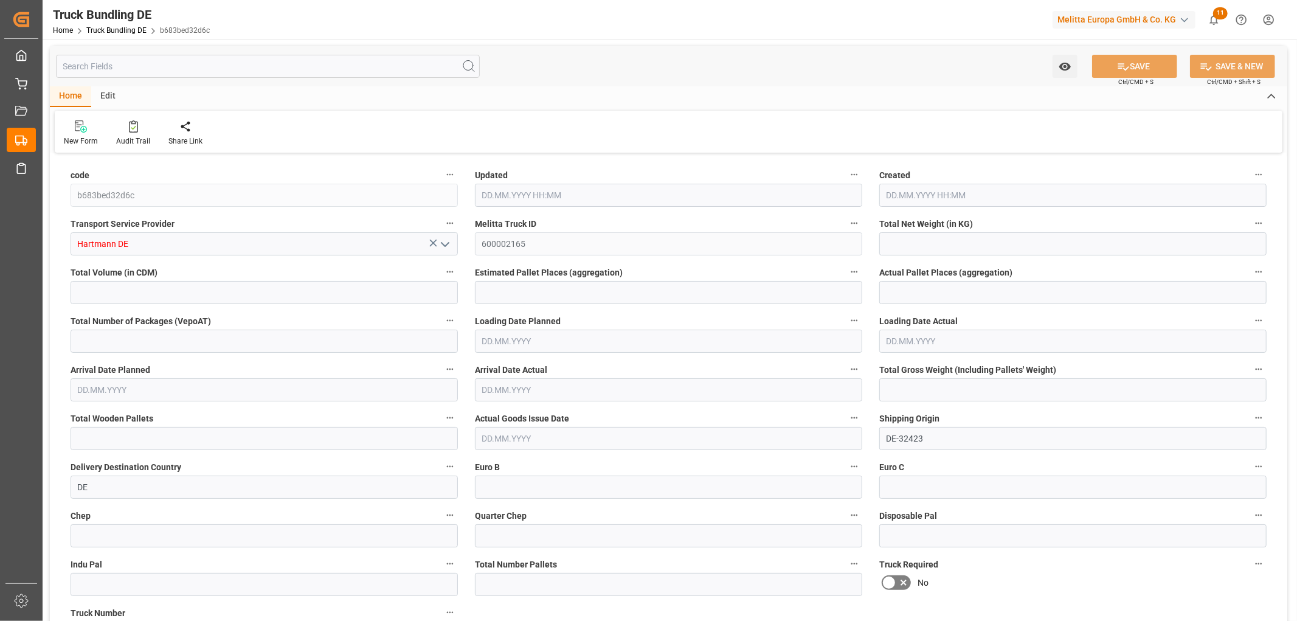
type input "0"
type input "489.916"
type input "3"
type input "0"
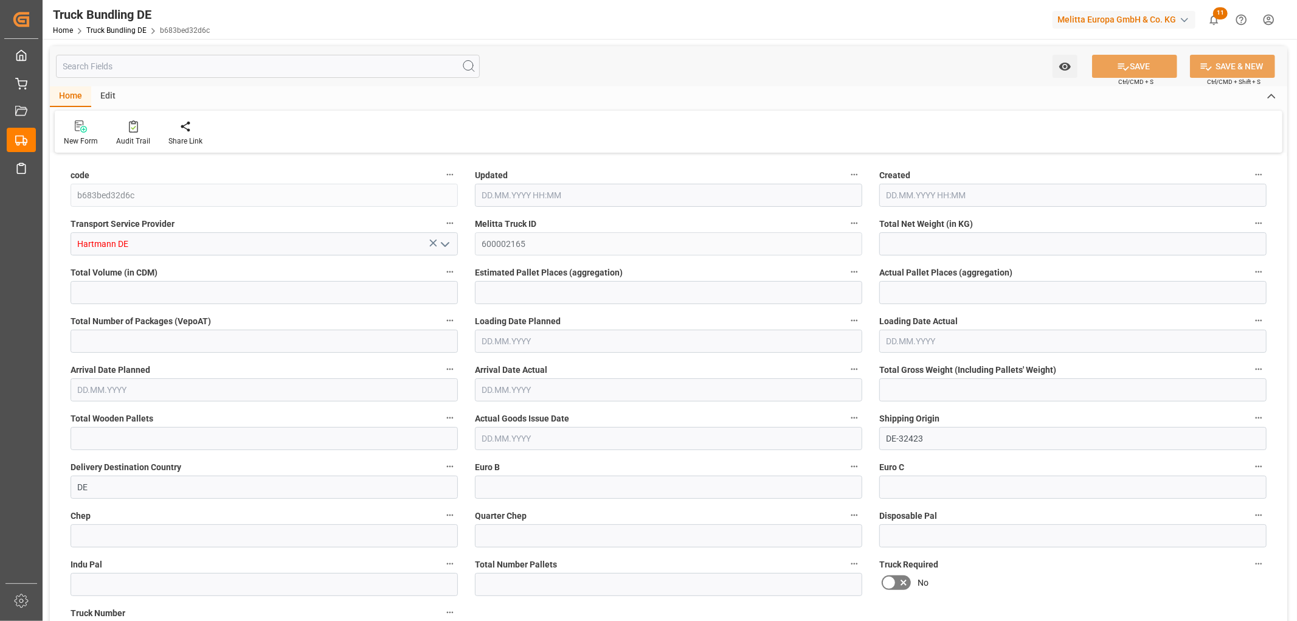
type input "0"
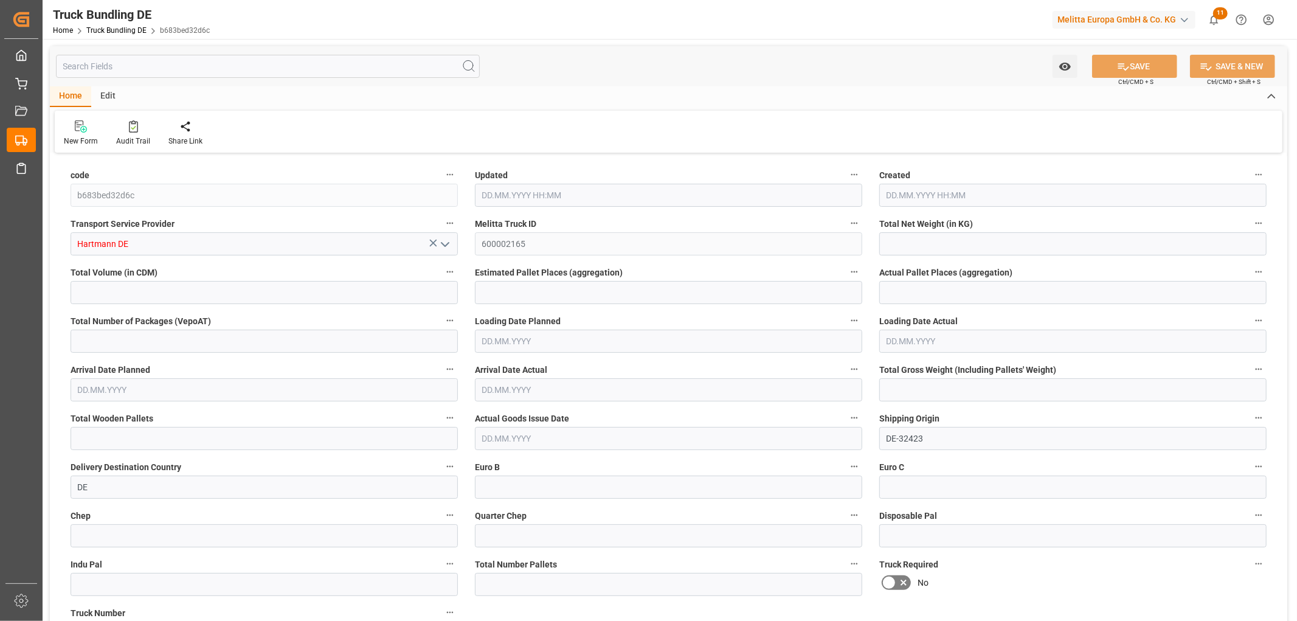
type input "0"
type input "[DATE] 12:08"
type input "[DATE]"
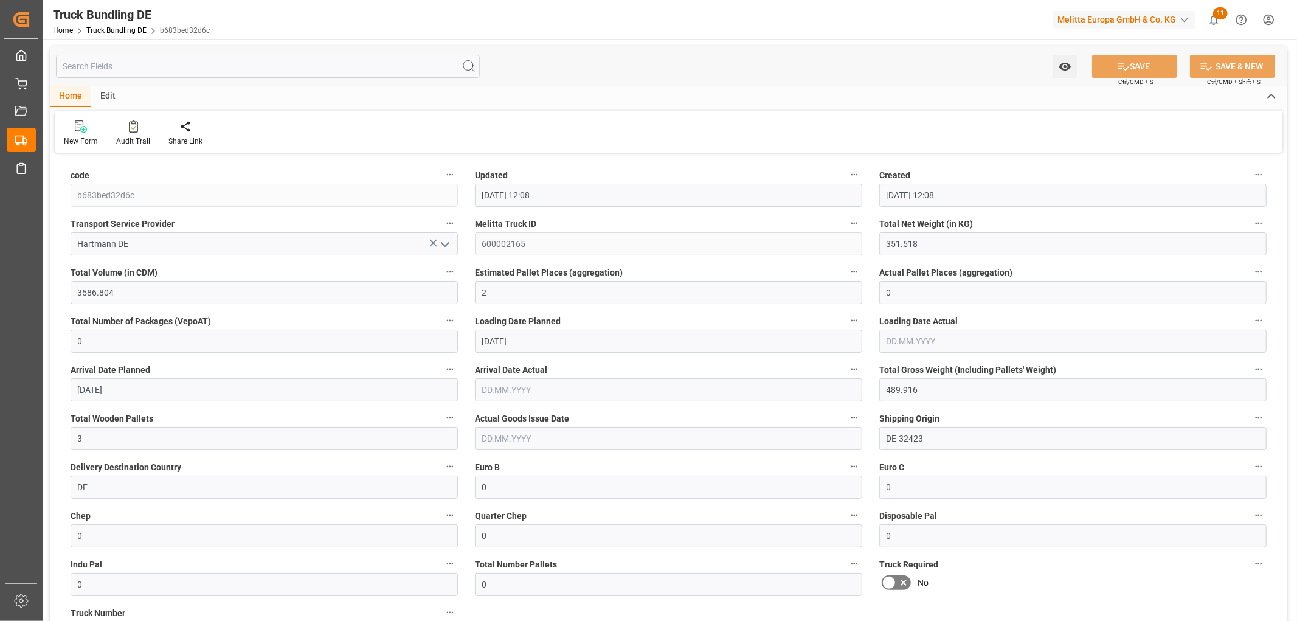
type input "[DATE]"
type input "67.453"
type input "818.58"
type input "1"
type input "0"
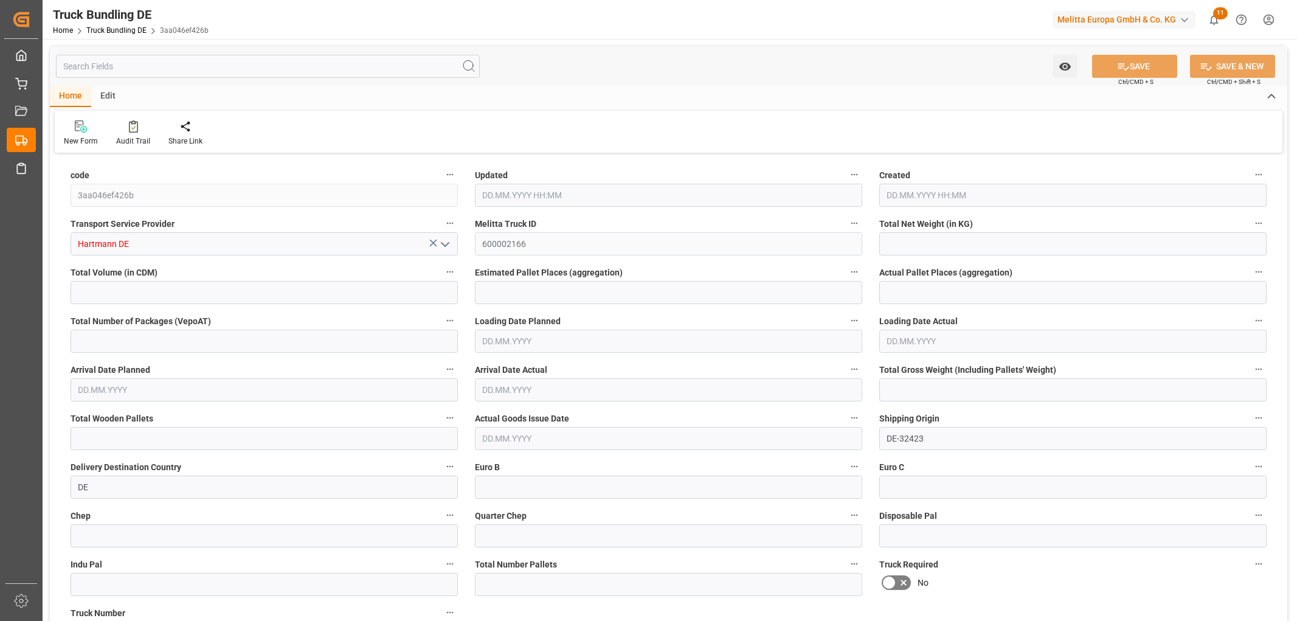
type input "0"
type input "123.888"
type input "2"
type input "0"
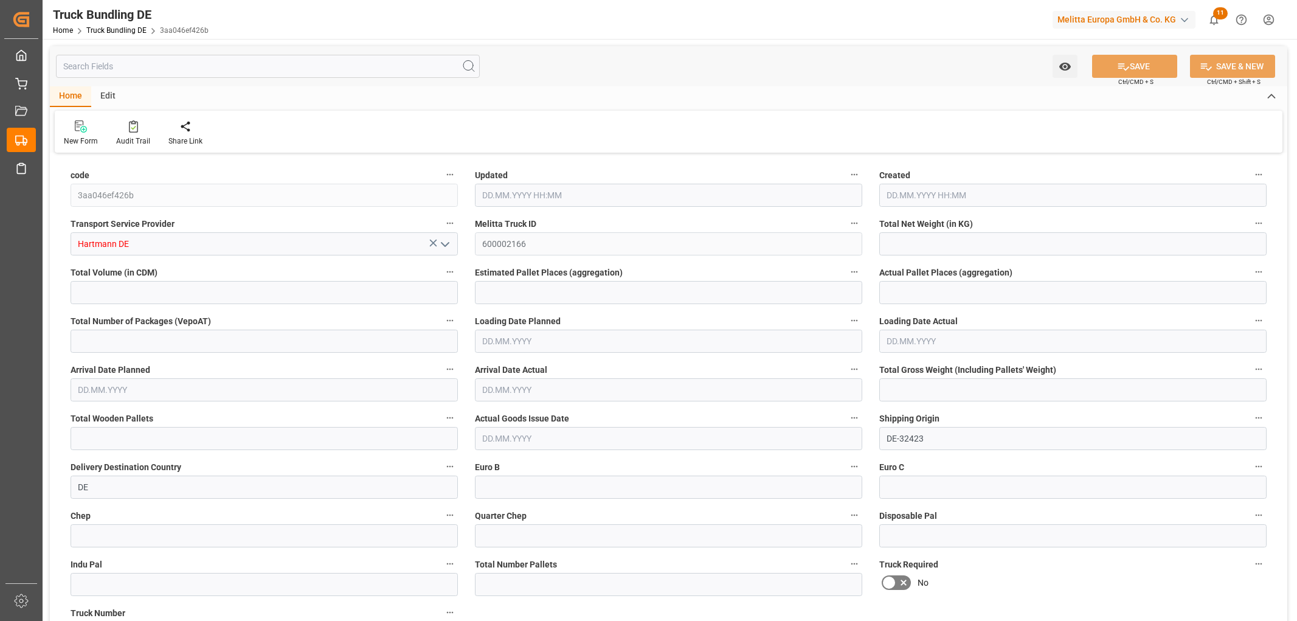
type input "0"
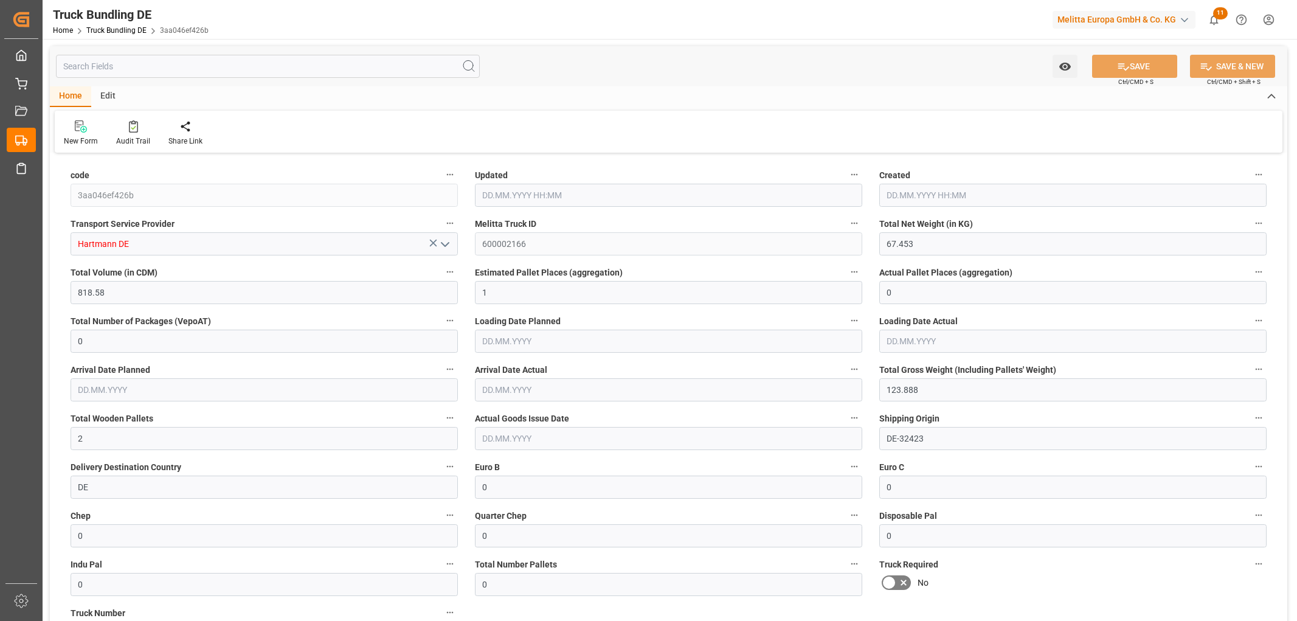
type input "[DATE] 12:08"
type input "[DATE]"
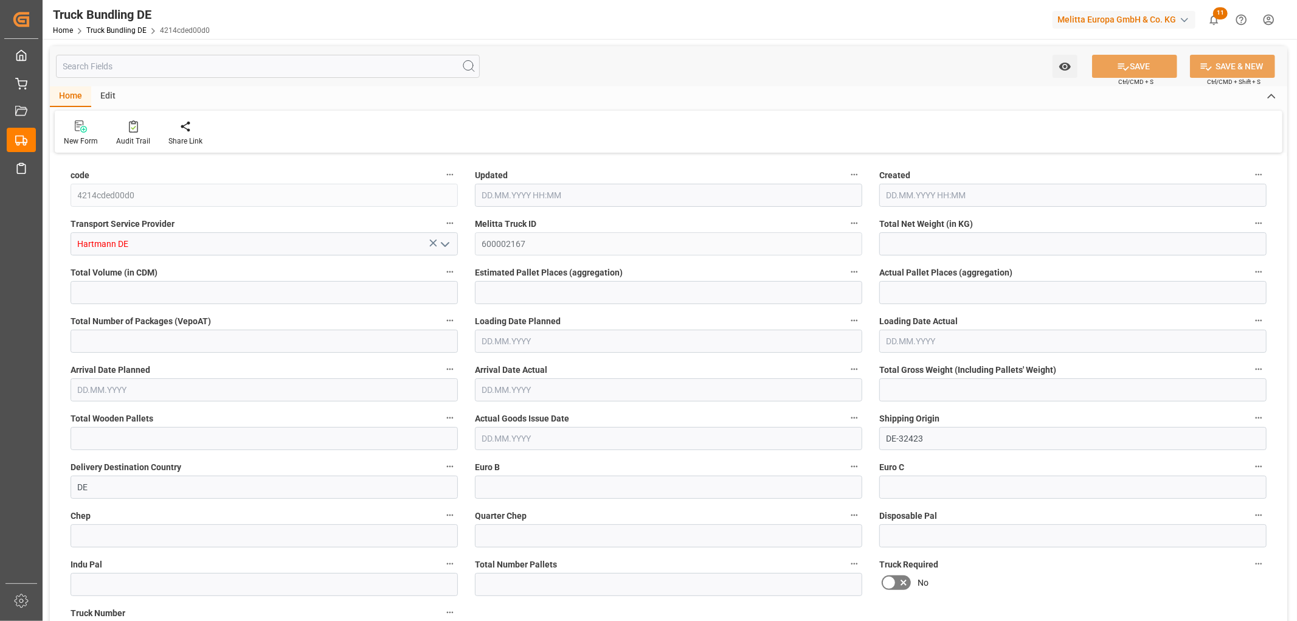
type input "1383.578"
type input "17815.21"
type input "12"
type input "0"
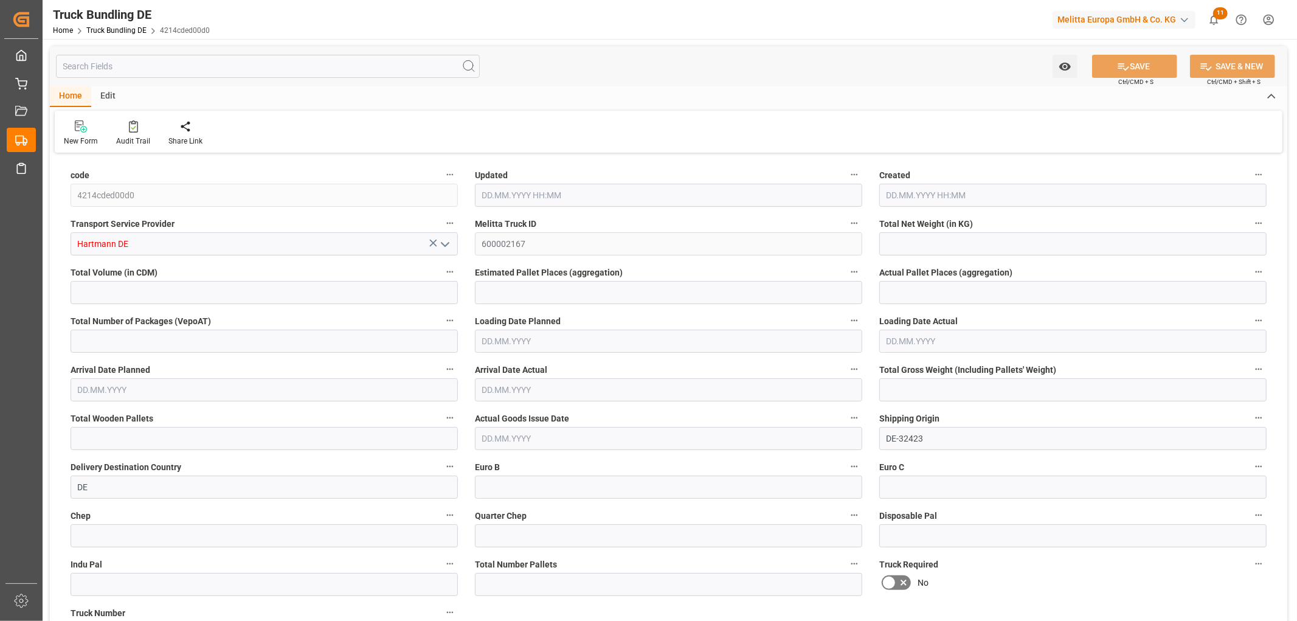
type input "2300.841"
type input "22"
type input "0"
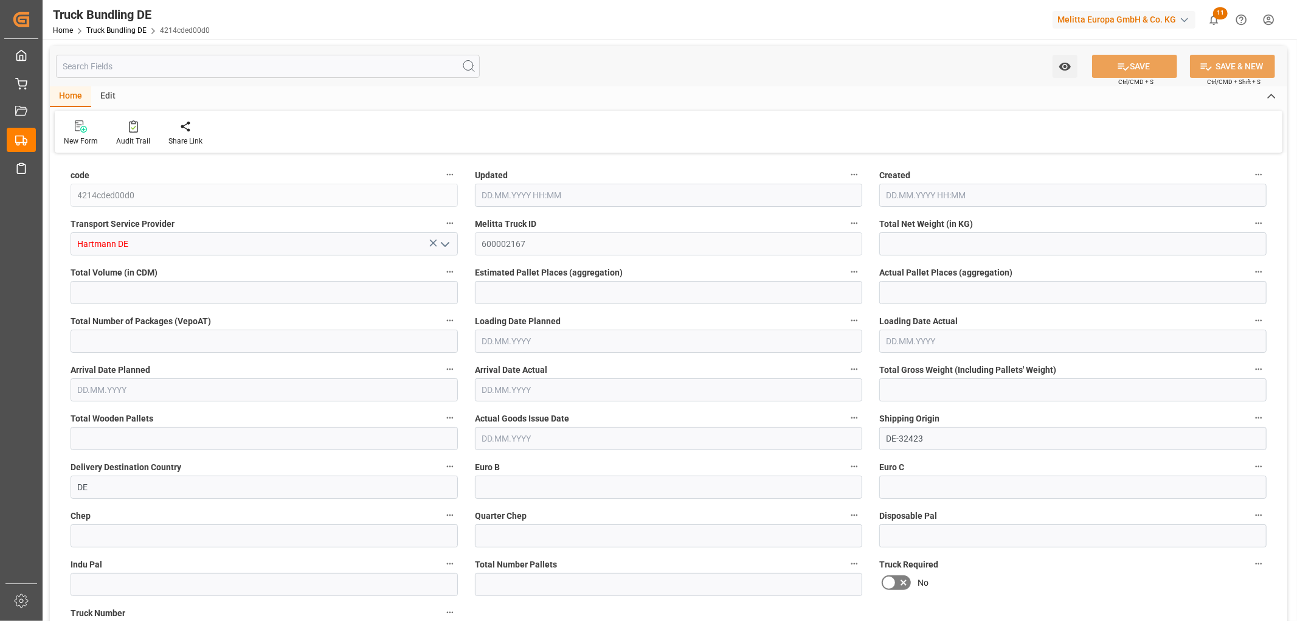
type input "0"
type input "01.09.2025 12:08"
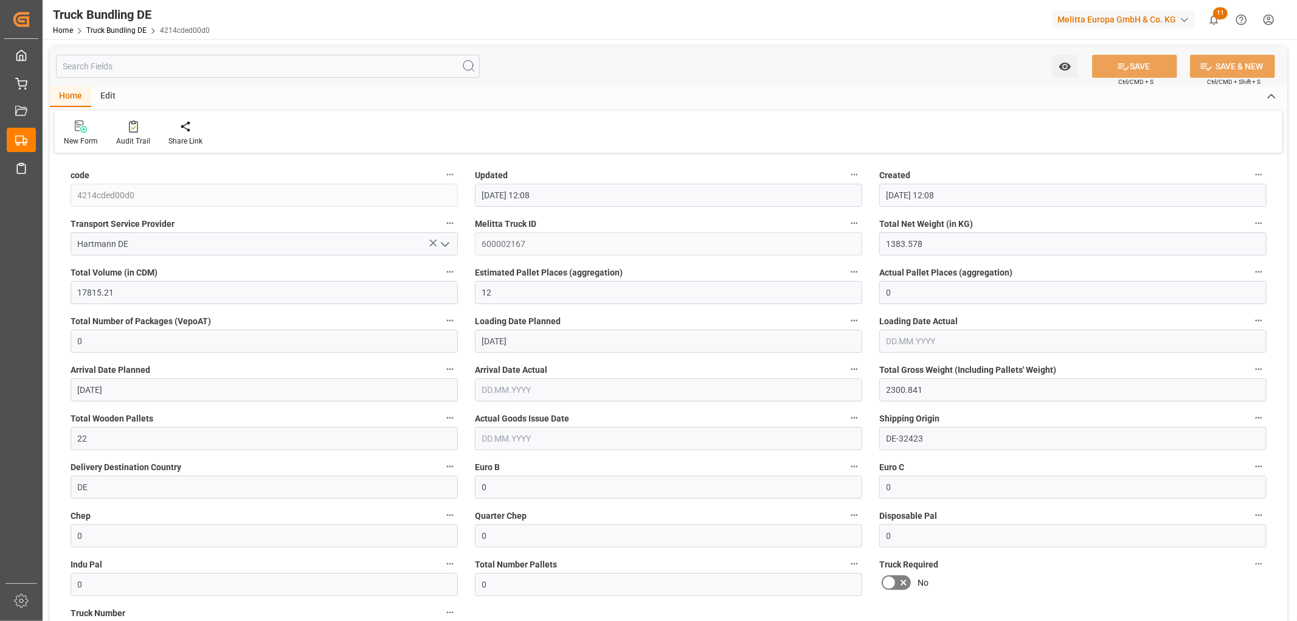
type input "01.09.2025 12:08"
type input "[DATE]"
type input "[DATE] 12:12"
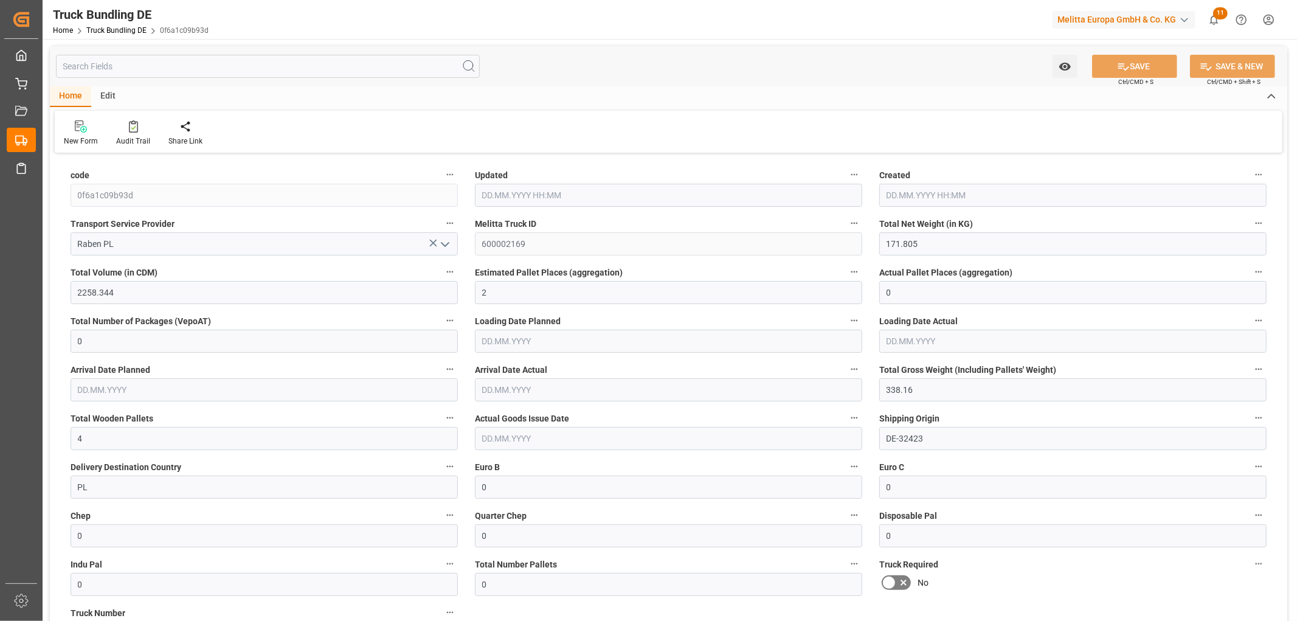
type input "[DATE] 12:12"
type input "[DATE]"
type input "[DATE] 12:12"
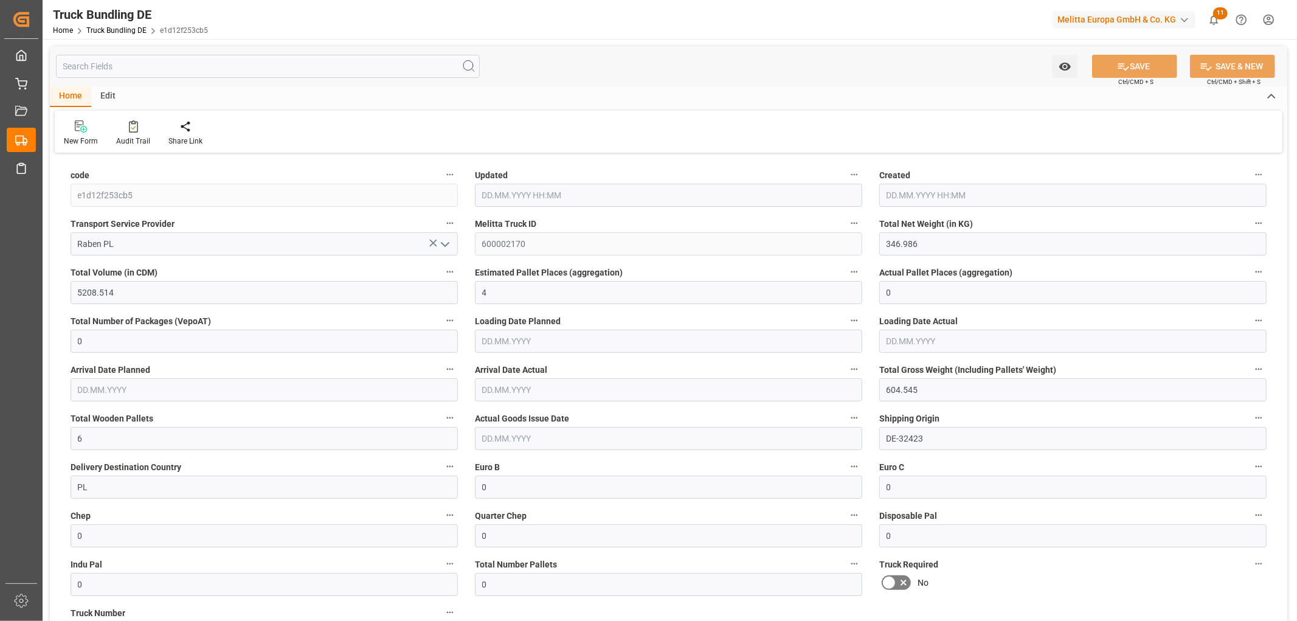
type input "[DATE] 12:12"
type input "[DATE]"
